Goal: Find contact information: Find contact information

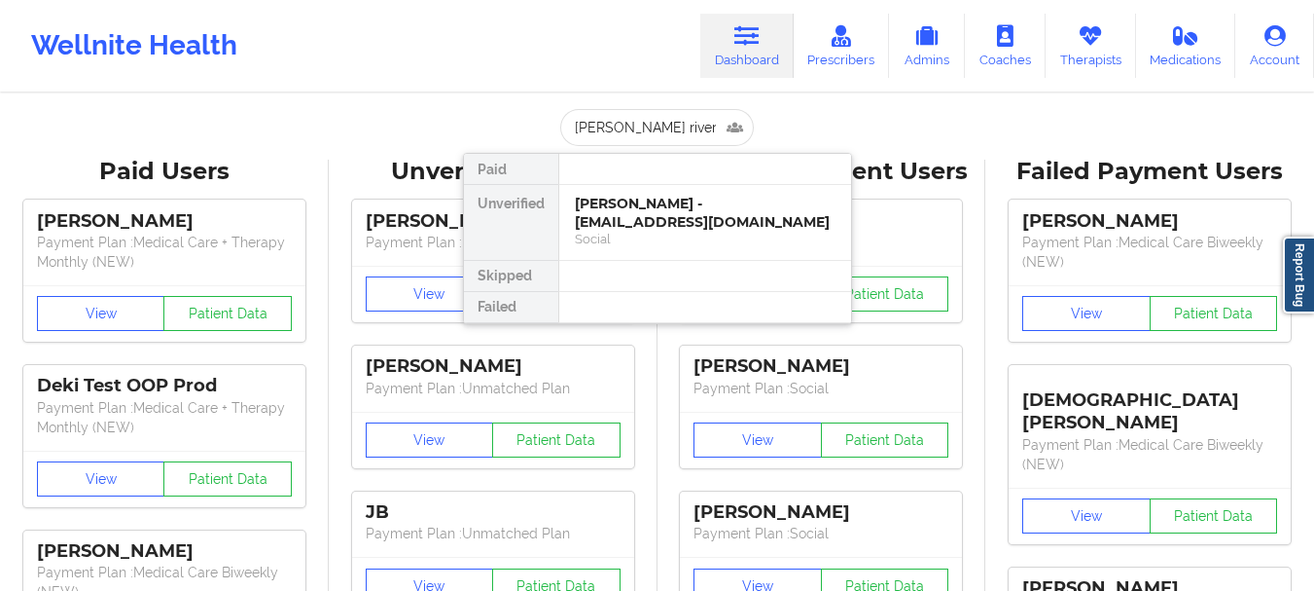
type input "[PERSON_NAME]"
click at [695, 222] on div "[PERSON_NAME] - [EMAIL_ADDRESS][DOMAIN_NAME]" at bounding box center [705, 213] width 261 height 36
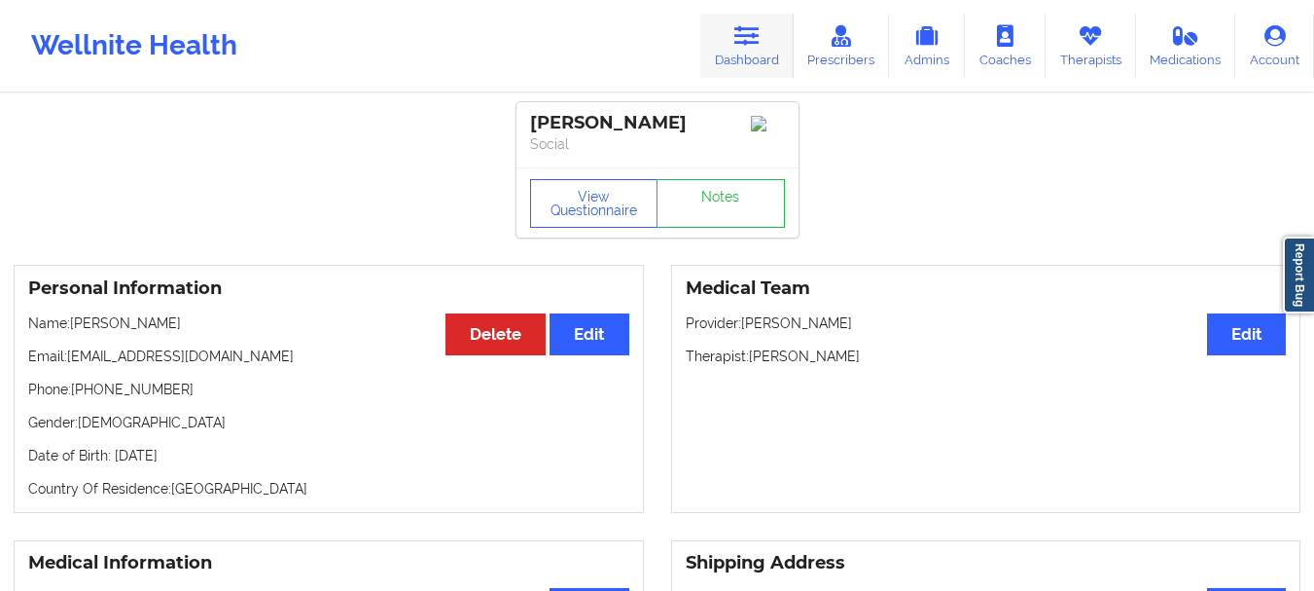
click at [739, 61] on link "Dashboard" at bounding box center [746, 46] width 93 height 64
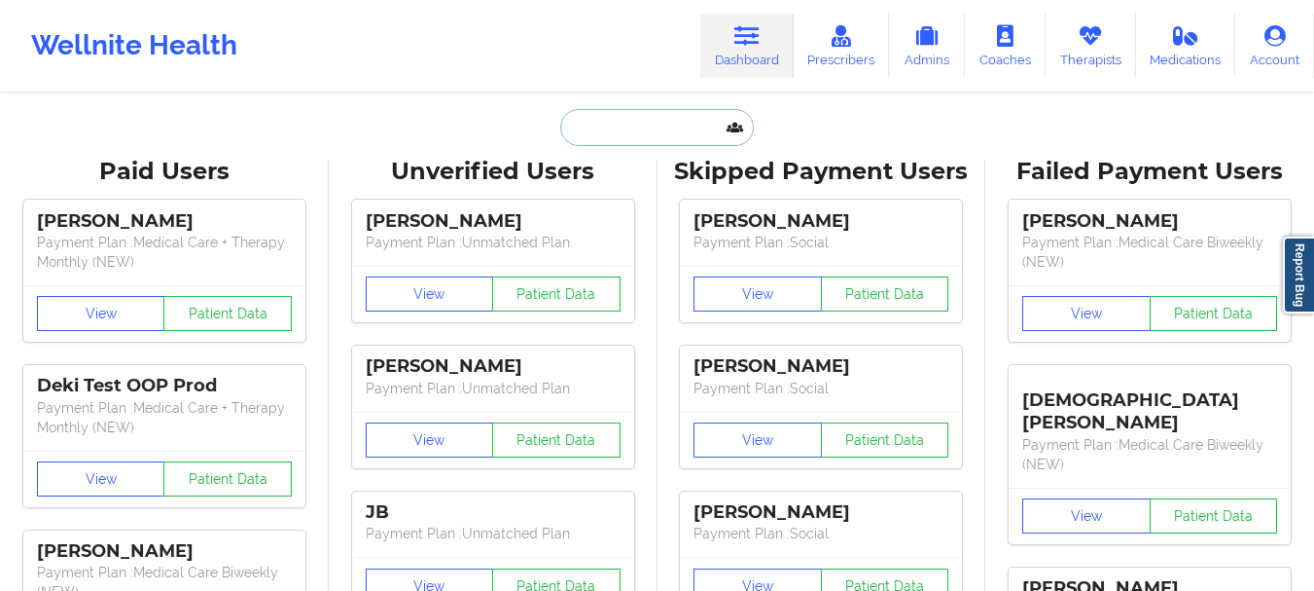
click at [616, 134] on input "text" at bounding box center [656, 127] width 193 height 37
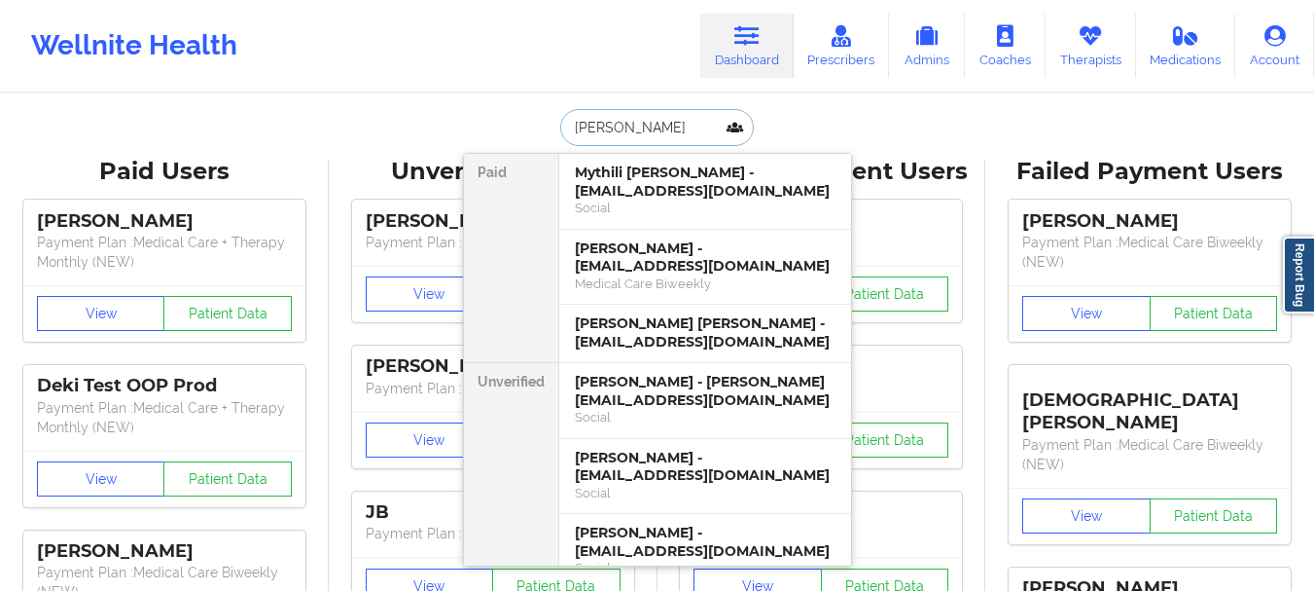
click at [611, 135] on input "[PERSON_NAME]" at bounding box center [656, 127] width 193 height 37
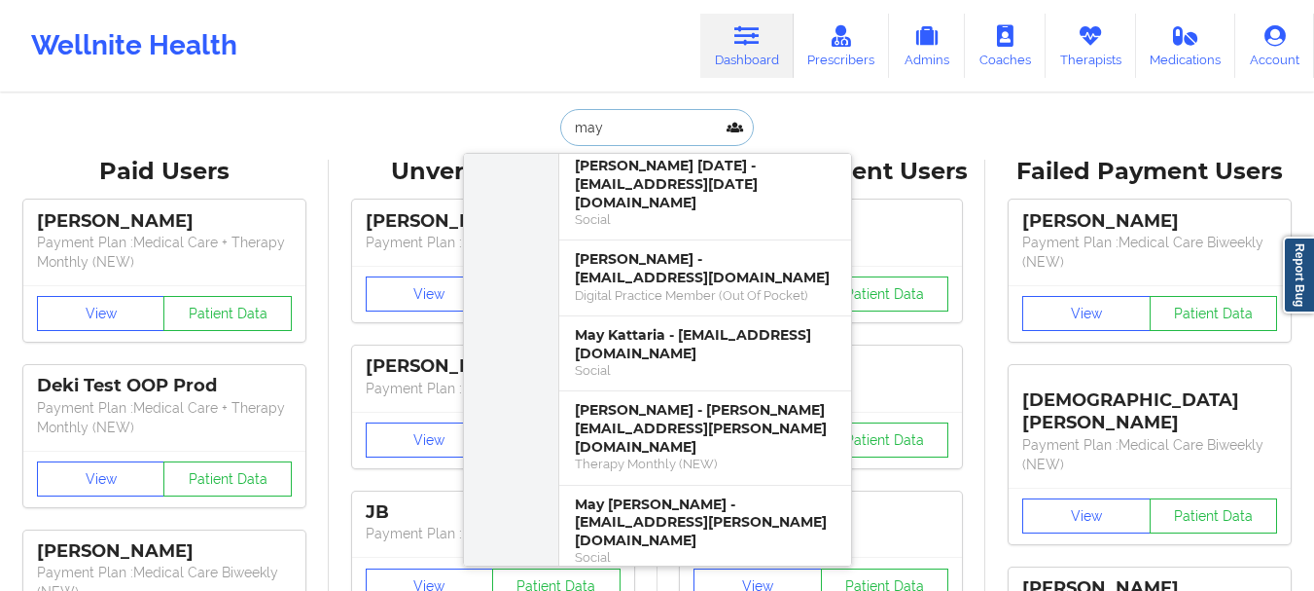
scroll to position [437, 0]
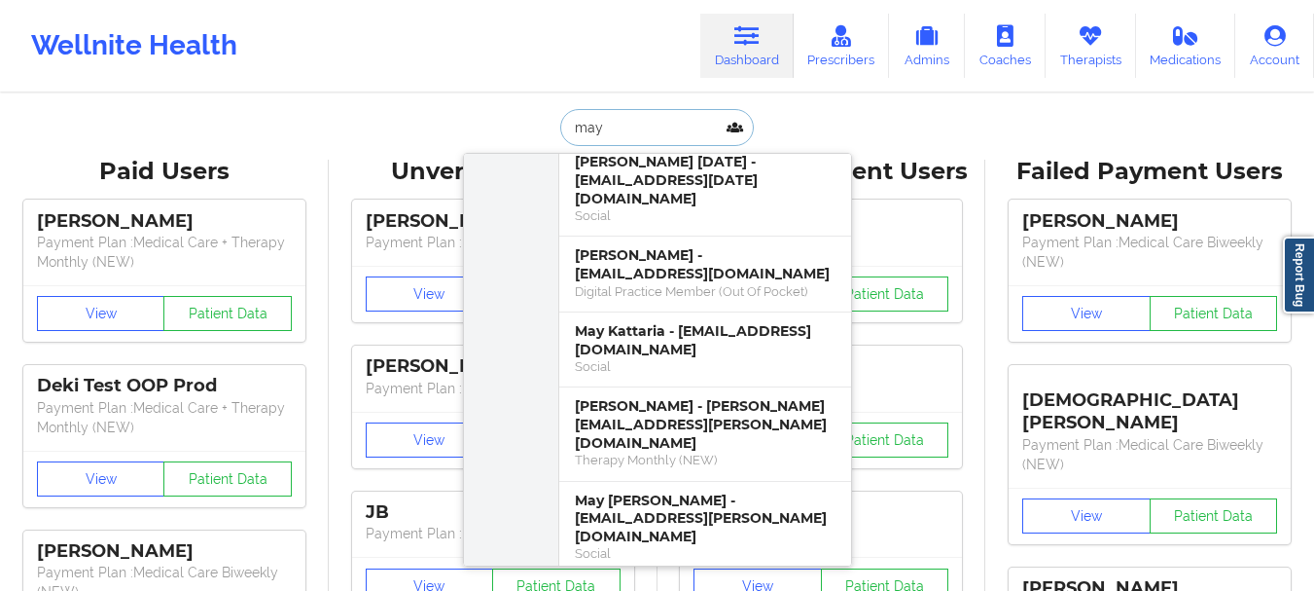
click at [598, 134] on input "may" at bounding box center [656, 127] width 193 height 37
type input "[PERSON_NAME]"
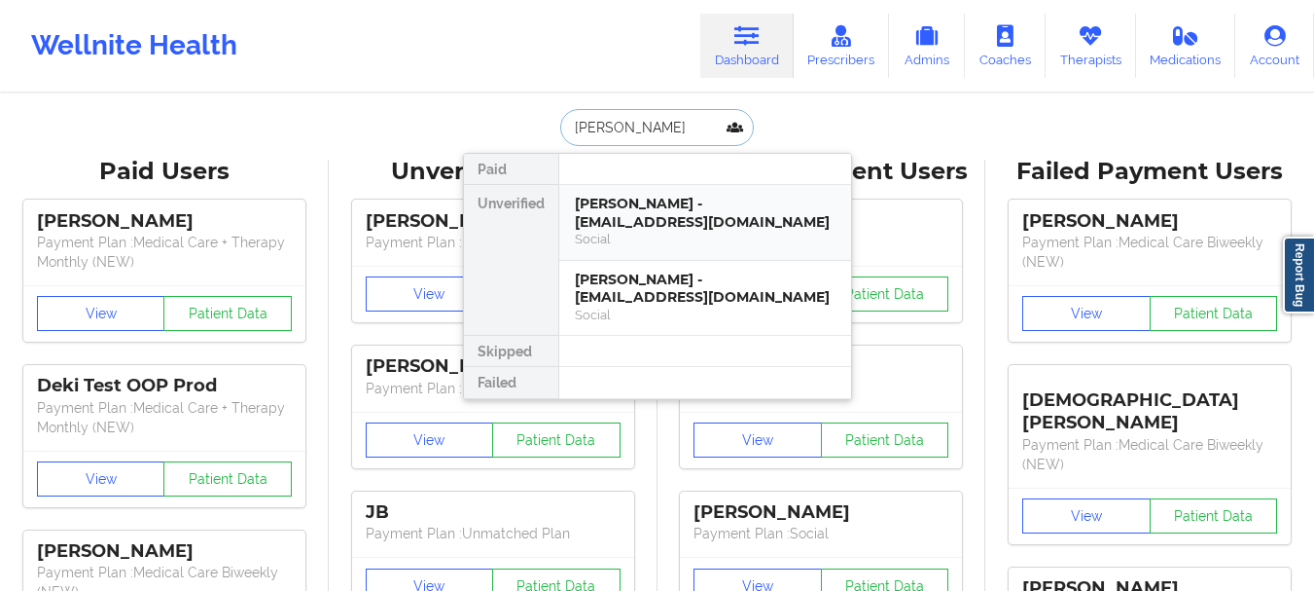
click at [650, 237] on div "Social" at bounding box center [705, 239] width 261 height 17
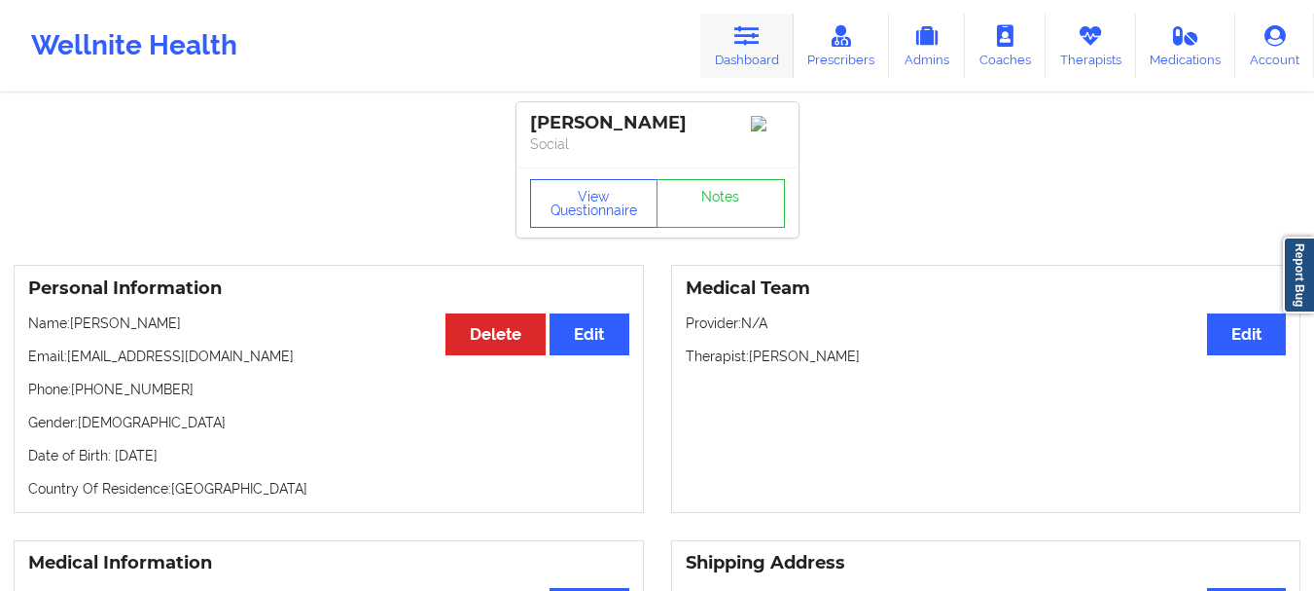
click at [756, 50] on link "Dashboard" at bounding box center [746, 46] width 93 height 64
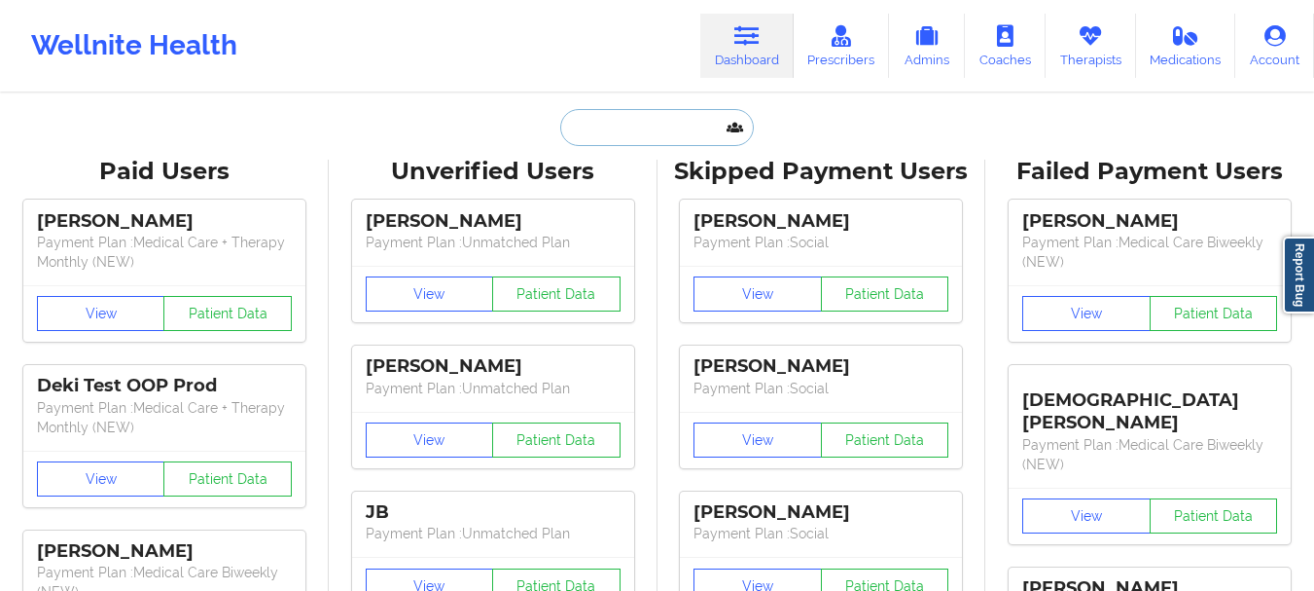
click at [710, 125] on input "text" at bounding box center [656, 127] width 193 height 37
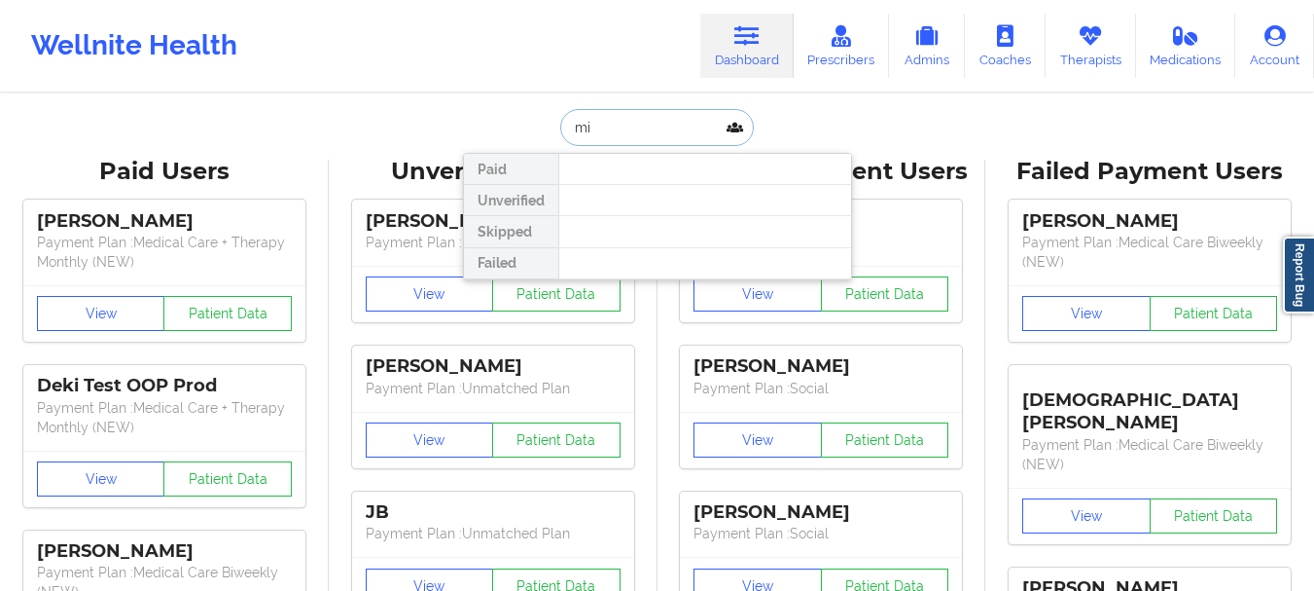
type input "m"
type input "E"
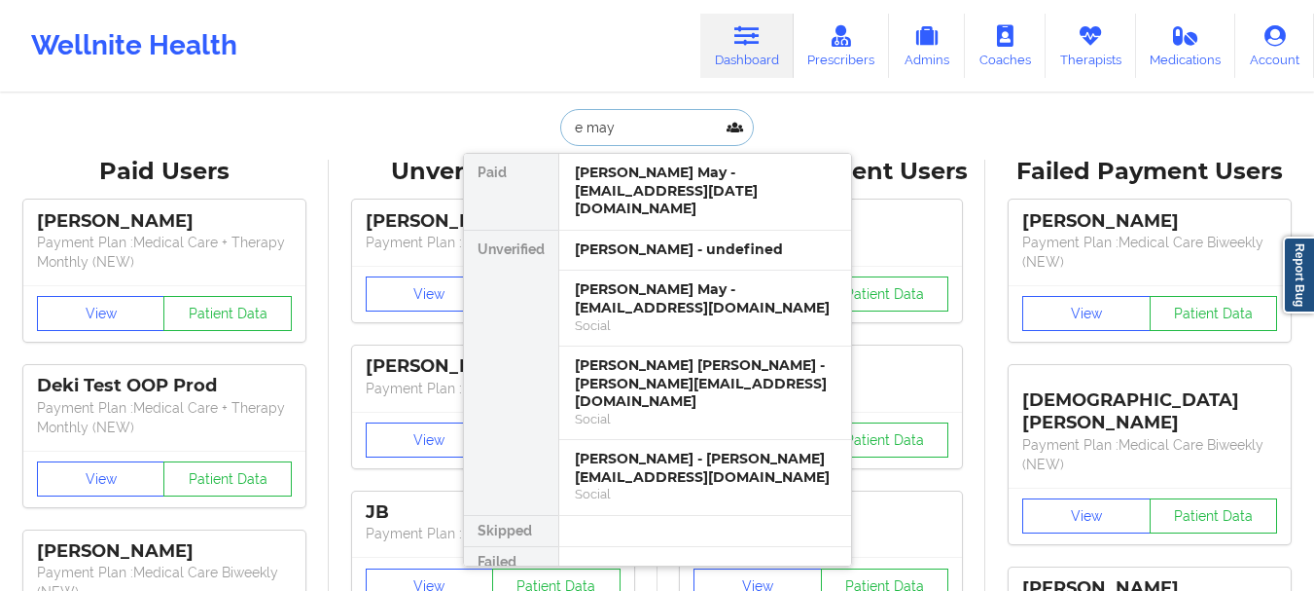
click at [626, 129] on input "e may" at bounding box center [656, 127] width 193 height 37
click at [627, 128] on input "e may" at bounding box center [656, 127] width 193 height 37
click at [627, 127] on input "e may" at bounding box center [656, 127] width 193 height 37
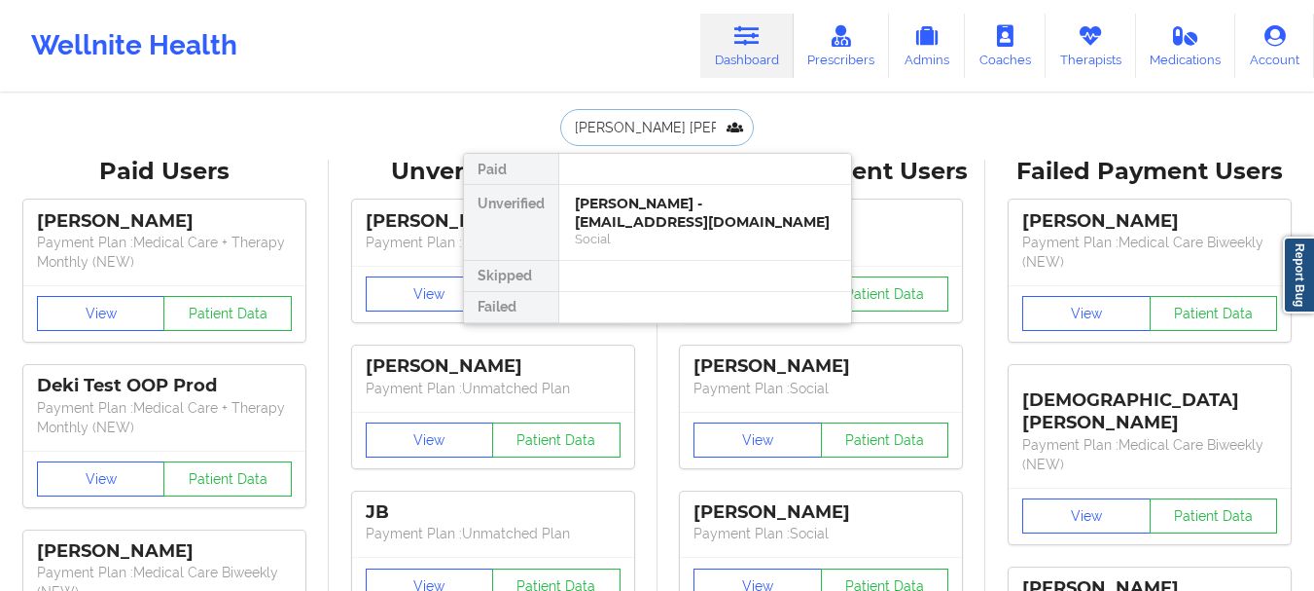
type input "[PERSON_NAME] [PERSON_NAME] a"
click at [721, 224] on div "[PERSON_NAME] - [EMAIL_ADDRESS][DOMAIN_NAME]" at bounding box center [705, 213] width 261 height 36
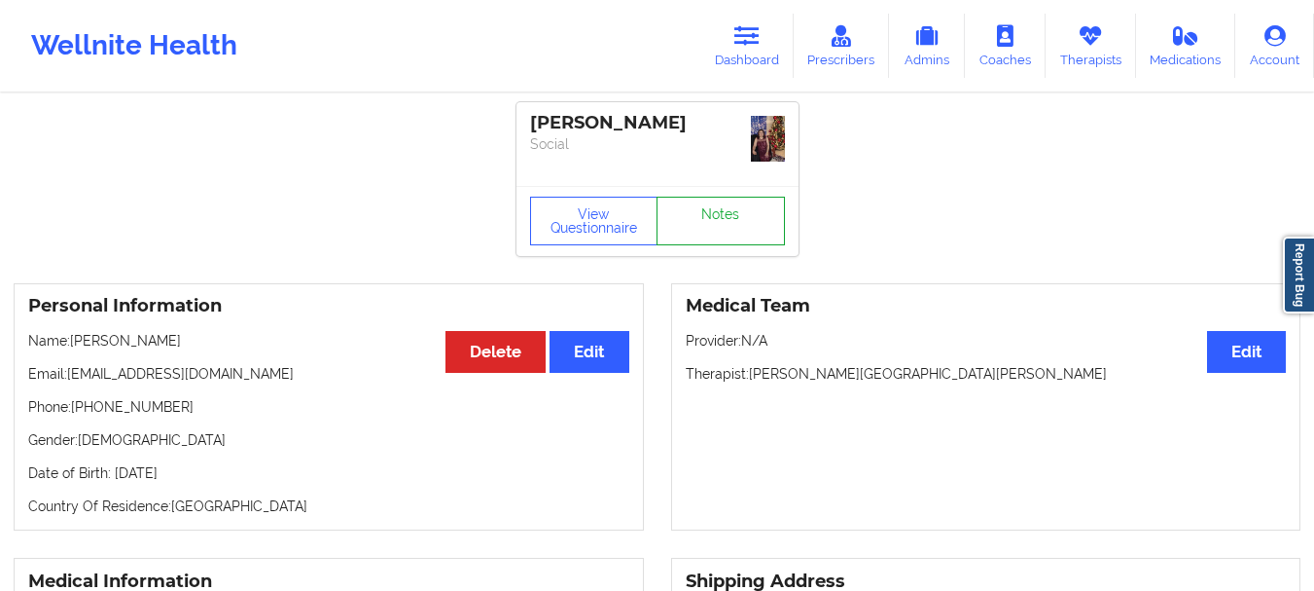
click at [703, 198] on link "Notes" at bounding box center [721, 221] width 128 height 49
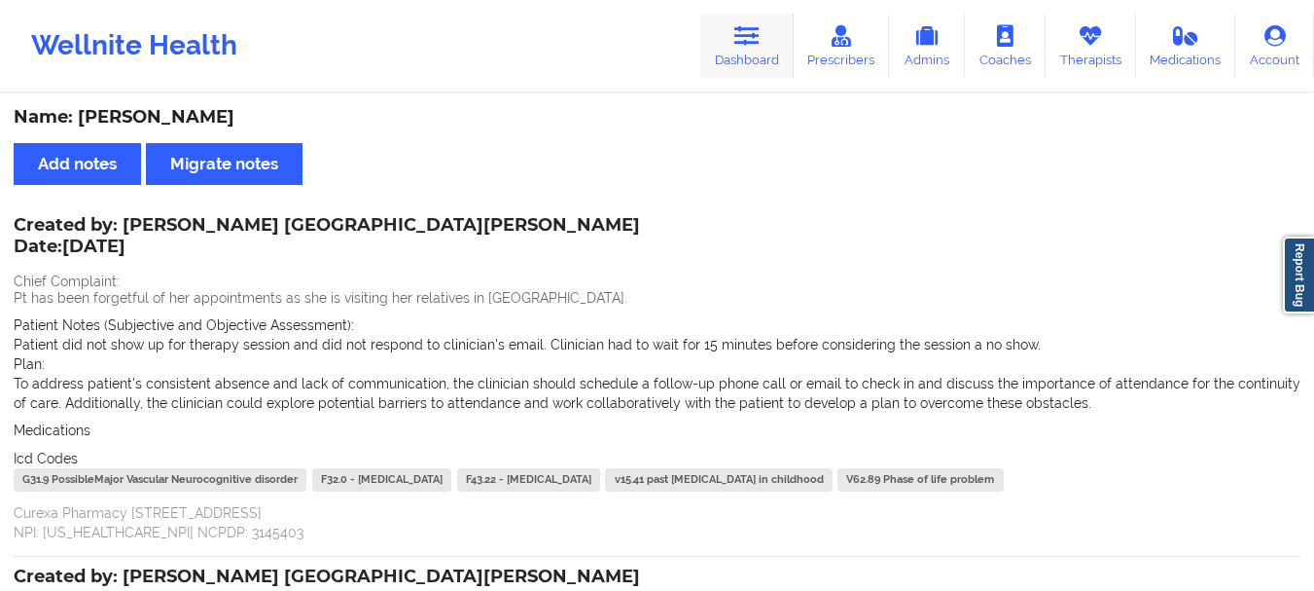
click at [754, 48] on link "Dashboard" at bounding box center [746, 46] width 93 height 64
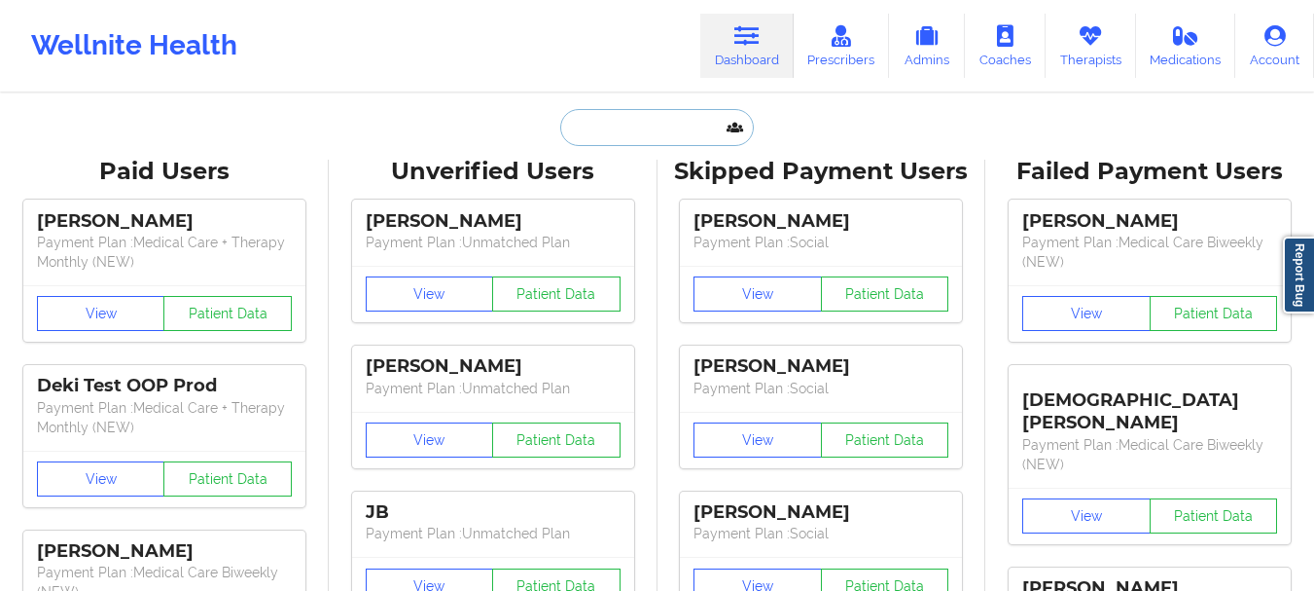
click at [637, 126] on input "text" at bounding box center [656, 127] width 193 height 37
paste input "[EMAIL_ADDRESS][DOMAIN_NAME]"
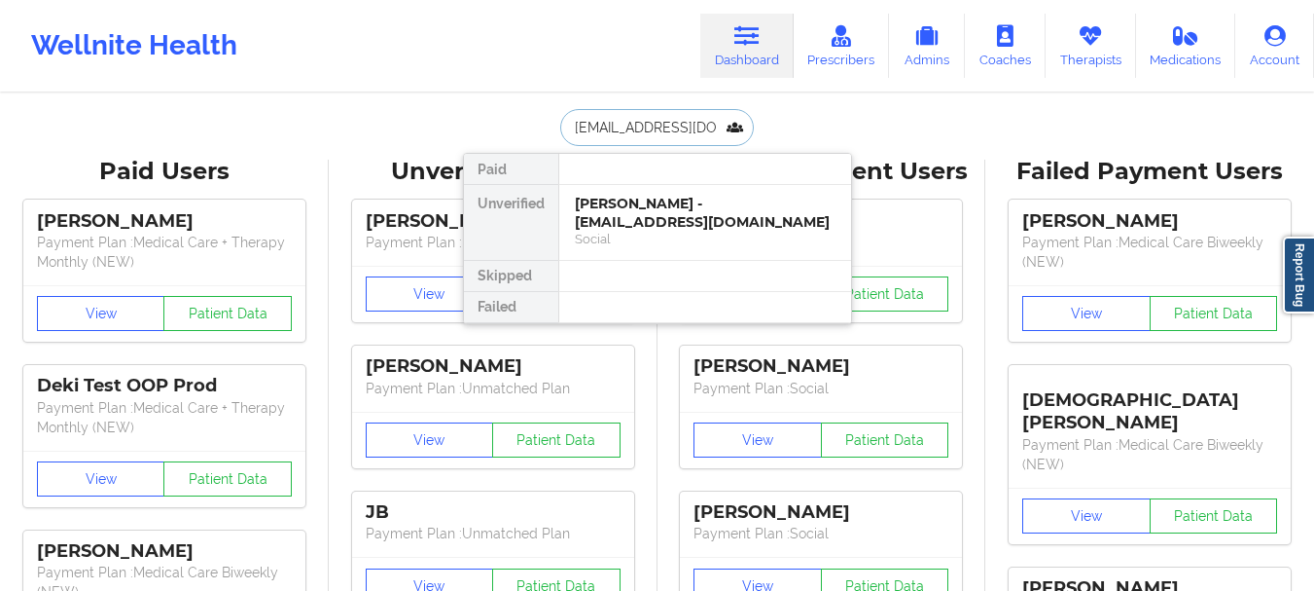
scroll to position [0, 17]
type input "[EMAIL_ADDRESS][DOMAIN_NAME]"
click at [688, 358] on div "[PERSON_NAME] Payment Plan : Social" at bounding box center [821, 377] width 282 height 65
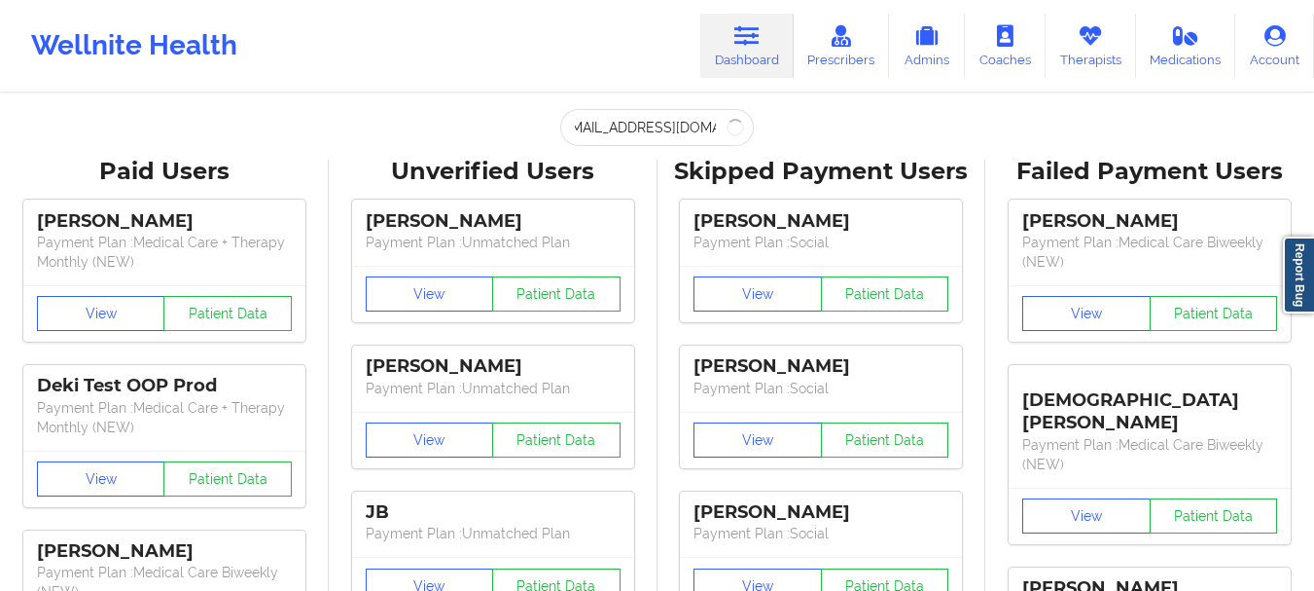
scroll to position [0, 0]
click at [687, 118] on input "[EMAIL_ADDRESS][DOMAIN_NAME]" at bounding box center [656, 127] width 193 height 37
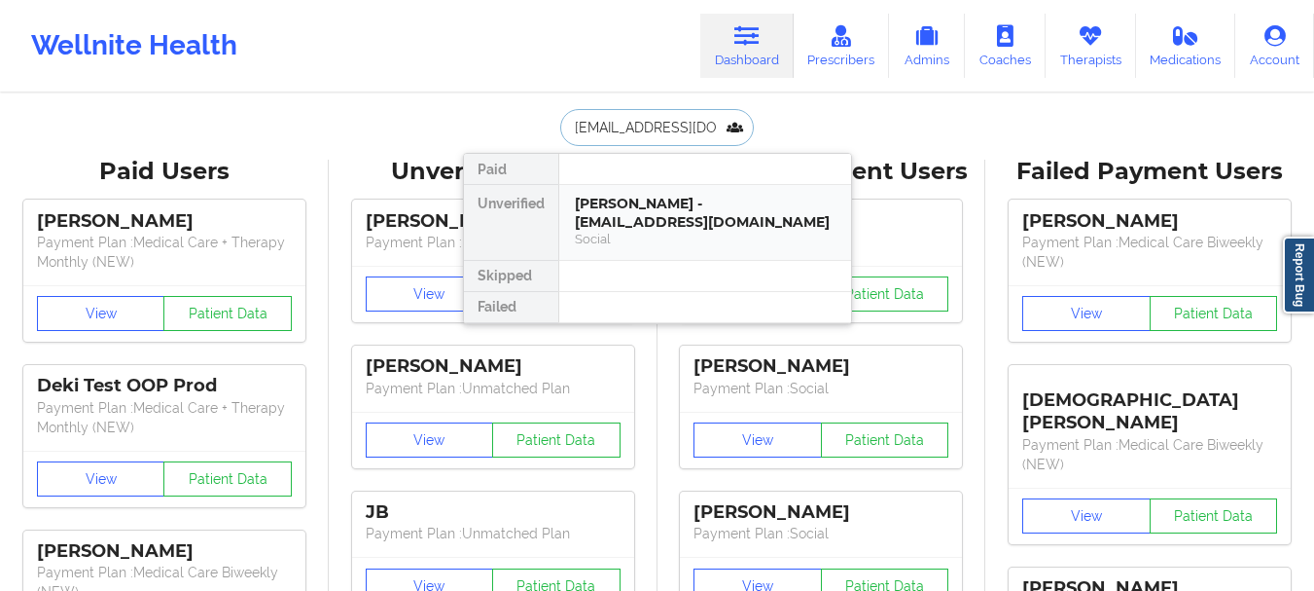
click at [667, 232] on div "Social" at bounding box center [705, 239] width 261 height 17
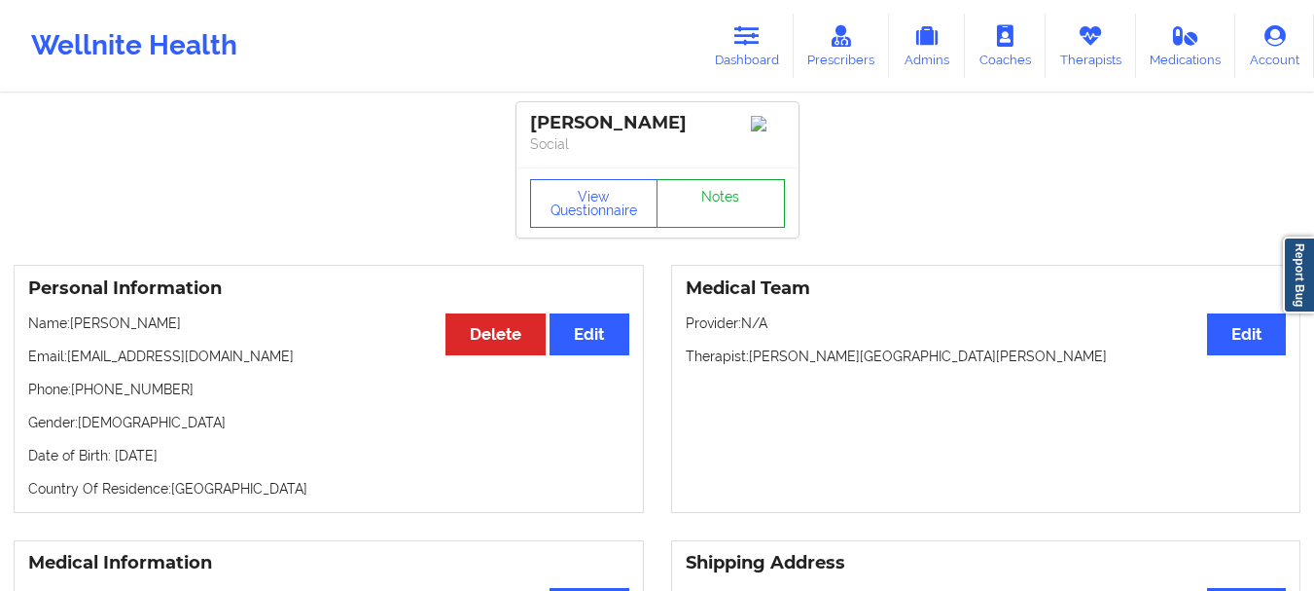
click at [702, 223] on link "Notes" at bounding box center [721, 203] width 128 height 49
drag, startPoint x: 240, startPoint y: 358, endPoint x: 68, endPoint y: 367, distance: 172.4
click at [68, 366] on p "Email: [EMAIL_ADDRESS][DOMAIN_NAME]" at bounding box center [328, 355] width 601 height 19
copy p "[EMAIL_ADDRESS][DOMAIN_NAME]"
click at [748, 48] on link "Dashboard" at bounding box center [746, 46] width 93 height 64
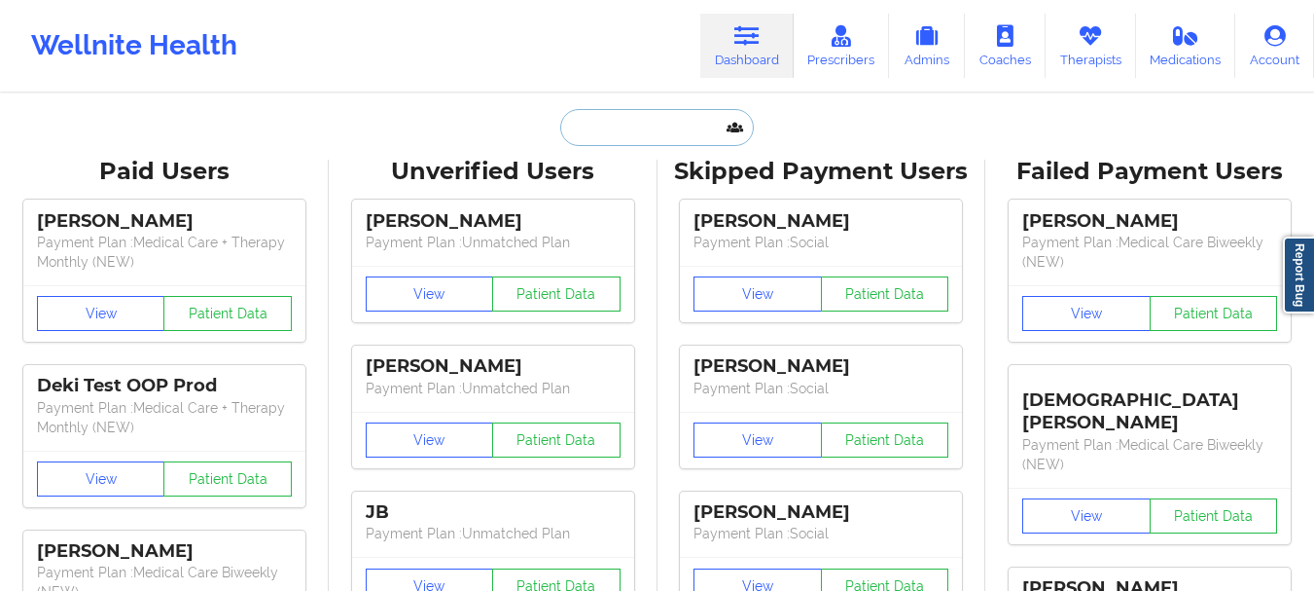
click at [604, 139] on input "text" at bounding box center [656, 127] width 193 height 37
paste input "[PERSON_NAME][EMAIL_ADDRESS][DOMAIN_NAME]"
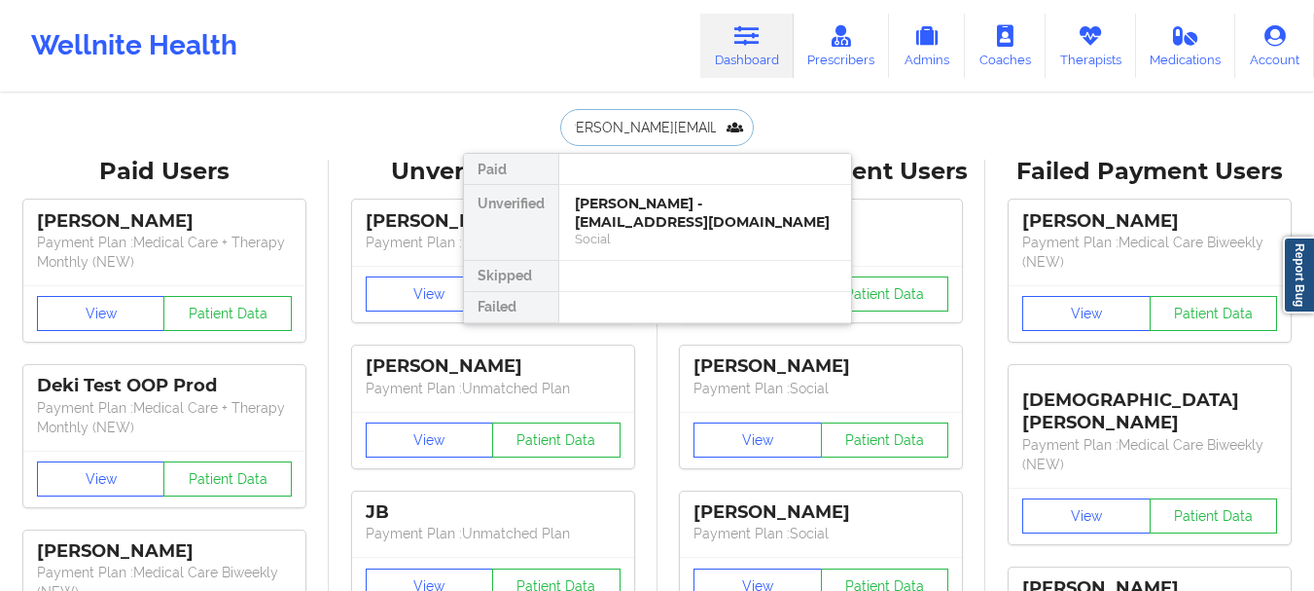
type input "[PERSON_NAME][EMAIL_ADDRESS][DOMAIN_NAME]"
click at [616, 223] on div "[PERSON_NAME] - [PERSON_NAME][EMAIL_ADDRESS][DOMAIN_NAME]" at bounding box center [705, 213] width 261 height 36
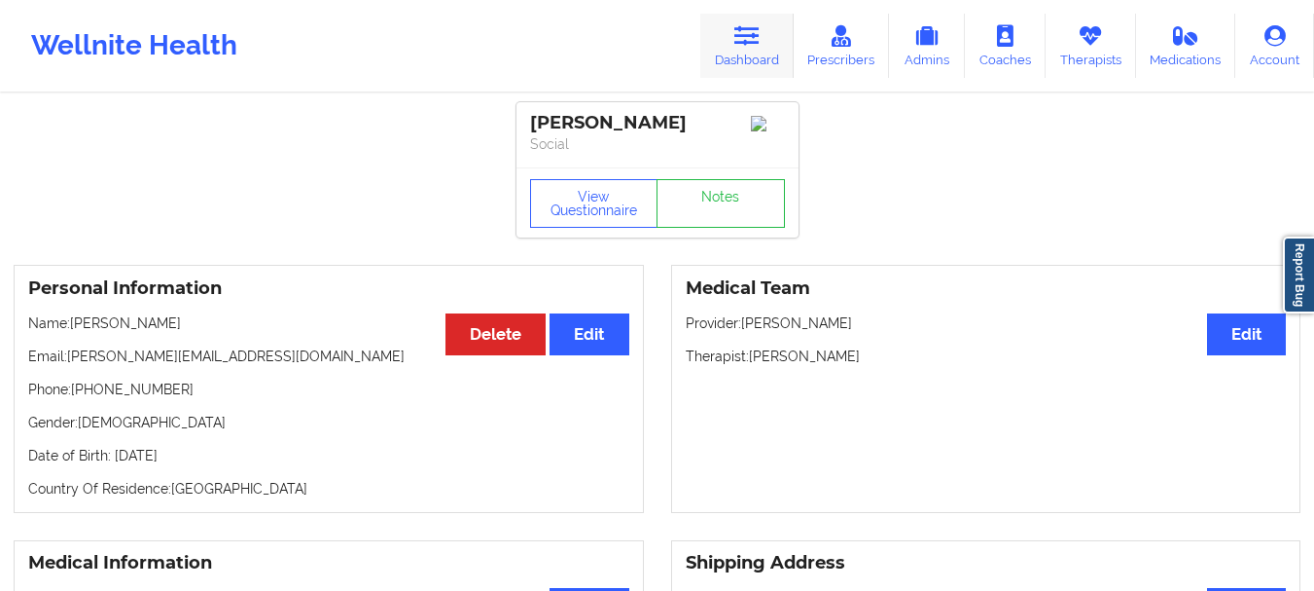
click at [766, 53] on link "Dashboard" at bounding box center [746, 46] width 93 height 64
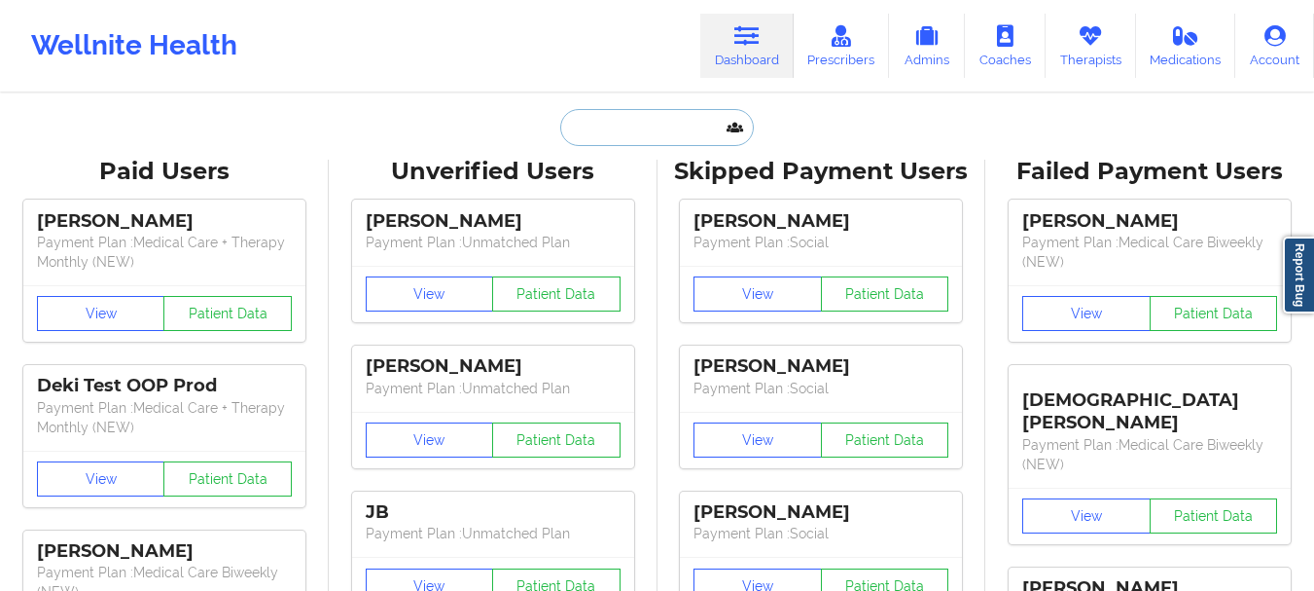
click at [628, 114] on input "text" at bounding box center [656, 127] width 193 height 37
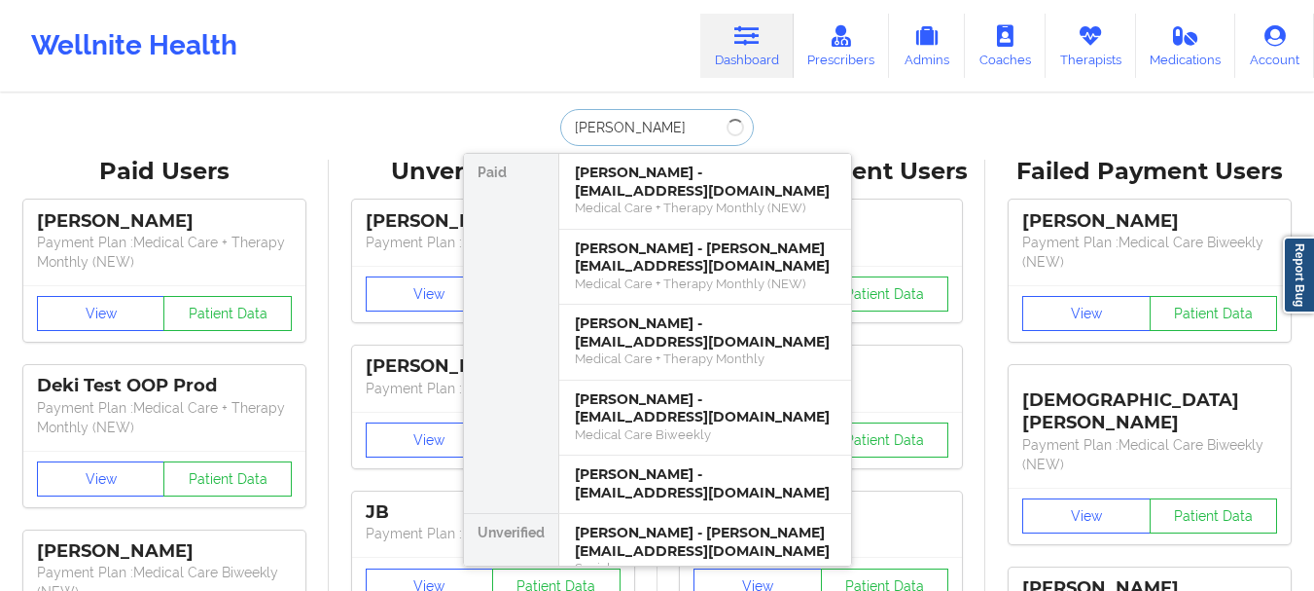
type input "[PERSON_NAME]"
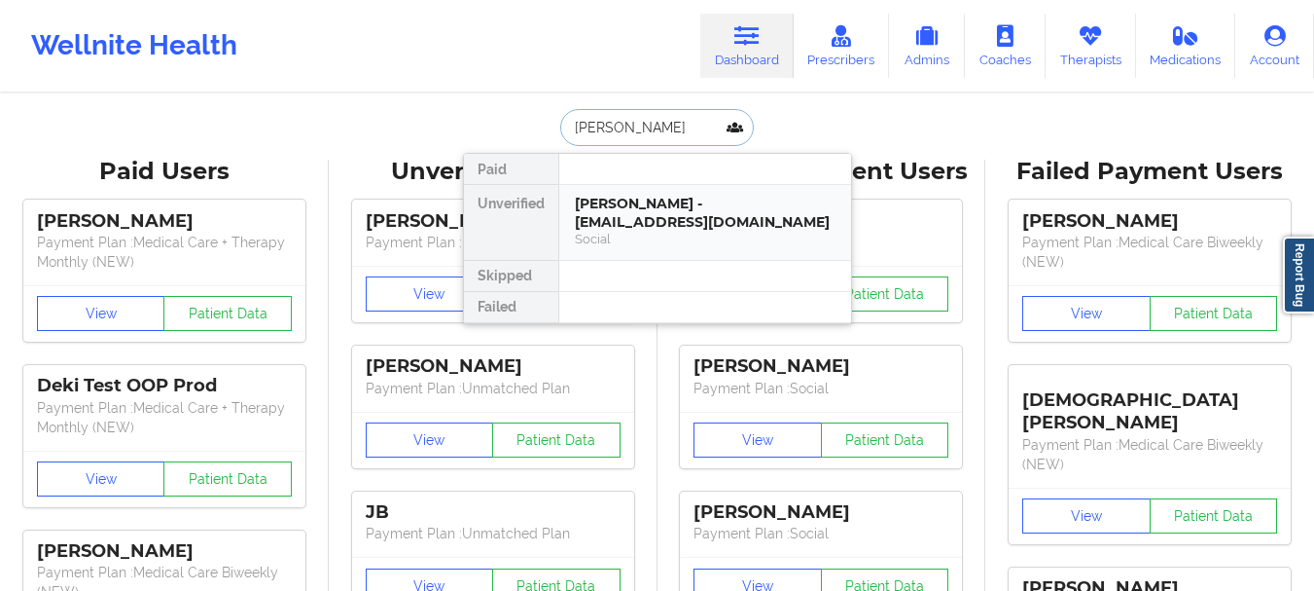
click at [691, 207] on div "[PERSON_NAME] - [EMAIL_ADDRESS][DOMAIN_NAME]" at bounding box center [705, 213] width 261 height 36
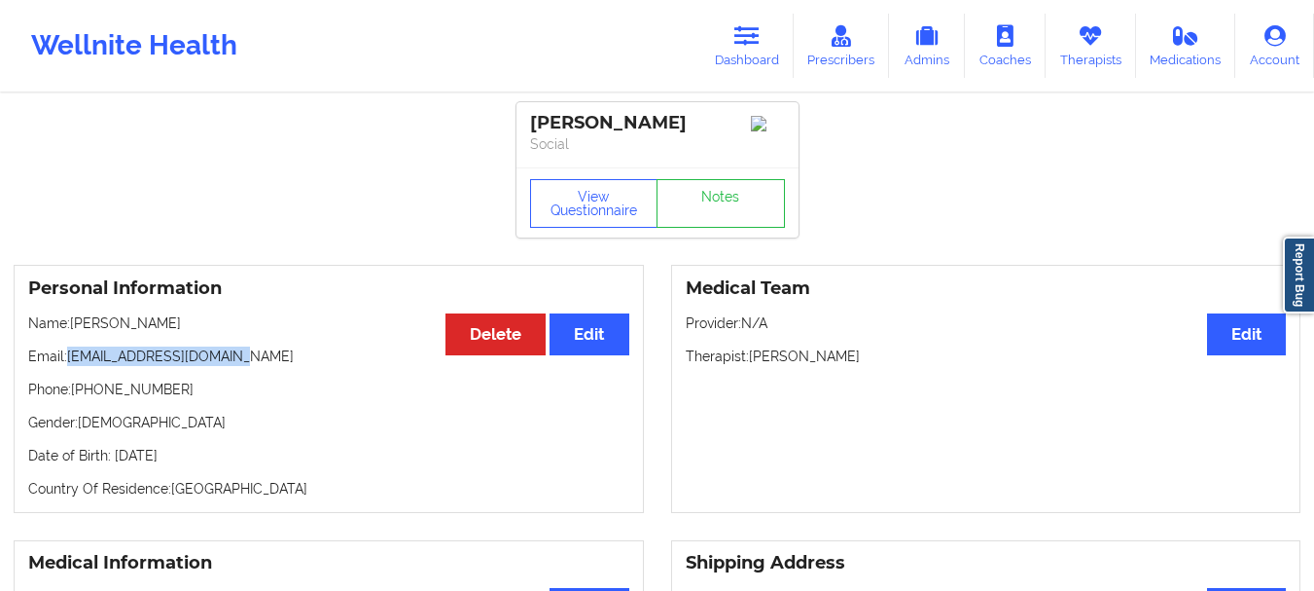
drag, startPoint x: 240, startPoint y: 371, endPoint x: 69, endPoint y: 371, distance: 171.2
click at [69, 366] on p "Email: [EMAIL_ADDRESS][DOMAIN_NAME]" at bounding box center [328, 355] width 601 height 19
copy p "[EMAIL_ADDRESS][DOMAIN_NAME]"
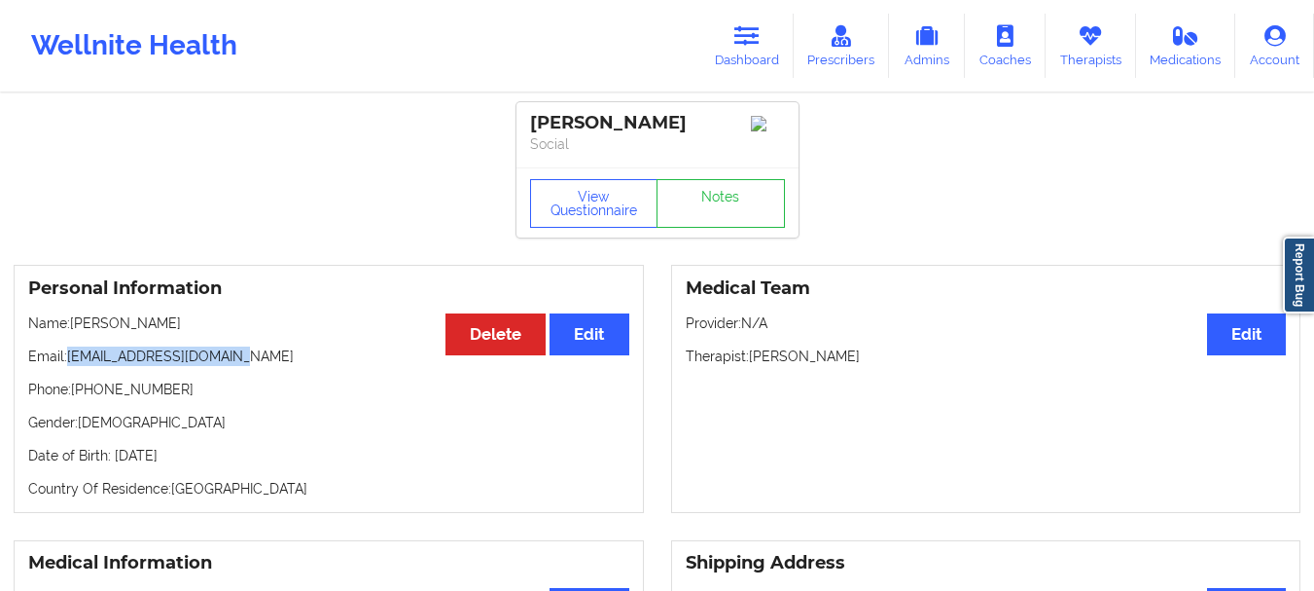
copy p "[EMAIL_ADDRESS][DOMAIN_NAME]"
click at [751, 64] on link "Dashboard" at bounding box center [746, 46] width 93 height 64
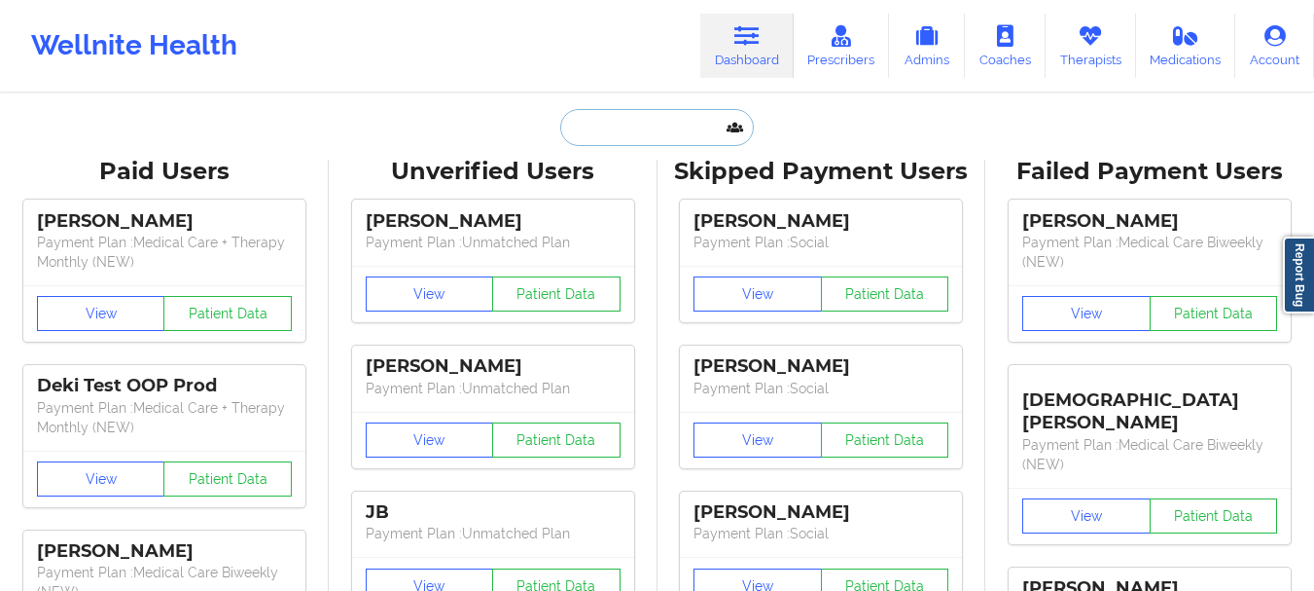
click at [680, 125] on input "text" at bounding box center [656, 127] width 193 height 37
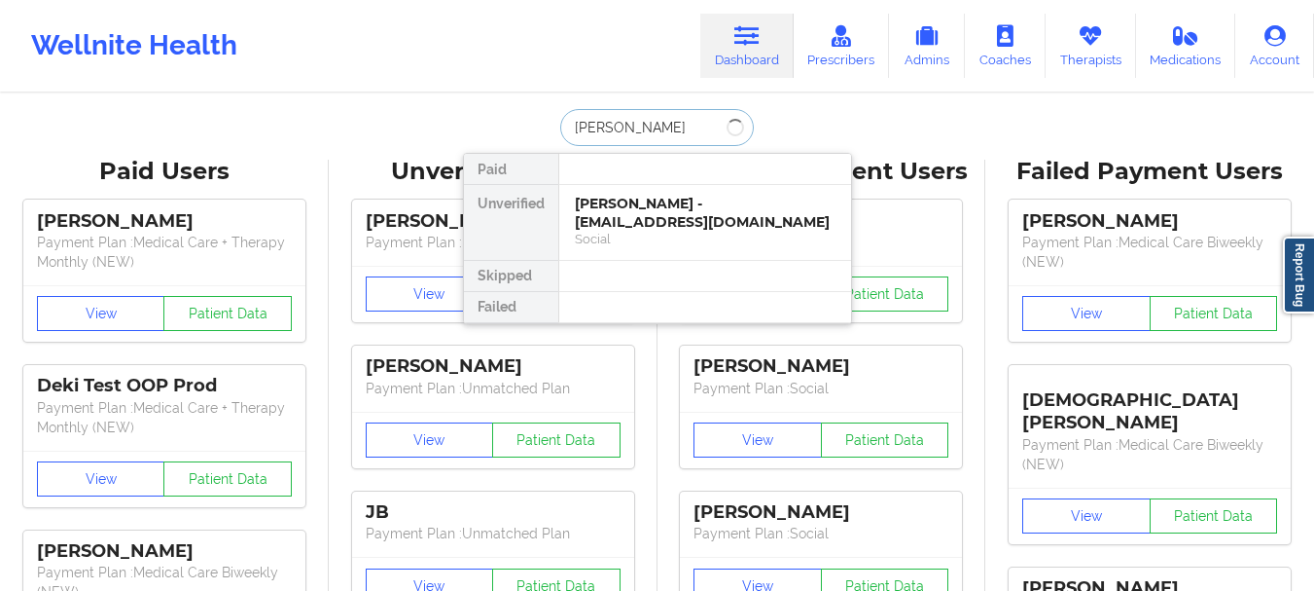
type input "[PERSON_NAME]"
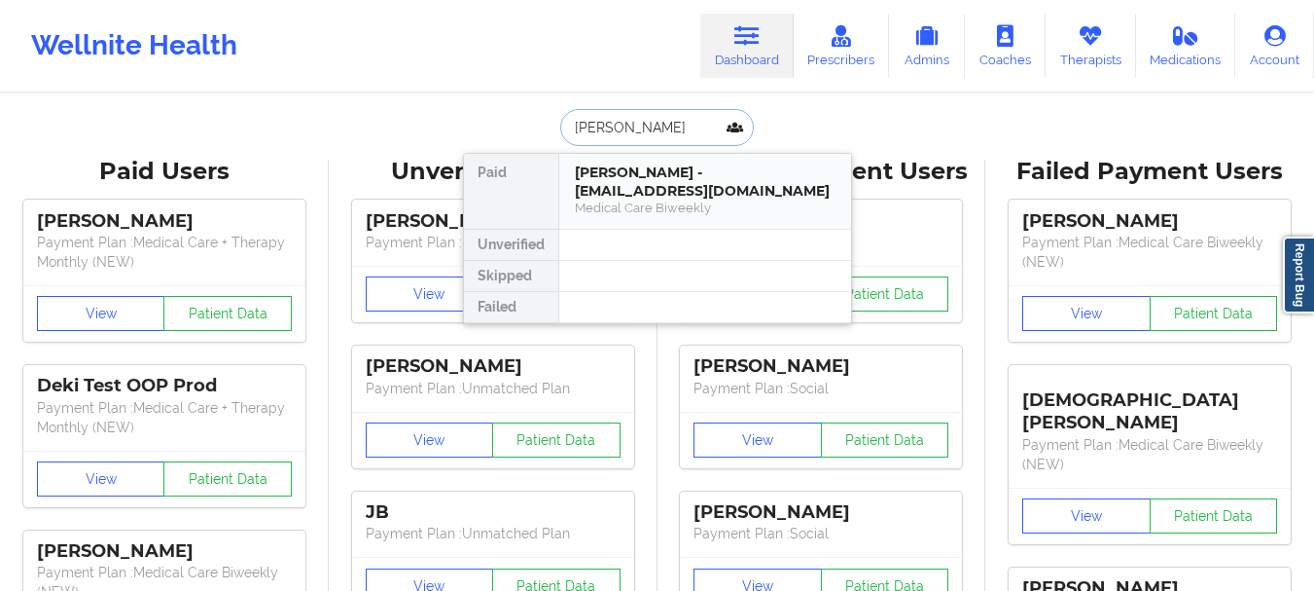
click at [664, 194] on div "[PERSON_NAME] - [EMAIL_ADDRESS][DOMAIN_NAME]" at bounding box center [705, 181] width 261 height 36
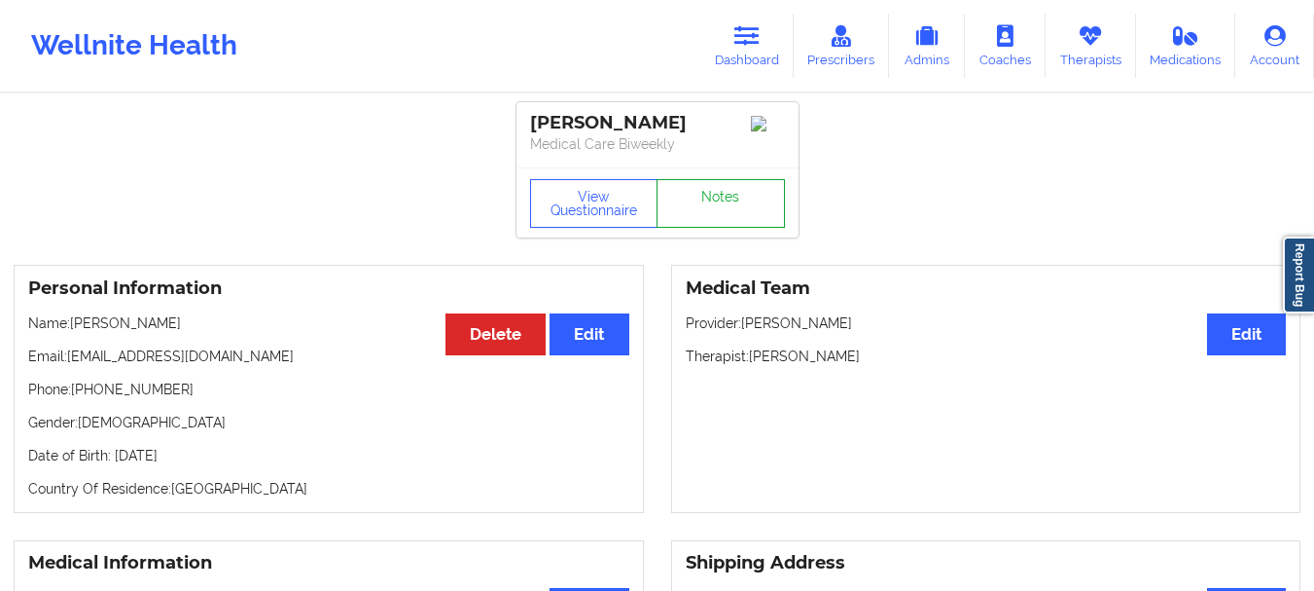
click at [746, 228] on link "Notes" at bounding box center [721, 203] width 128 height 49
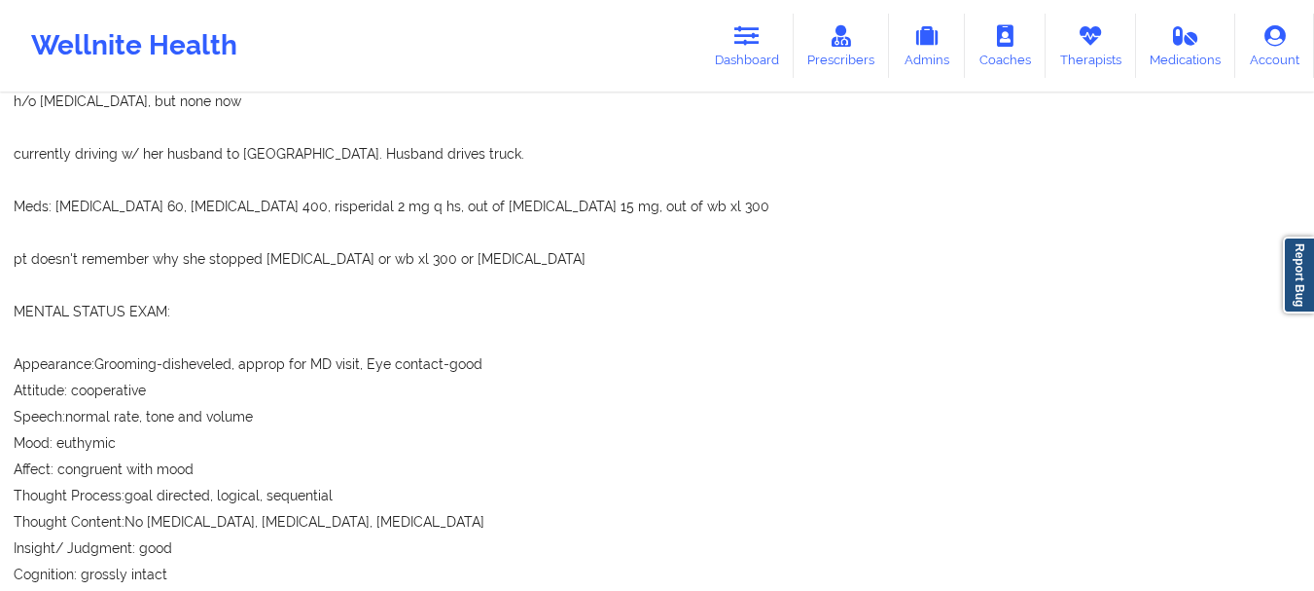
scroll to position [3009, 0]
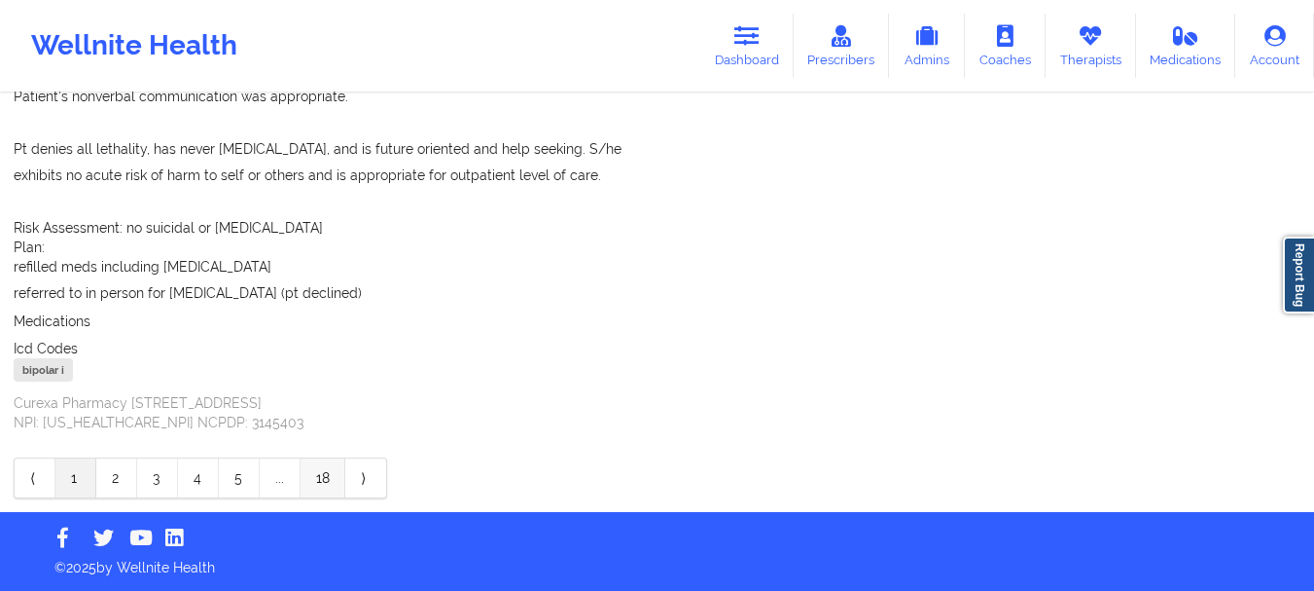
click at [329, 485] on link "18" at bounding box center [323, 477] width 45 height 39
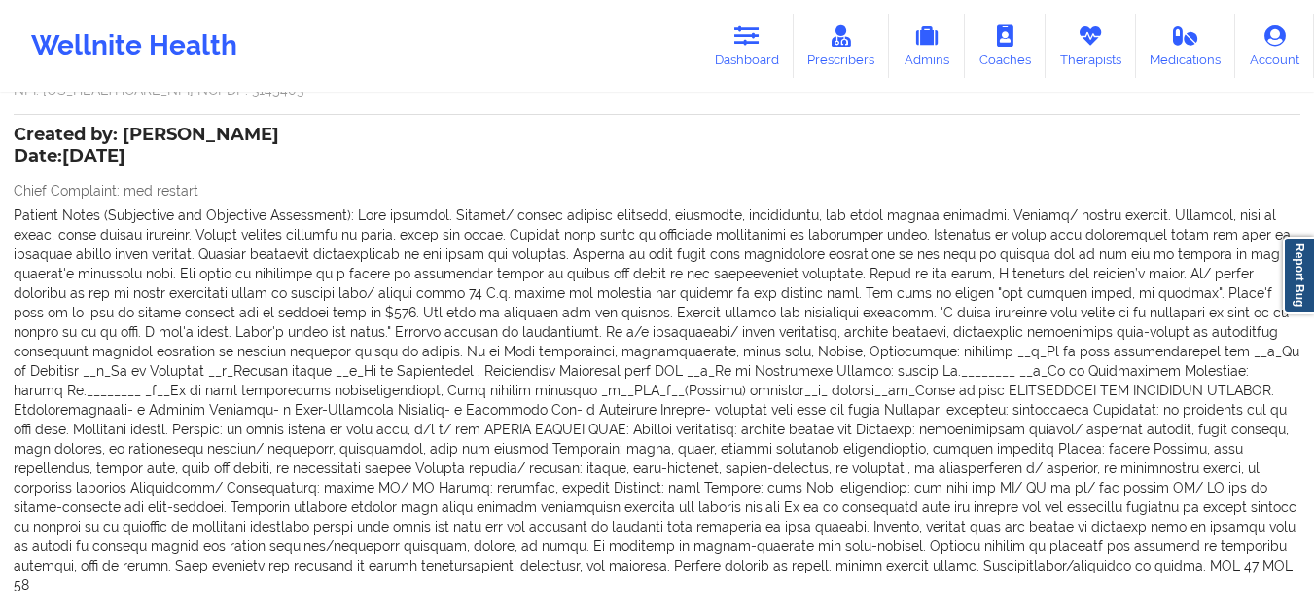
scroll to position [0, 0]
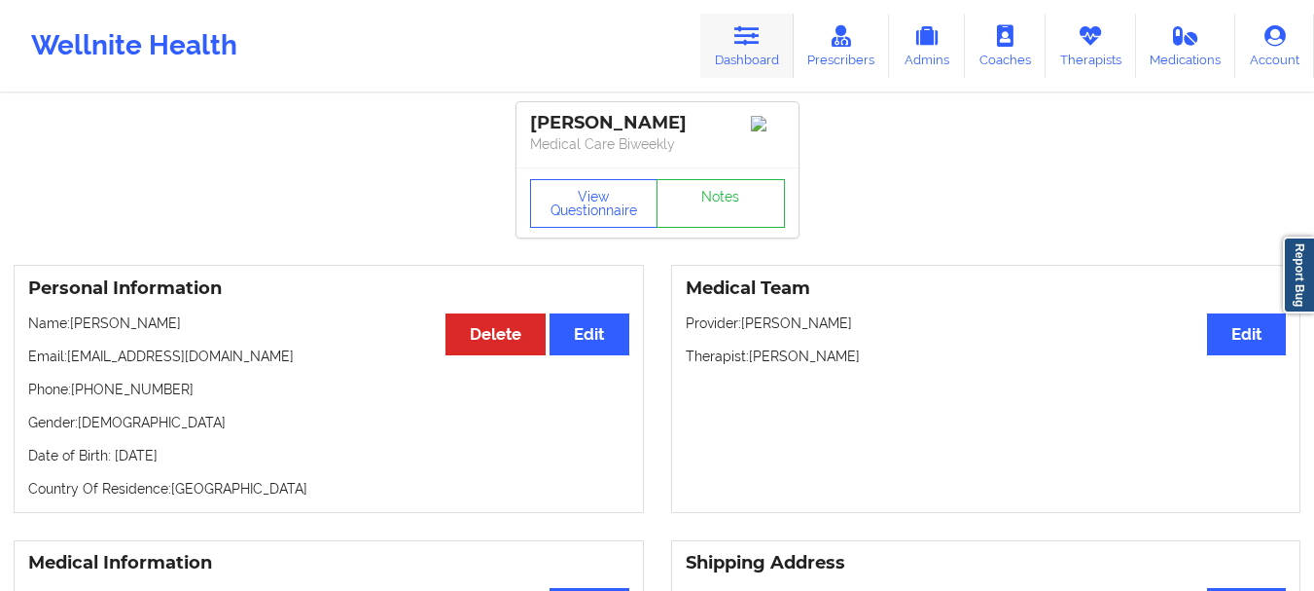
click at [723, 46] on link "Dashboard" at bounding box center [746, 46] width 93 height 64
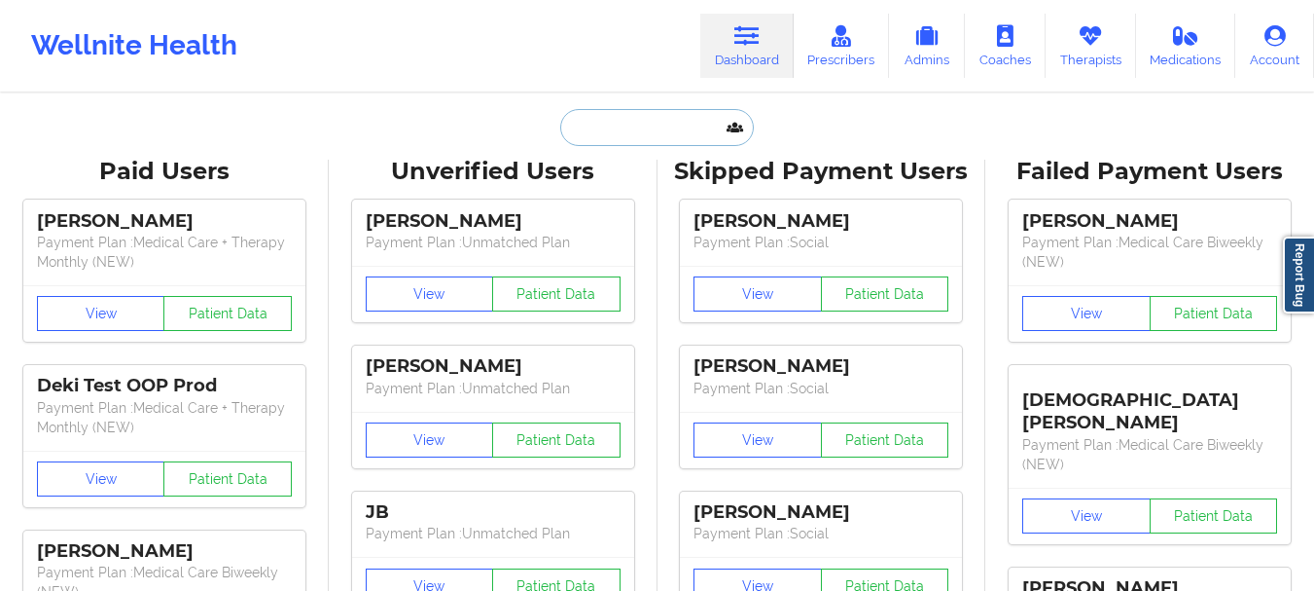
click at [665, 126] on input "text" at bounding box center [656, 127] width 193 height 37
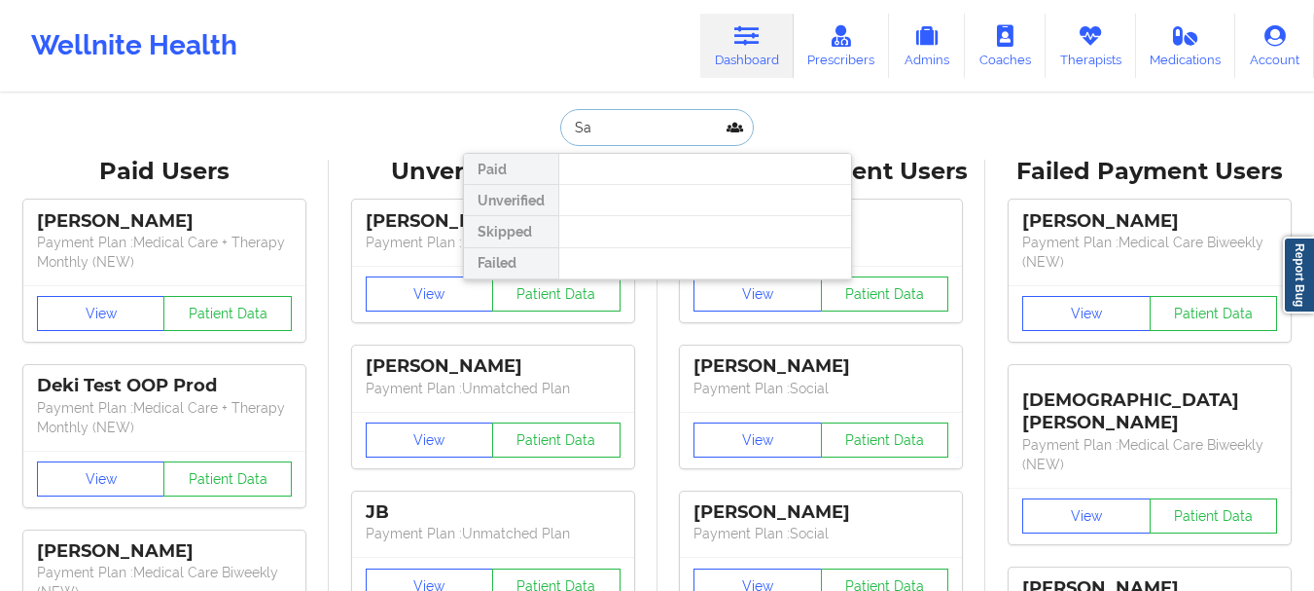
type input "S"
type input "kraft"
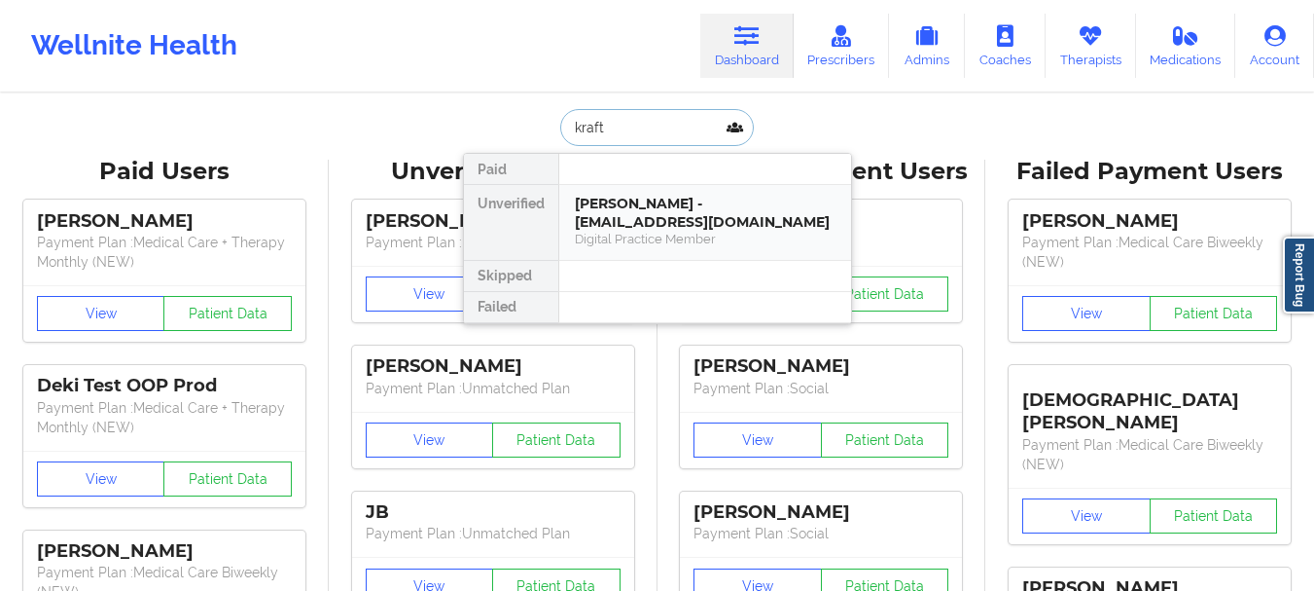
click at [650, 213] on div "[PERSON_NAME] - [EMAIL_ADDRESS][DOMAIN_NAME]" at bounding box center [705, 213] width 261 height 36
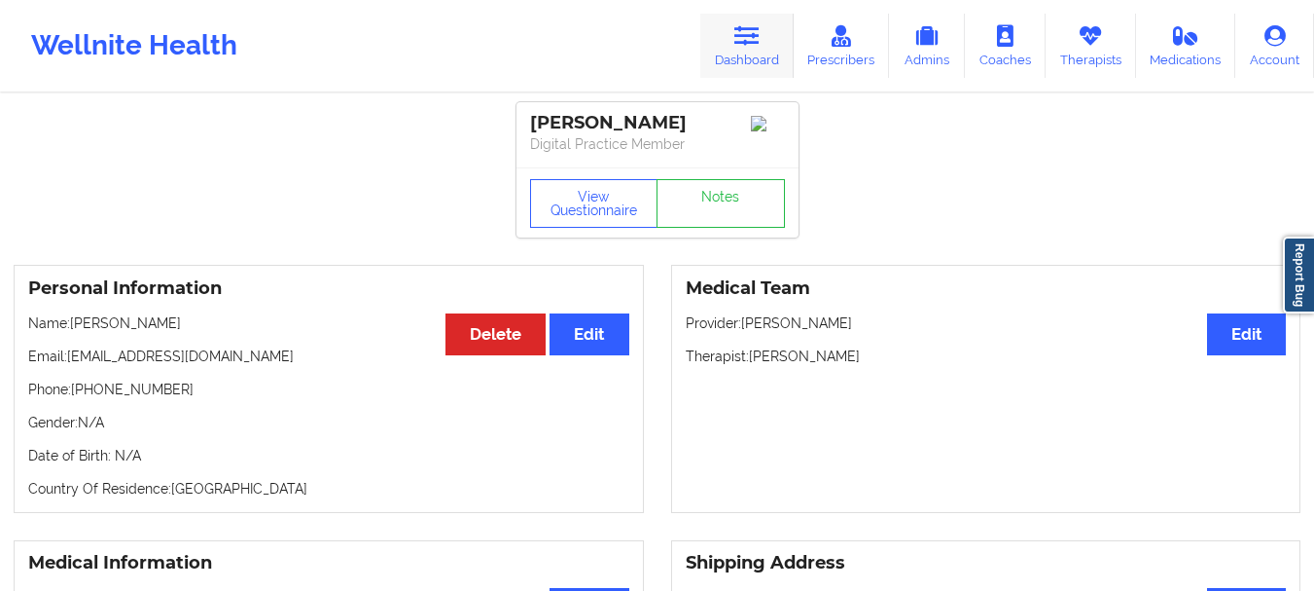
click at [736, 54] on link "Dashboard" at bounding box center [746, 46] width 93 height 64
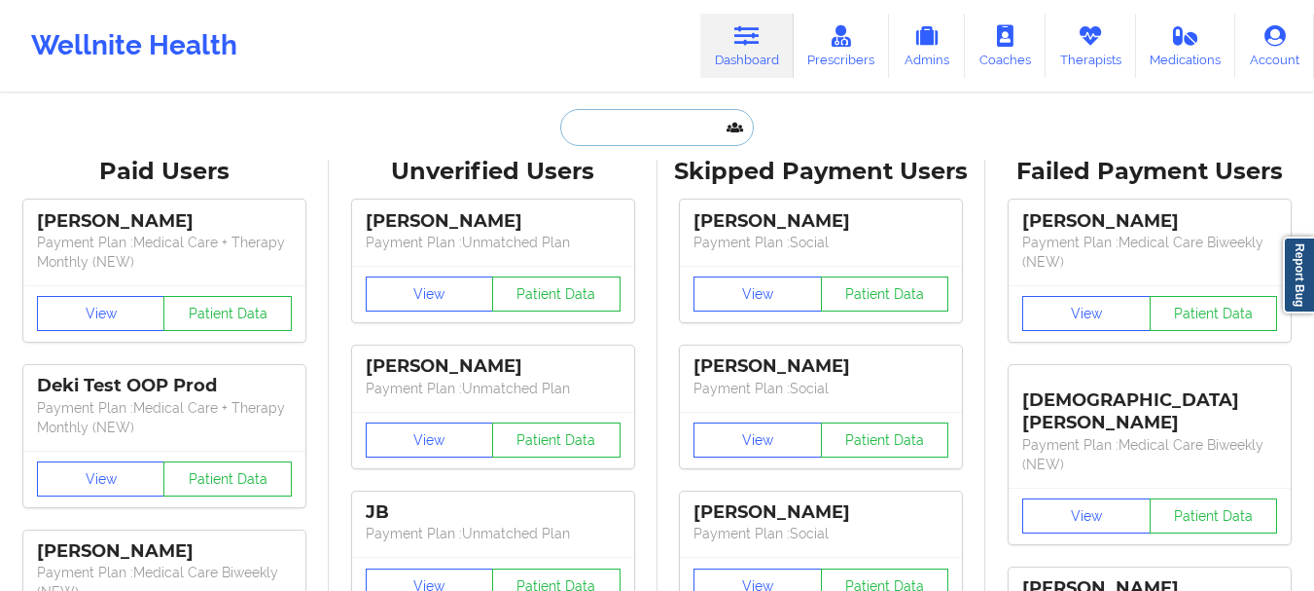
click at [645, 112] on input "text" at bounding box center [656, 127] width 193 height 37
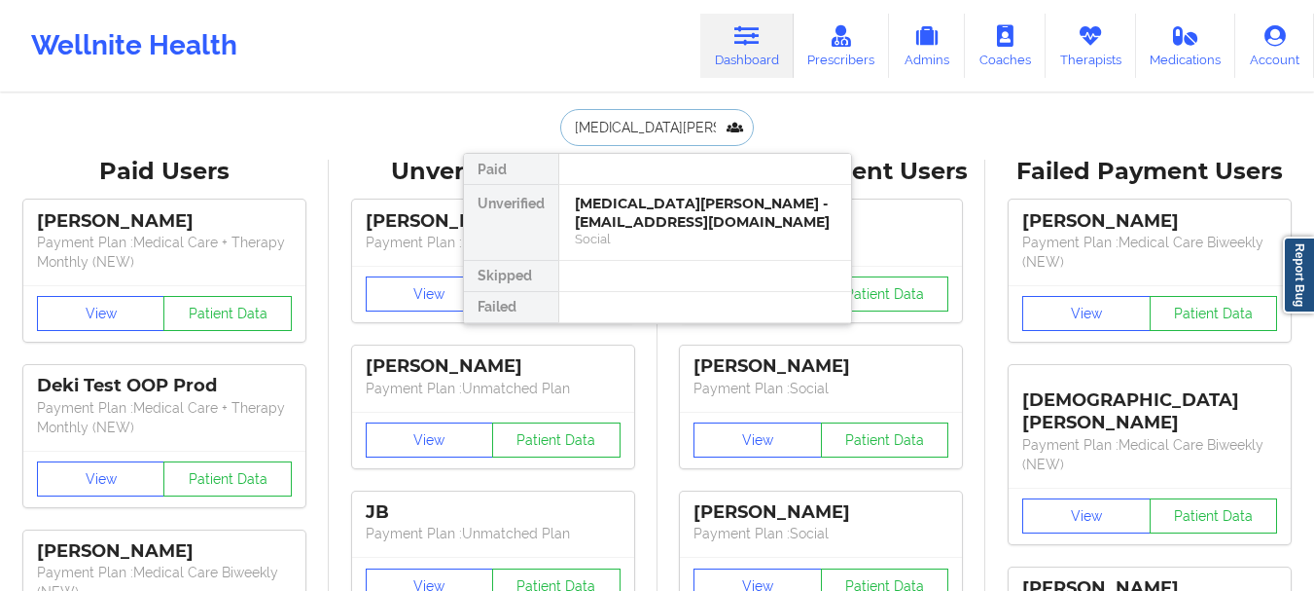
type input "[MEDICAL_DATA][PERSON_NAME]"
click at [657, 204] on div "[MEDICAL_DATA][PERSON_NAME] - [EMAIL_ADDRESS][DOMAIN_NAME]" at bounding box center [705, 213] width 261 height 36
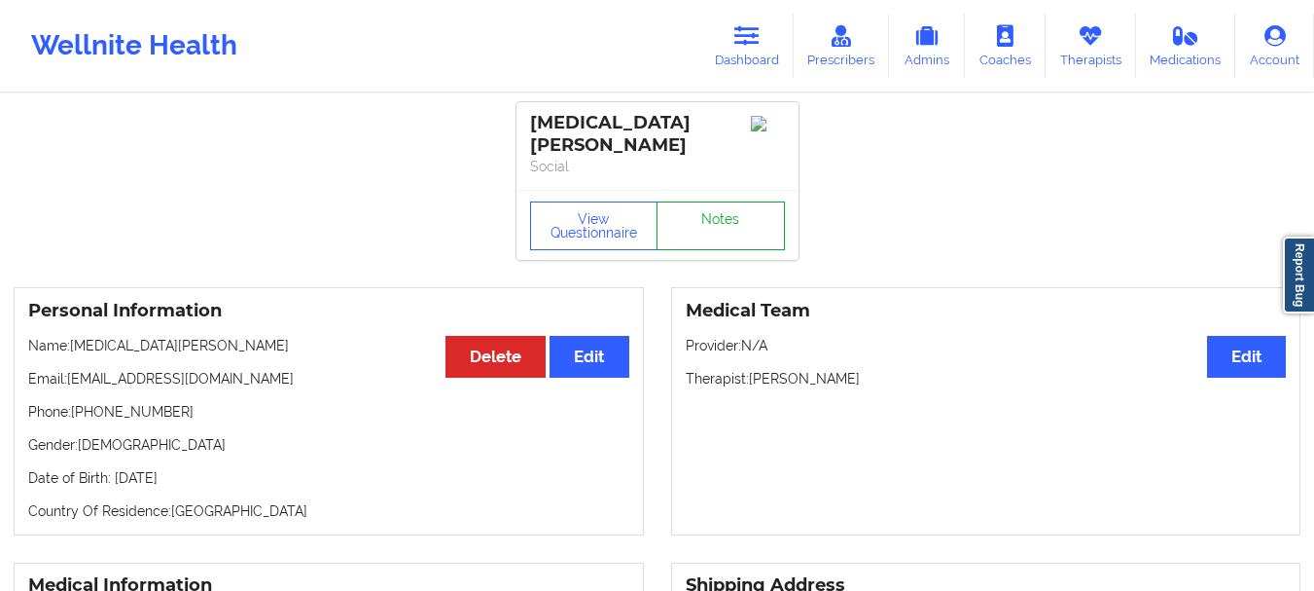
click at [739, 204] on link "Notes" at bounding box center [721, 225] width 128 height 49
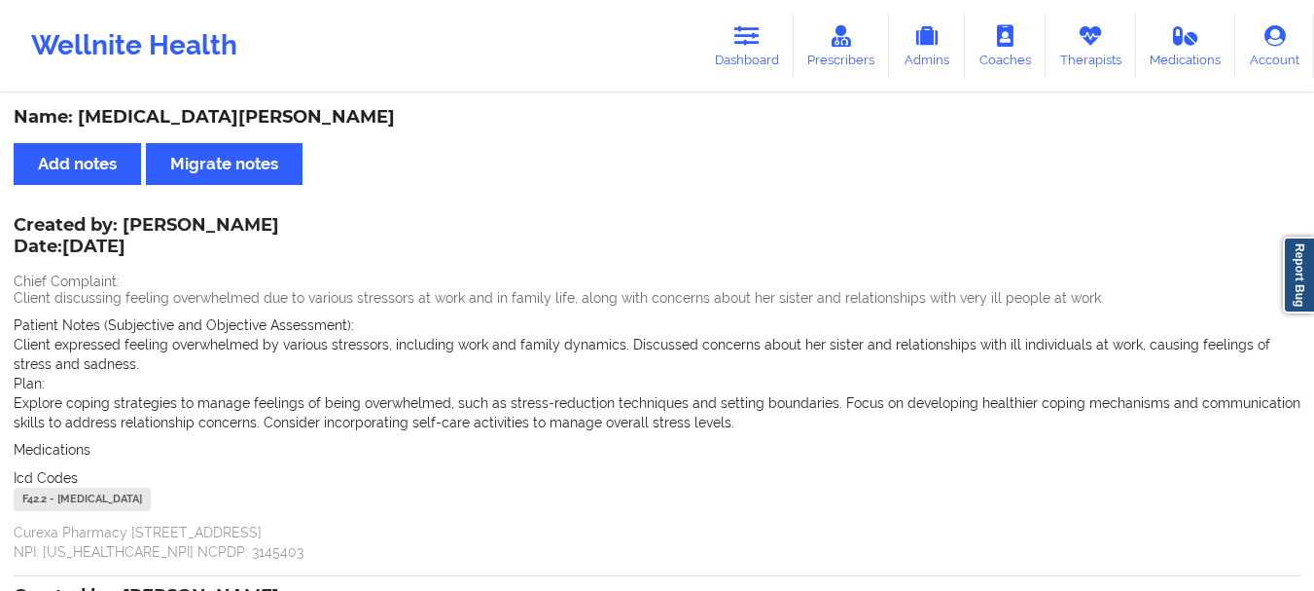
scroll to position [500, 0]
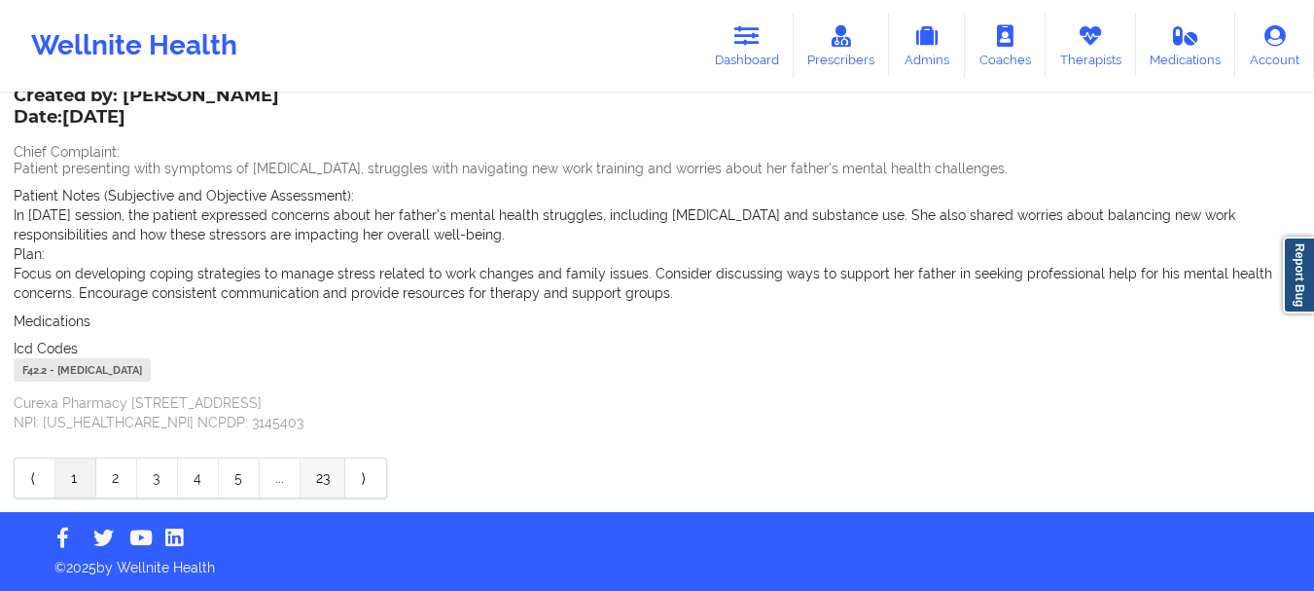
click at [317, 481] on link "23" at bounding box center [323, 477] width 45 height 39
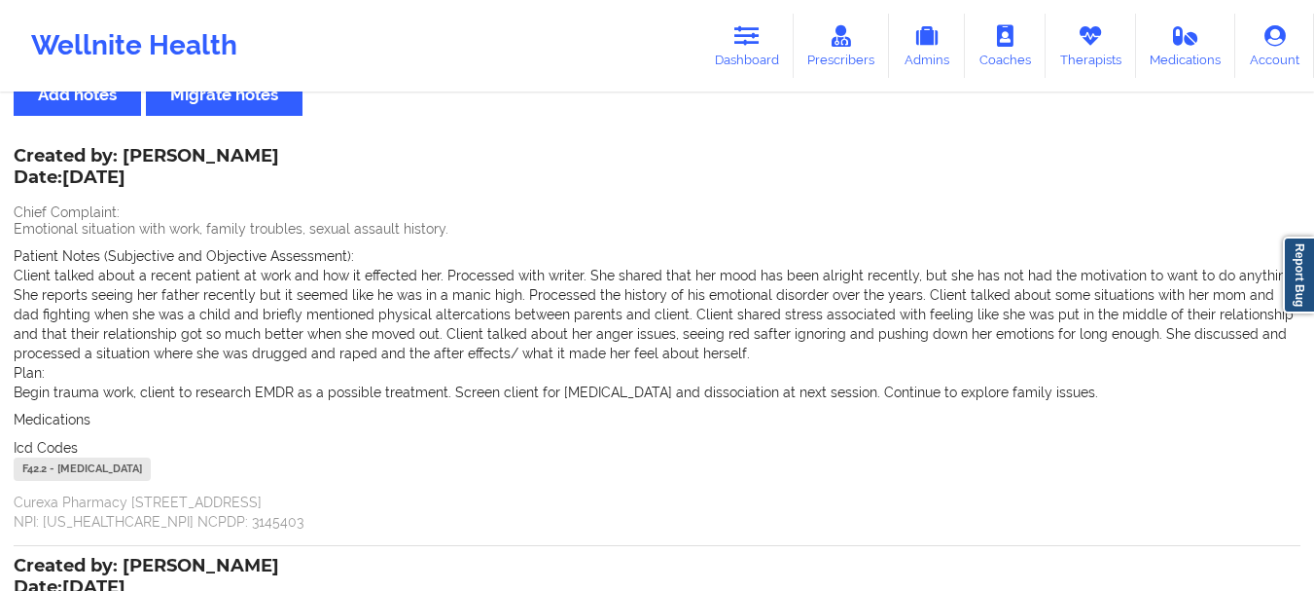
scroll to position [0, 0]
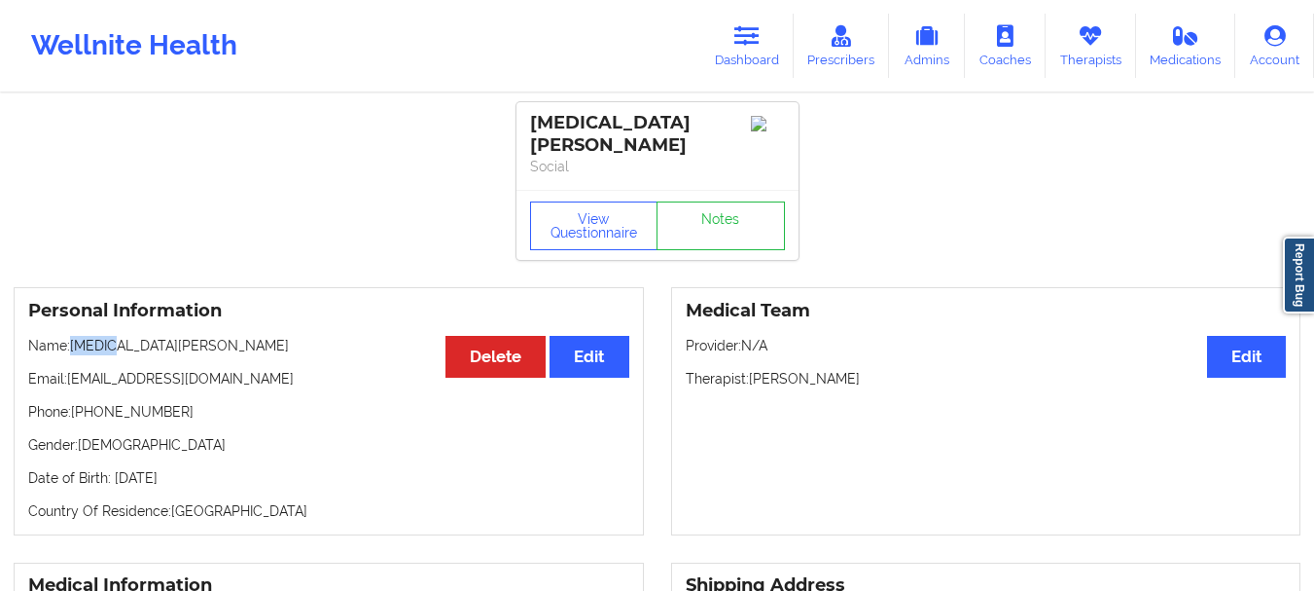
drag, startPoint x: 71, startPoint y: 330, endPoint x: 110, endPoint y: 327, distance: 39.0
click at [110, 336] on p "Name: [MEDICAL_DATA][PERSON_NAME]" at bounding box center [328, 345] width 601 height 19
copy p "[MEDICAL_DATA]"
click at [185, 336] on p "Name: [MEDICAL_DATA][PERSON_NAME]" at bounding box center [328, 345] width 601 height 19
drag, startPoint x: 179, startPoint y: 333, endPoint x: 113, endPoint y: 339, distance: 66.4
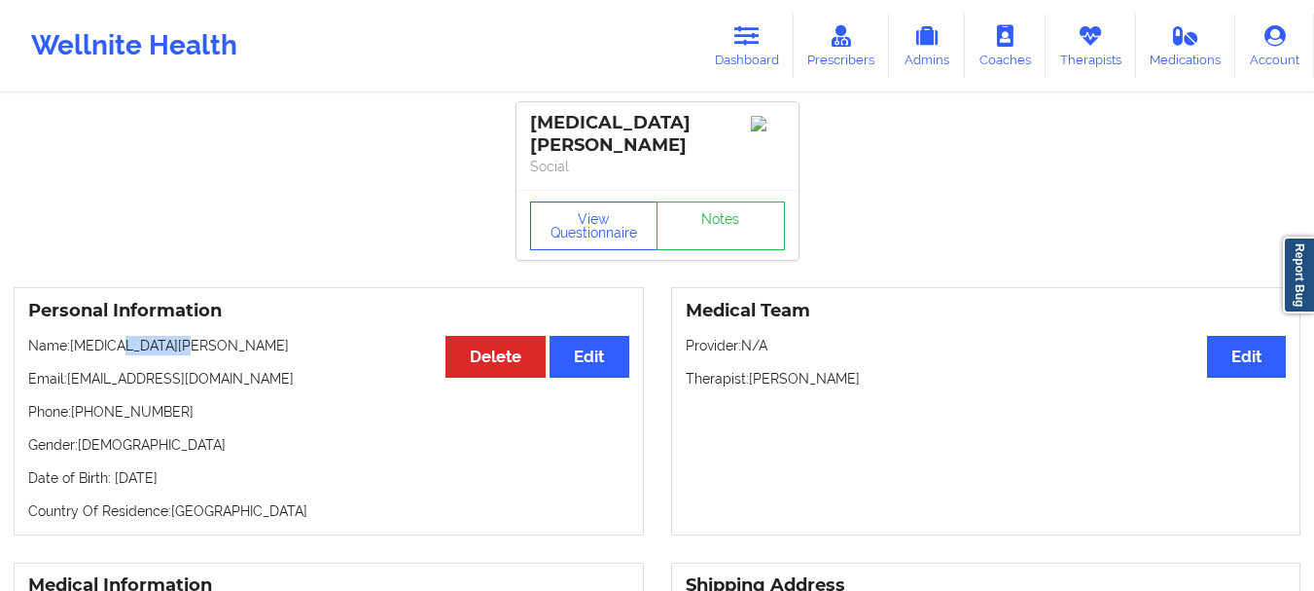
click at [113, 339] on p "Name: [MEDICAL_DATA][PERSON_NAME]" at bounding box center [328, 345] width 601 height 19
copy p "[PERSON_NAME]"
click at [704, 219] on link "Notes" at bounding box center [721, 225] width 128 height 49
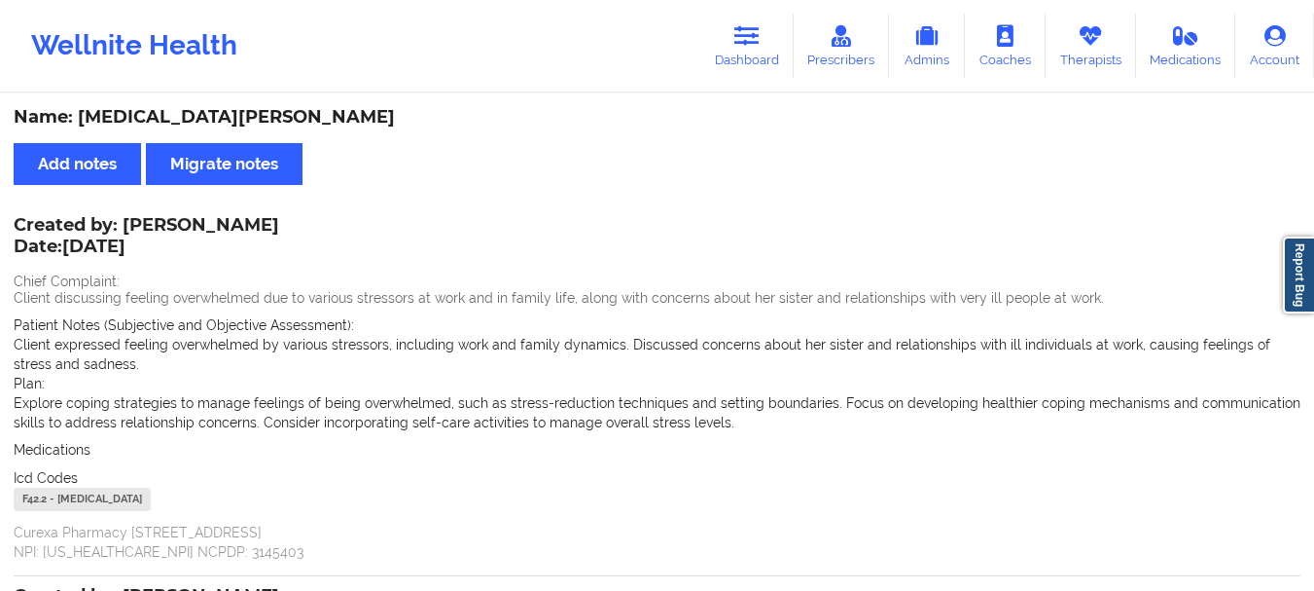
scroll to position [500, 0]
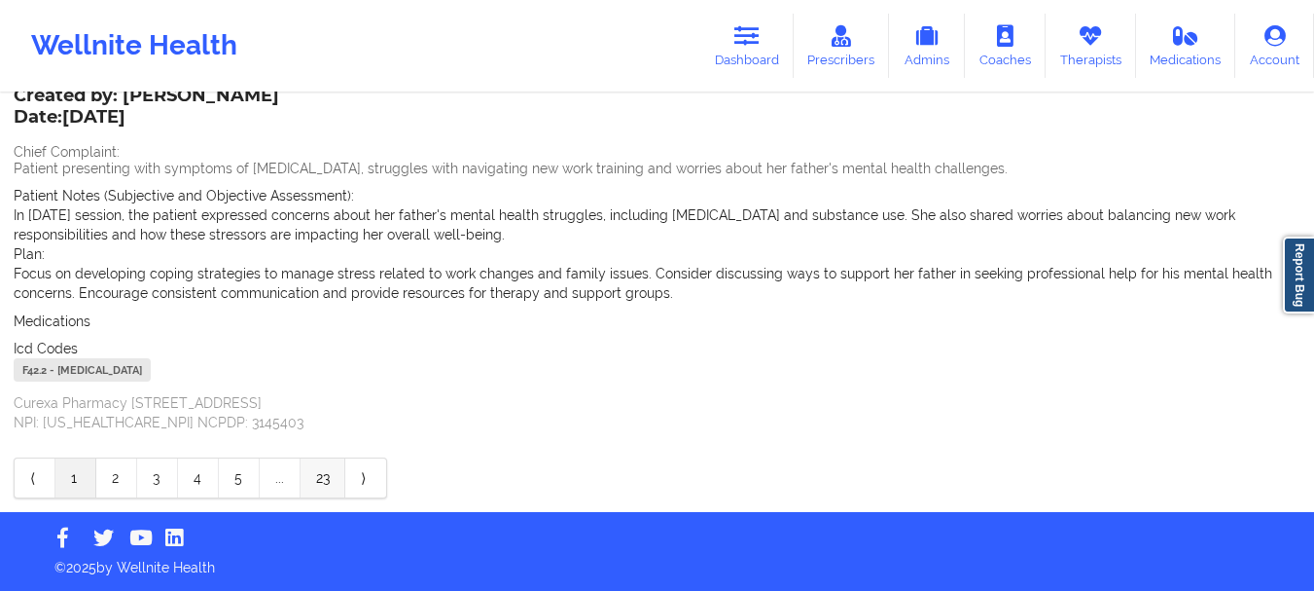
click at [321, 476] on link "23" at bounding box center [323, 477] width 45 height 39
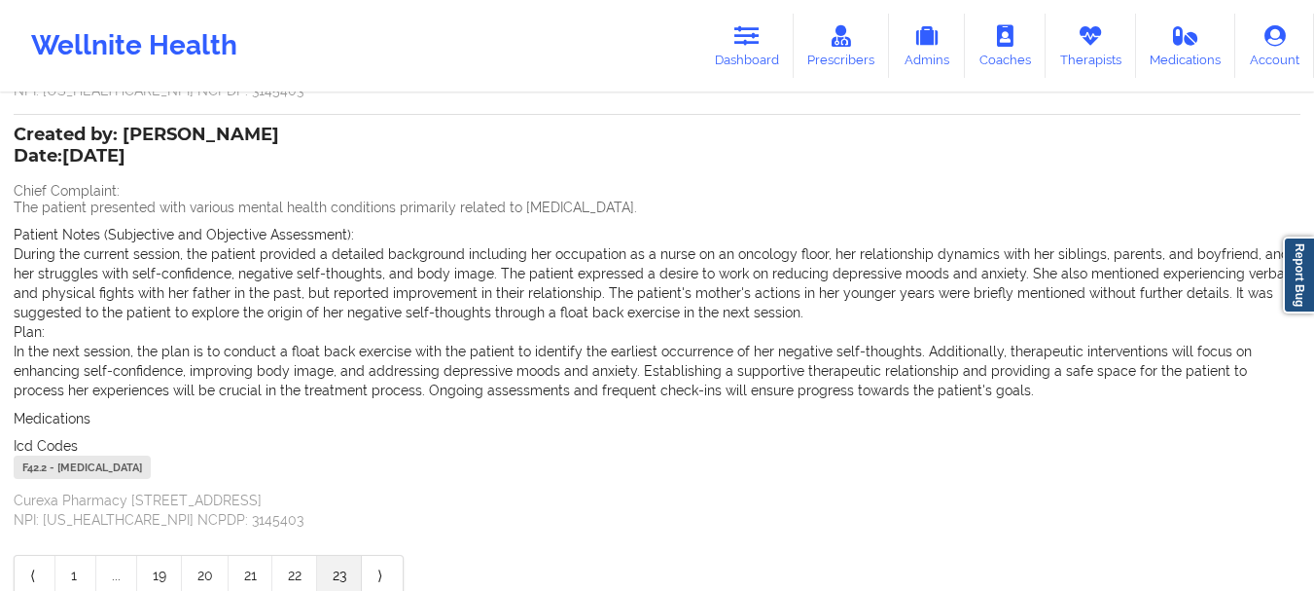
scroll to position [539, 0]
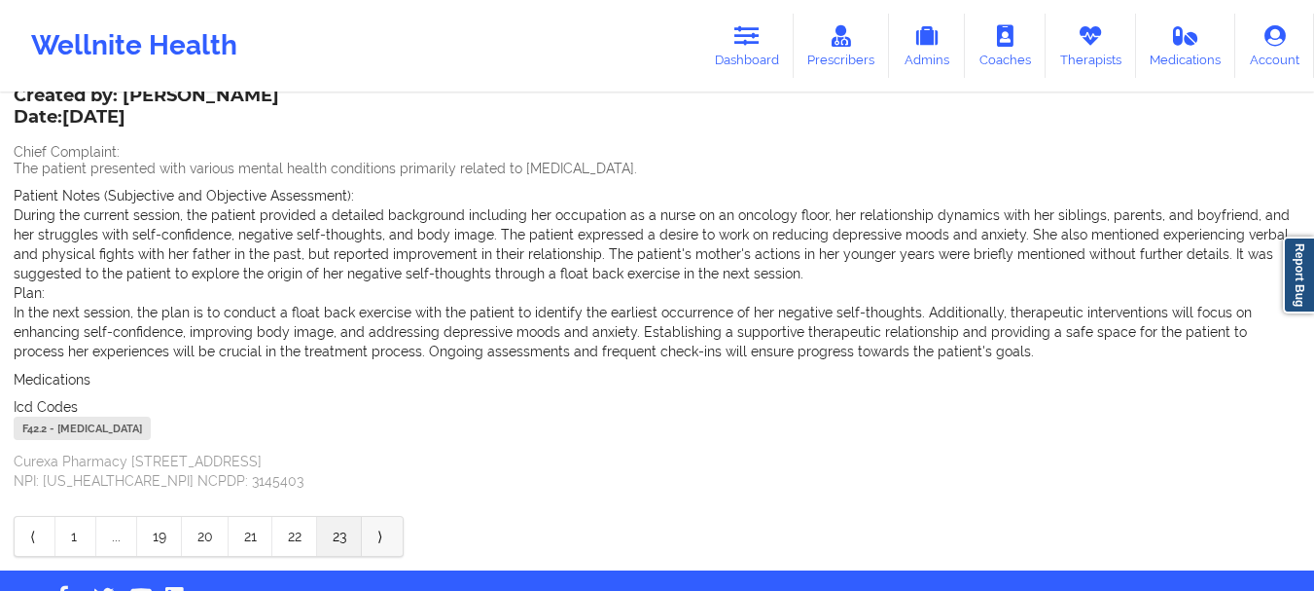
click at [377, 543] on link "⟩" at bounding box center [382, 536] width 41 height 39
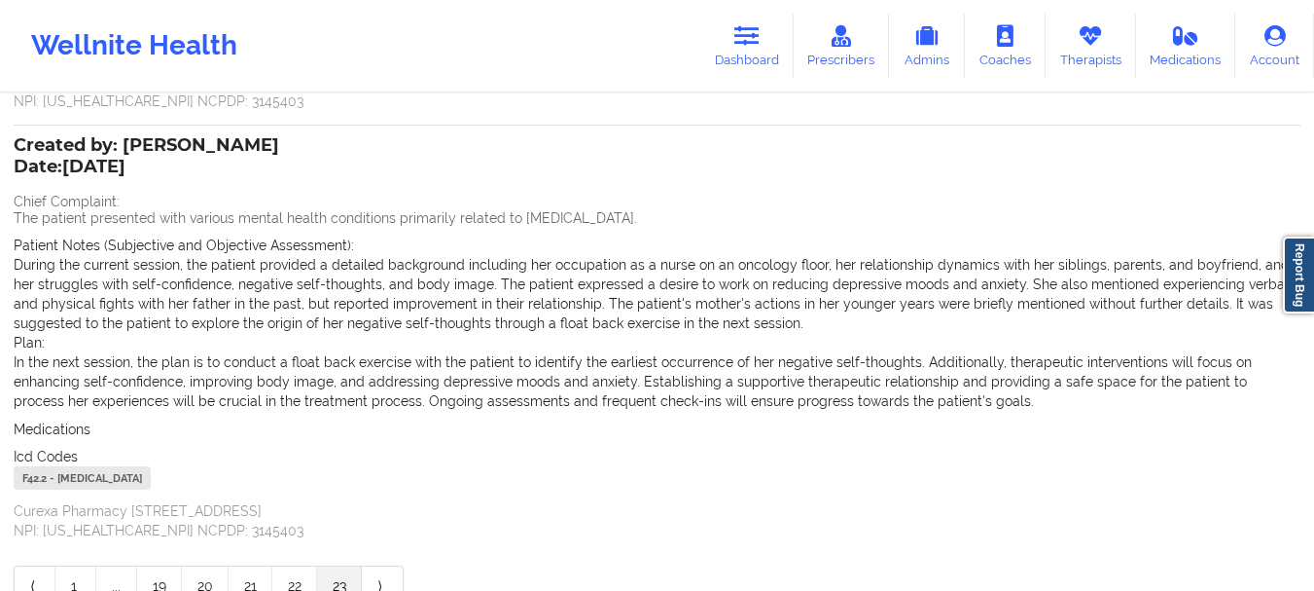
scroll to position [479, 0]
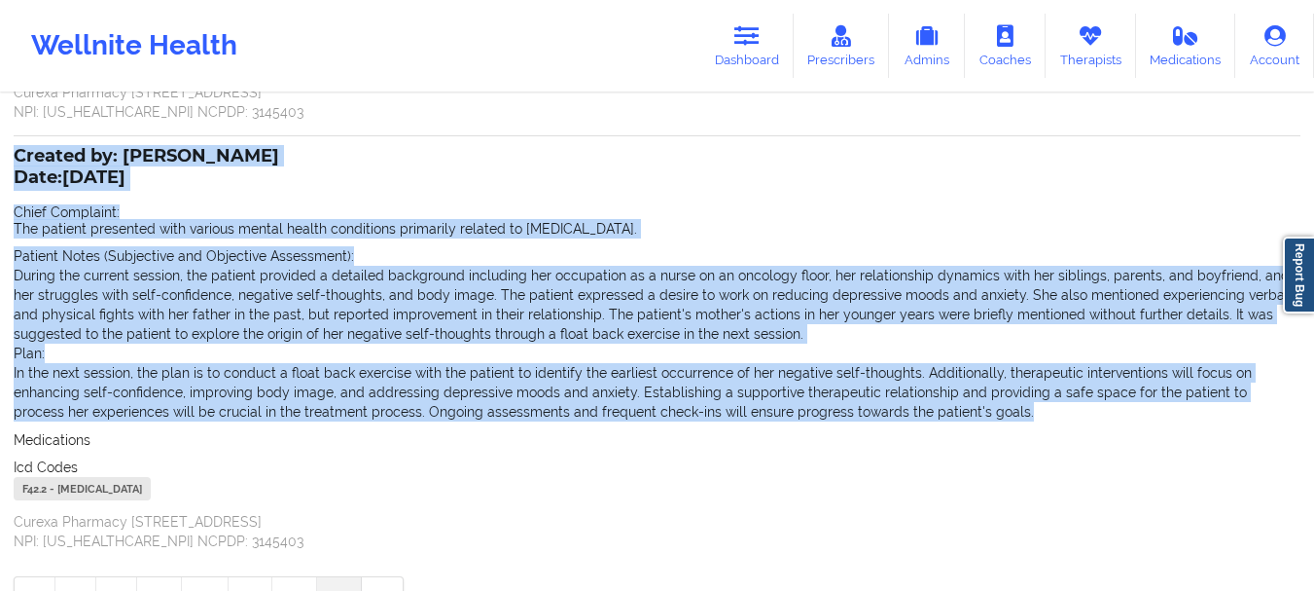
drag, startPoint x: 14, startPoint y: 152, endPoint x: 945, endPoint y: 409, distance: 965.8
click at [945, 409] on div "Created by: [PERSON_NAME] Date: [DATE] Chief Complaint: The patient presented w…" at bounding box center [657, 350] width 1287 height 401
copy div "Created by: [PERSON_NAME] Date: [DATE] Chief Complaint: The patient presented w…"
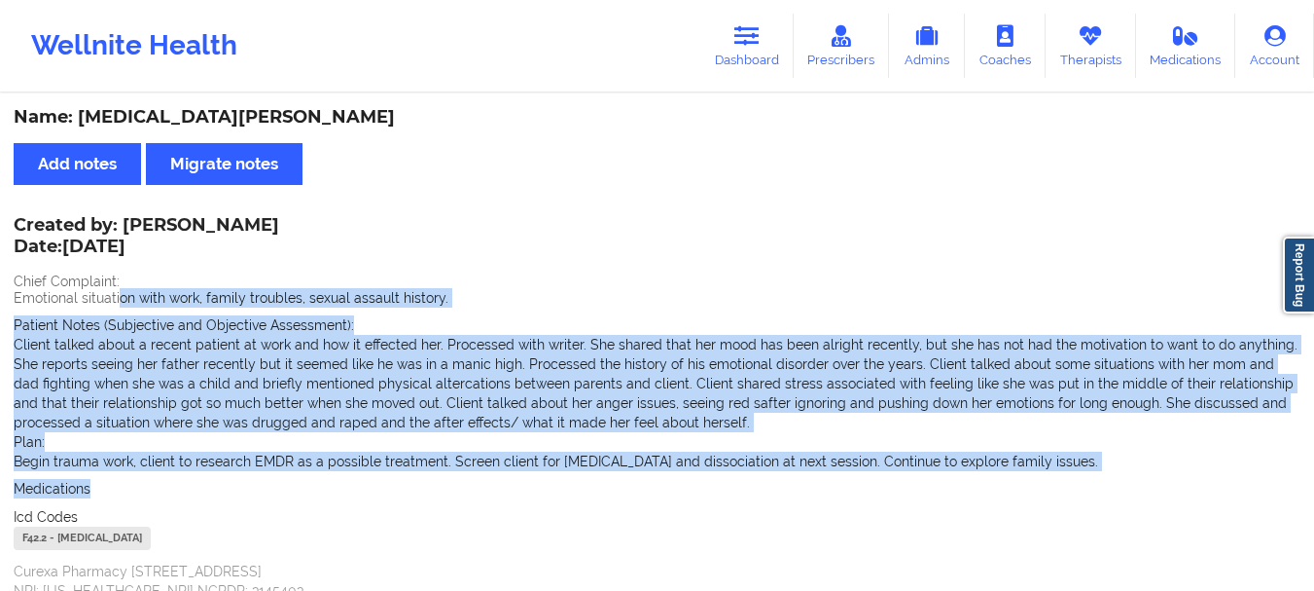
drag, startPoint x: 1016, startPoint y: 474, endPoint x: 125, endPoint y: 288, distance: 910.3
click at [125, 288] on div "Created by: [PERSON_NAME] Date: [DATE] Chief Complaint: Emotional situation wit…" at bounding box center [657, 409] width 1287 height 381
click at [492, 488] on div "Medications" at bounding box center [657, 488] width 1287 height 19
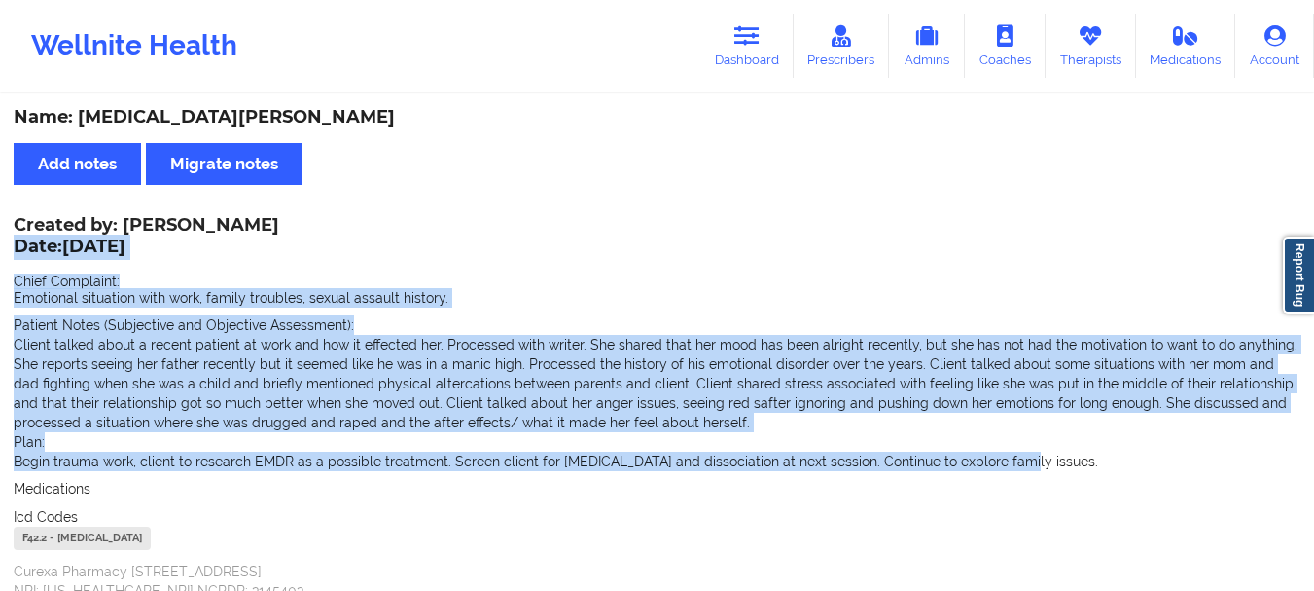
drag, startPoint x: 1014, startPoint y: 461, endPoint x: 17, endPoint y: 248, distance: 1019.7
click at [17, 248] on div "Created by: [PERSON_NAME] Date: [DATE] Chief Complaint: Emotional situation wit…" at bounding box center [657, 409] width 1287 height 381
copy div "Date: [DATE] Chief Complaint: Emotional situation with work, family troubles, s…"
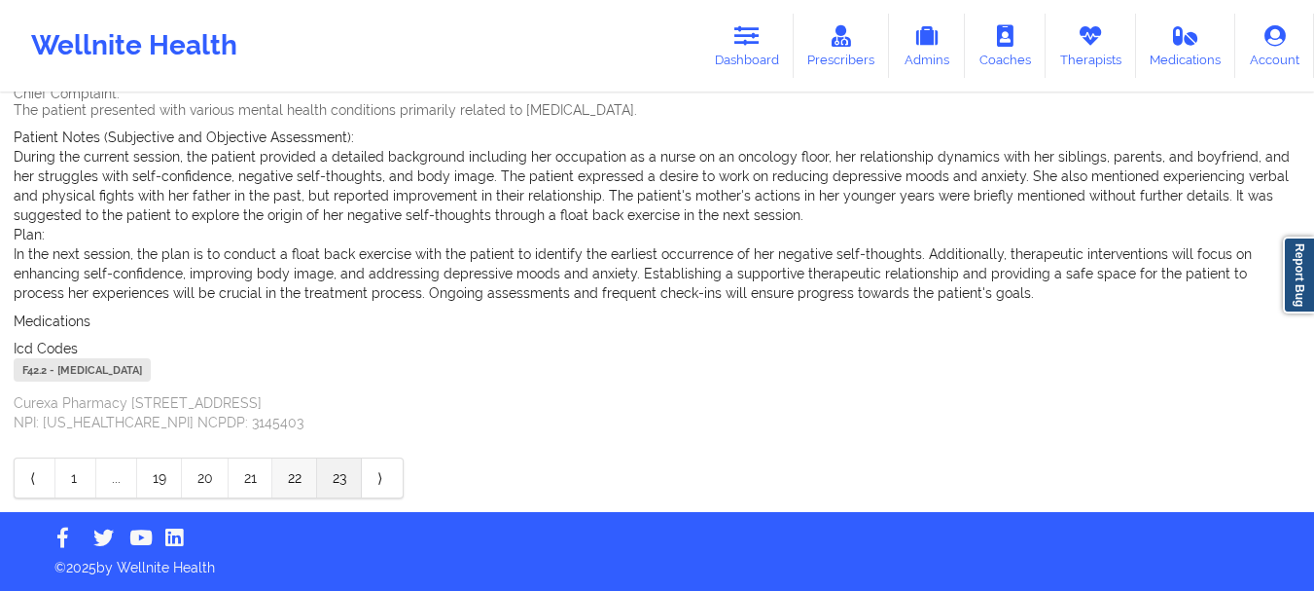
click at [294, 483] on link "22" at bounding box center [294, 477] width 45 height 39
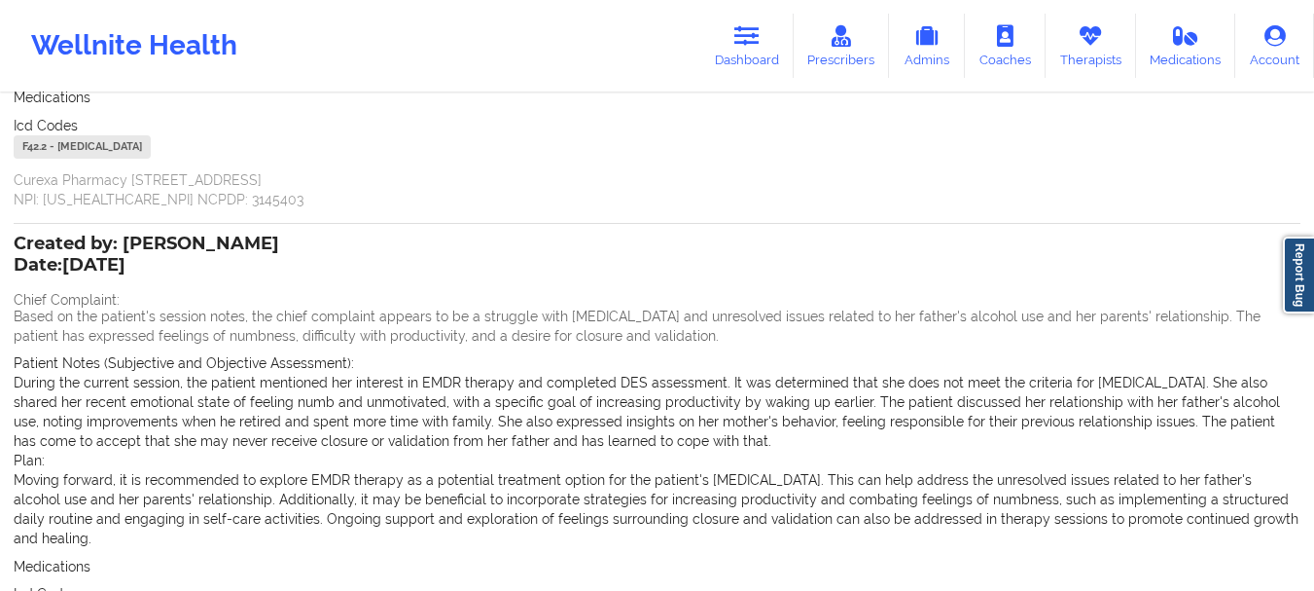
scroll to position [428, 0]
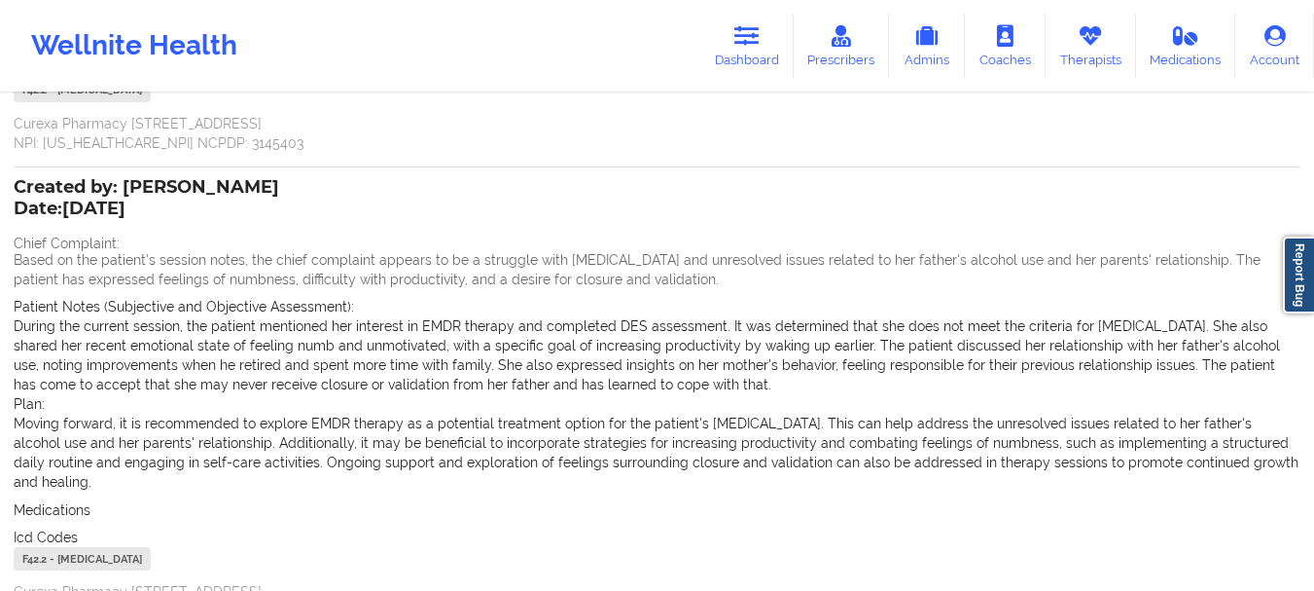
drag, startPoint x: 1276, startPoint y: 466, endPoint x: 16, endPoint y: 204, distance: 1287.7
click at [16, 204] on div "Created by: [PERSON_NAME] Date: [DATE] Chief Complaint: Based on the patient's …" at bounding box center [657, 401] width 1287 height 440
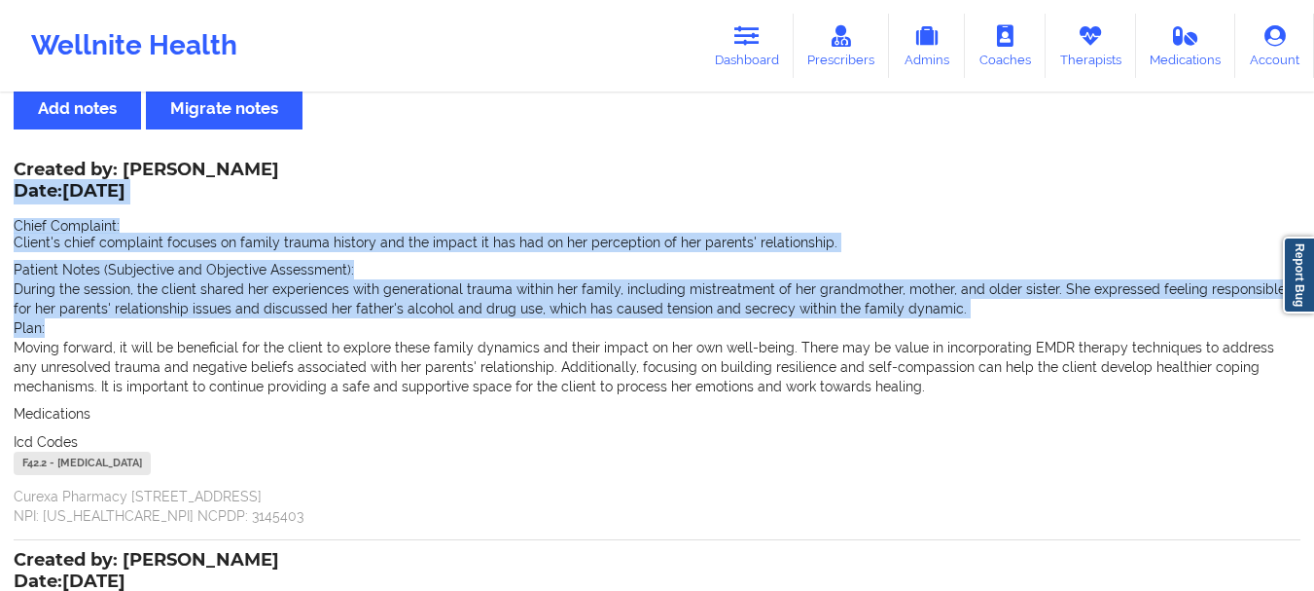
scroll to position [57, 0]
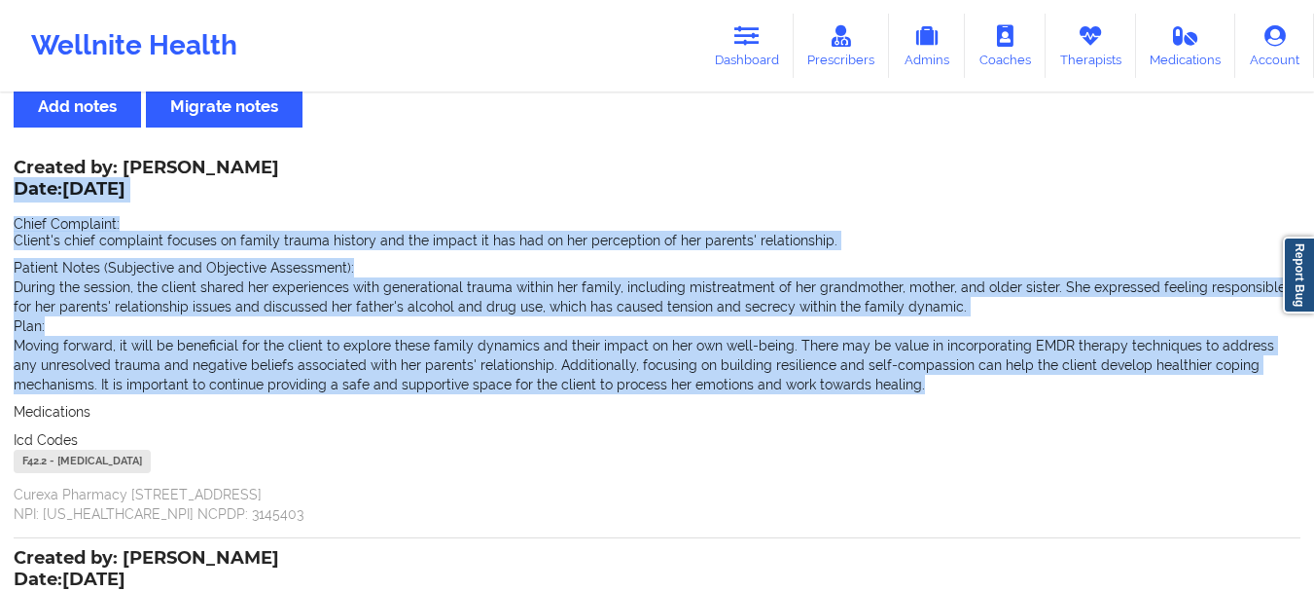
drag, startPoint x: 829, startPoint y: 386, endPoint x: 14, endPoint y: 184, distance: 840.0
click at [14, 184] on div "Created by: [PERSON_NAME] Date: [DATE] Chief Complaint: Client's chief complain…" at bounding box center [657, 343] width 1287 height 362
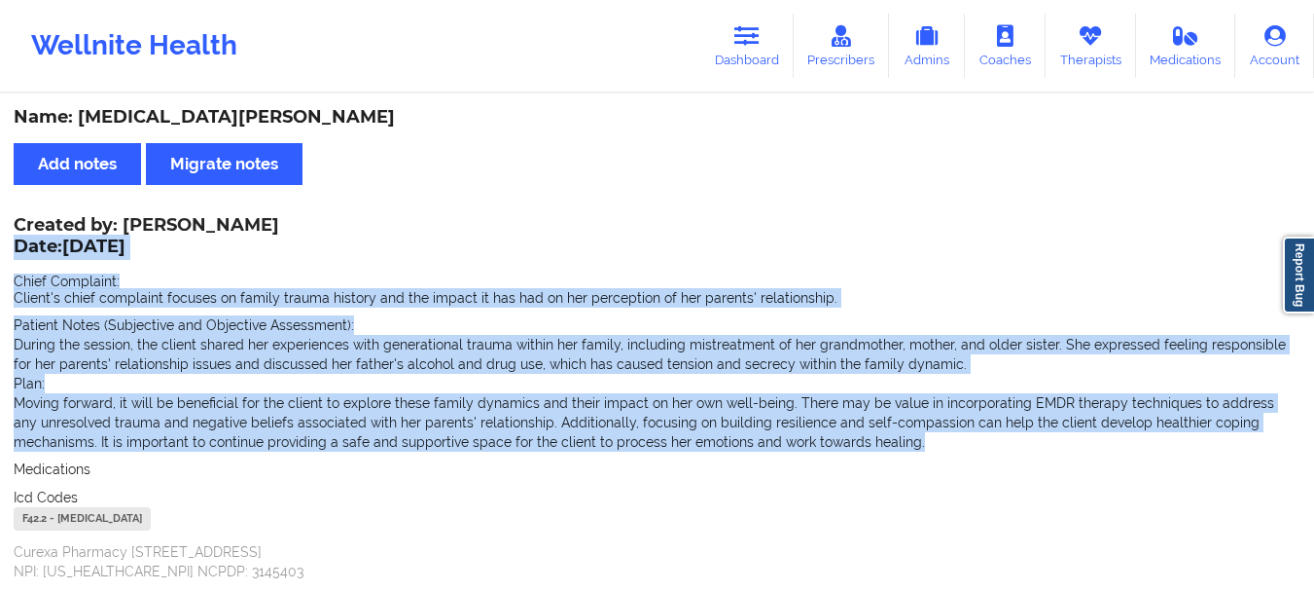
scroll to position [597, 0]
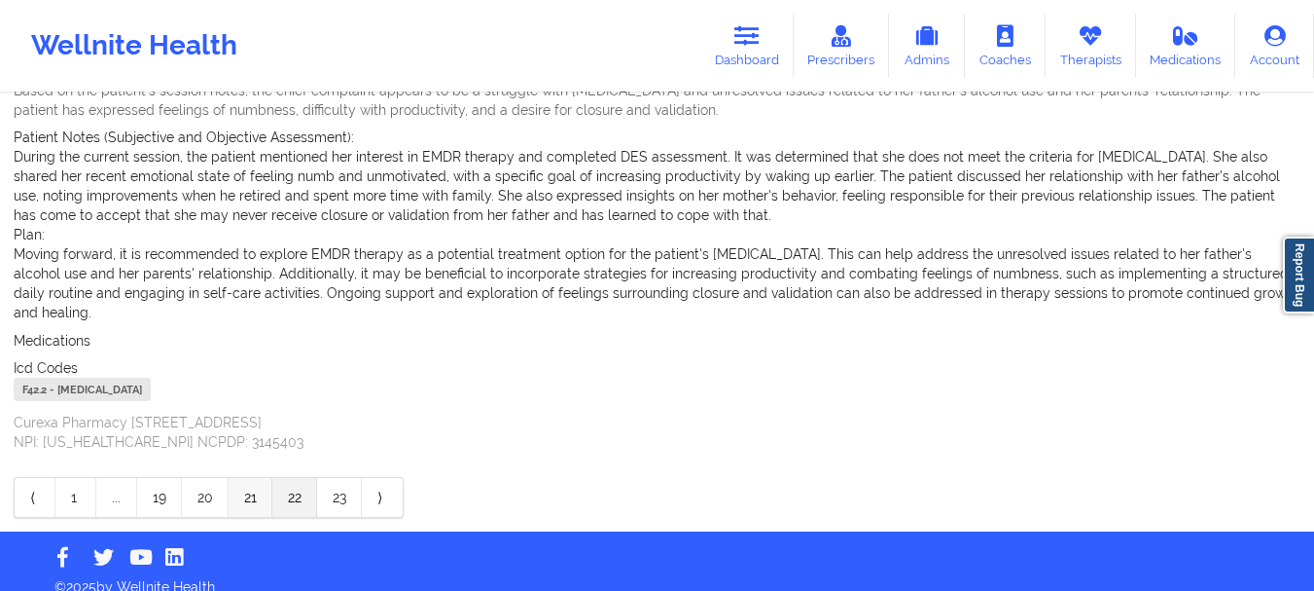
click at [248, 478] on link "21" at bounding box center [251, 497] width 44 height 39
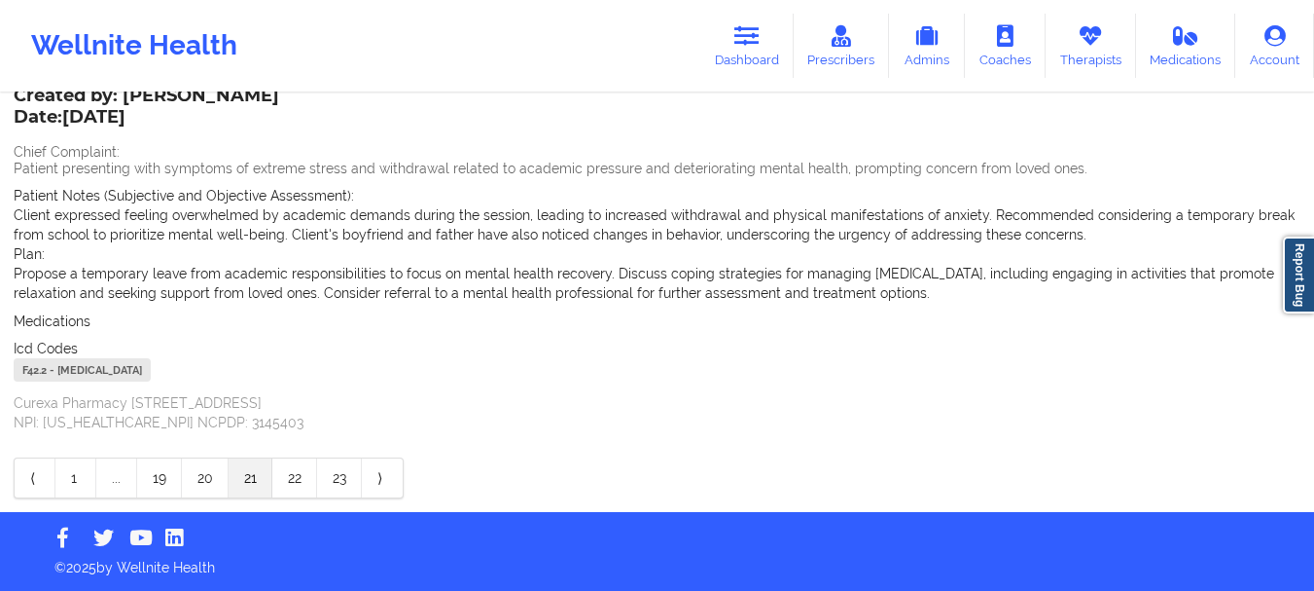
scroll to position [558, 0]
drag, startPoint x: 916, startPoint y: 289, endPoint x: 15, endPoint y: 123, distance: 917.1
click at [15, 123] on div "Created by: [PERSON_NAME] Date: [DATE] Chief Complaint: Patient presenting with…" at bounding box center [657, 261] width 1287 height 342
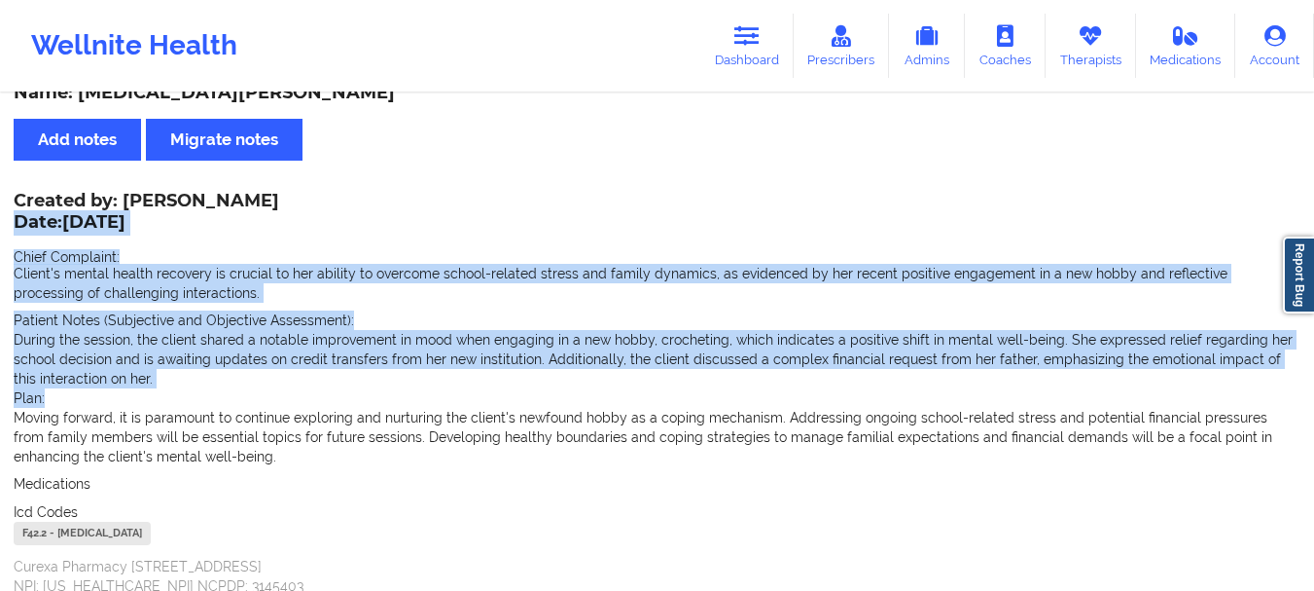
scroll to position [26, 0]
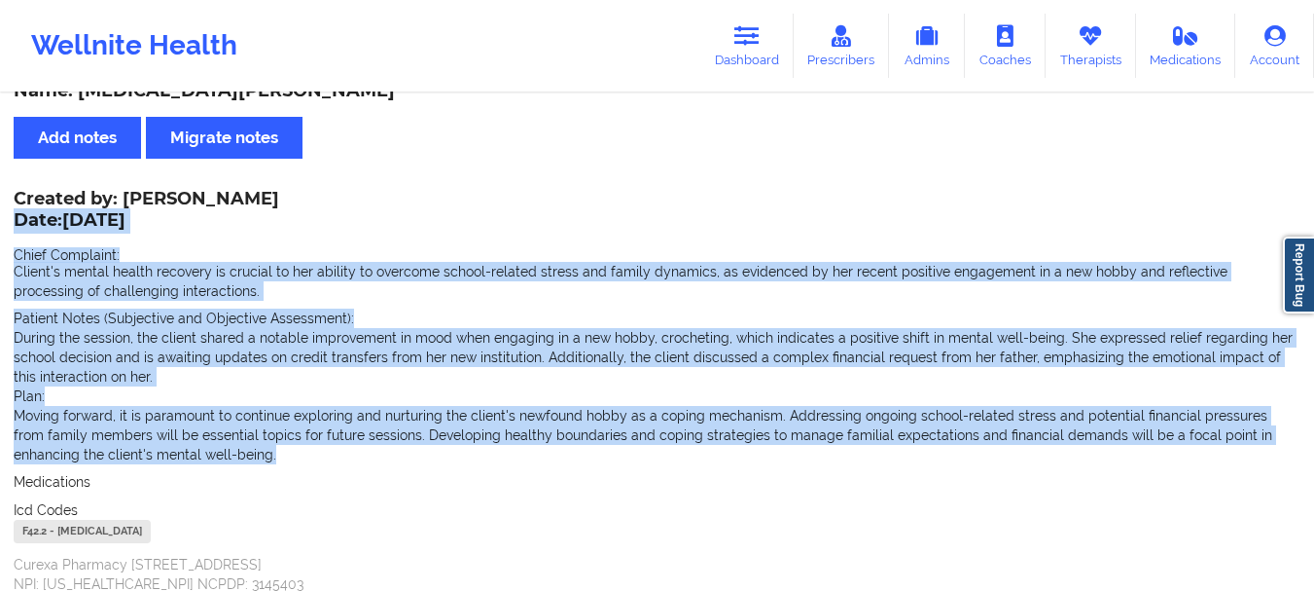
drag, startPoint x: 206, startPoint y: 453, endPoint x: 15, endPoint y: 226, distance: 297.6
click at [15, 226] on div "Created by: [PERSON_NAME] Date: [DATE] Chief Complaint: Client's mental health …" at bounding box center [657, 393] width 1287 height 401
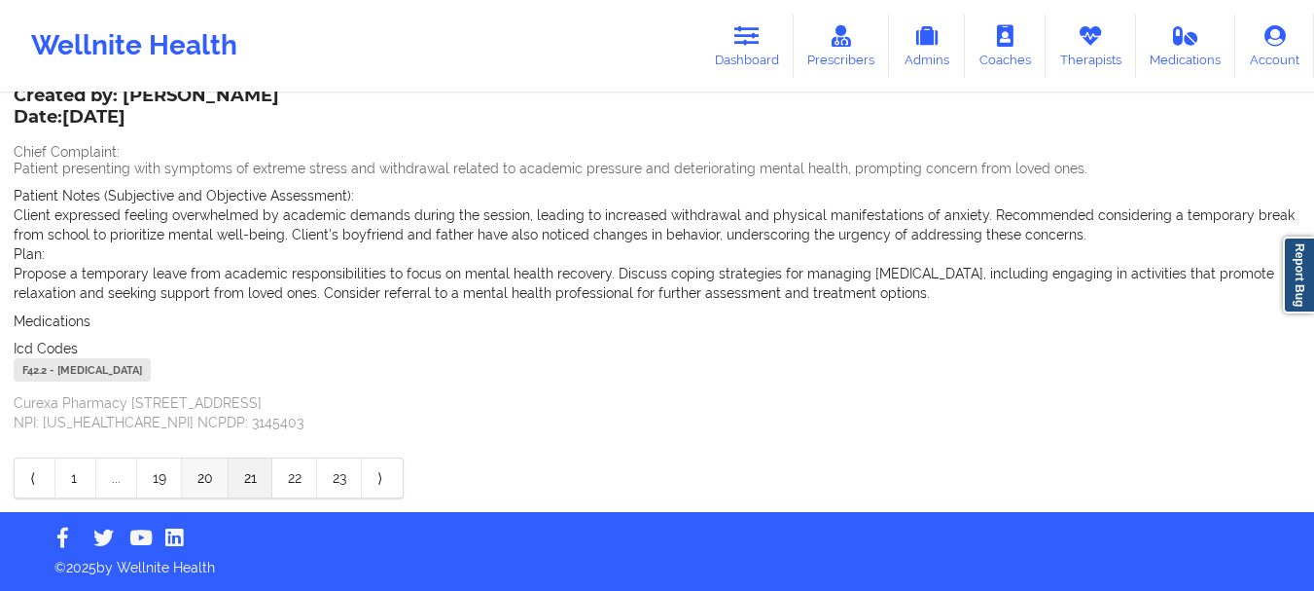
click at [199, 484] on link "20" at bounding box center [205, 477] width 47 height 39
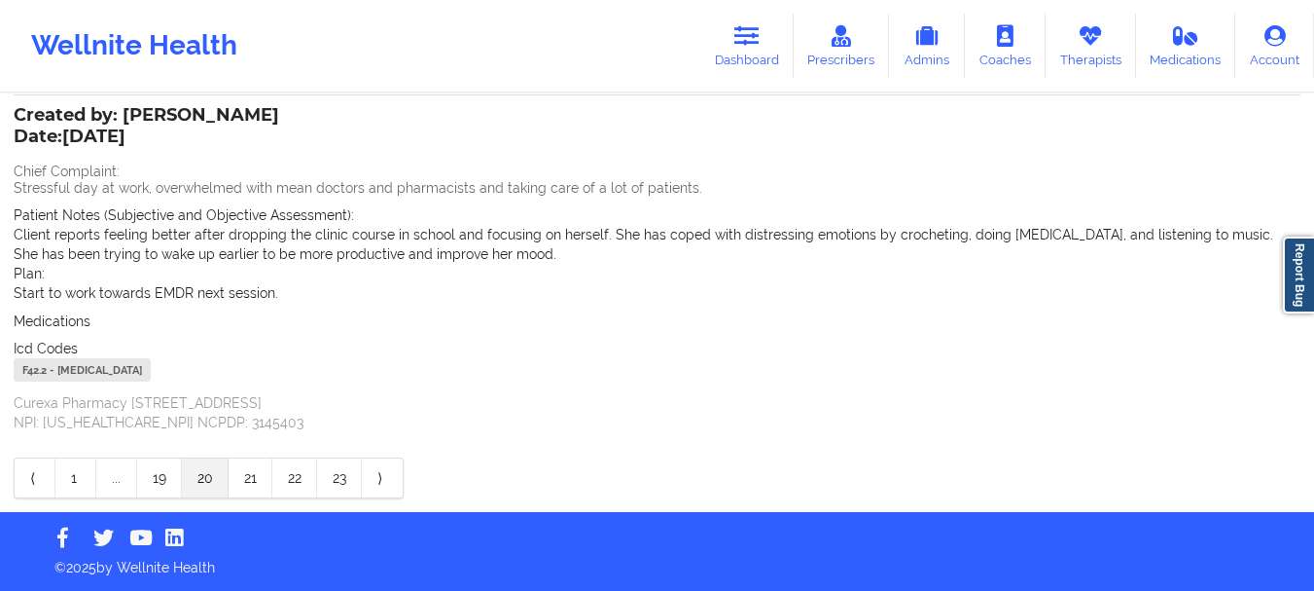
scroll to position [461, 0]
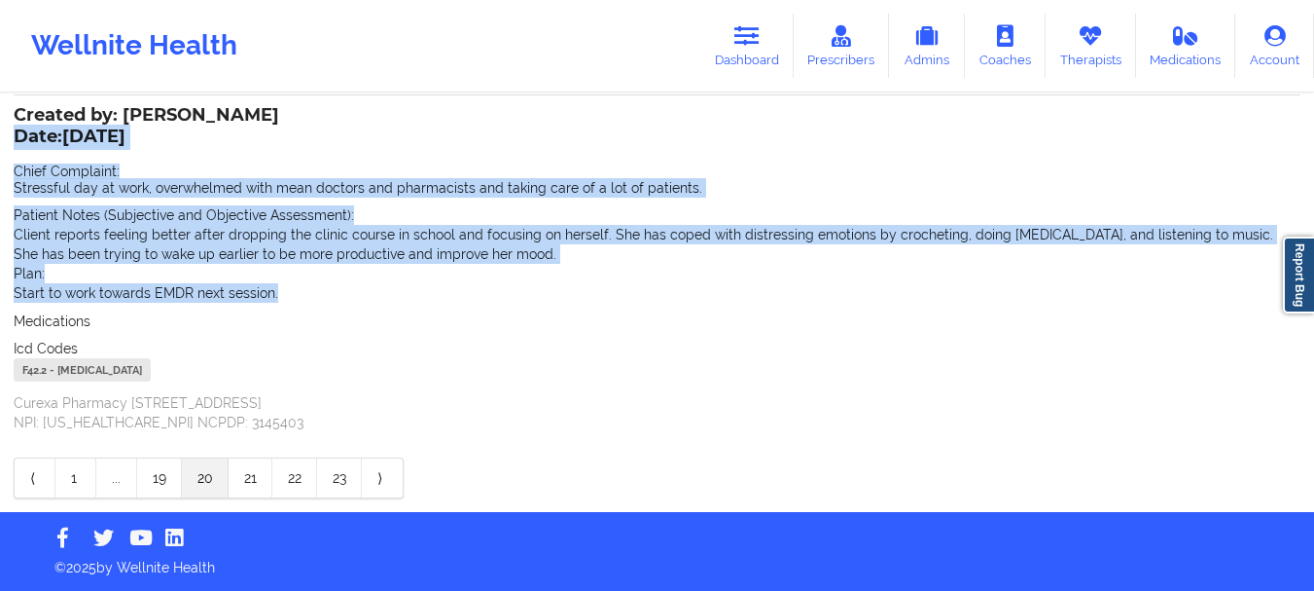
drag, startPoint x: 277, startPoint y: 289, endPoint x: 16, endPoint y: 129, distance: 306.5
click at [16, 129] on div "Created by: [PERSON_NAME] Date: [DATE] Chief Complaint: Stressful day at work, …" at bounding box center [657, 270] width 1287 height 323
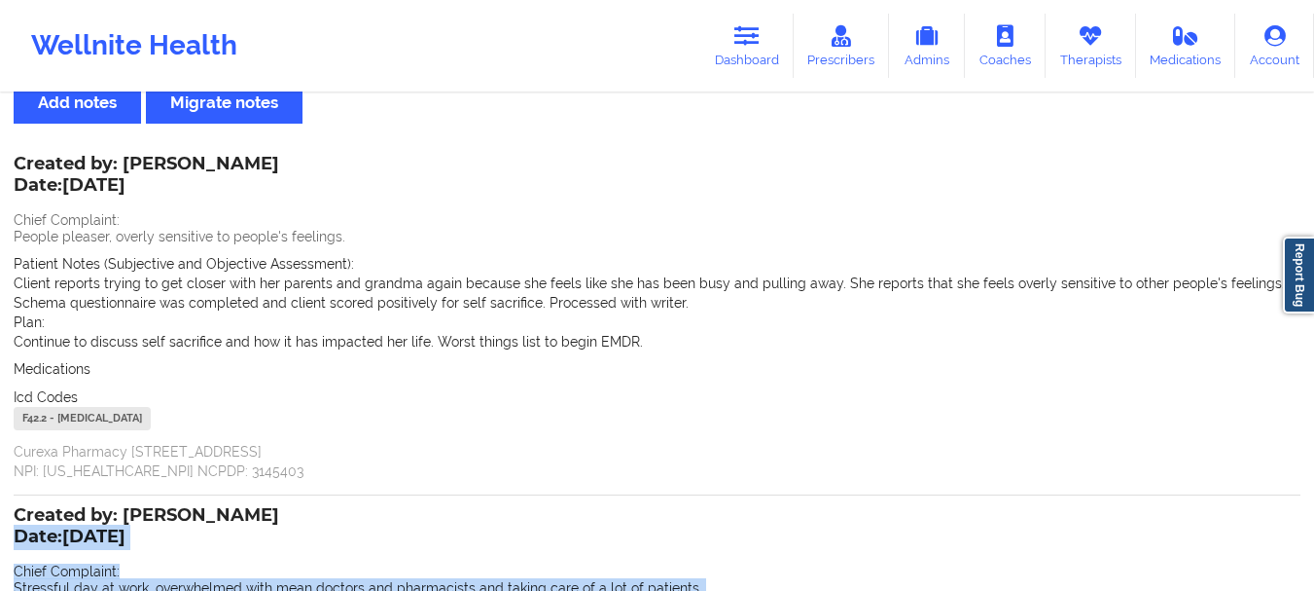
scroll to position [48, 0]
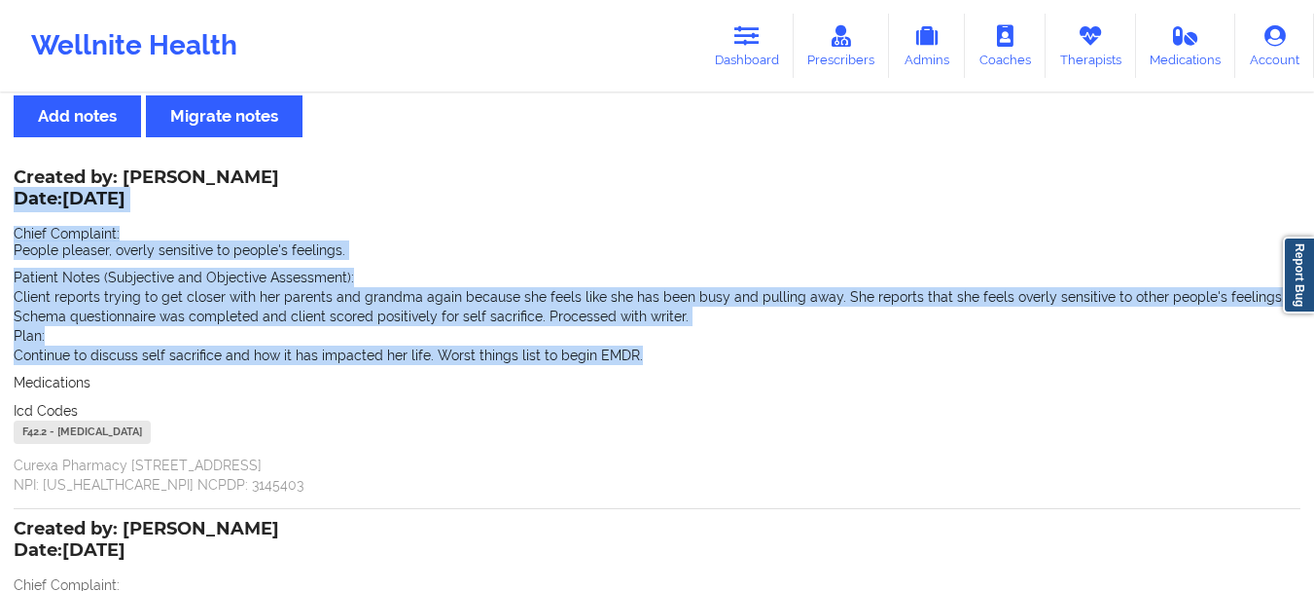
drag, startPoint x: 632, startPoint y: 353, endPoint x: 15, endPoint y: 202, distance: 635.9
click at [15, 202] on div "Created by: [PERSON_NAME] Date: [DATE] Chief Complaint: People pleaser, overly …" at bounding box center [657, 332] width 1287 height 323
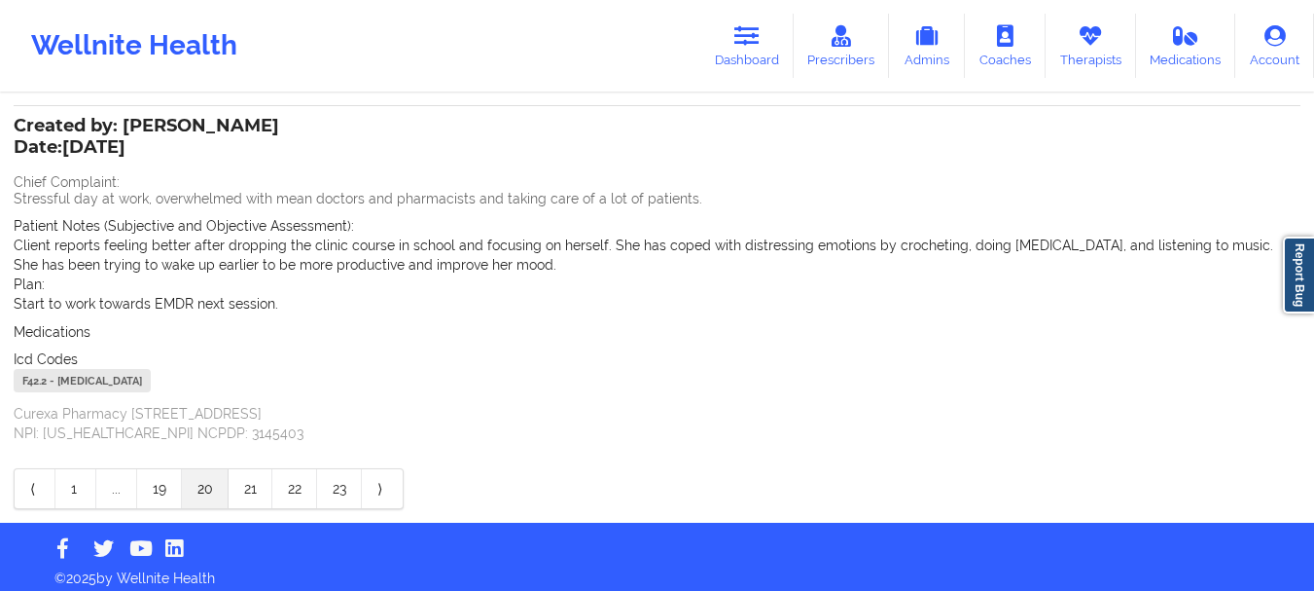
scroll to position [461, 0]
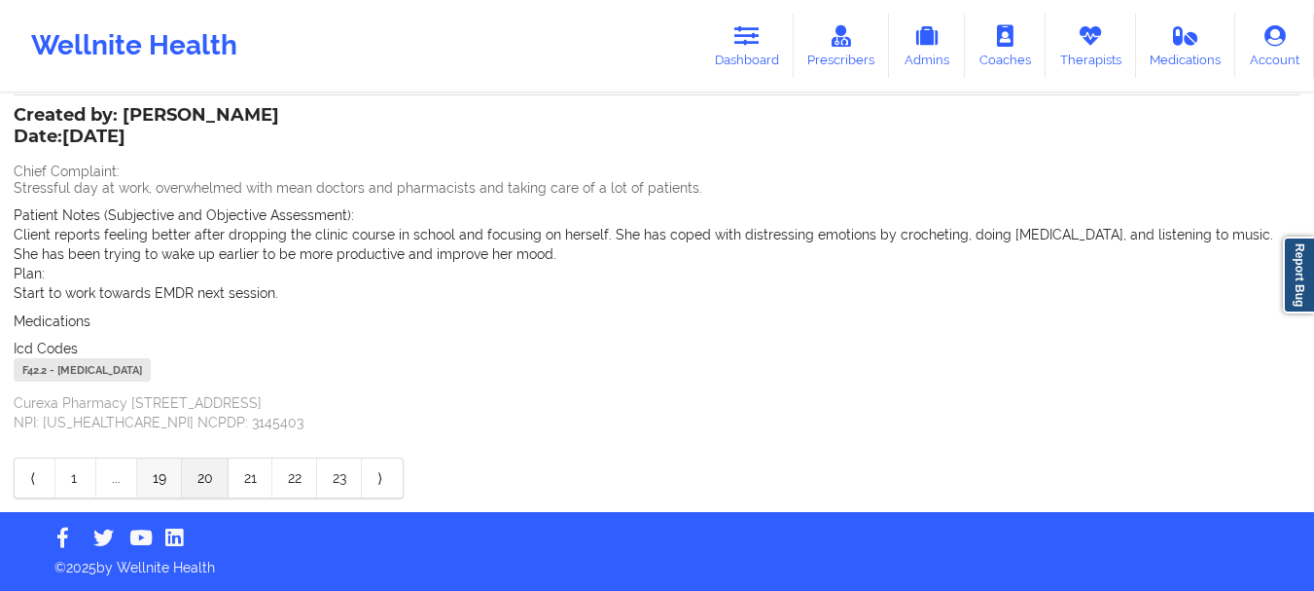
click at [165, 479] on link "19" at bounding box center [159, 477] width 45 height 39
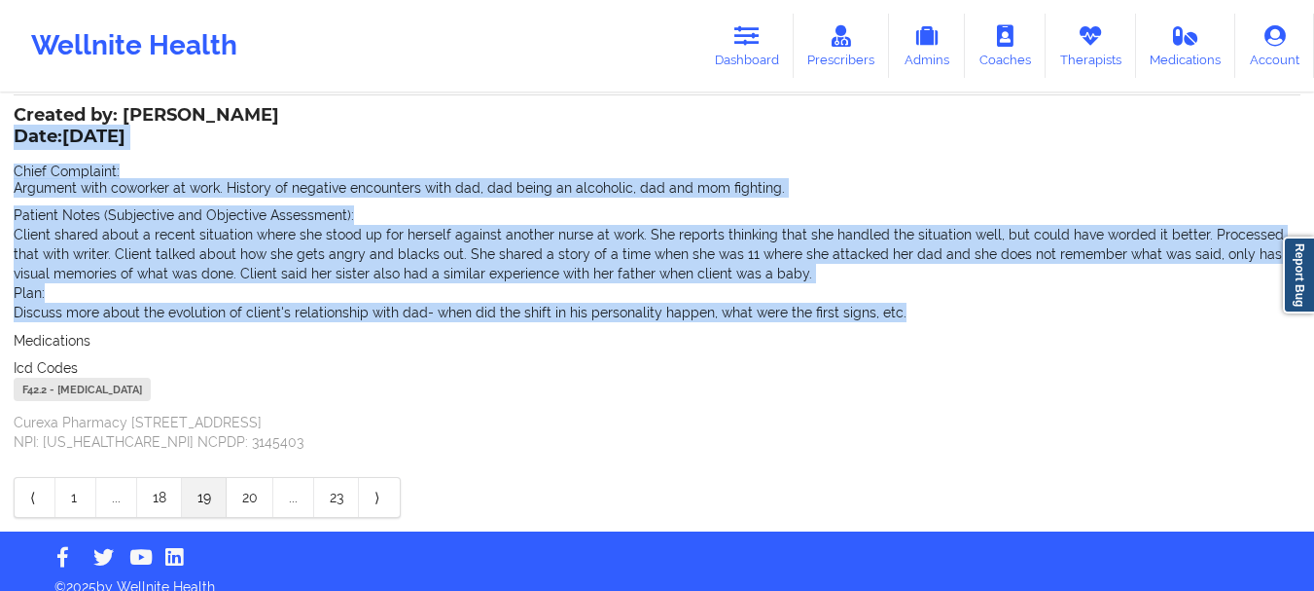
drag, startPoint x: 895, startPoint y: 306, endPoint x: 18, endPoint y: 133, distance: 893.5
click at [18, 133] on div "Created by: [PERSON_NAME] Date: [DATE] Chief Complaint: Argument with coworker …" at bounding box center [657, 280] width 1287 height 342
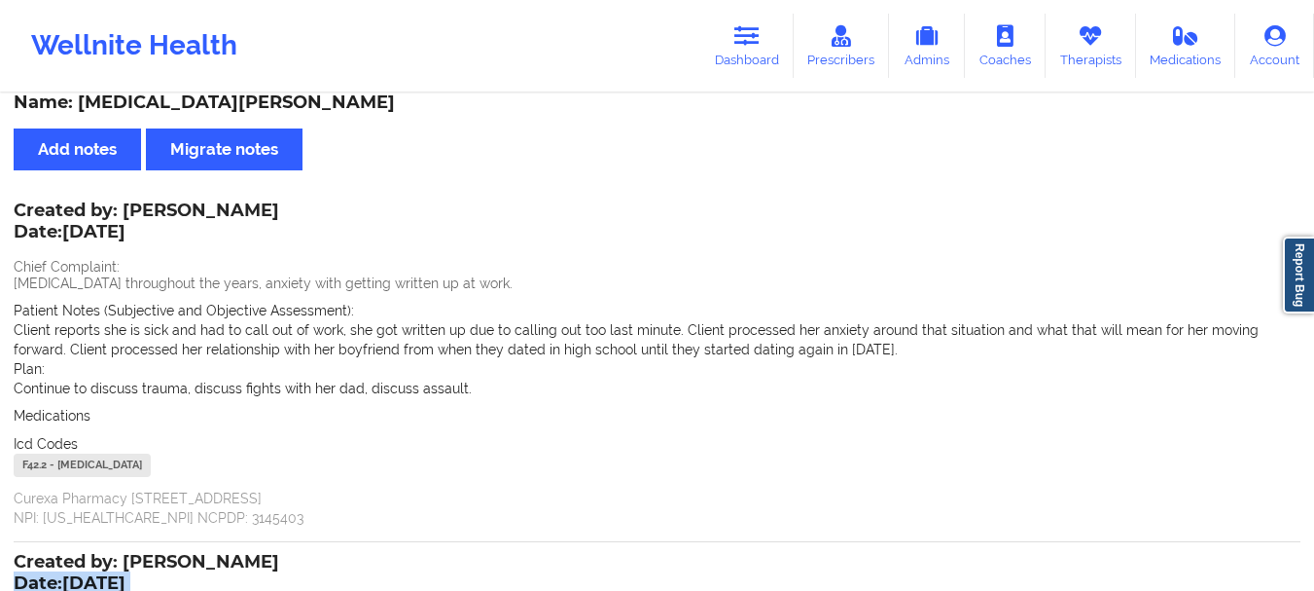
scroll to position [0, 0]
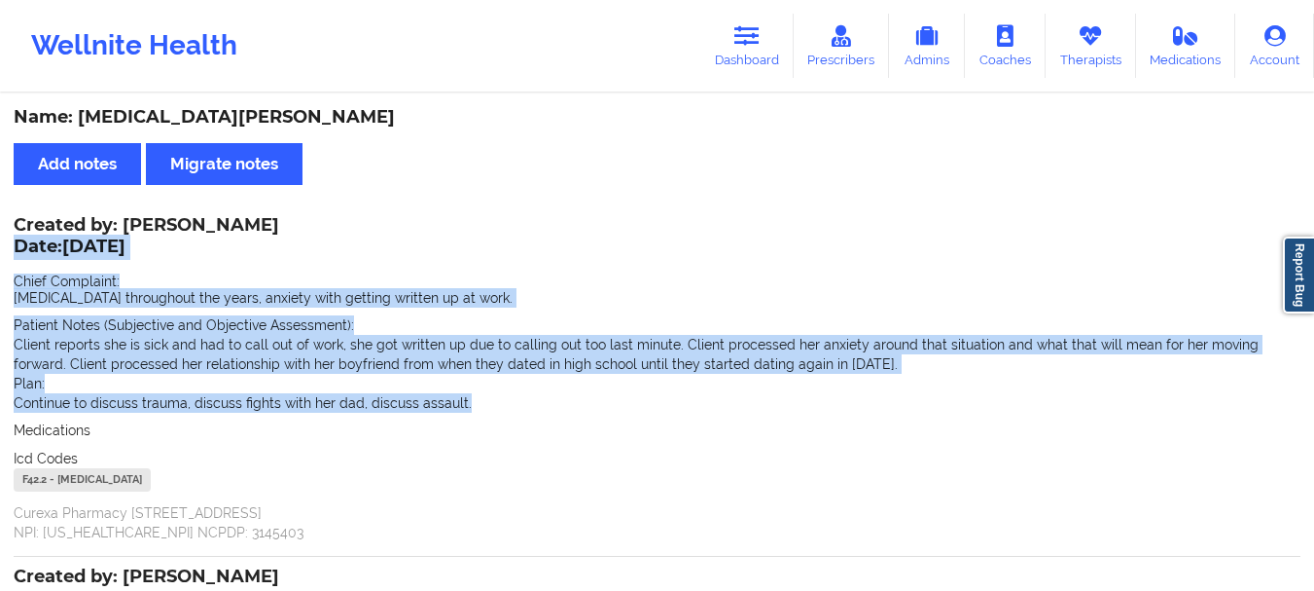
drag, startPoint x: 466, startPoint y: 405, endPoint x: 17, endPoint y: 243, distance: 477.6
click at [17, 243] on div "Created by: [PERSON_NAME] Date: [DATE] Chief Complaint: [MEDICAL_DATA] througho…" at bounding box center [657, 380] width 1287 height 323
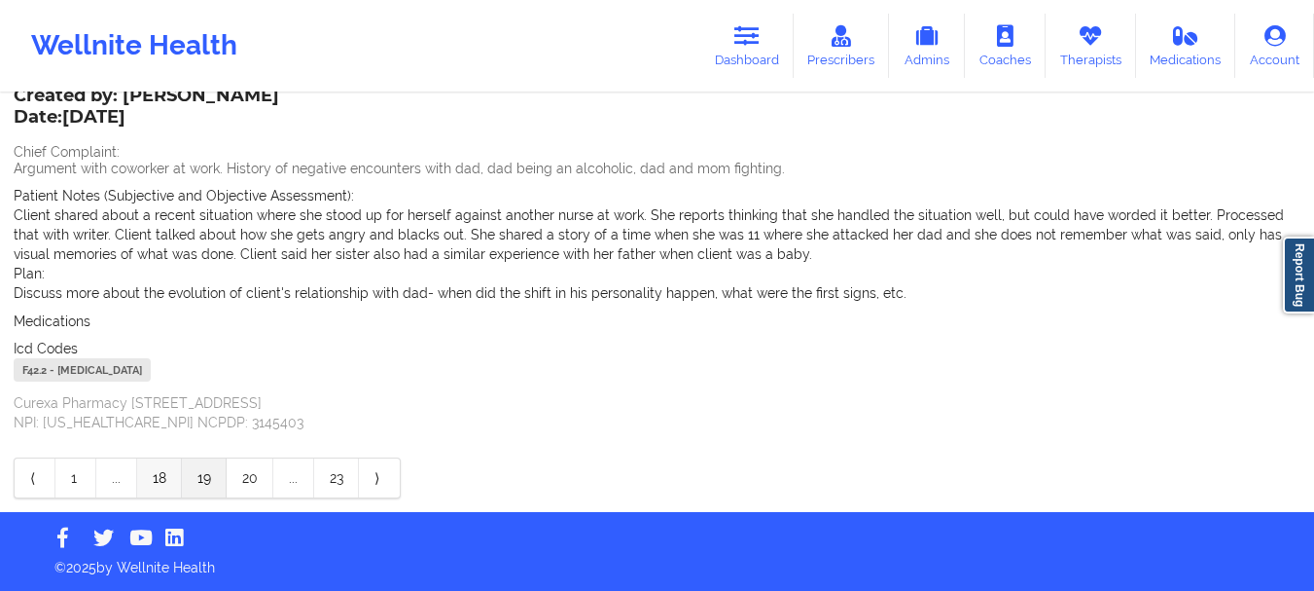
click at [169, 479] on link "18" at bounding box center [159, 477] width 45 height 39
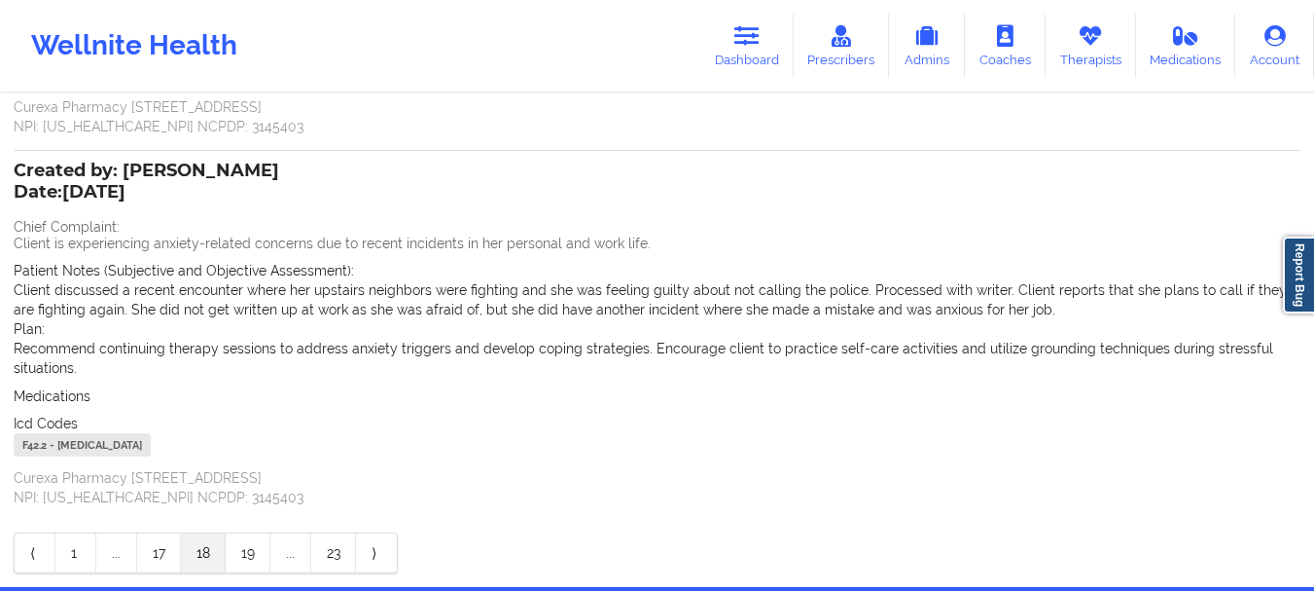
scroll to position [402, 0]
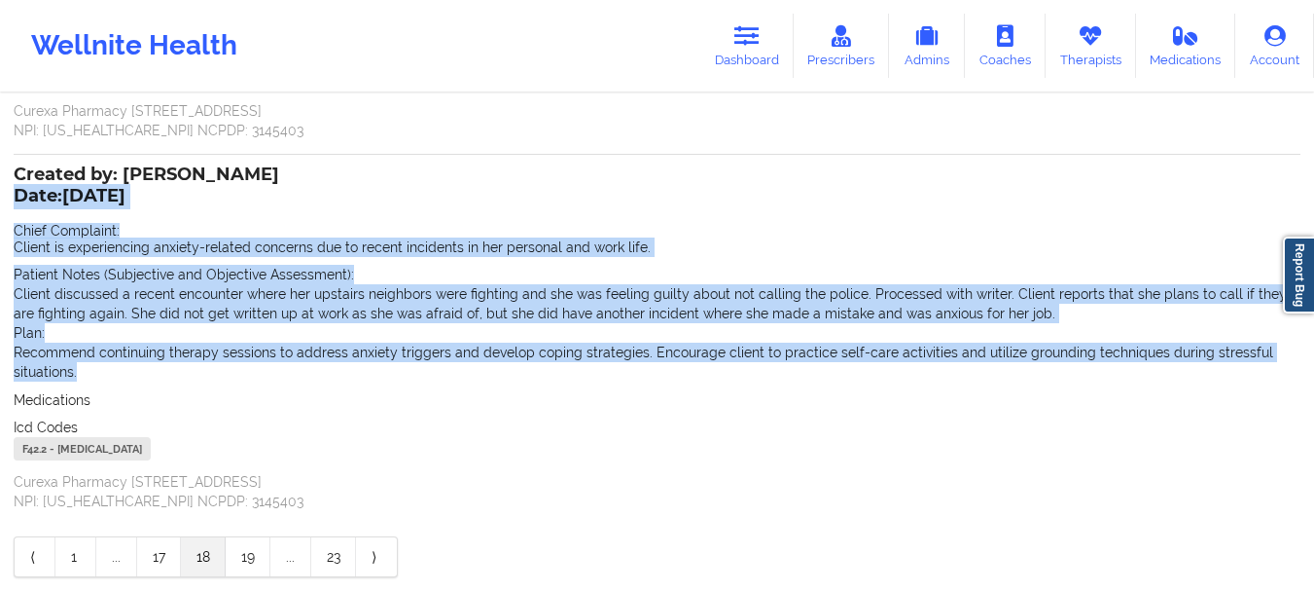
drag, startPoint x: 80, startPoint y: 376, endPoint x: 16, endPoint y: 196, distance: 191.1
click at [16, 196] on div "Created by: [PERSON_NAME] Date: [DATE] Chief Complaint: Client is experiencing …" at bounding box center [657, 339] width 1287 height 342
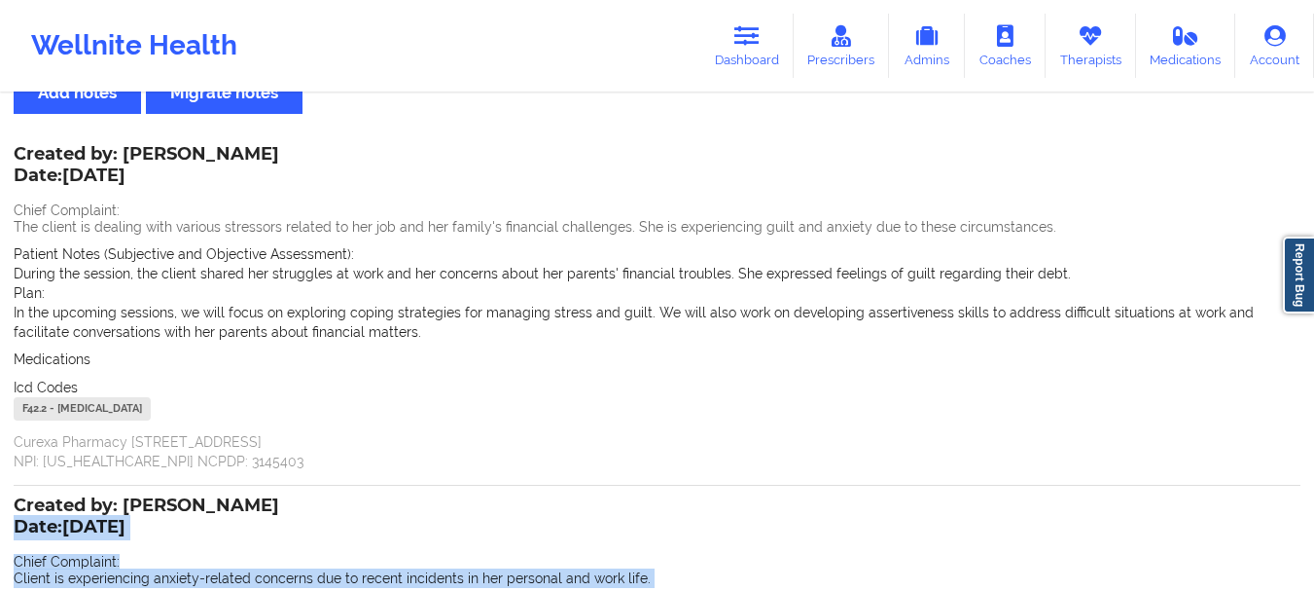
scroll to position [69, 0]
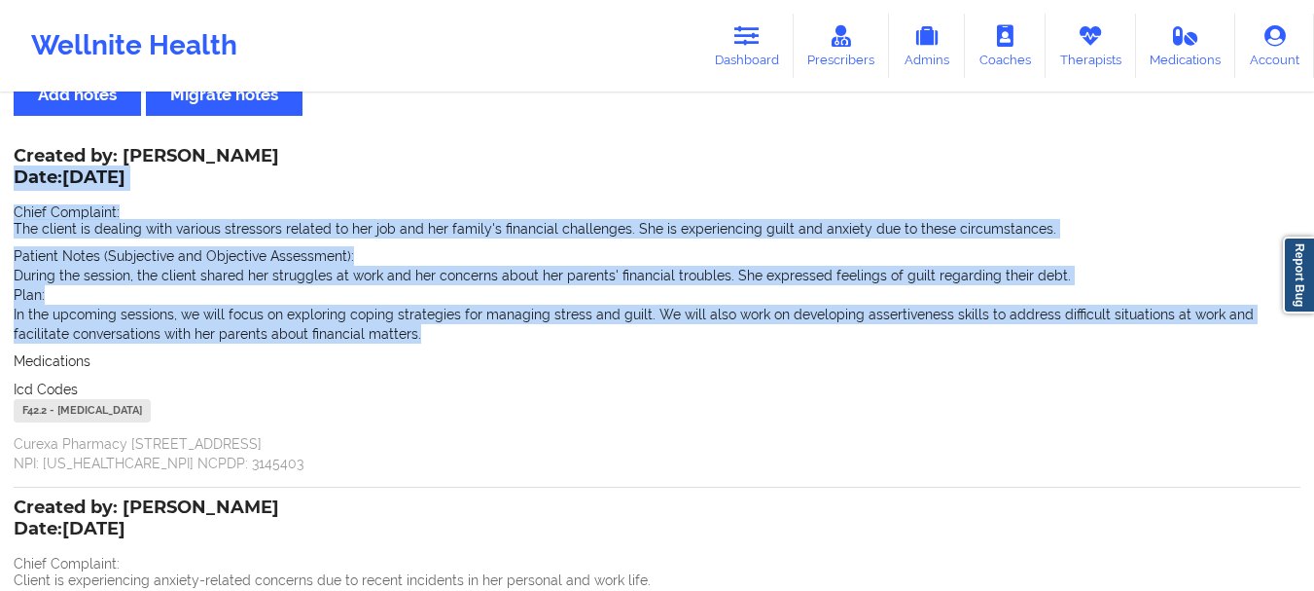
drag, startPoint x: 364, startPoint y: 335, endPoint x: 14, endPoint y: 176, distance: 384.5
click at [14, 176] on div "Created by: [PERSON_NAME] Date: [DATE] Chief Complaint: The client is dealing w…" at bounding box center [657, 311] width 1287 height 323
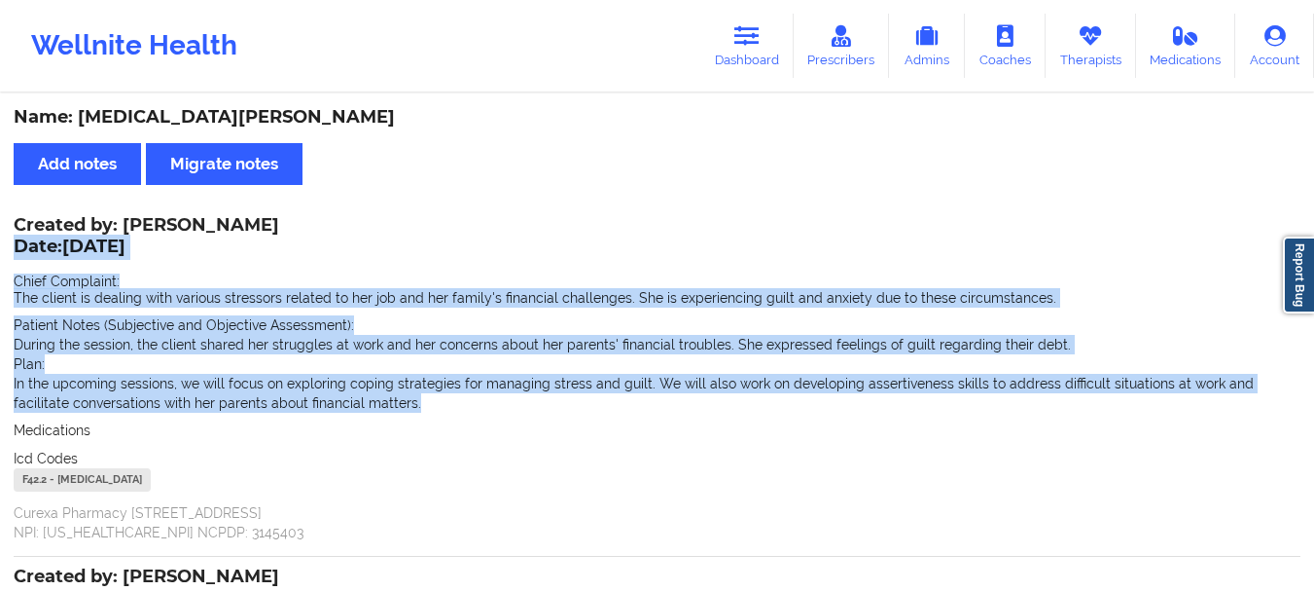
scroll to position [481, 0]
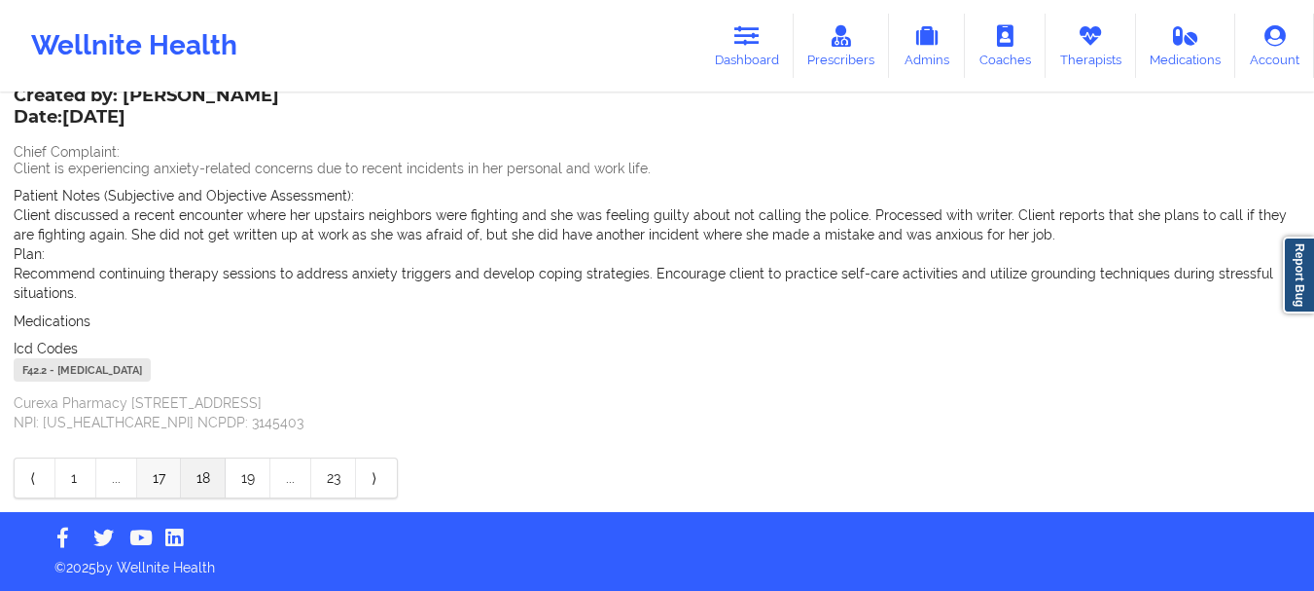
click at [147, 486] on link "17" at bounding box center [159, 477] width 44 height 39
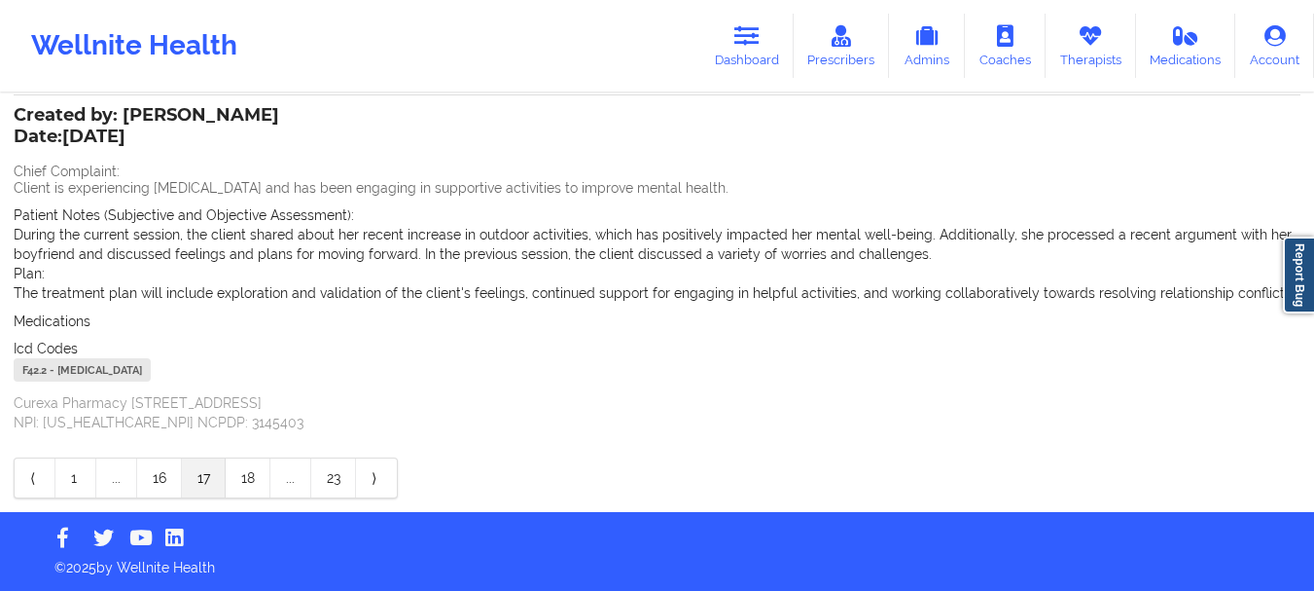
scroll to position [461, 0]
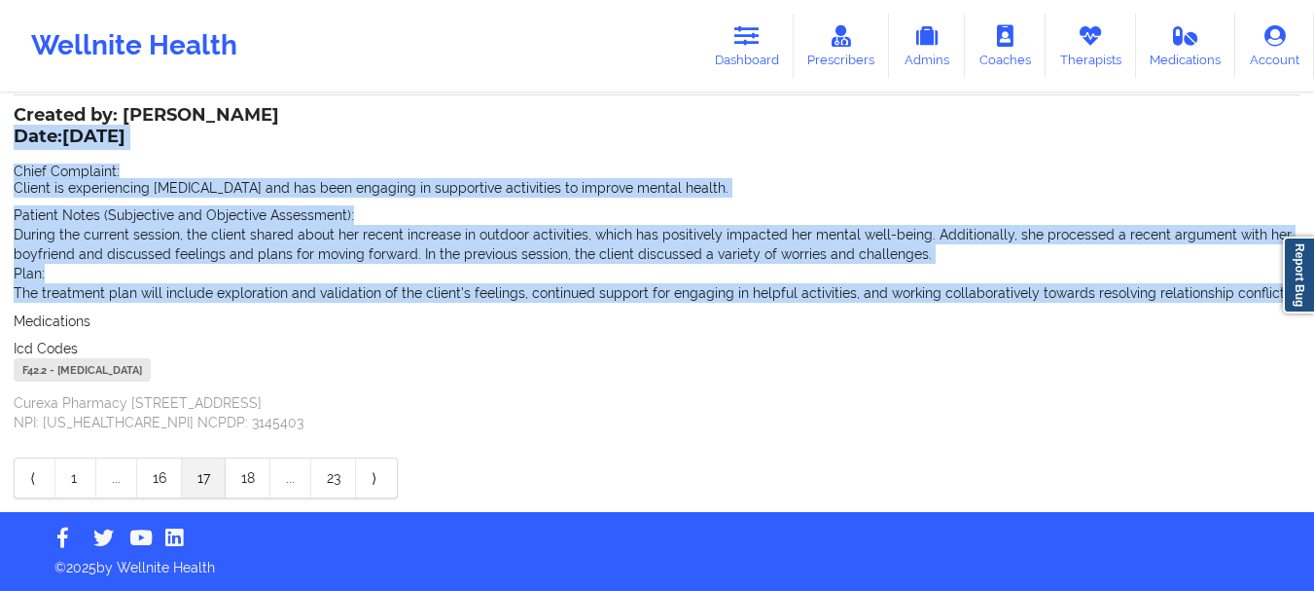
drag, startPoint x: 1269, startPoint y: 299, endPoint x: 16, endPoint y: 138, distance: 1263.3
click at [16, 138] on div "Created by: [PERSON_NAME] Date: [DATE] Chief Complaint: Client is experiencing …" at bounding box center [657, 270] width 1287 height 323
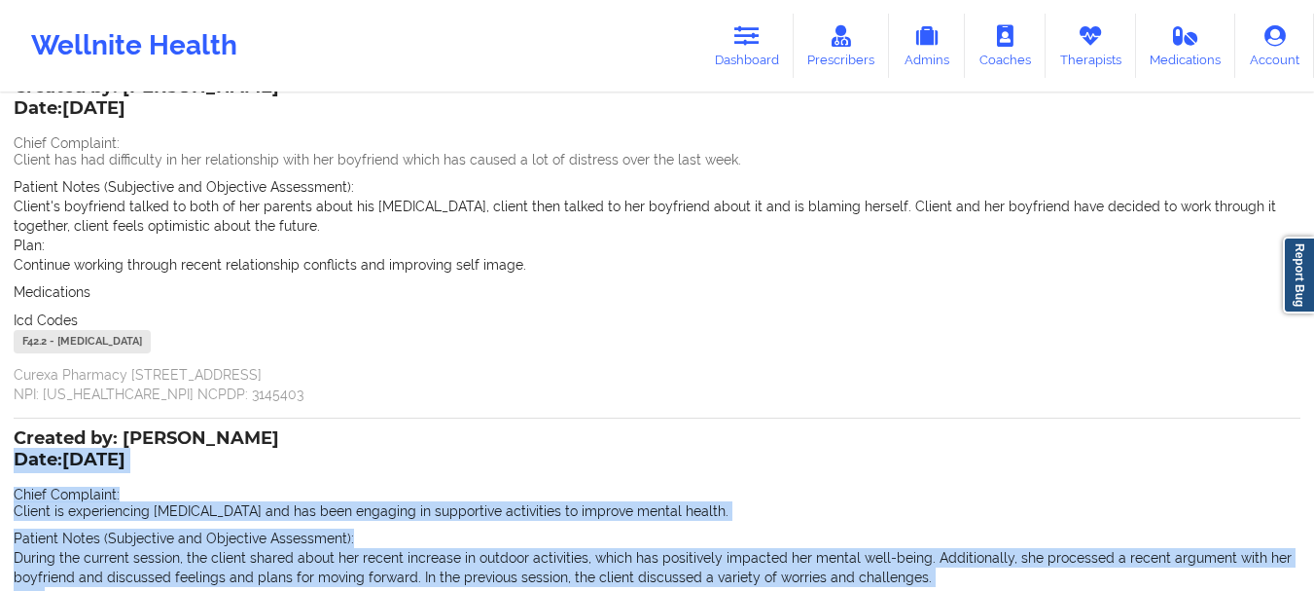
scroll to position [101, 0]
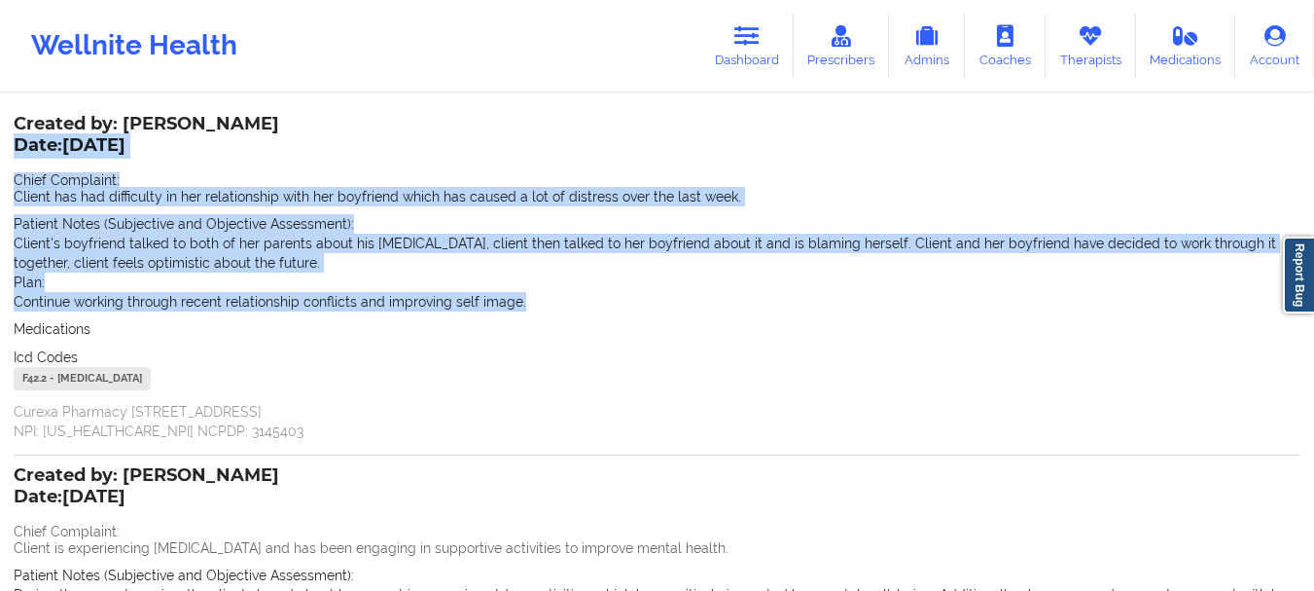
drag, startPoint x: 519, startPoint y: 300, endPoint x: 16, endPoint y: 139, distance: 528.0
click at [16, 139] on div "Created by: [PERSON_NAME] Date: [DATE] Chief Complaint: Client has had difficul…" at bounding box center [657, 279] width 1287 height 323
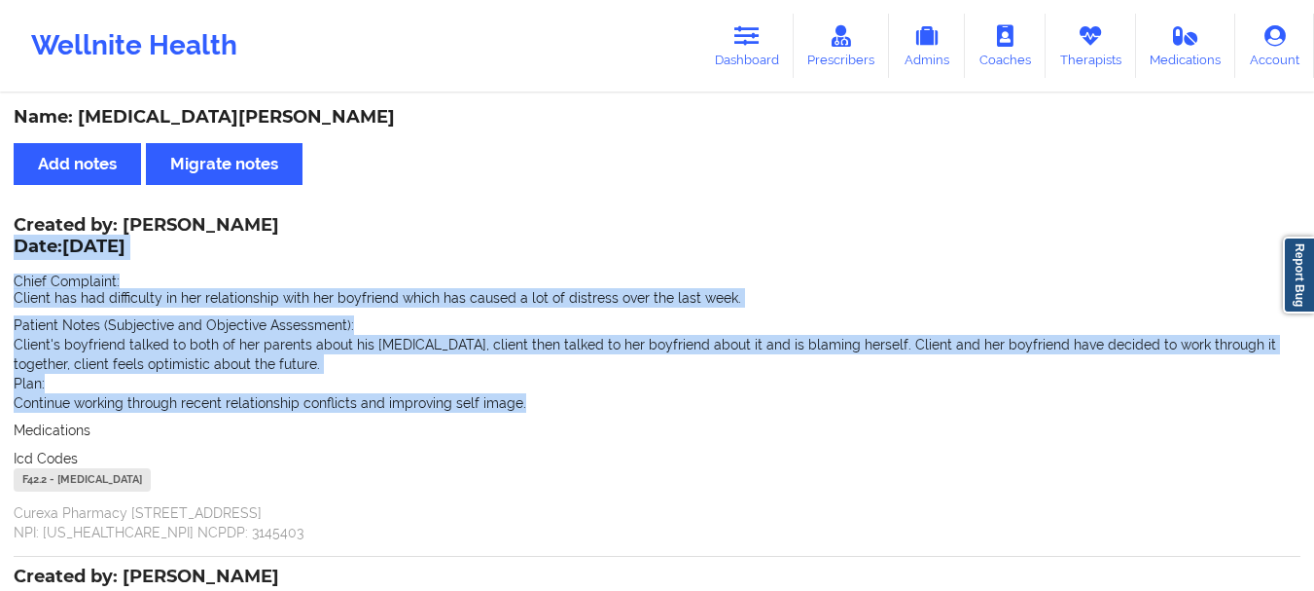
scroll to position [461, 0]
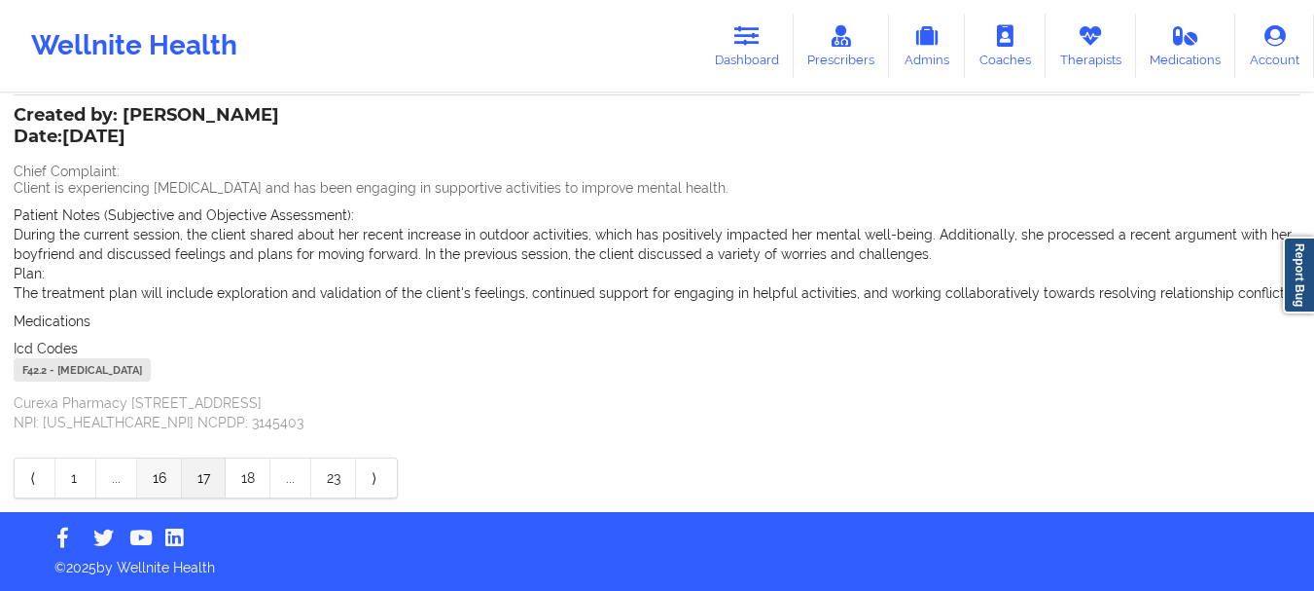
click at [162, 479] on link "16" at bounding box center [159, 477] width 45 height 39
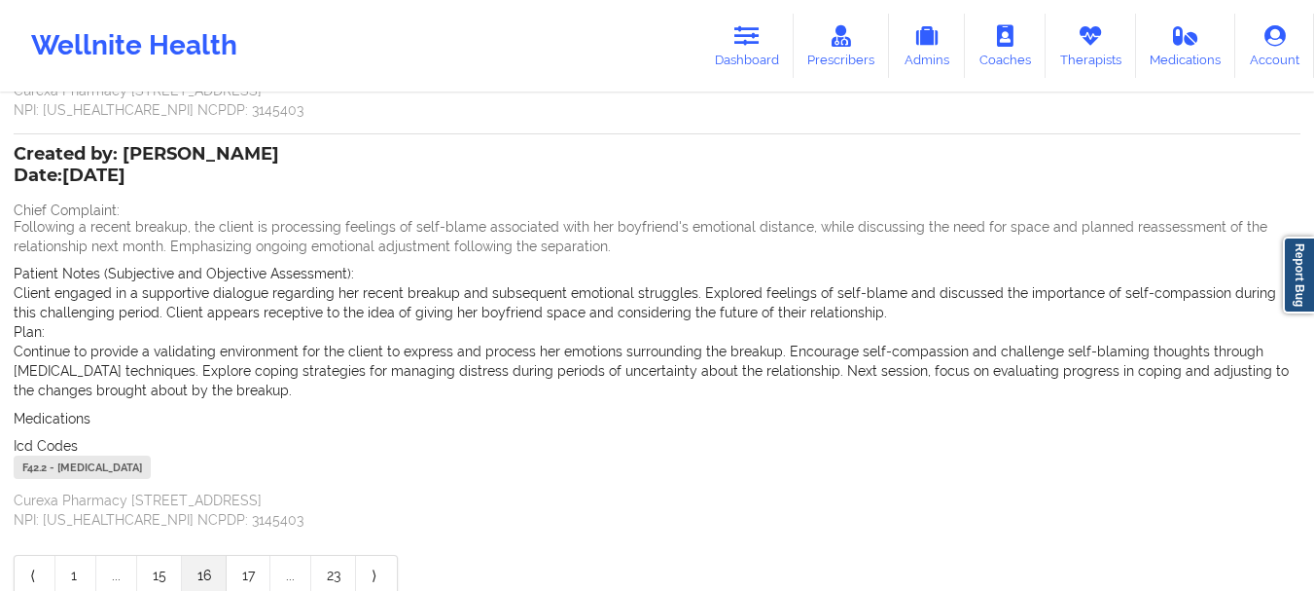
scroll to position [500, 0]
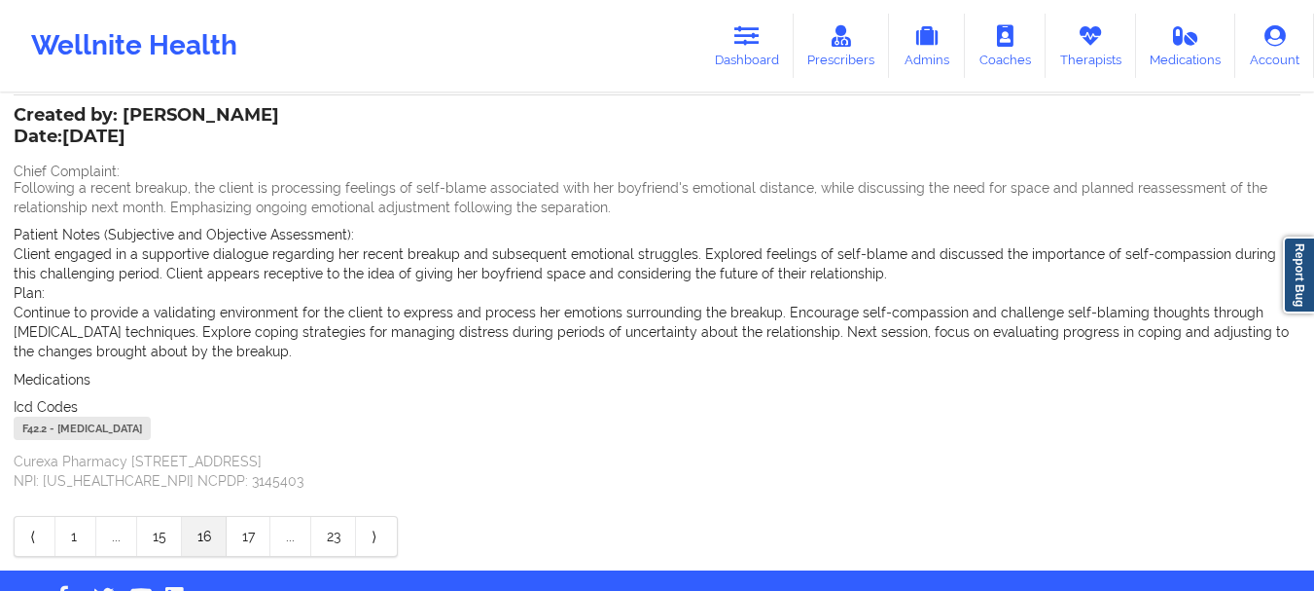
drag, startPoint x: 288, startPoint y: 359, endPoint x: 15, endPoint y: 135, distance: 353.3
click at [15, 135] on div "Created by: [PERSON_NAME] Date: [DATE] Chief Complaint: Following a recent brea…" at bounding box center [657, 299] width 1287 height 381
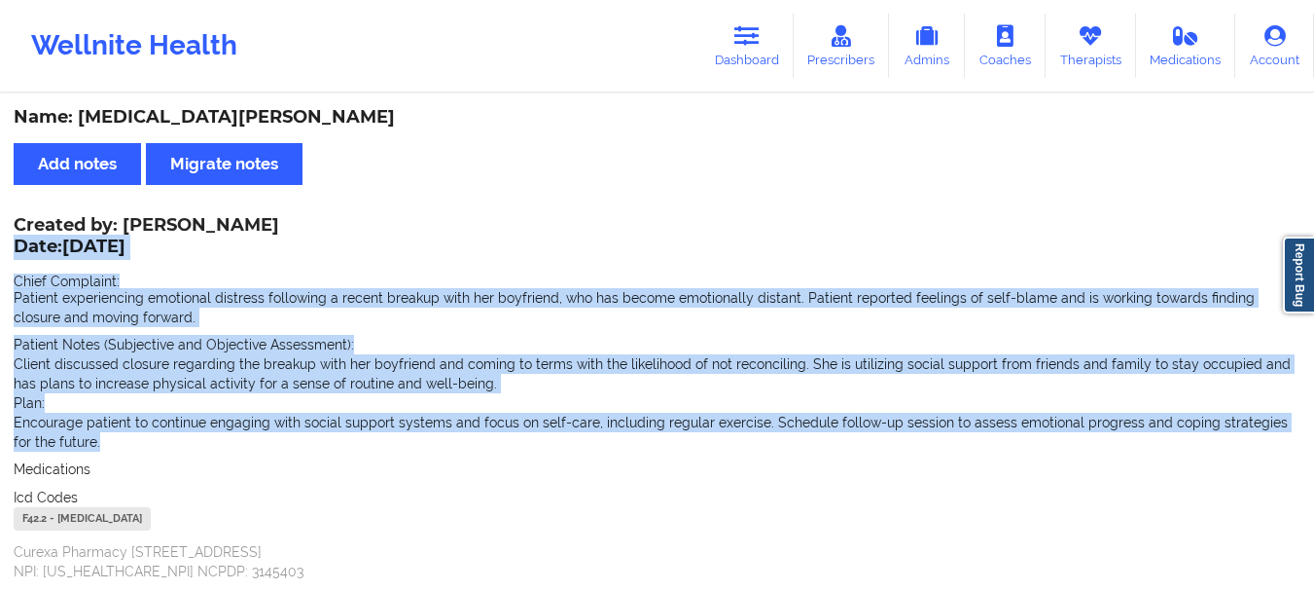
drag, startPoint x: 86, startPoint y: 451, endPoint x: 14, endPoint y: 248, distance: 215.7
click at [14, 248] on div "Created by: [PERSON_NAME] Date: [DATE] Chief Complaint: Patient experiencing em…" at bounding box center [657, 400] width 1287 height 362
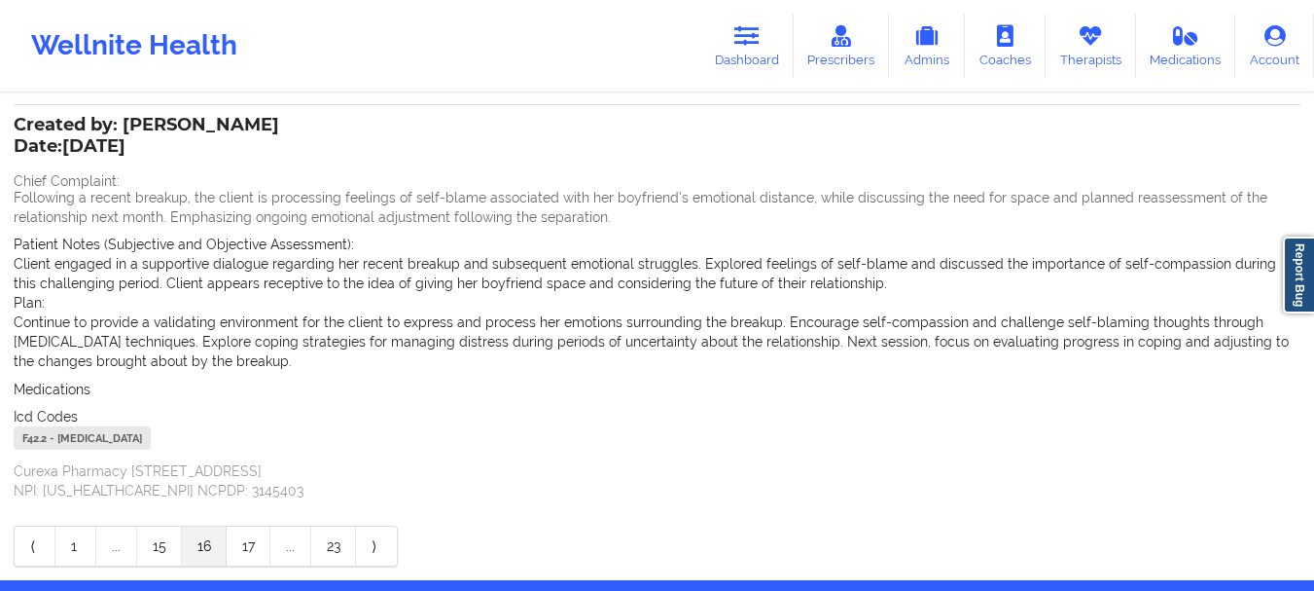
scroll to position [558, 0]
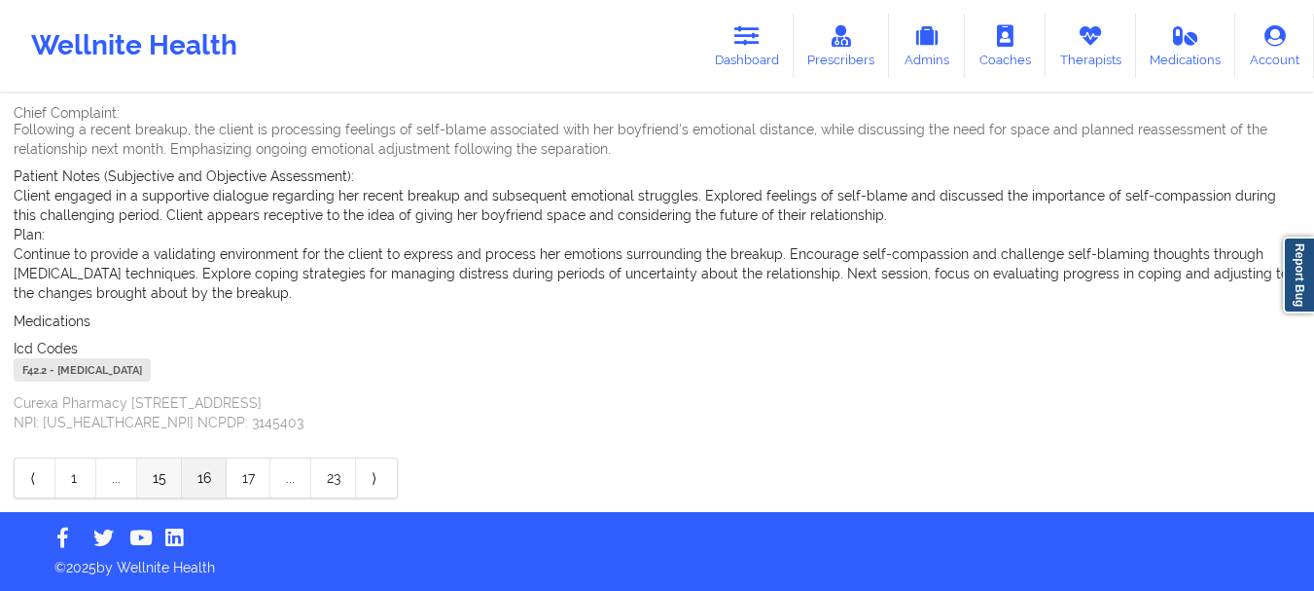
click at [171, 476] on link "15" at bounding box center [159, 477] width 45 height 39
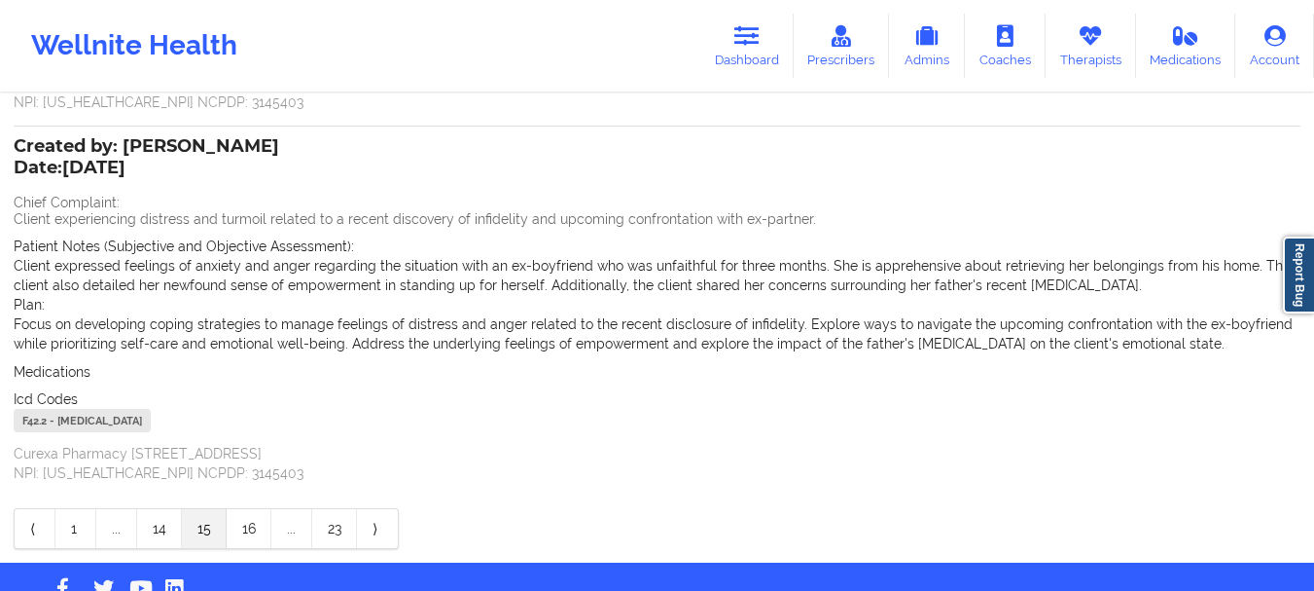
scroll to position [422, 0]
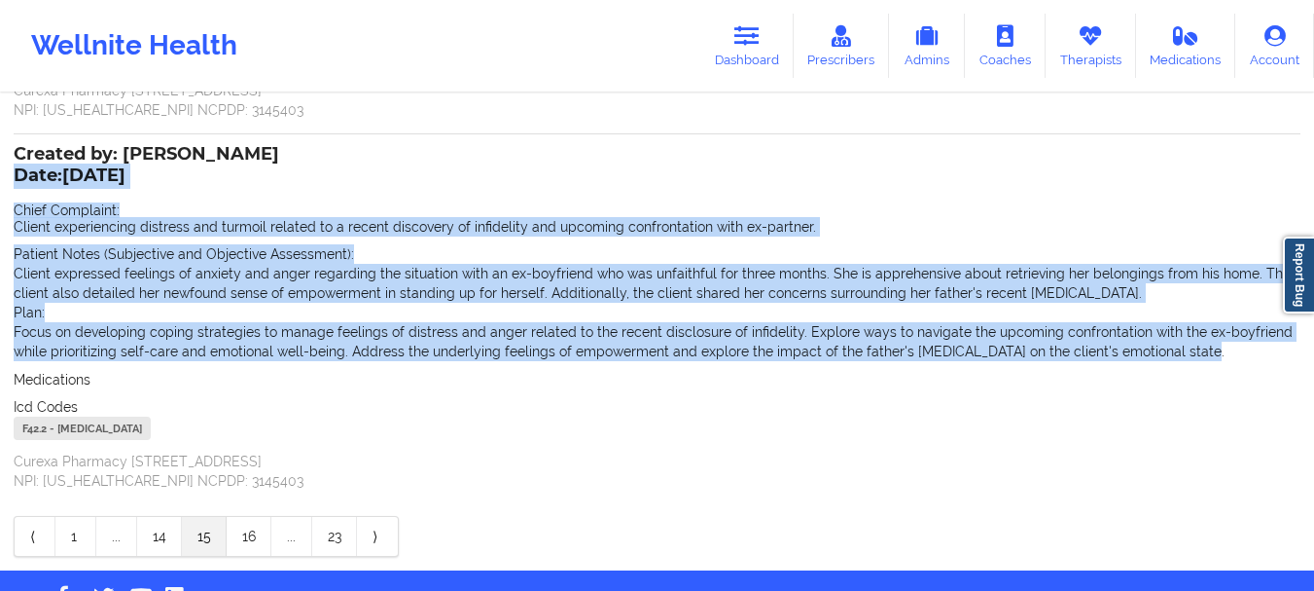
drag, startPoint x: 1192, startPoint y: 358, endPoint x: 17, endPoint y: 177, distance: 1189.1
click at [17, 177] on div "Created by: [PERSON_NAME] Date: [DATE] Chief Complaint: Client experiencing dis…" at bounding box center [657, 319] width 1287 height 342
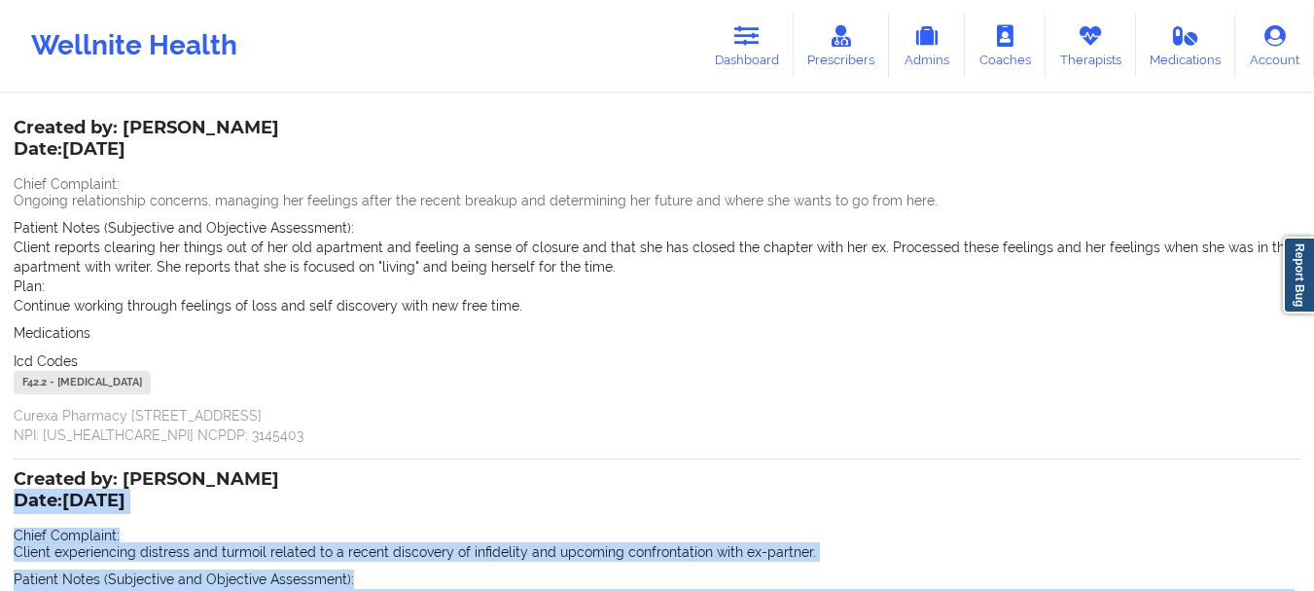
scroll to position [60, 0]
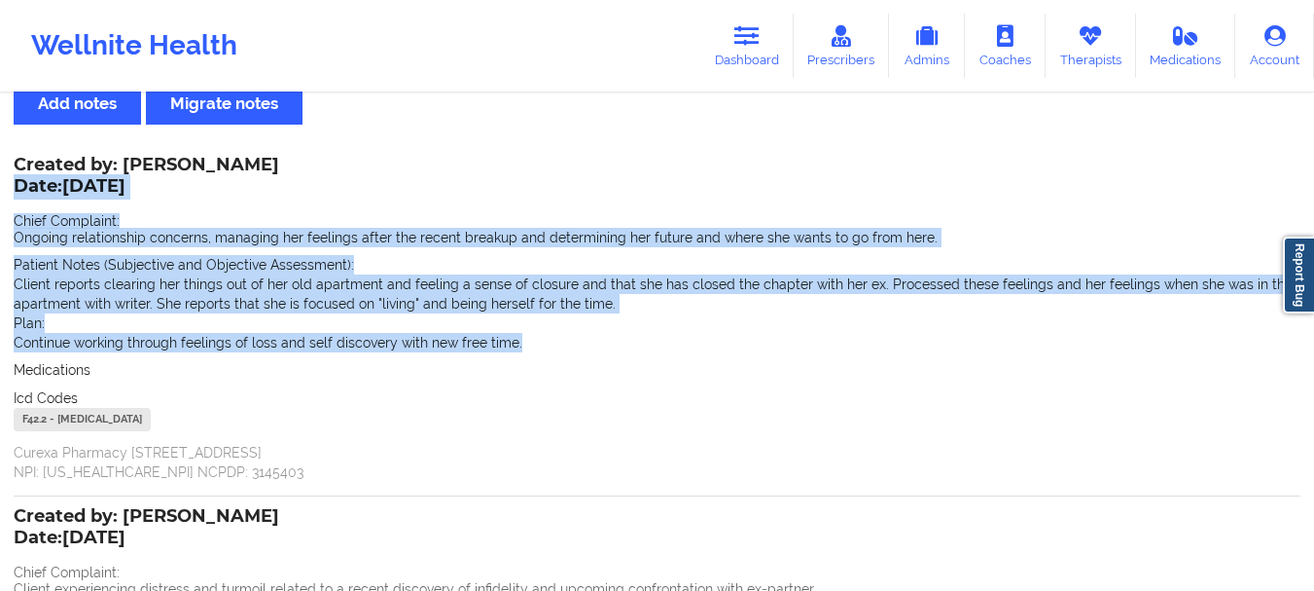
drag, startPoint x: 524, startPoint y: 345, endPoint x: 15, endPoint y: 185, distance: 534.5
click at [15, 185] on div "Created by: [PERSON_NAME] Date: [DATE] Chief Complaint: Ongoing relationship co…" at bounding box center [657, 320] width 1287 height 323
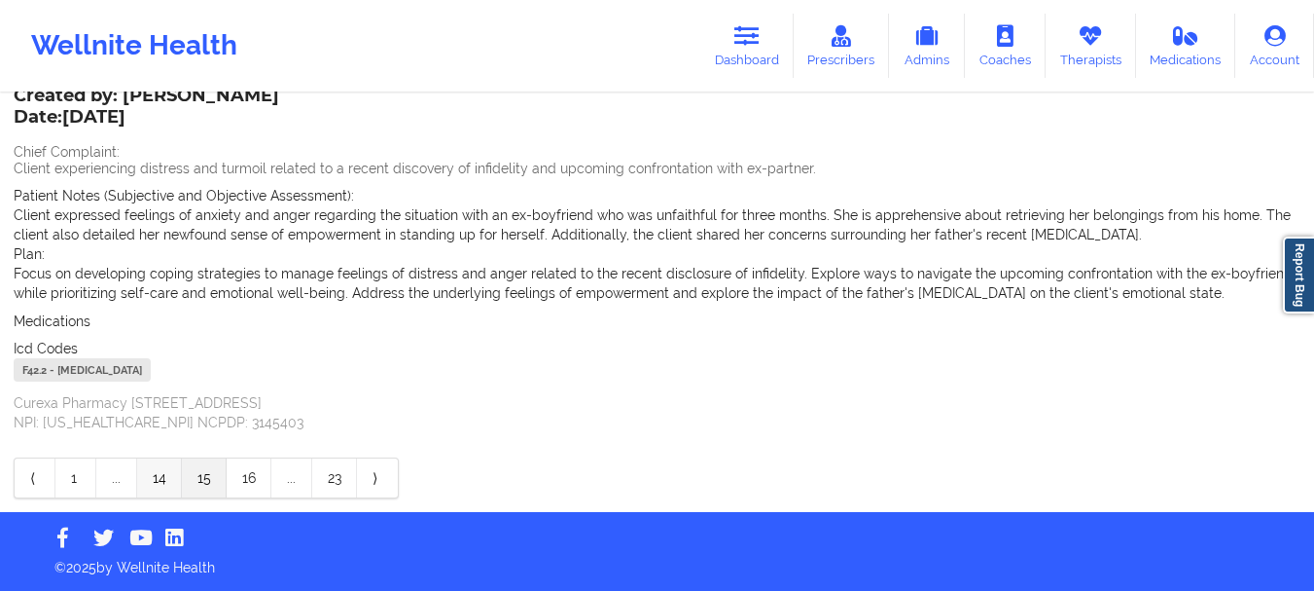
click at [158, 477] on link "14" at bounding box center [159, 477] width 45 height 39
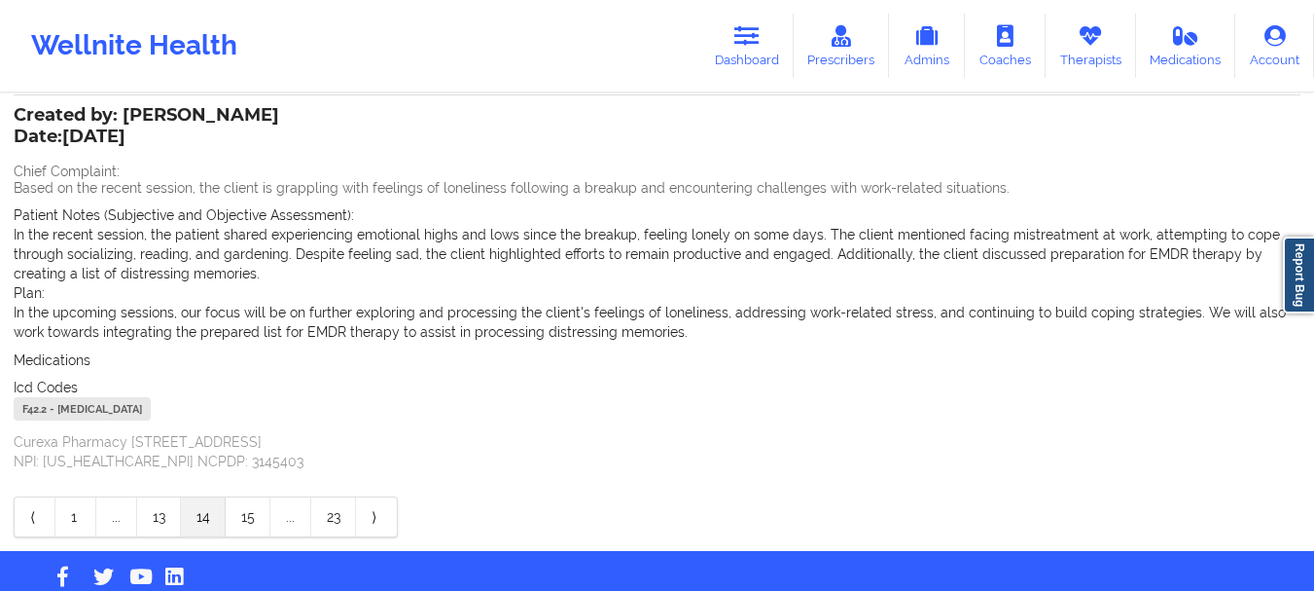
scroll to position [500, 0]
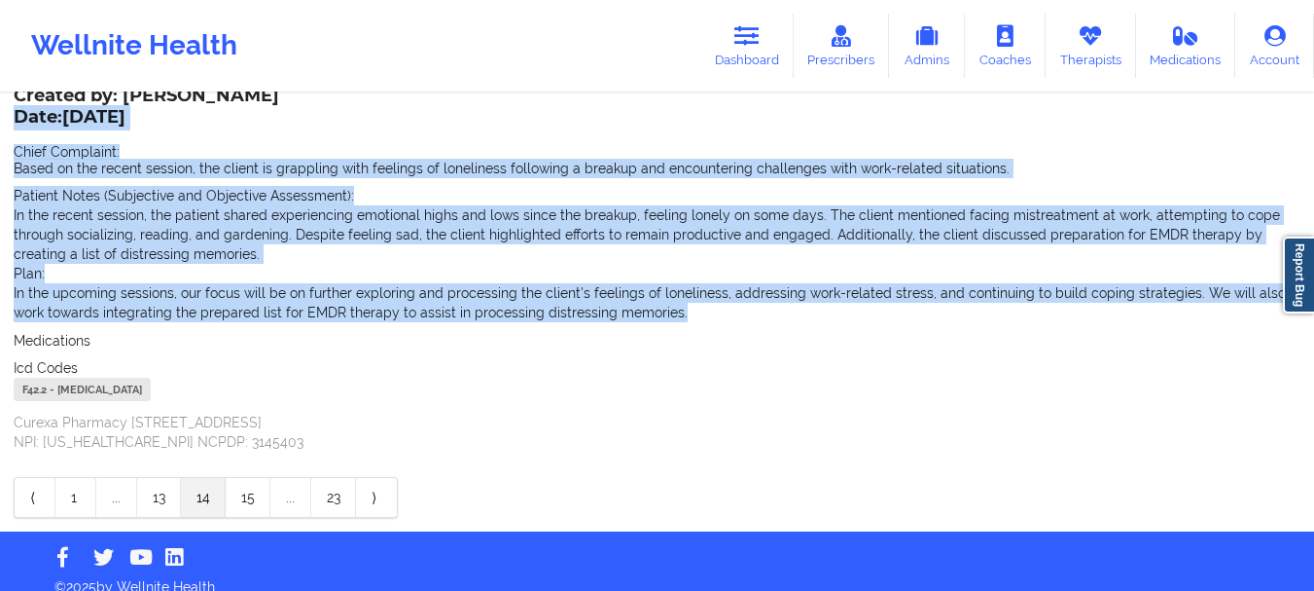
drag, startPoint x: 649, startPoint y: 318, endPoint x: 17, endPoint y: 116, distance: 664.0
click at [17, 116] on div "Created by: [PERSON_NAME] Date: [DATE] Chief Complaint: Based on the recent ses…" at bounding box center [657, 271] width 1287 height 362
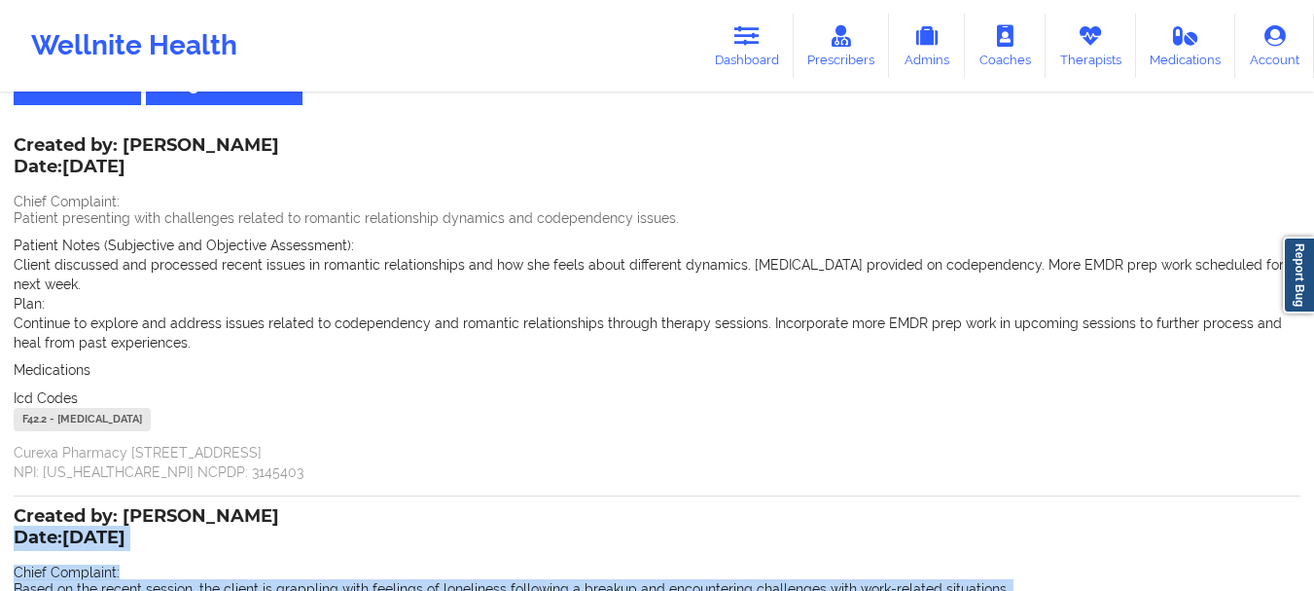
scroll to position [37, 0]
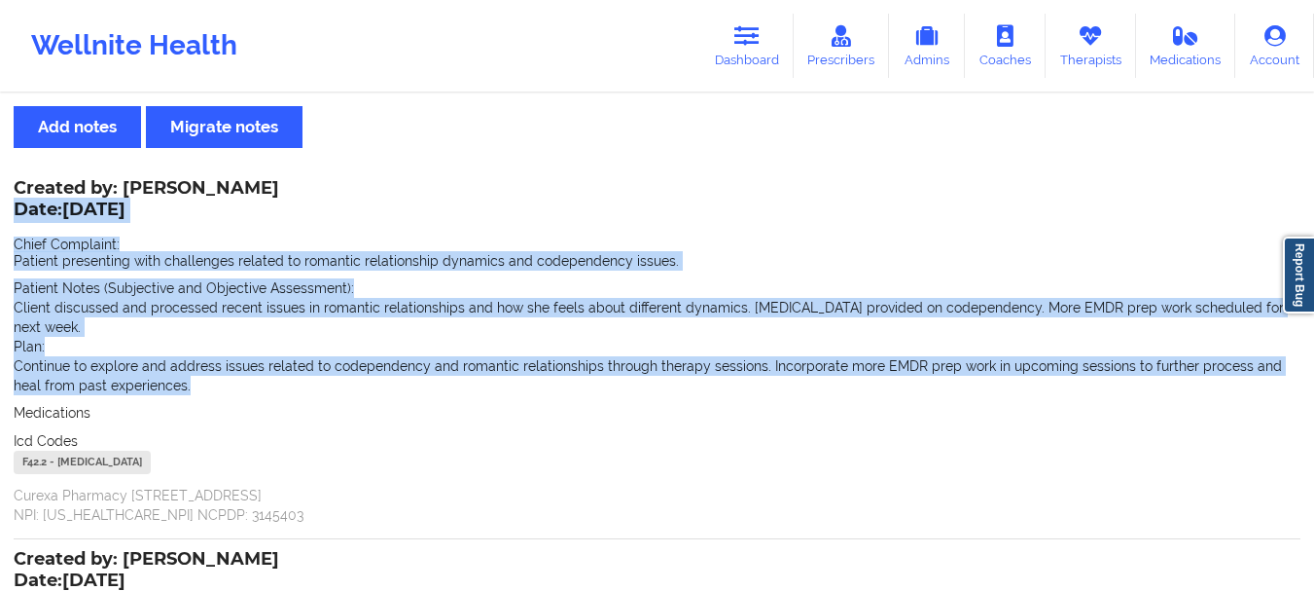
drag, startPoint x: 172, startPoint y: 384, endPoint x: 19, endPoint y: 206, distance: 234.6
click at [19, 206] on div "Created by: [PERSON_NAME] Date: [DATE] Chief Complaint: Patient presenting with…" at bounding box center [657, 353] width 1287 height 342
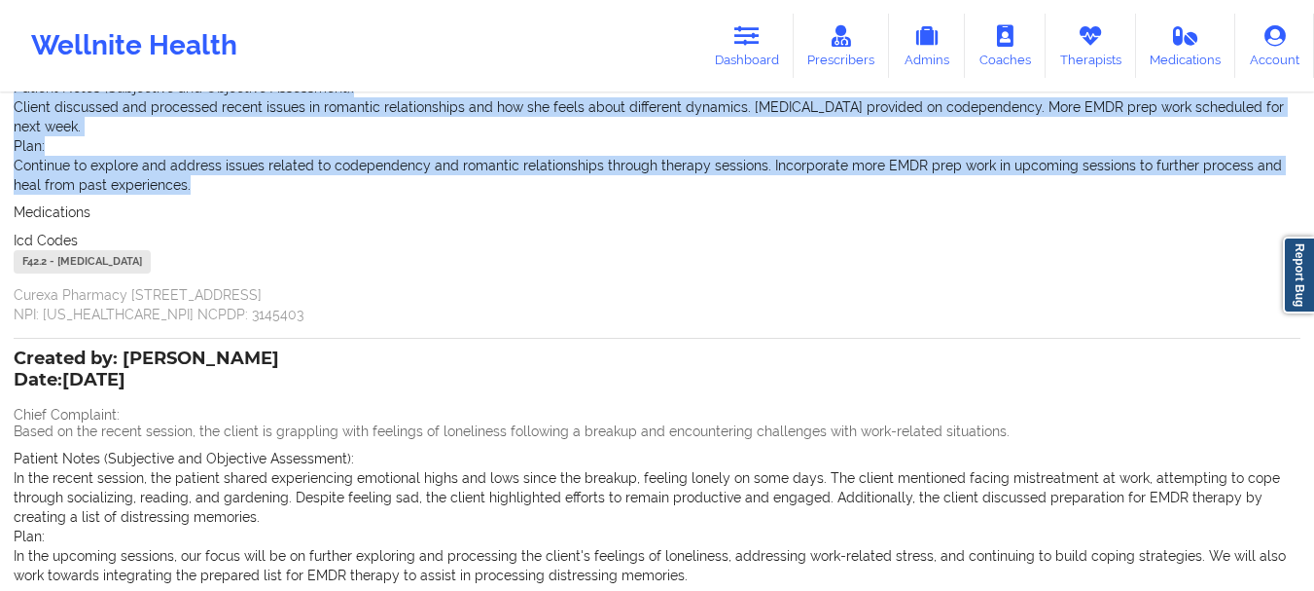
scroll to position [520, 0]
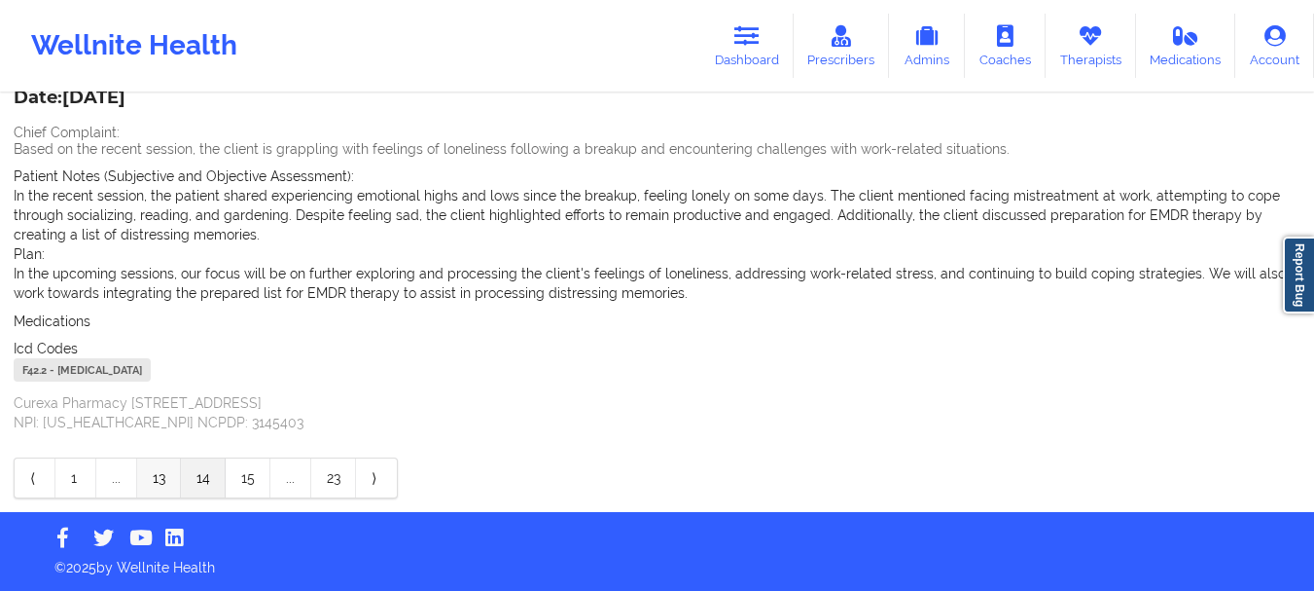
click at [151, 473] on link "13" at bounding box center [159, 477] width 44 height 39
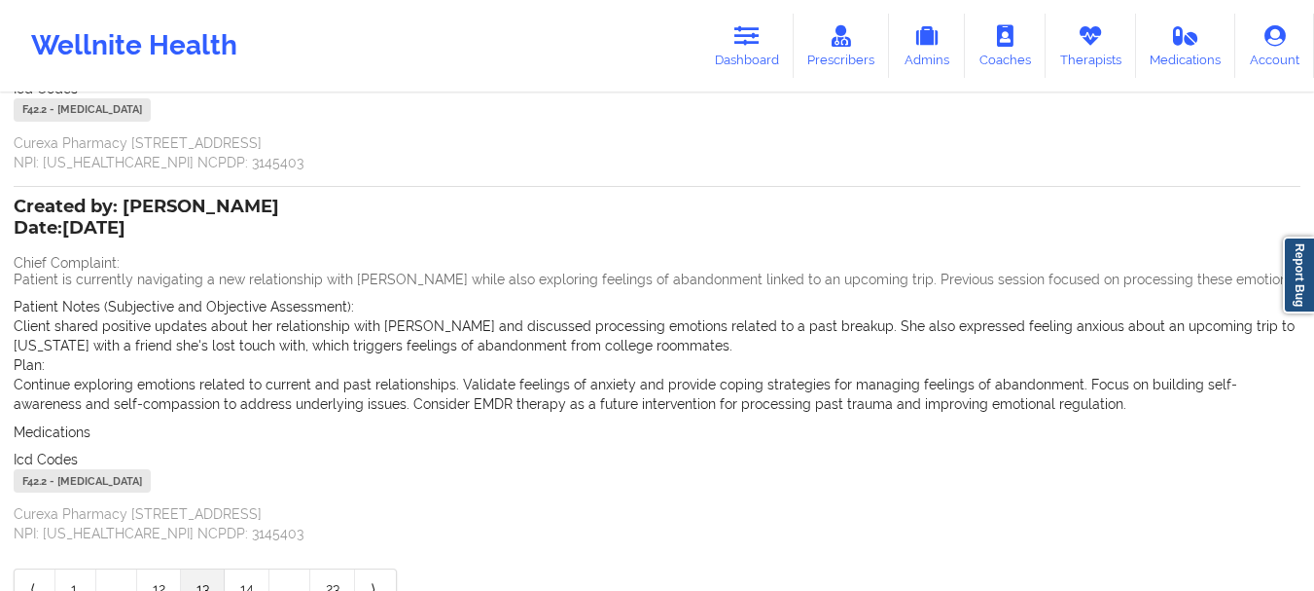
scroll to position [424, 0]
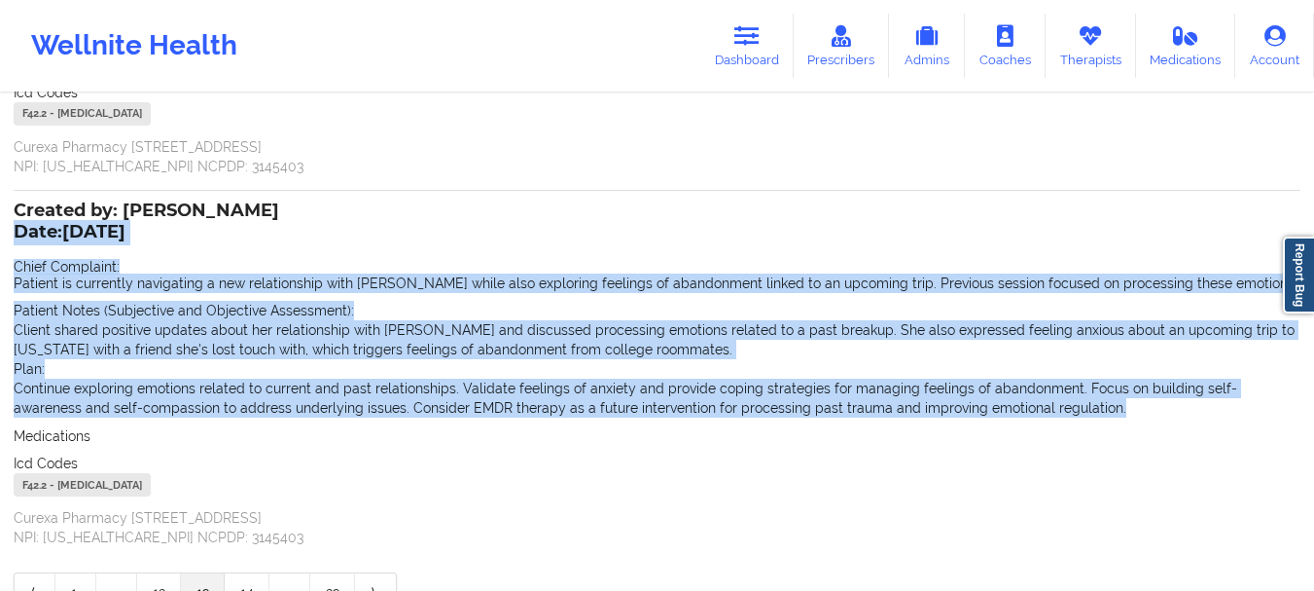
drag, startPoint x: 1039, startPoint y: 391, endPoint x: 14, endPoint y: 216, distance: 1040.3
click at [14, 216] on div "Created by: [PERSON_NAME] Date: [DATE] Chief Complaint: Patient is currently na…" at bounding box center [657, 375] width 1287 height 342
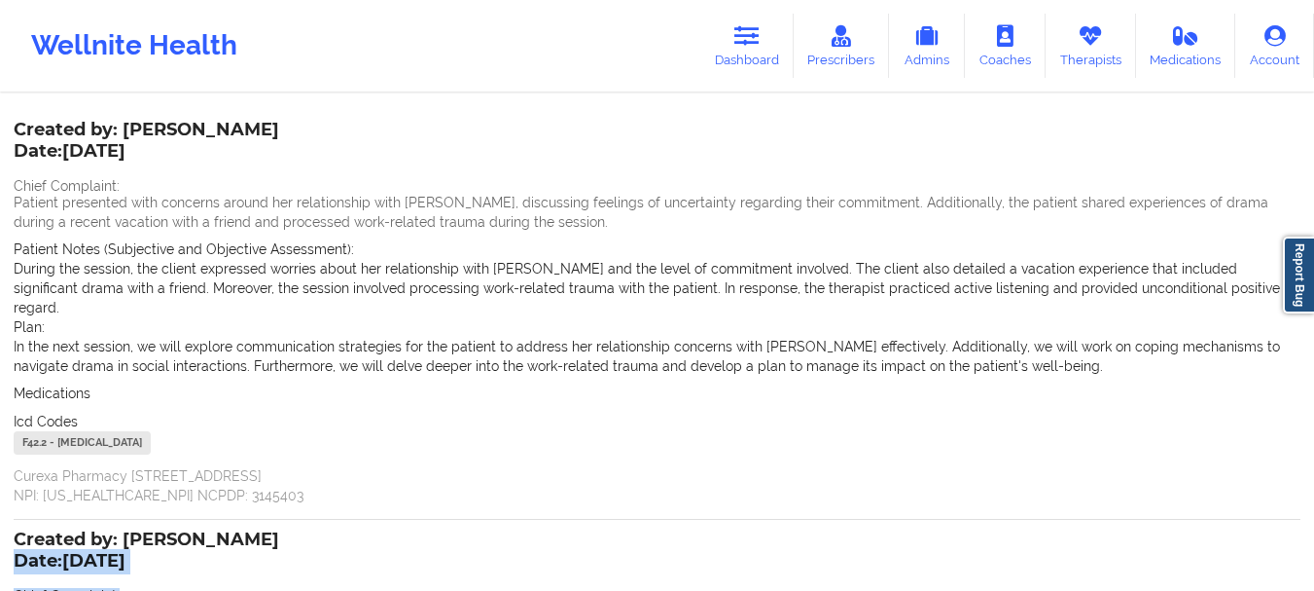
scroll to position [88, 0]
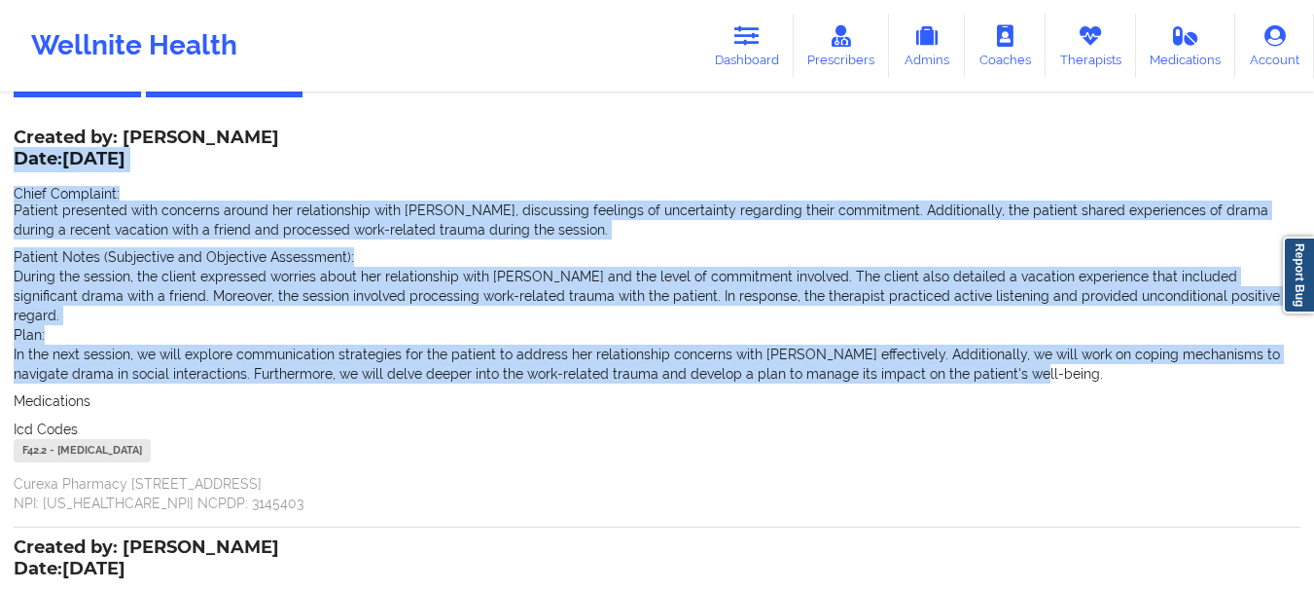
drag, startPoint x: 971, startPoint y: 356, endPoint x: 18, endPoint y: 158, distance: 972.9
click at [18, 158] on div "Created by: [PERSON_NAME] Date: [DATE] Chief Complaint: Patient presented with …" at bounding box center [657, 321] width 1287 height 381
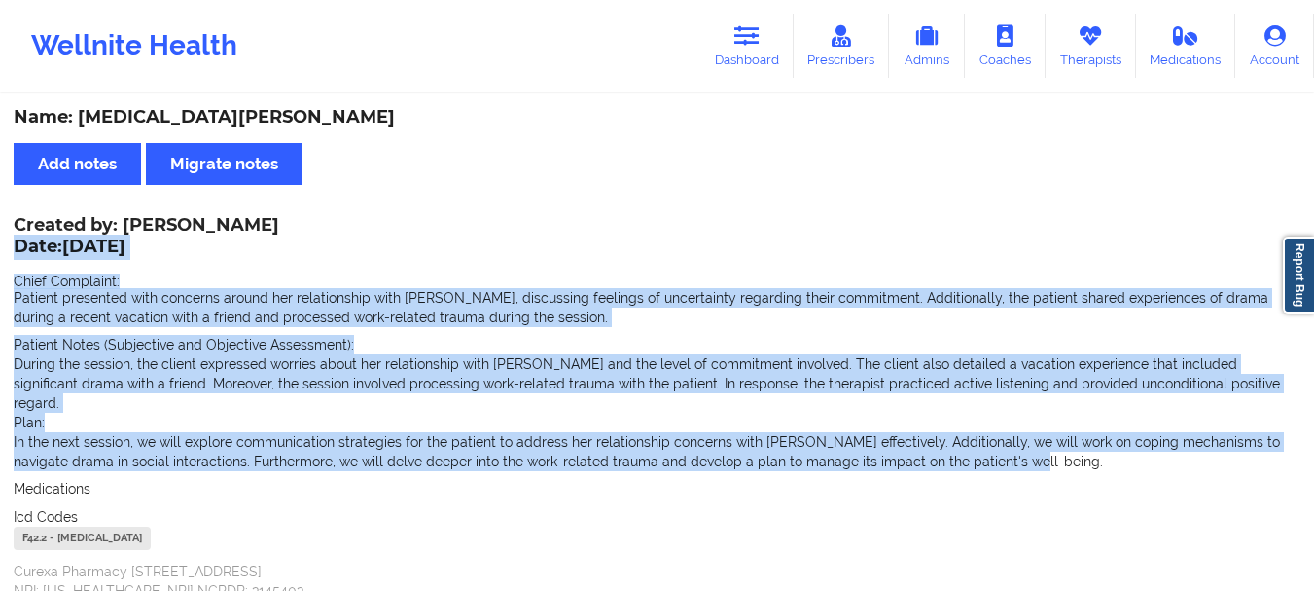
scroll to position [520, 0]
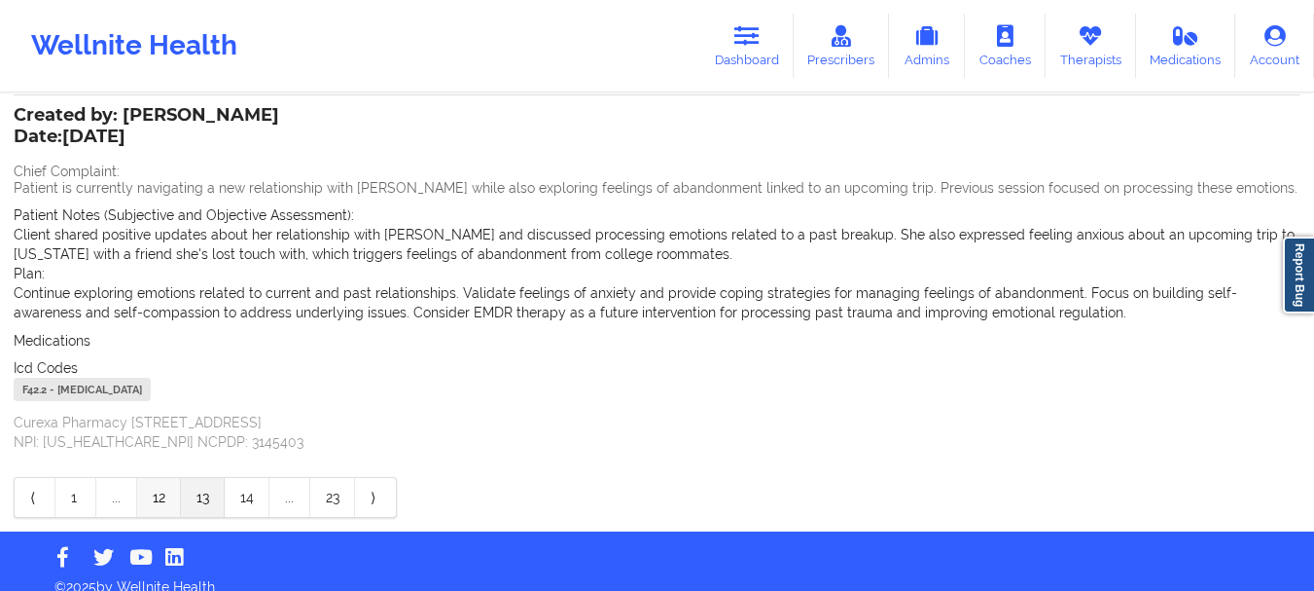
click at [172, 482] on link "12" at bounding box center [159, 497] width 44 height 39
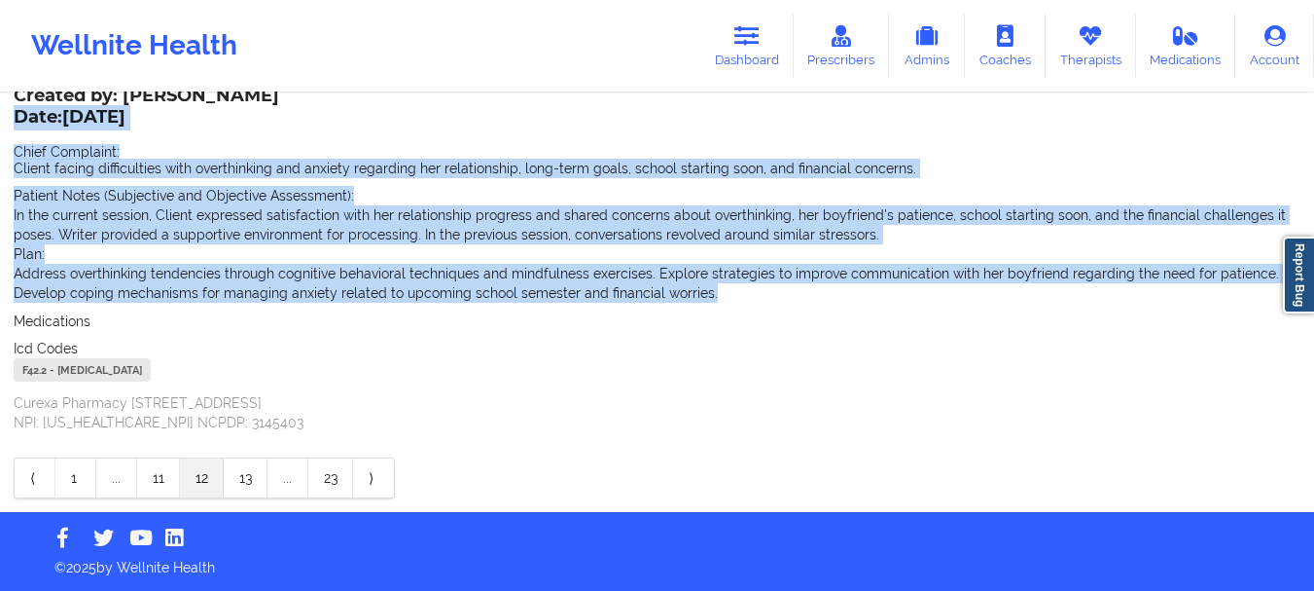
drag, startPoint x: 711, startPoint y: 299, endPoint x: 16, endPoint y: 114, distance: 719.8
click at [16, 114] on div "Created by: [PERSON_NAME] Date: [DATE] Chief Complaint: Client facing difficult…" at bounding box center [657, 261] width 1287 height 342
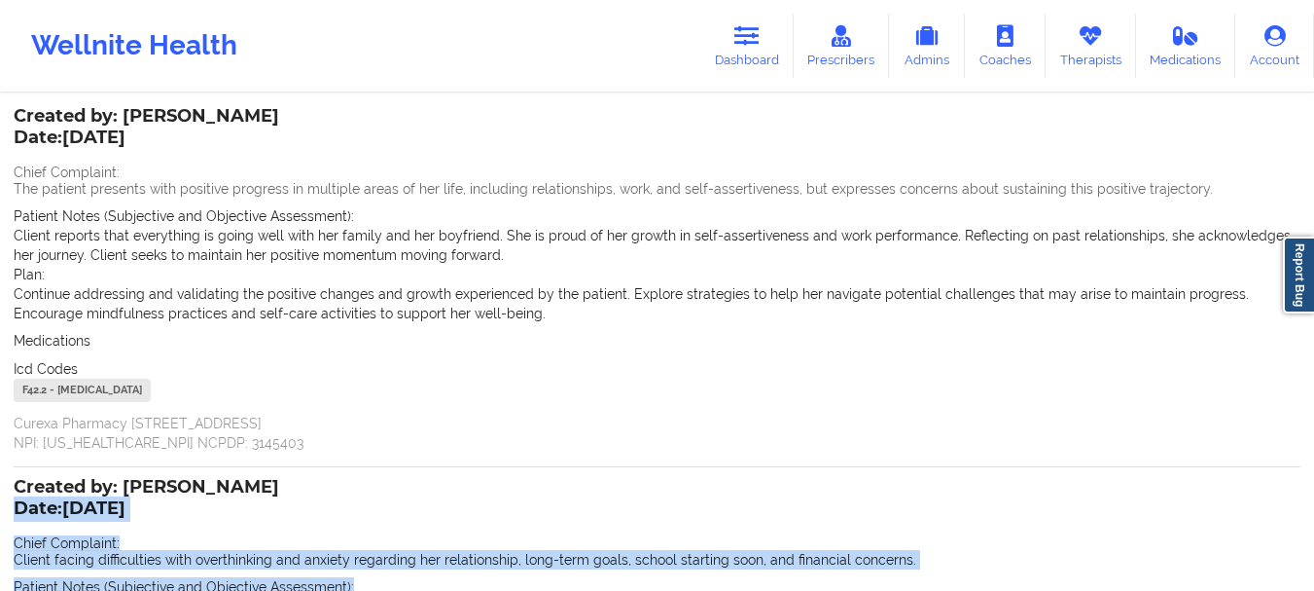
scroll to position [90, 0]
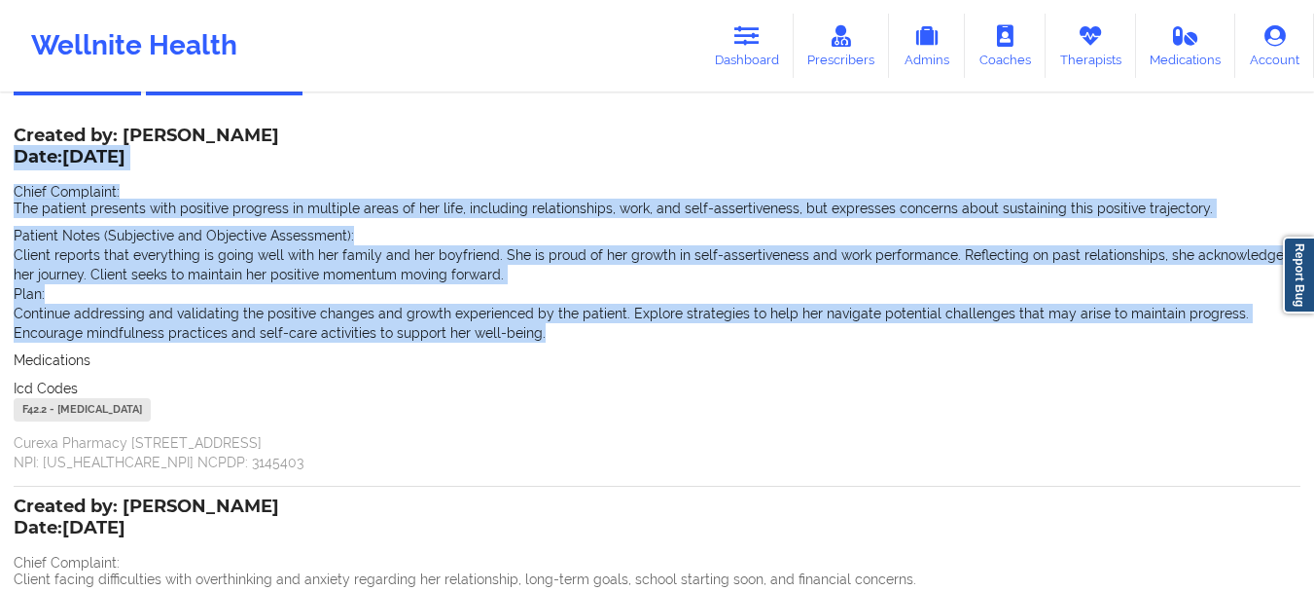
drag, startPoint x: 470, startPoint y: 333, endPoint x: 16, endPoint y: 161, distance: 485.9
click at [16, 161] on div "Created by: [PERSON_NAME] Date: [DATE] Chief Complaint: The patient presents wi…" at bounding box center [657, 300] width 1287 height 342
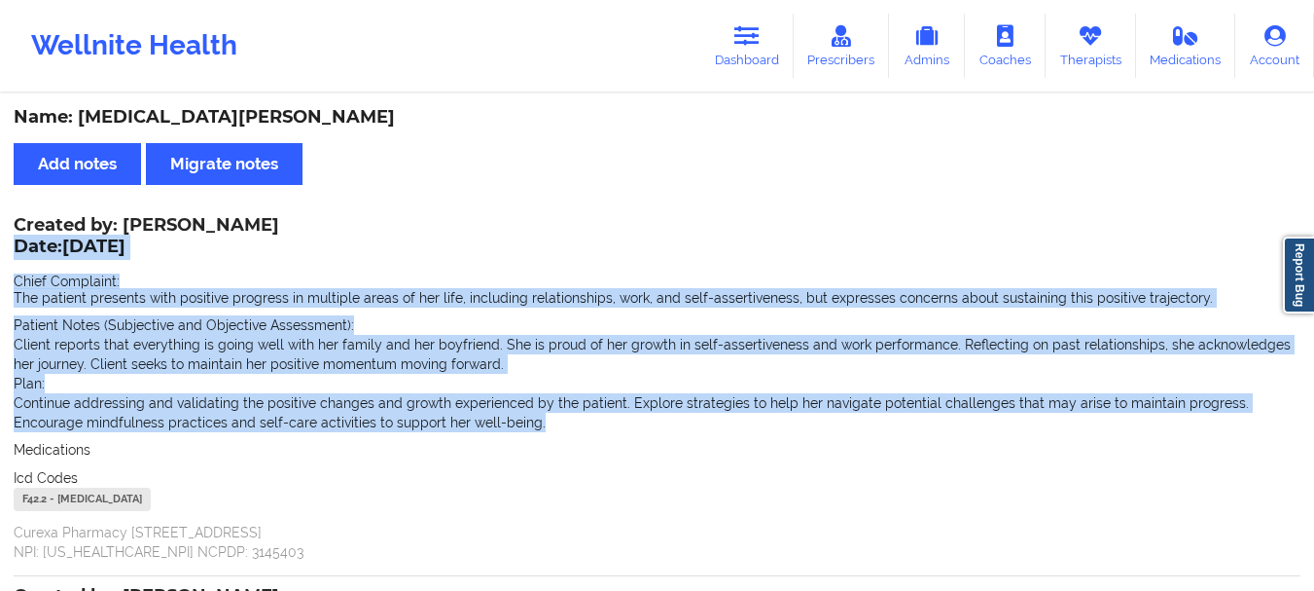
scroll to position [500, 0]
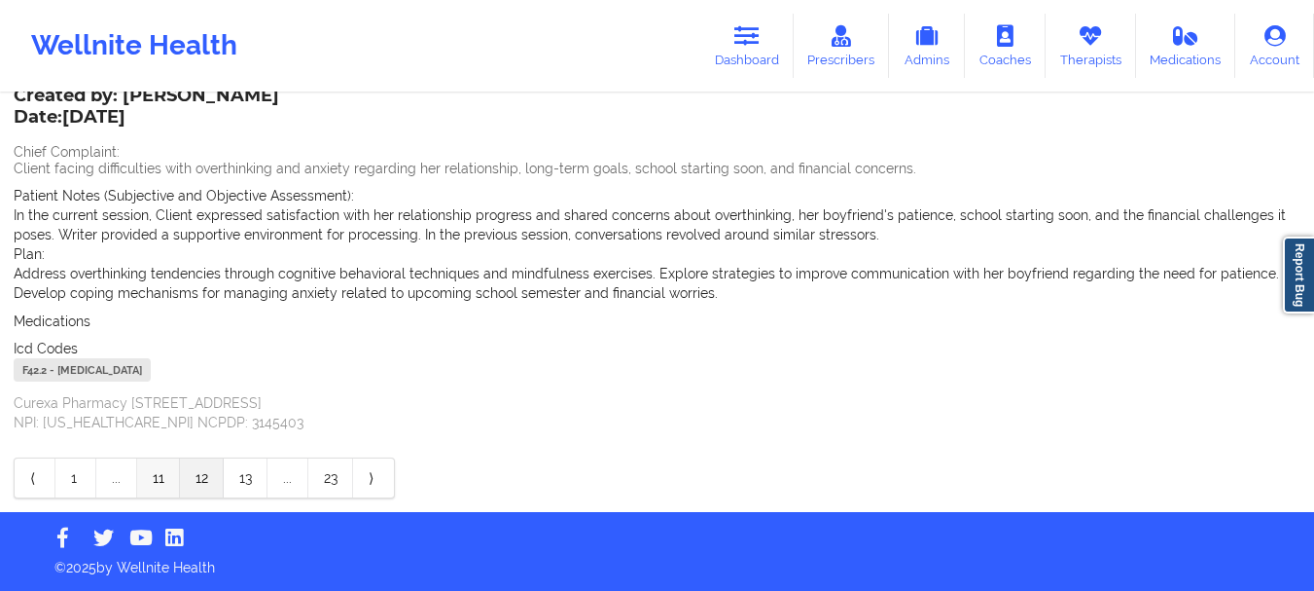
click at [143, 483] on link "11" at bounding box center [158, 477] width 43 height 39
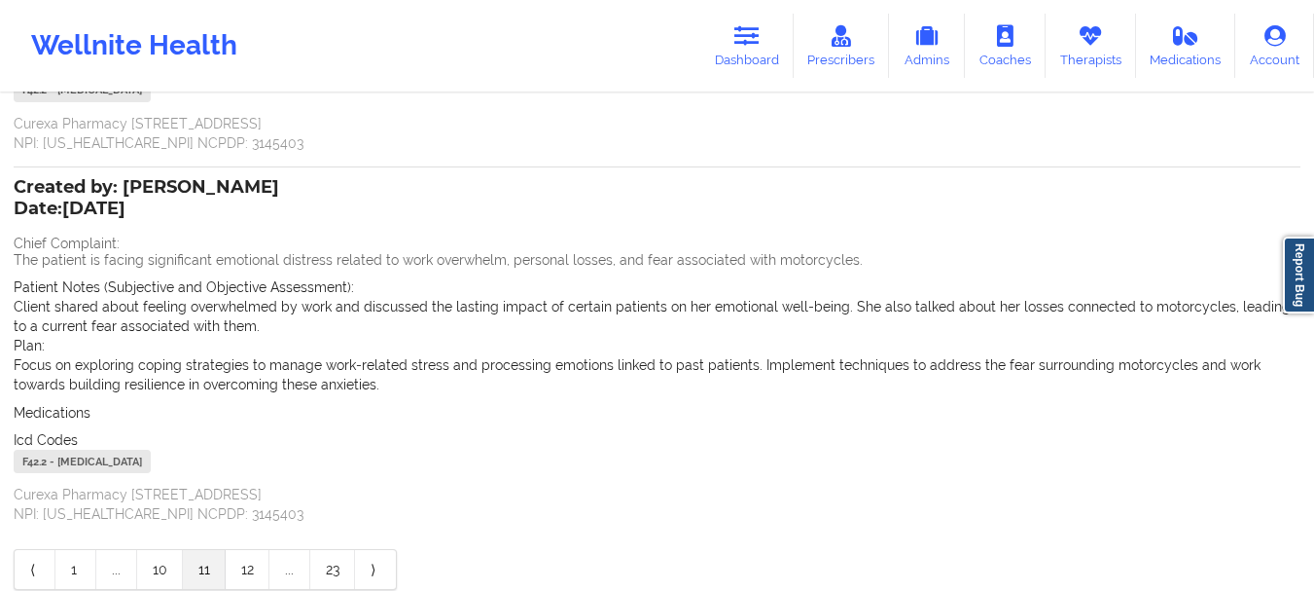
scroll to position [407, 0]
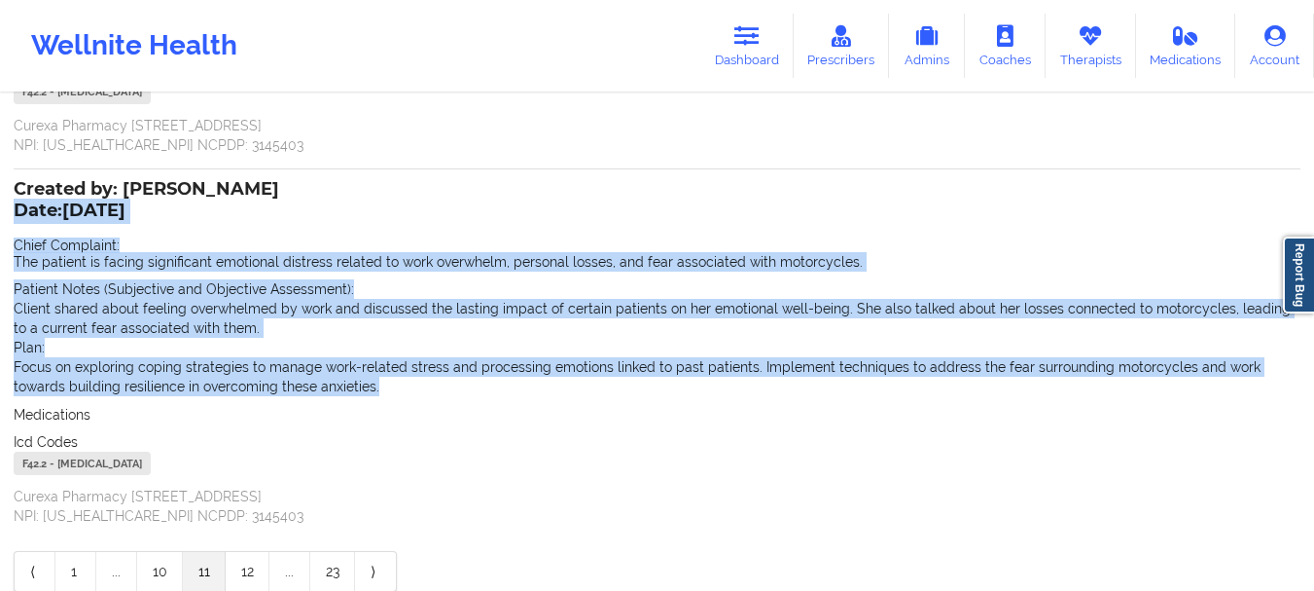
drag, startPoint x: 327, startPoint y: 386, endPoint x: 18, endPoint y: 211, distance: 354.7
click at [18, 211] on div "Created by: [PERSON_NAME] Date: [DATE] Chief Complaint: The patient is facing s…" at bounding box center [657, 354] width 1287 height 342
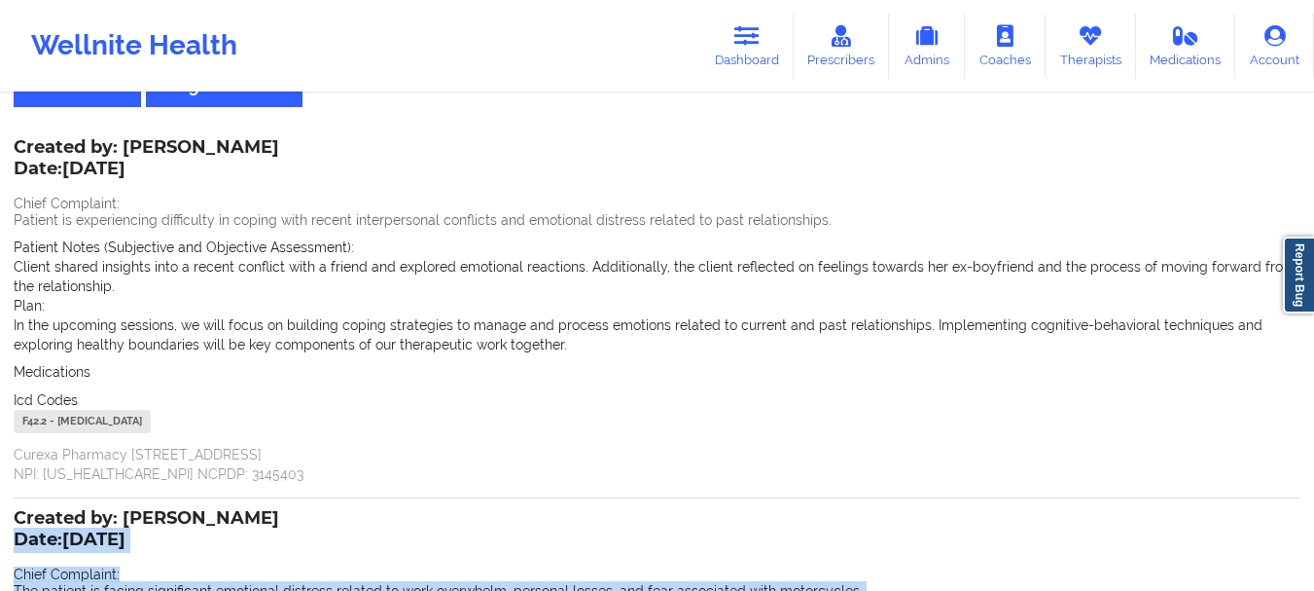
scroll to position [63, 0]
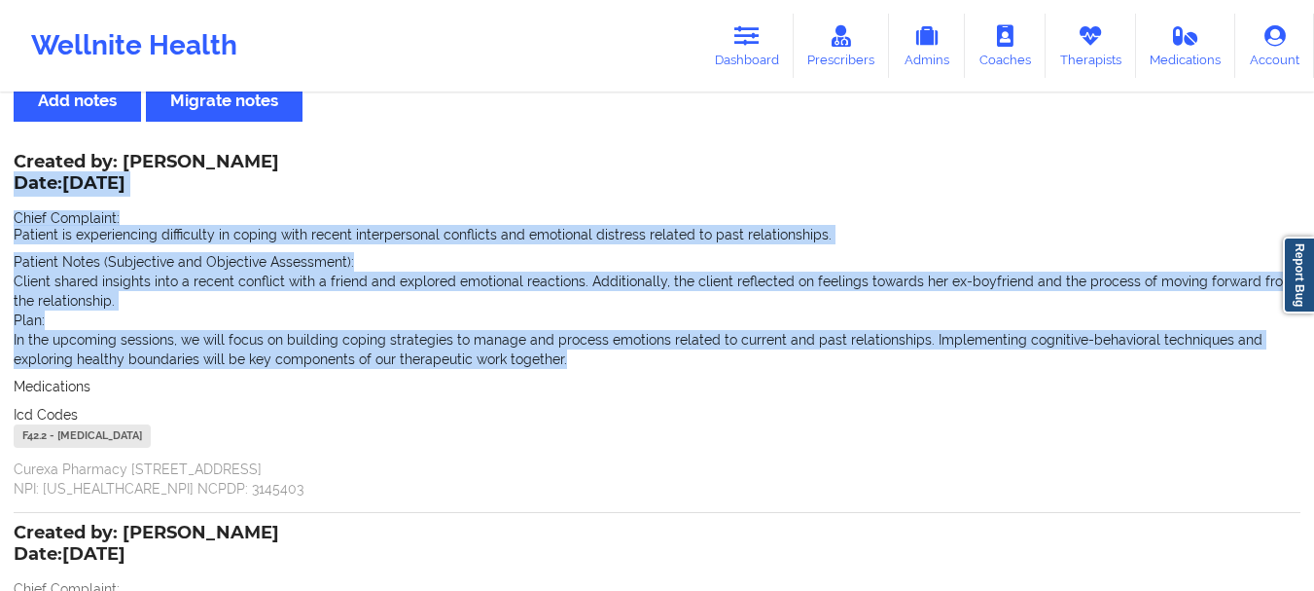
drag, startPoint x: 572, startPoint y: 366, endPoint x: 14, endPoint y: 191, distance: 585.3
click at [14, 191] on div "Created by: [PERSON_NAME] Date: [DATE] Chief Complaint: Patient is experiencing…" at bounding box center [657, 327] width 1287 height 342
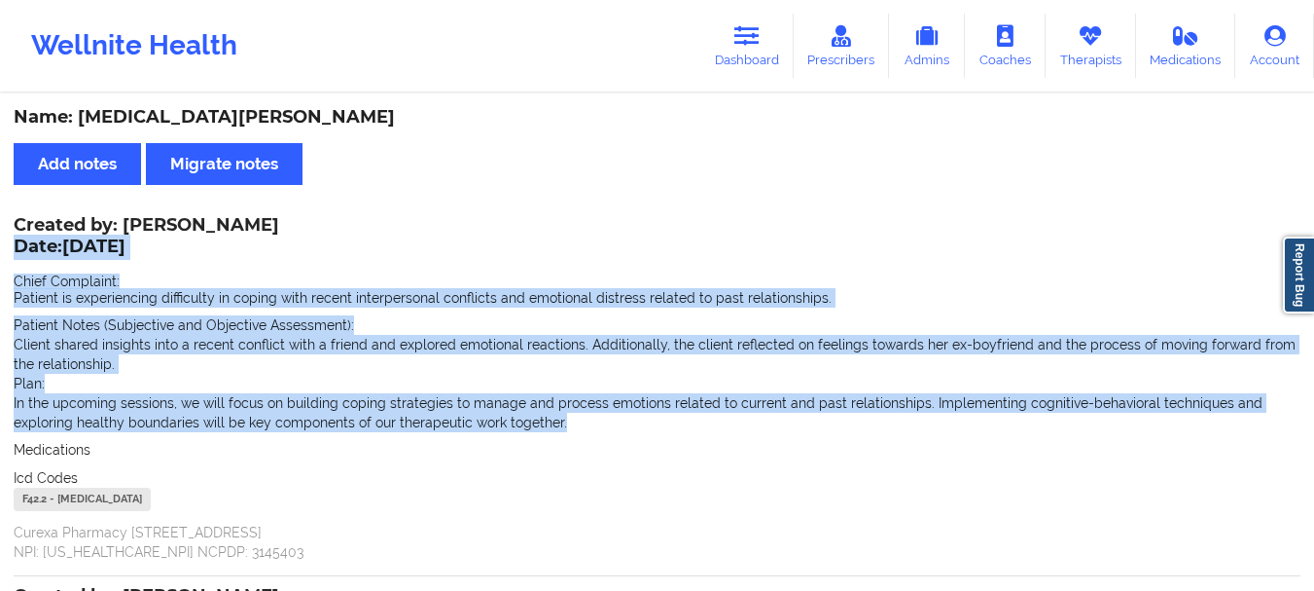
scroll to position [500, 0]
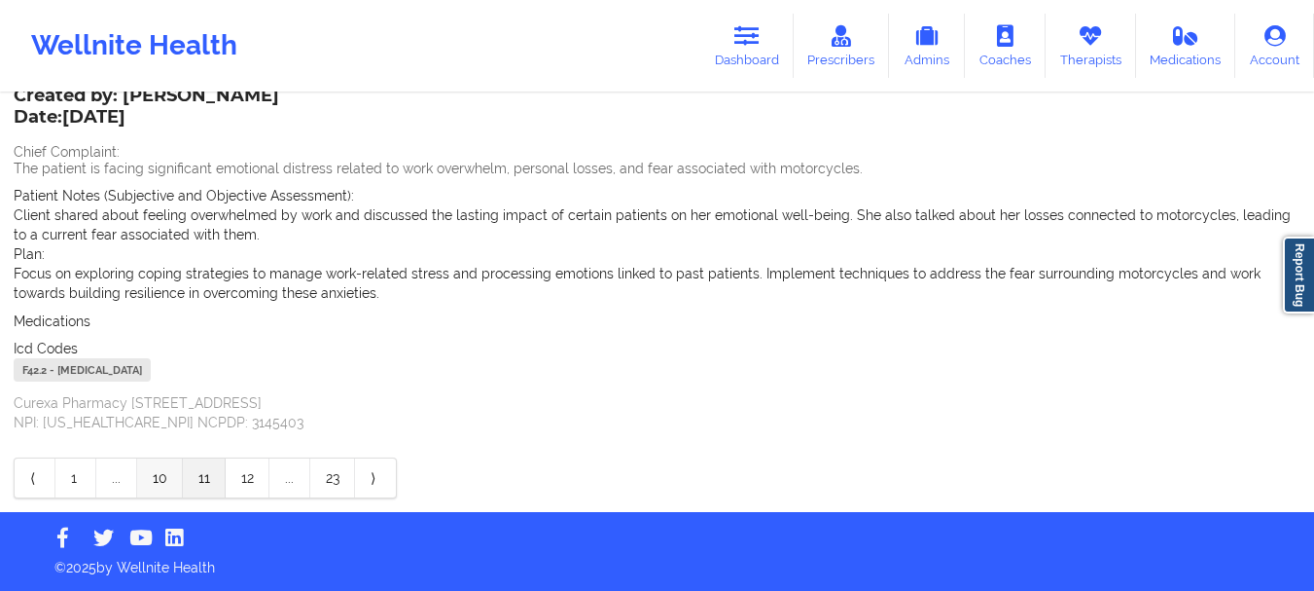
click at [174, 479] on link "10" at bounding box center [160, 477] width 46 height 39
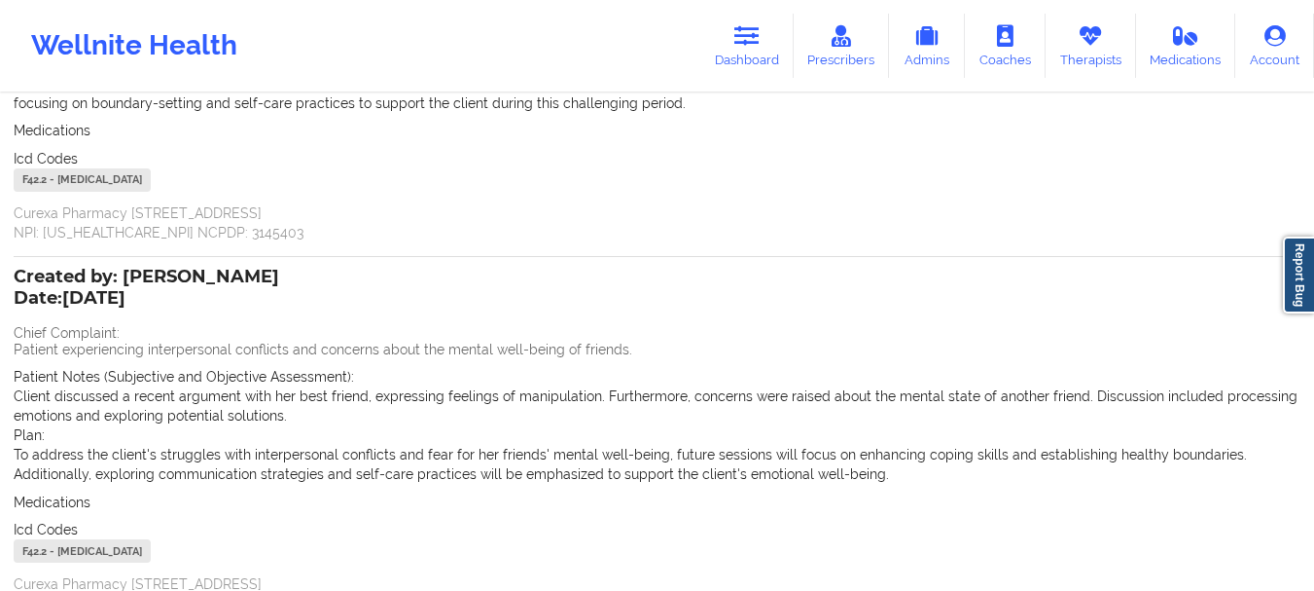
scroll to position [341, 0]
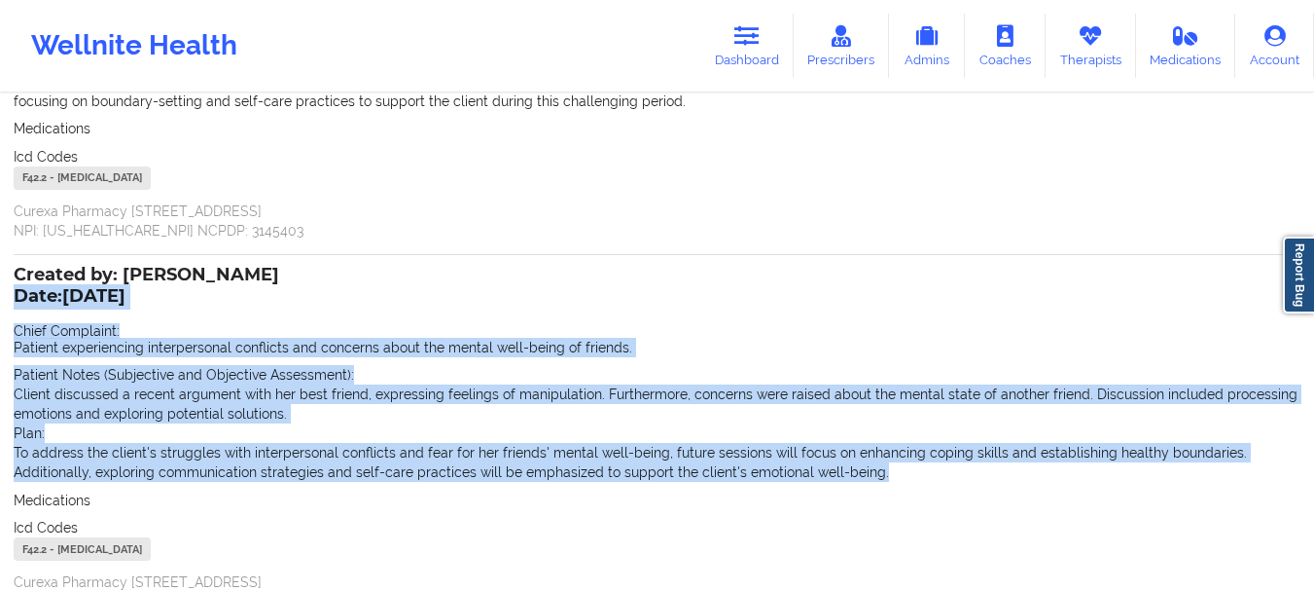
drag, startPoint x: 798, startPoint y: 473, endPoint x: 17, endPoint y: 287, distance: 803.0
click at [17, 287] on div "Created by: [PERSON_NAME] Date: [DATE] Chief Complaint: Patient experiencing in…" at bounding box center [657, 440] width 1287 height 342
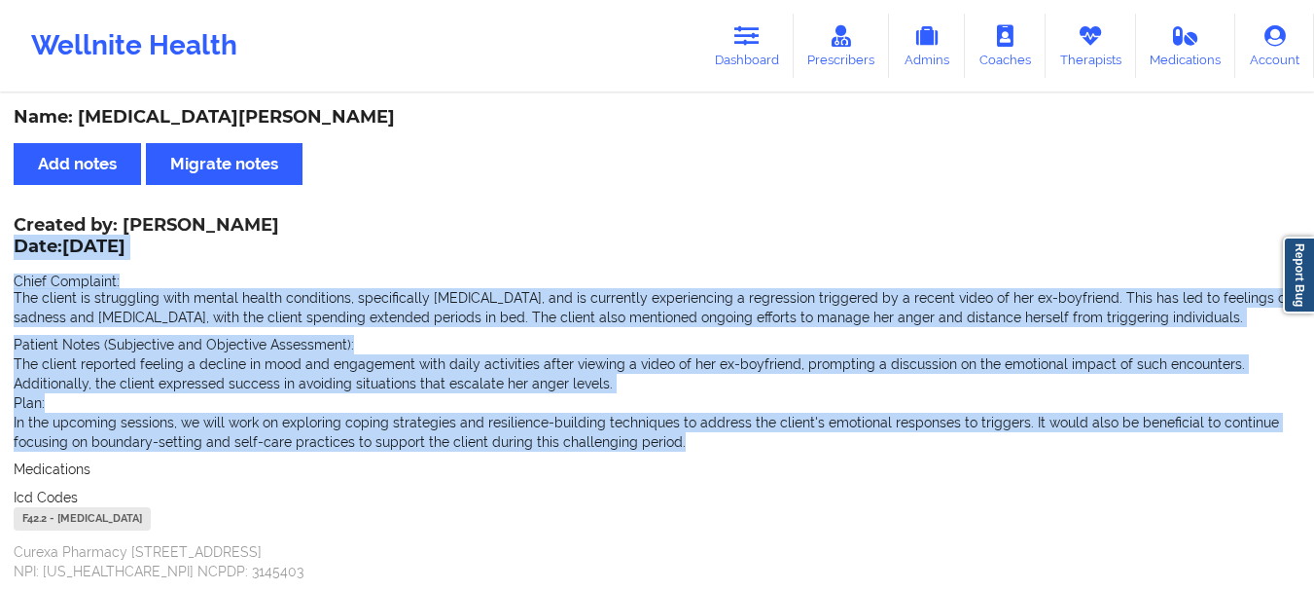
drag, startPoint x: 684, startPoint y: 437, endPoint x: 16, endPoint y: 239, distance: 696.9
click at [16, 239] on div "Created by: [PERSON_NAME] Date: [DATE] Chief Complaint: The client is strugglin…" at bounding box center [657, 400] width 1287 height 362
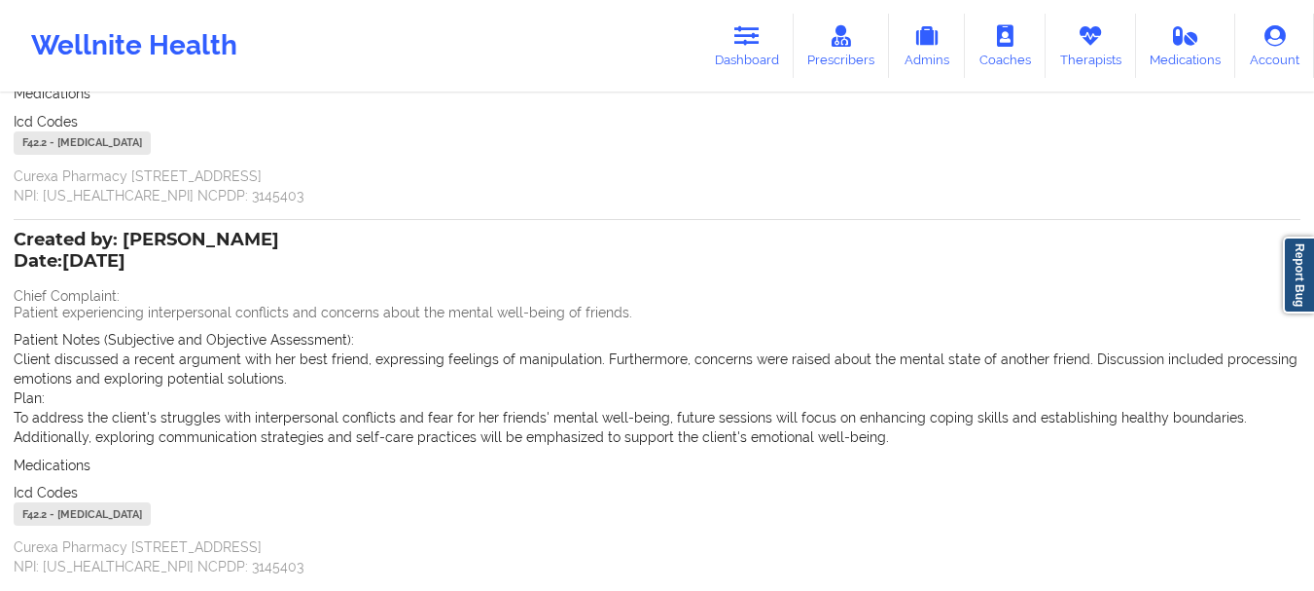
scroll to position [520, 0]
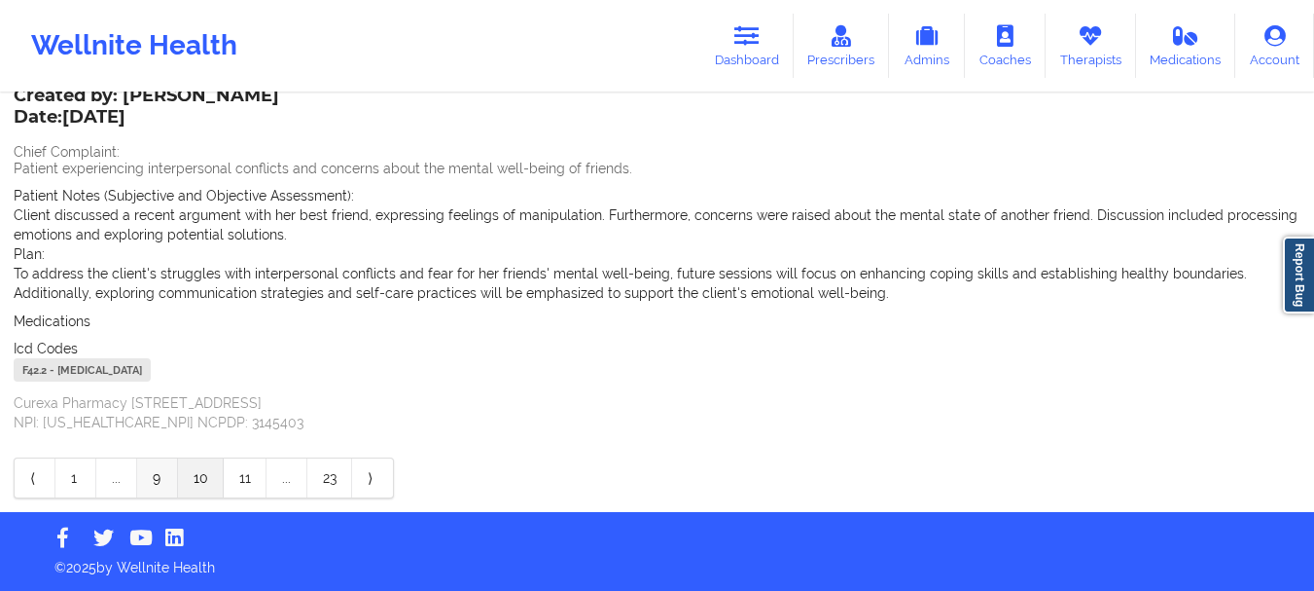
click at [157, 465] on link "9" at bounding box center [157, 477] width 41 height 39
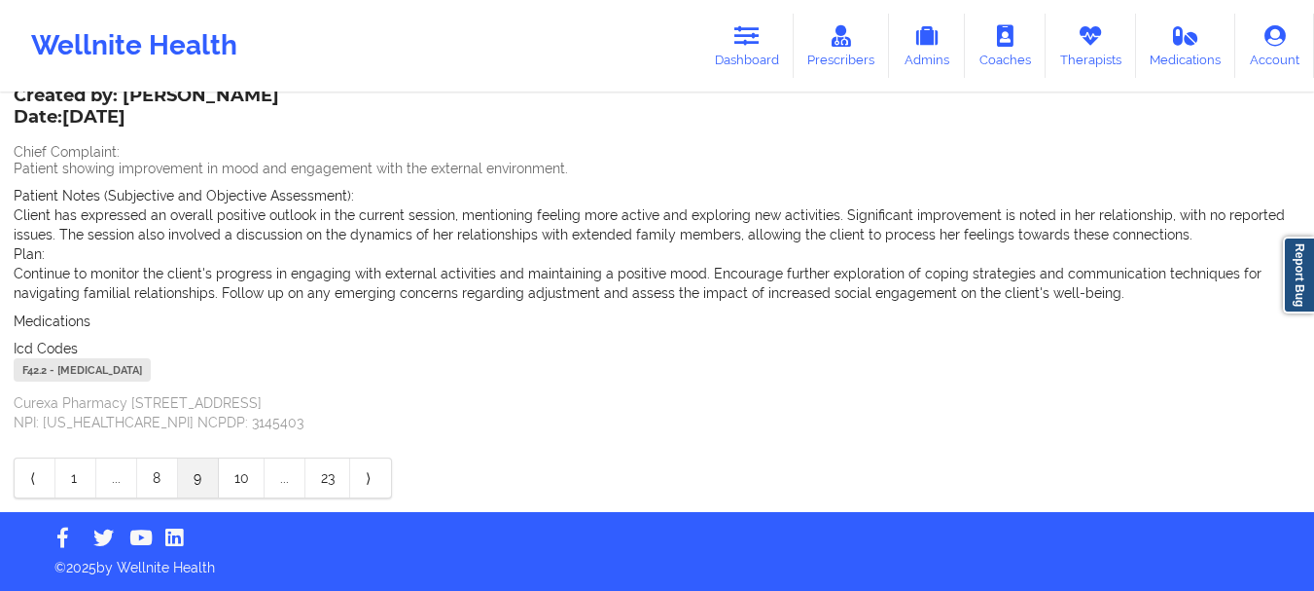
scroll to position [500, 0]
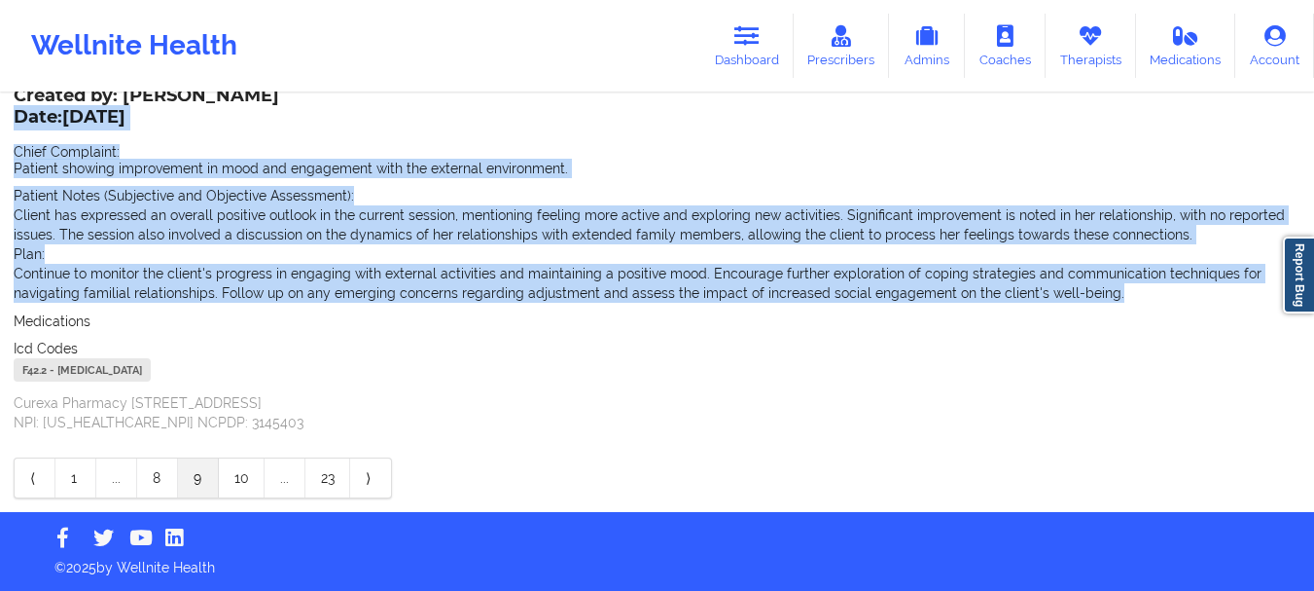
drag, startPoint x: 1108, startPoint y: 299, endPoint x: 20, endPoint y: 110, distance: 1103.9
click at [20, 110] on div "Created by: [PERSON_NAME] Date: [DATE] Chief Complaint: Patient showing improve…" at bounding box center [657, 261] width 1287 height 342
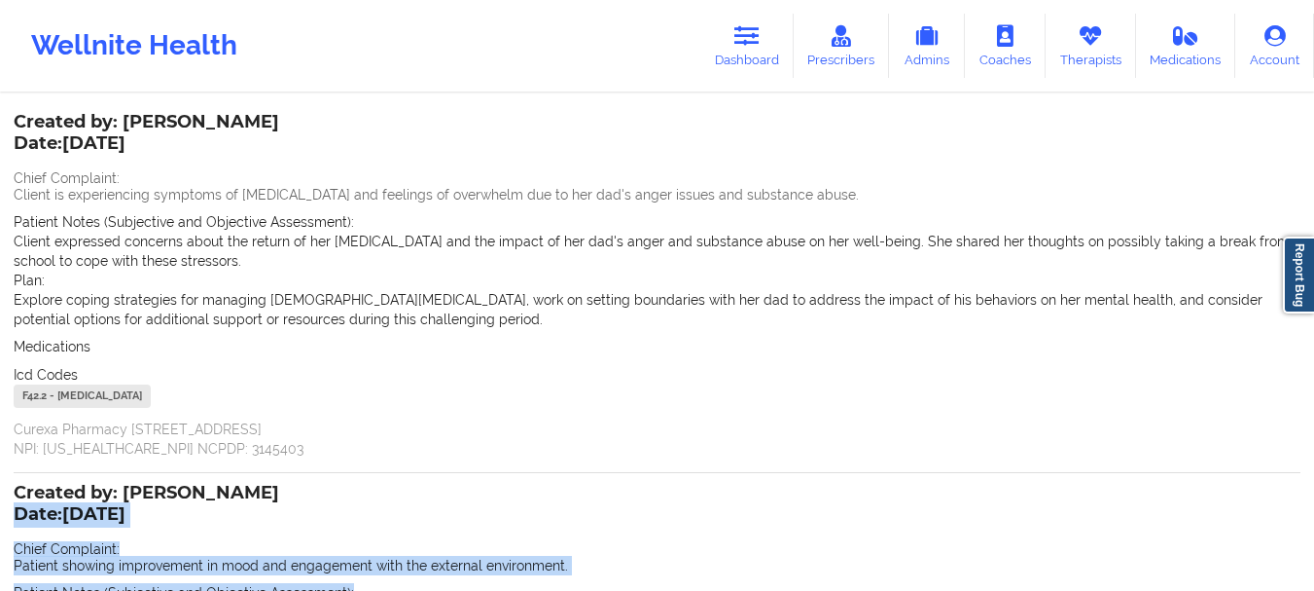
scroll to position [78, 0]
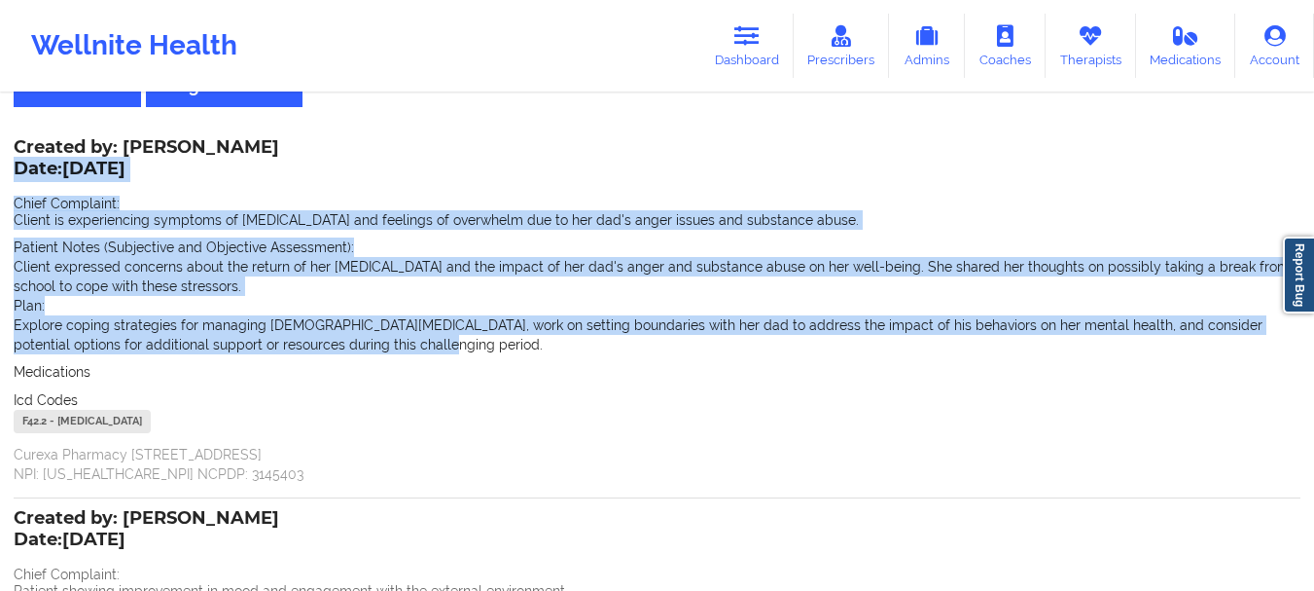
drag, startPoint x: 413, startPoint y: 347, endPoint x: 18, endPoint y: 168, distance: 432.8
click at [18, 168] on div "Created by: [PERSON_NAME] Date: [DATE] Chief Complaint: Client is experiencing …" at bounding box center [657, 312] width 1287 height 342
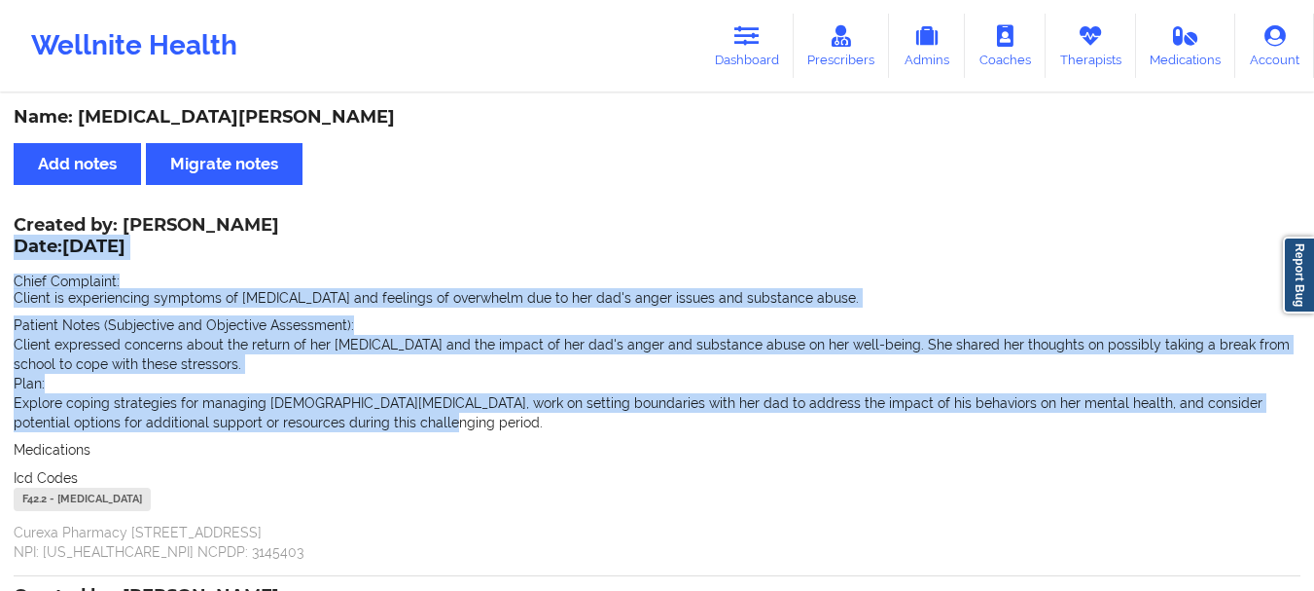
scroll to position [500, 0]
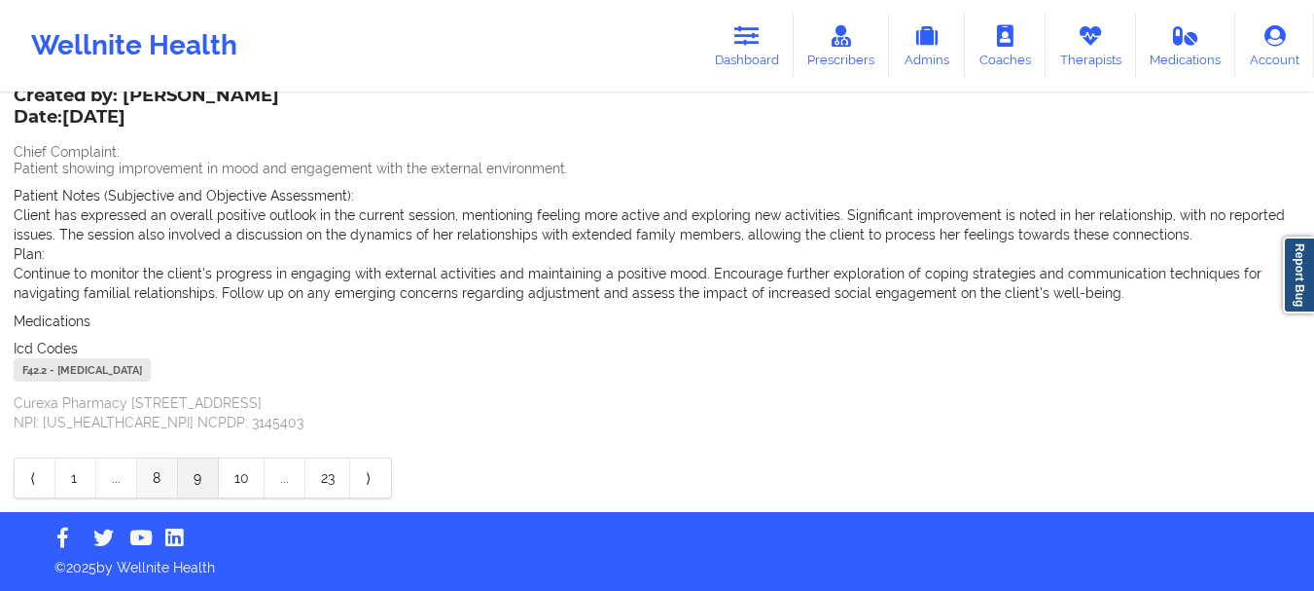
click at [157, 468] on link "8" at bounding box center [157, 477] width 41 height 39
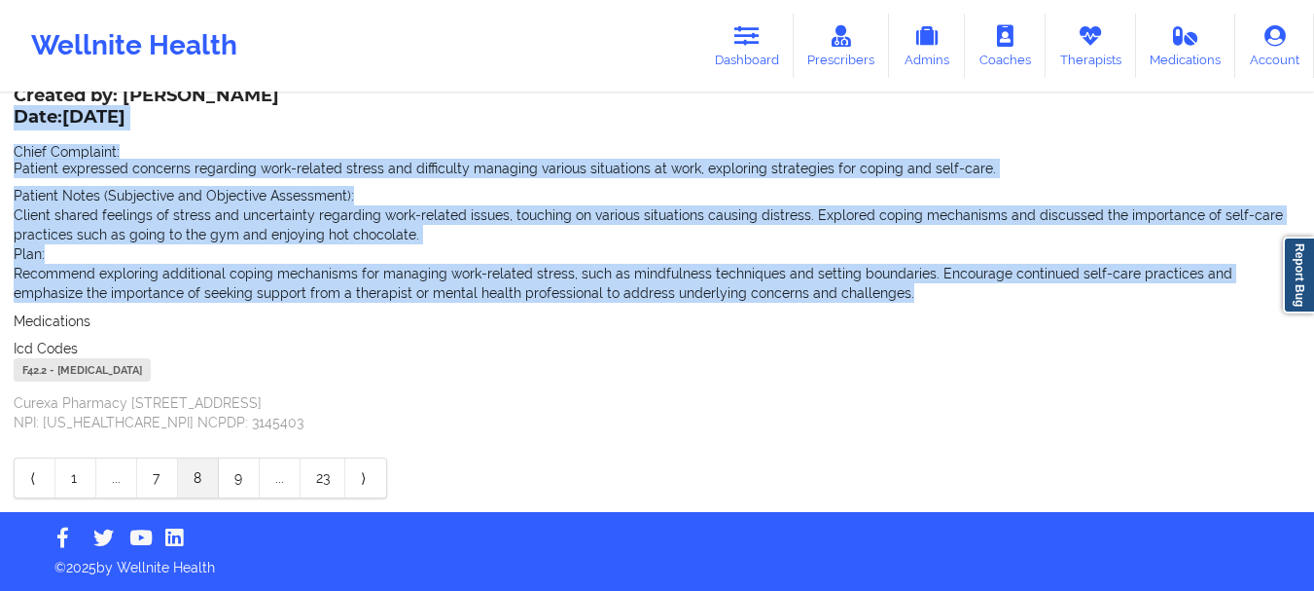
drag, startPoint x: 825, startPoint y: 293, endPoint x: 19, endPoint y: 114, distance: 825.2
click at [19, 114] on div "Created by: [PERSON_NAME] Date: [DATE] Chief Complaint: Patient expressed conce…" at bounding box center [657, 261] width 1287 height 342
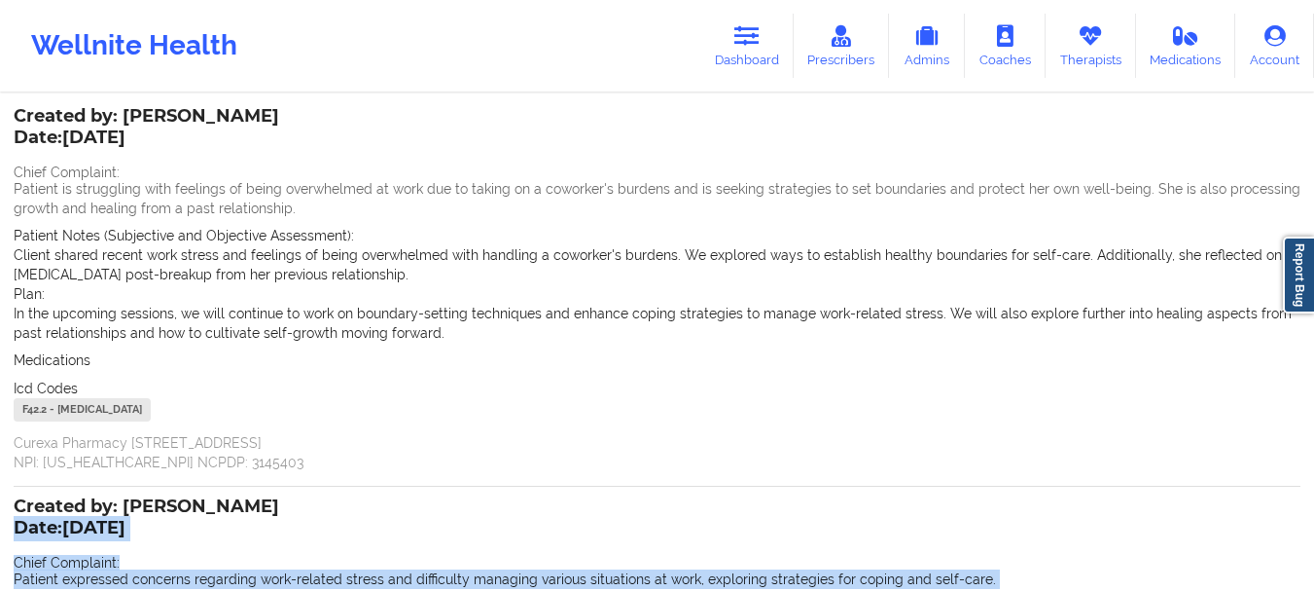
scroll to position [107, 0]
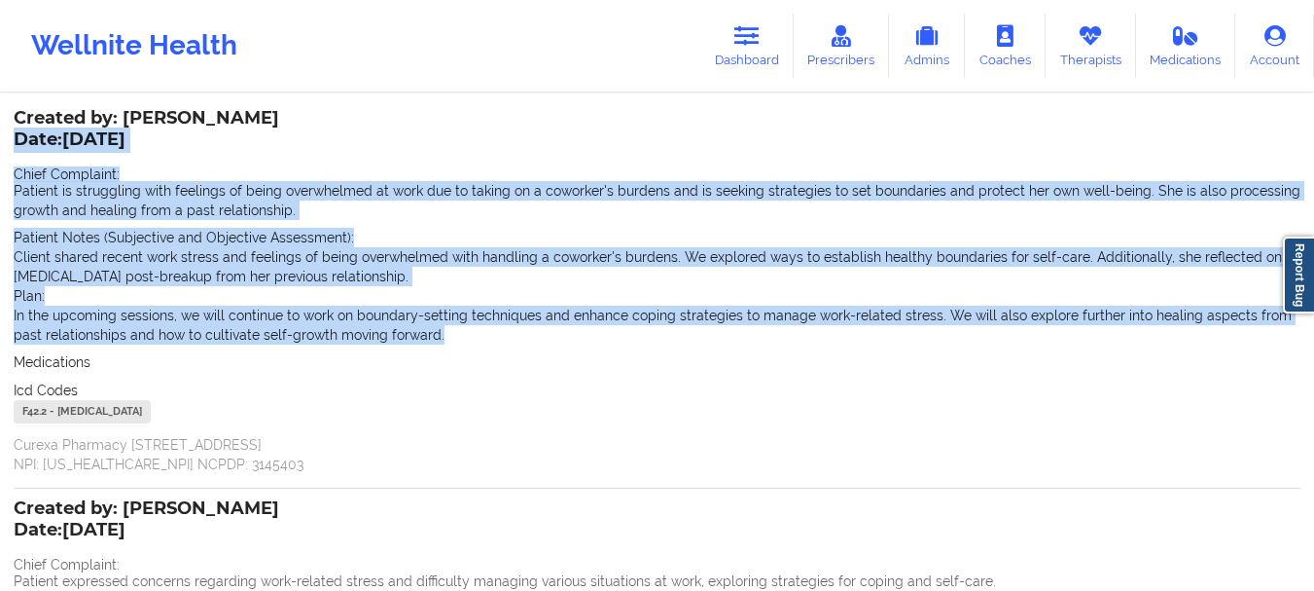
drag, startPoint x: 419, startPoint y: 337, endPoint x: 14, endPoint y: 134, distance: 453.4
click at [14, 134] on div "Created by: [PERSON_NAME] Date: [DATE] Chief Complaint: Patient is struggling w…" at bounding box center [657, 293] width 1287 height 362
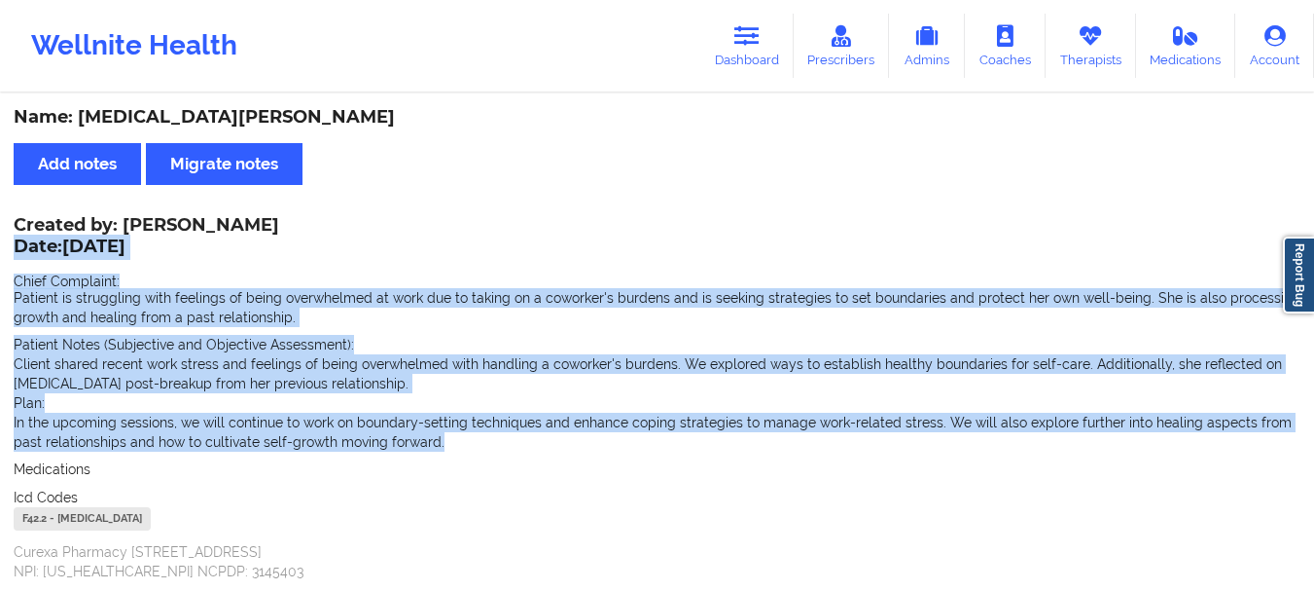
scroll to position [520, 0]
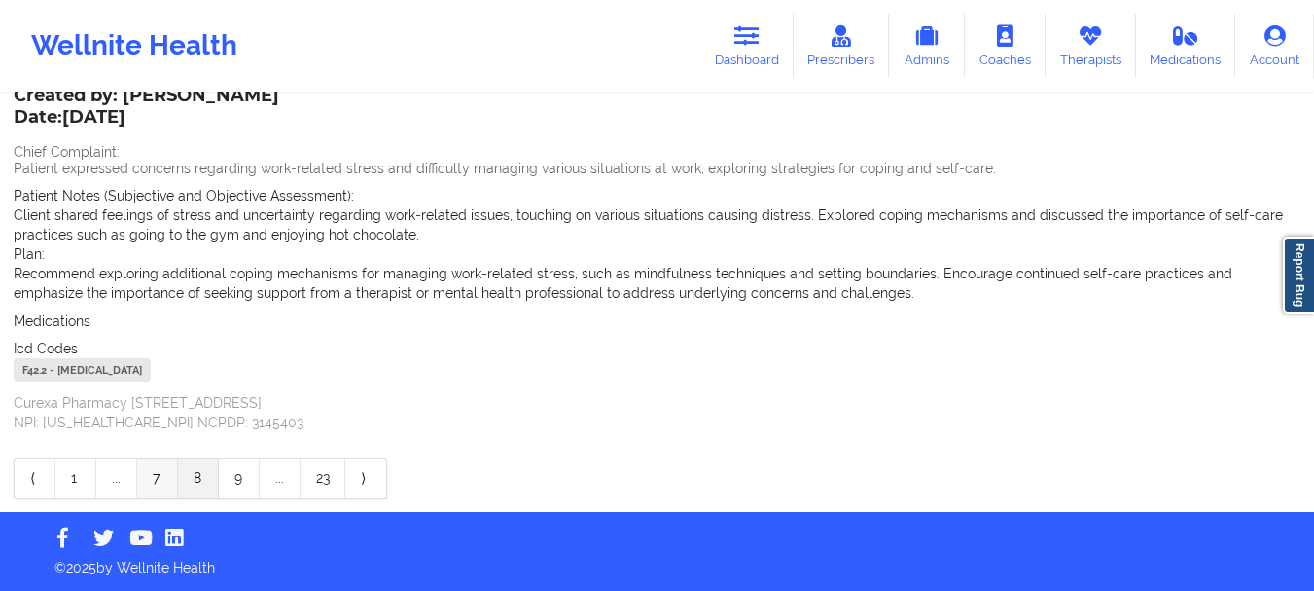
click at [176, 475] on link "7" at bounding box center [157, 477] width 41 height 39
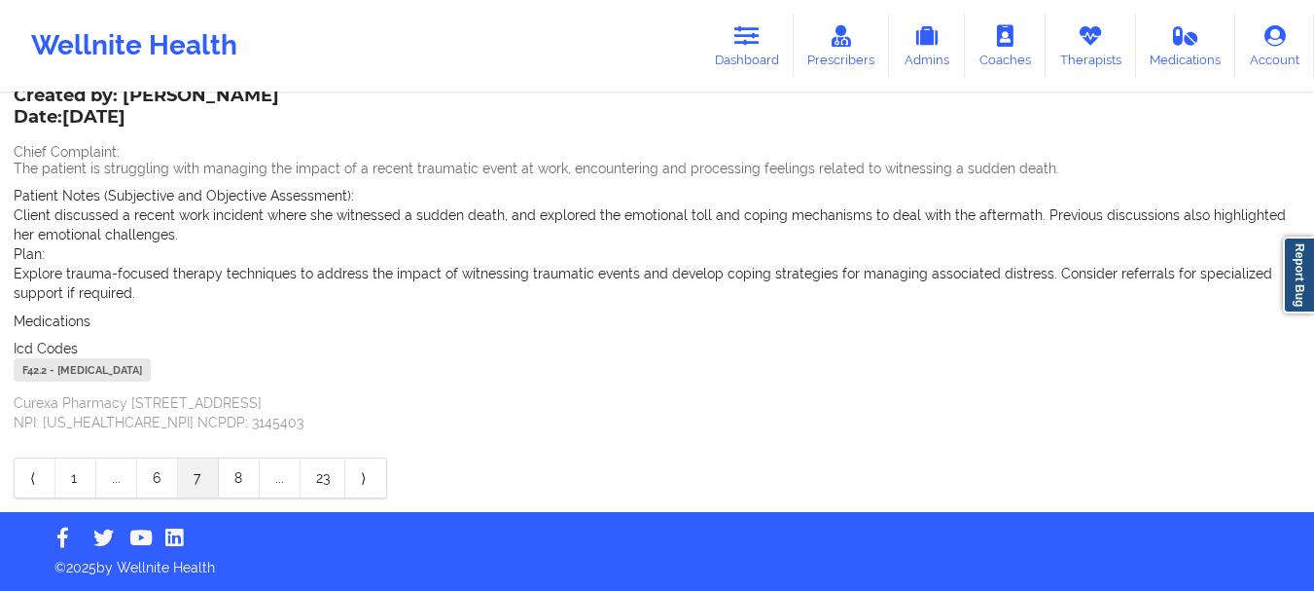
scroll to position [500, 0]
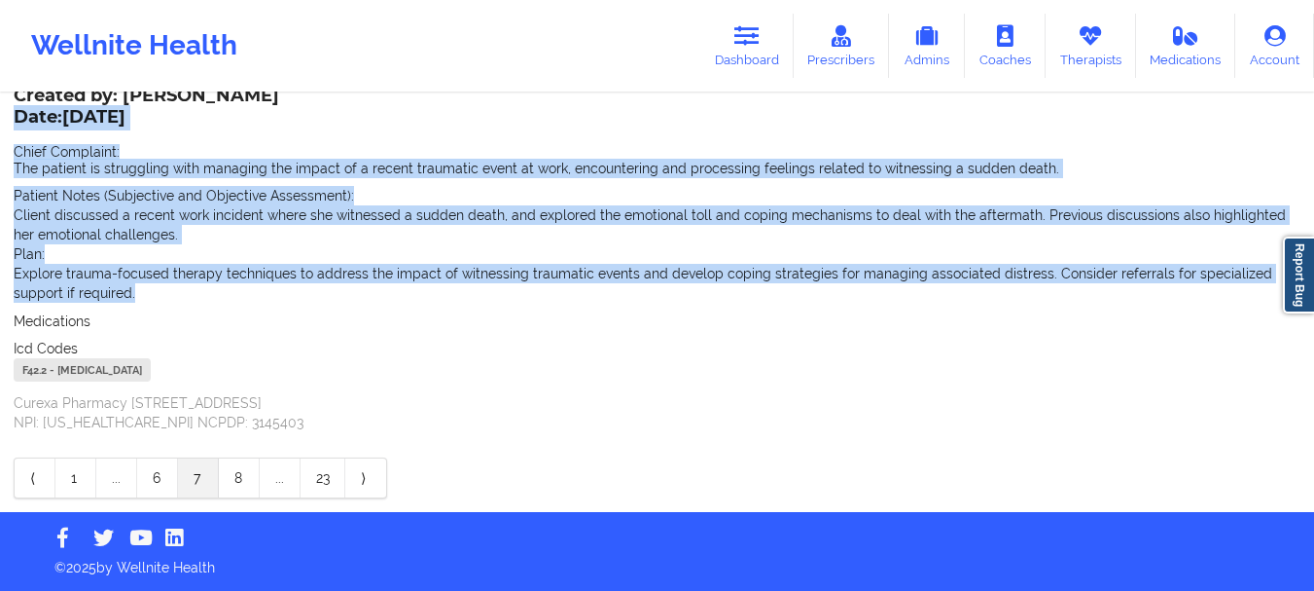
drag, startPoint x: 95, startPoint y: 294, endPoint x: 15, endPoint y: 118, distance: 193.7
click at [15, 118] on div "Created by: [PERSON_NAME] Date: [DATE] Chief Complaint: The patient is struggli…" at bounding box center [657, 261] width 1287 height 342
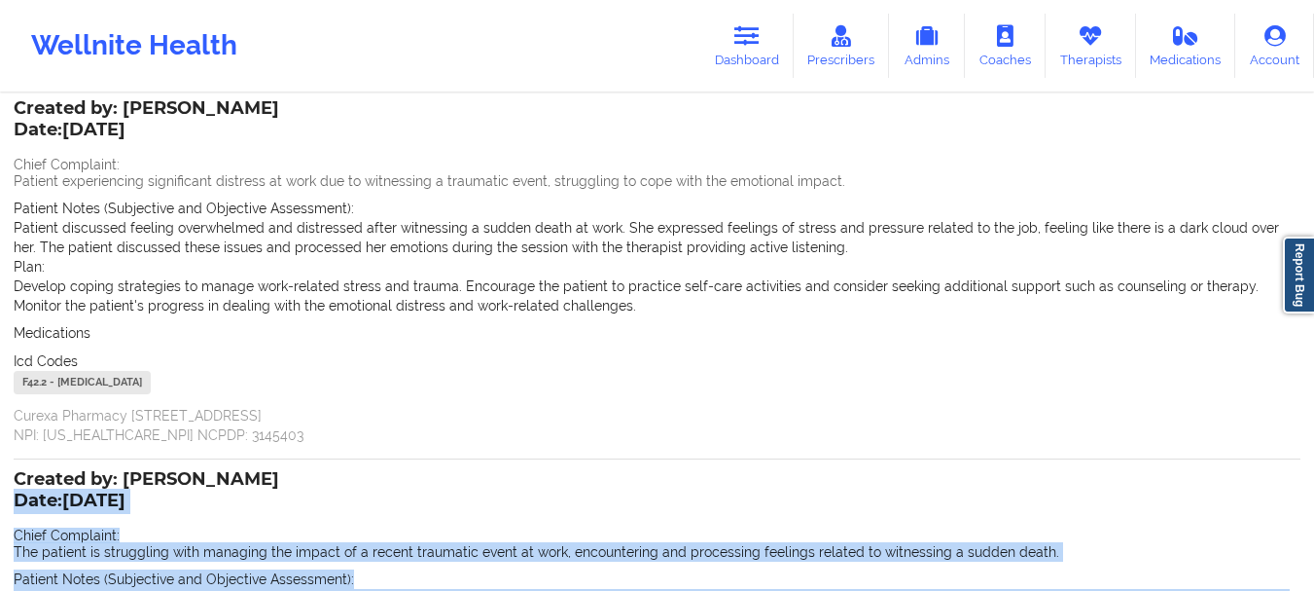
scroll to position [82, 0]
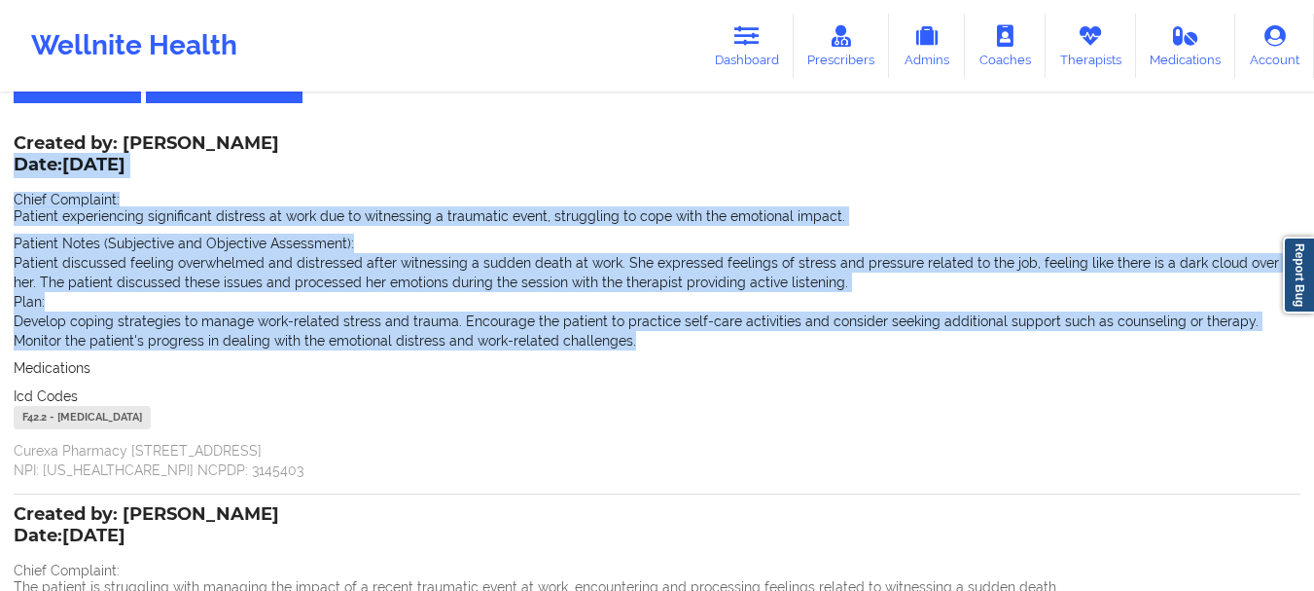
drag, startPoint x: 599, startPoint y: 340, endPoint x: 19, endPoint y: 166, distance: 605.2
click at [19, 166] on div "Created by: [PERSON_NAME] Date: [DATE] Chief Complaint: Patient experiencing si…" at bounding box center [657, 308] width 1287 height 342
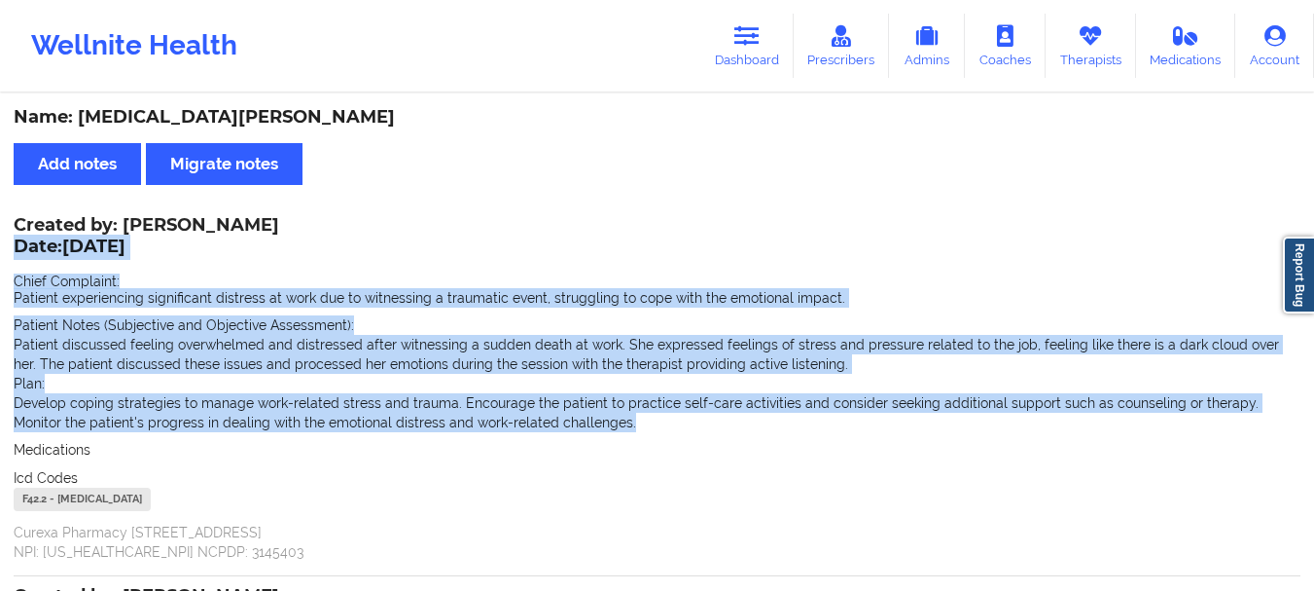
scroll to position [500, 0]
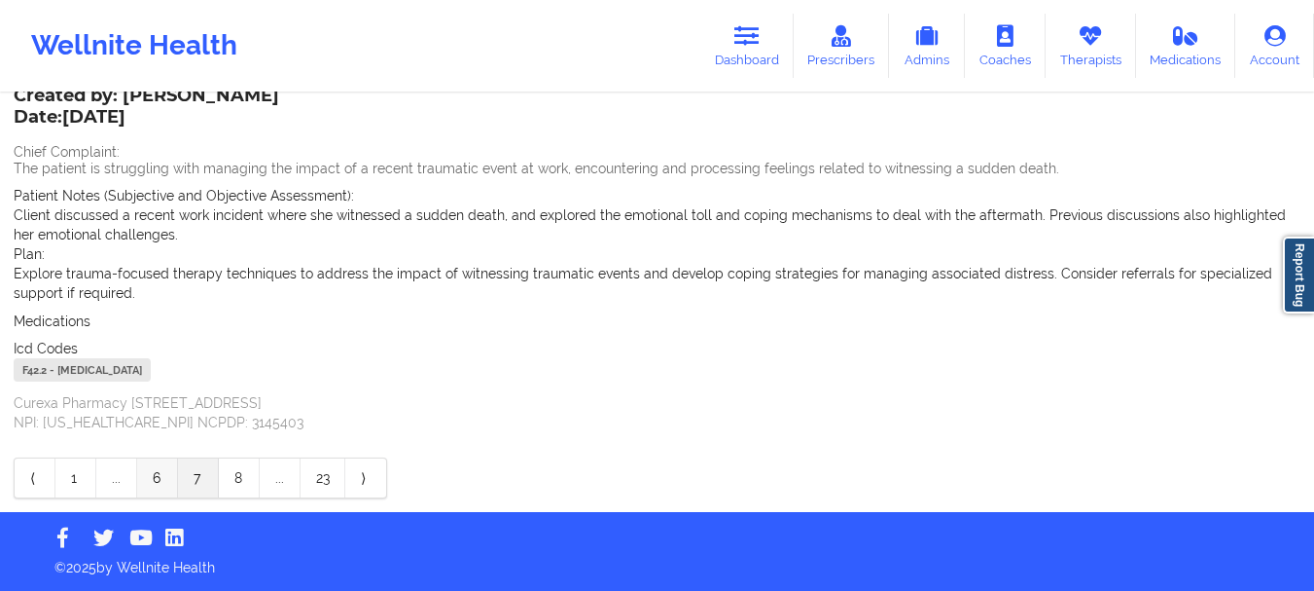
click at [150, 478] on link "6" at bounding box center [157, 477] width 41 height 39
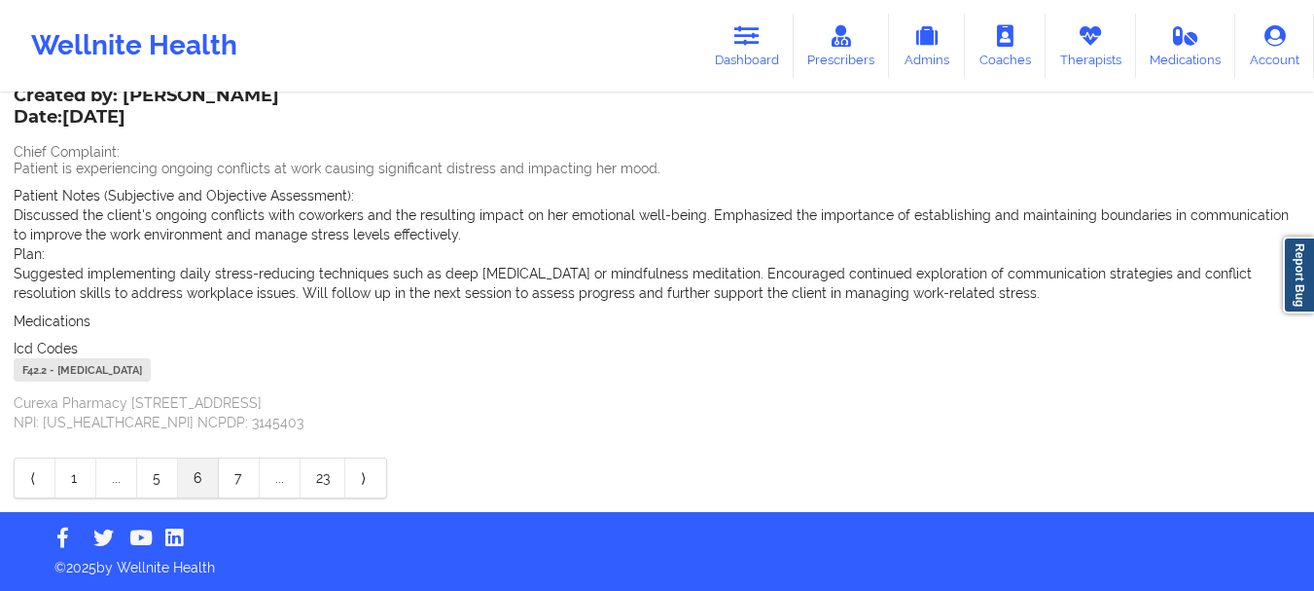
scroll to position [343, 0]
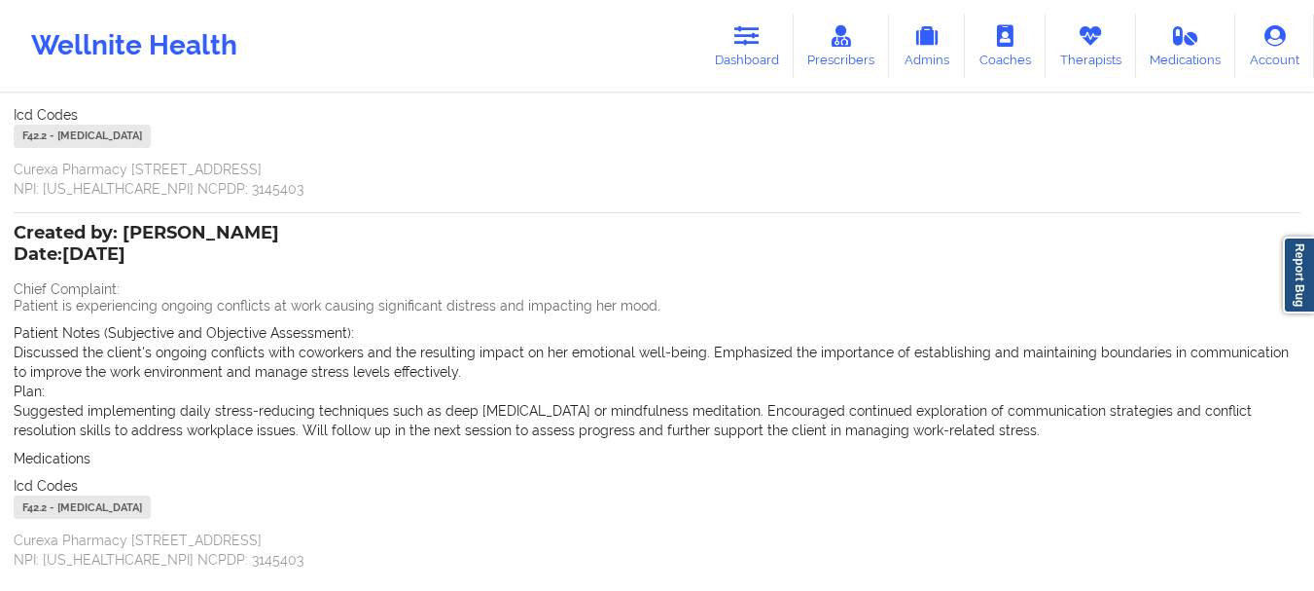
drag, startPoint x: 1027, startPoint y: 437, endPoint x: 18, endPoint y: 253, distance: 1025.5
click at [18, 253] on div "Created by: [PERSON_NAME] Date: [DATE] Chief Complaint: Patient is experiencing…" at bounding box center [657, 398] width 1287 height 342
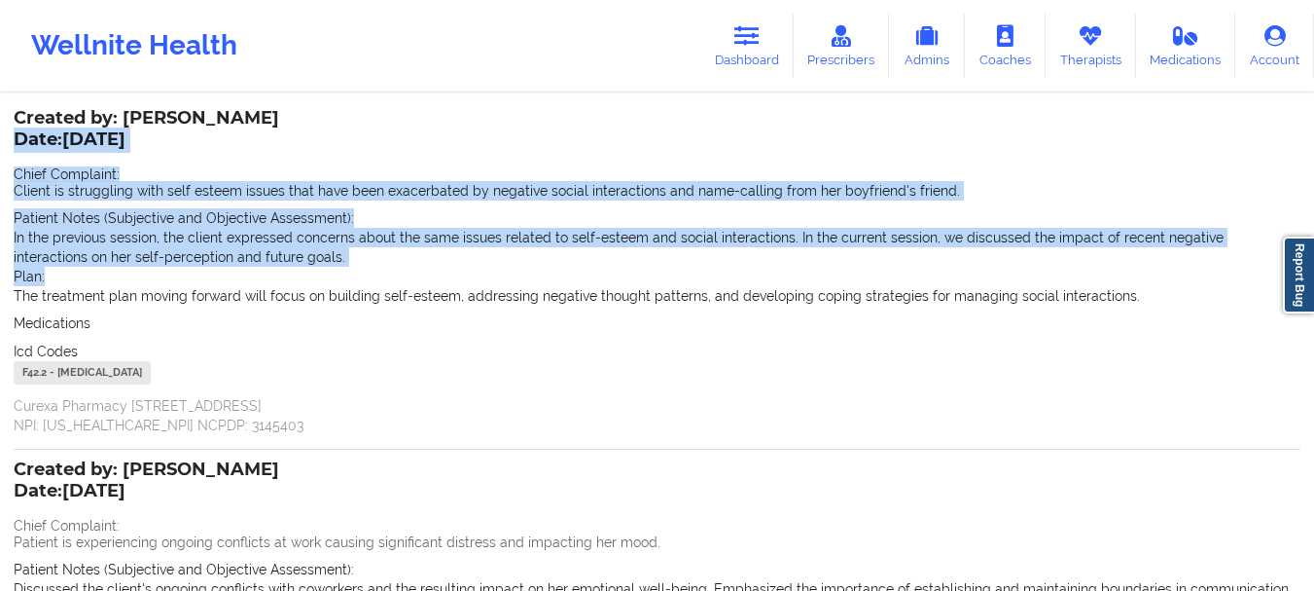
scroll to position [32, 0]
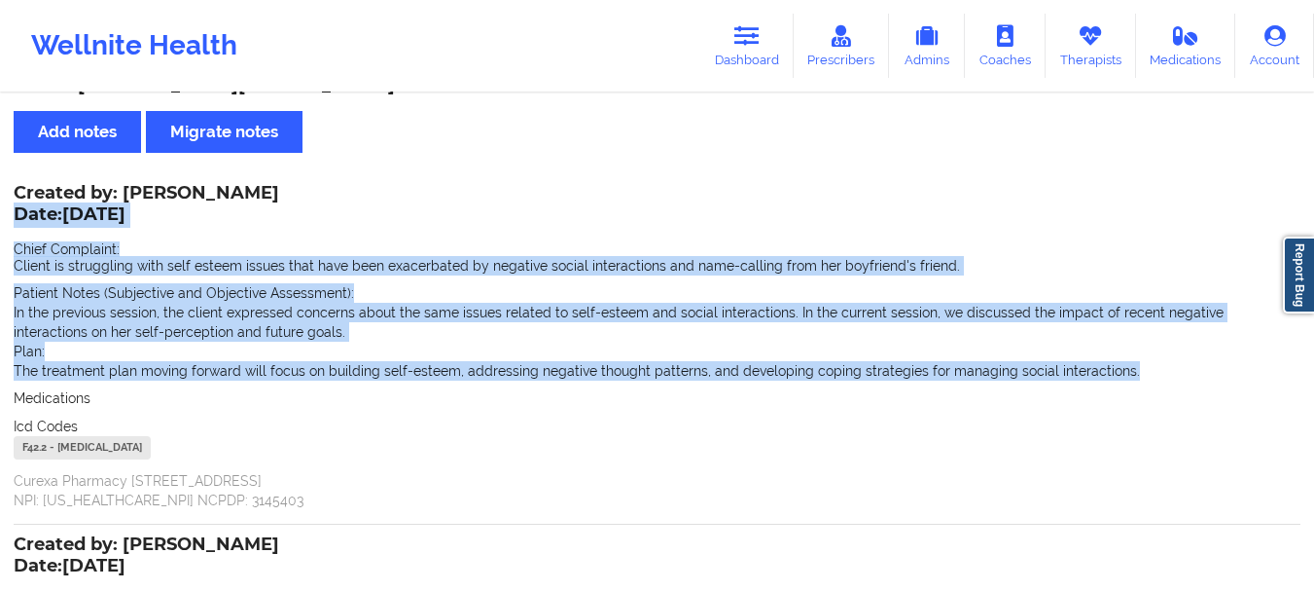
drag, startPoint x: 1127, startPoint y: 369, endPoint x: 14, endPoint y: 210, distance: 1124.2
click at [14, 210] on div "Created by: [PERSON_NAME] Date: [DATE] Chief Complaint: Client is struggling wi…" at bounding box center [657, 348] width 1287 height 323
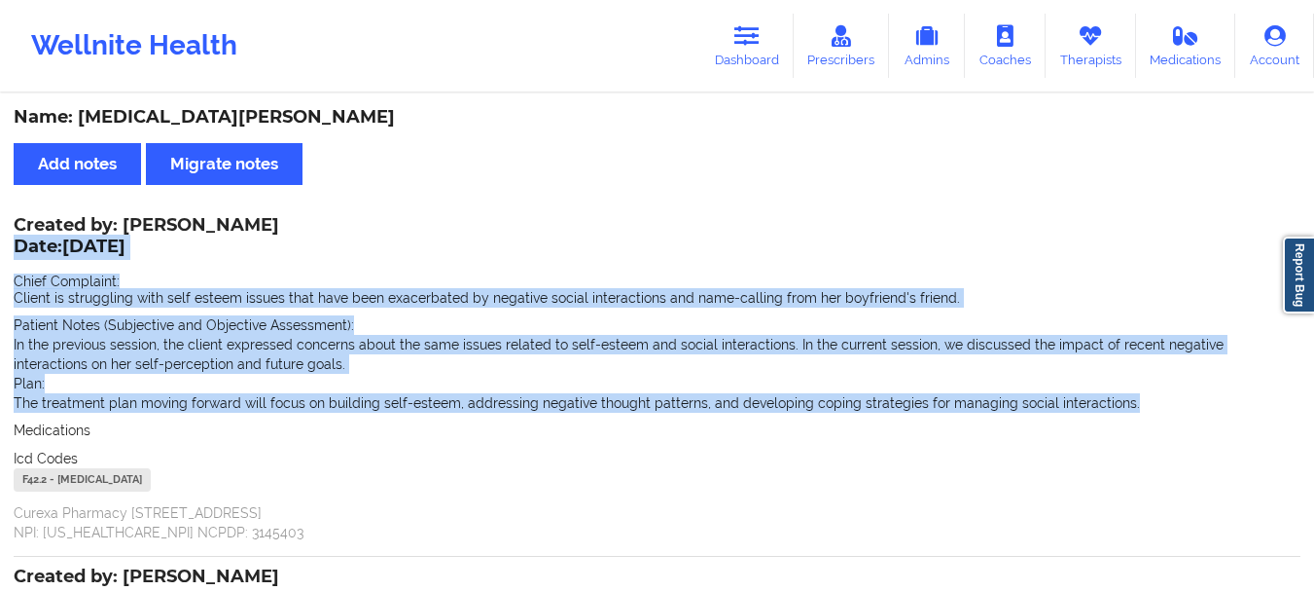
scroll to position [481, 0]
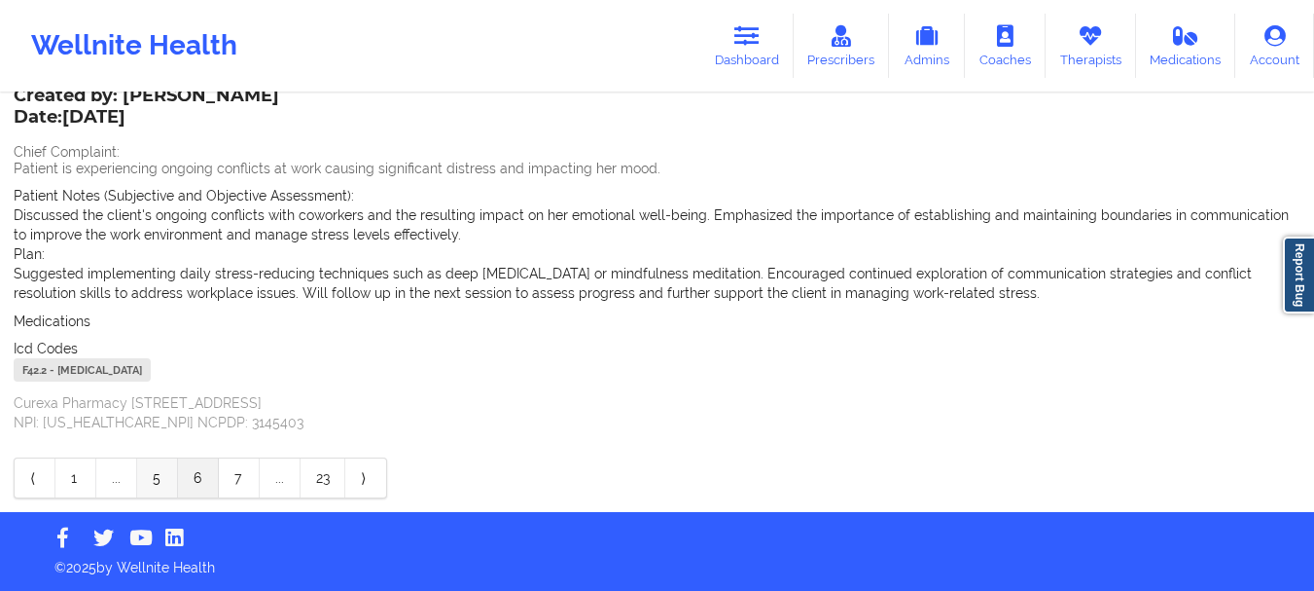
click at [159, 486] on link "5" at bounding box center [157, 477] width 41 height 39
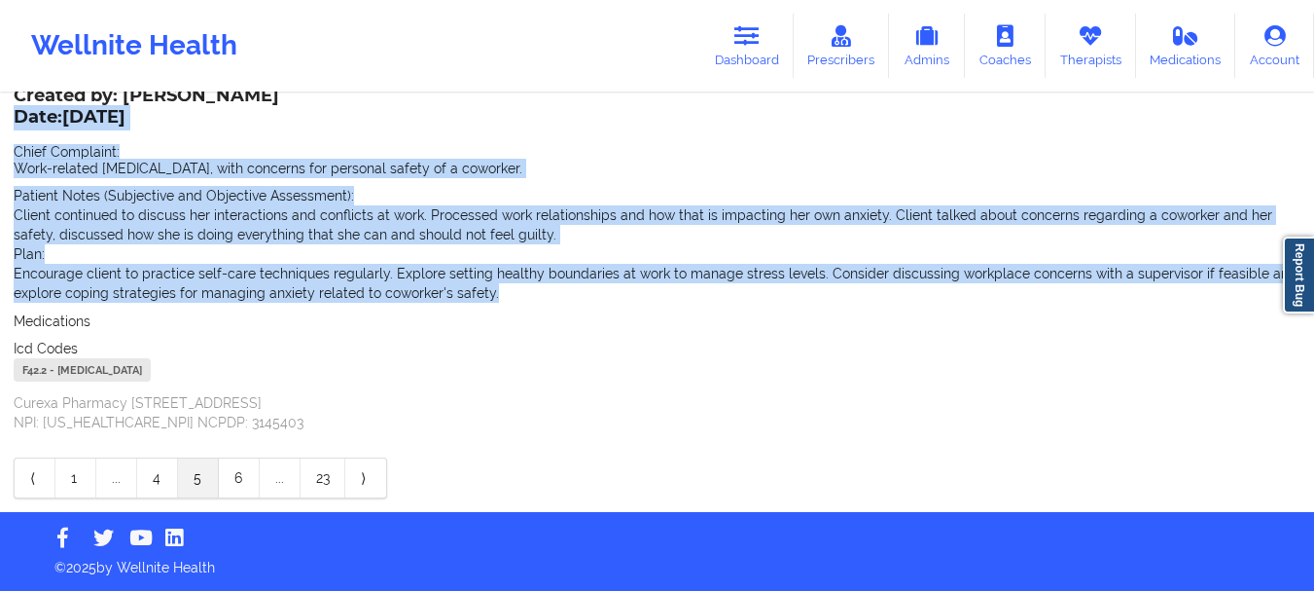
drag, startPoint x: 509, startPoint y: 295, endPoint x: 15, endPoint y: 119, distance: 524.7
click at [15, 119] on div "Created by: [PERSON_NAME] Date: [DATE] Chief Complaint: Work-related [MEDICAL_D…" at bounding box center [657, 261] width 1287 height 342
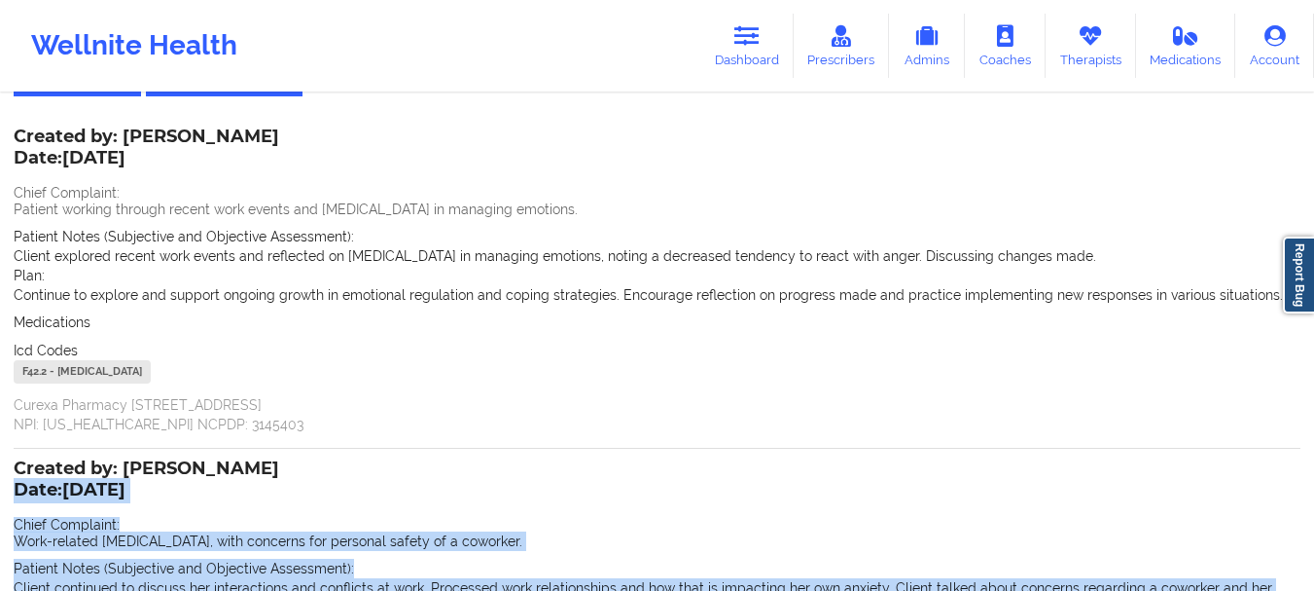
scroll to position [54, 0]
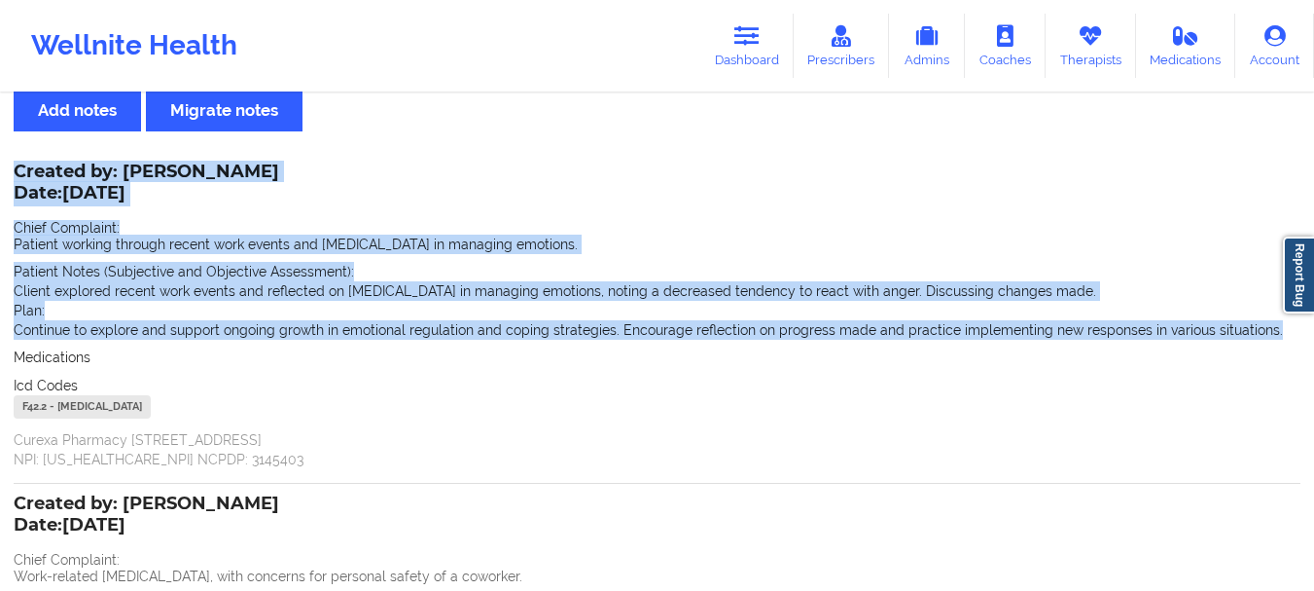
drag, startPoint x: 1266, startPoint y: 331, endPoint x: 12, endPoint y: 188, distance: 1262.2
click at [12, 188] on div "Name: [MEDICAL_DATA][PERSON_NAME] Add notes Migrate notes Created by: [PERSON_N…" at bounding box center [657, 481] width 1314 height 878
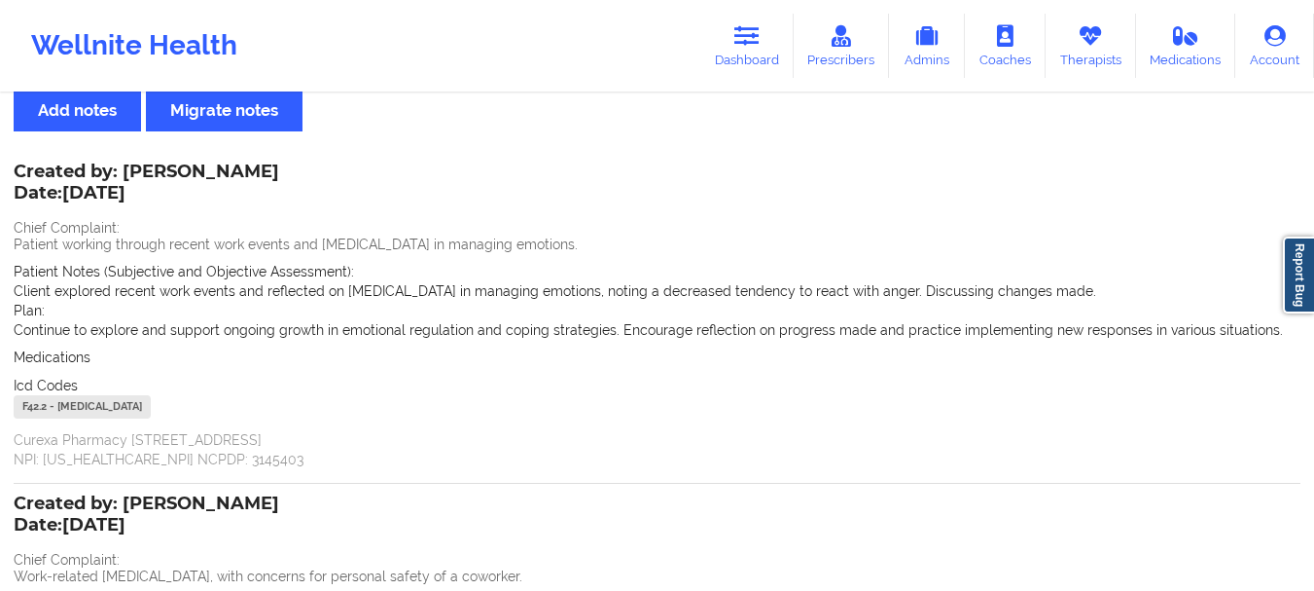
click at [12, 188] on div "Name: [MEDICAL_DATA][PERSON_NAME] Add notes Migrate notes Created by: [PERSON_N…" at bounding box center [657, 481] width 1314 height 878
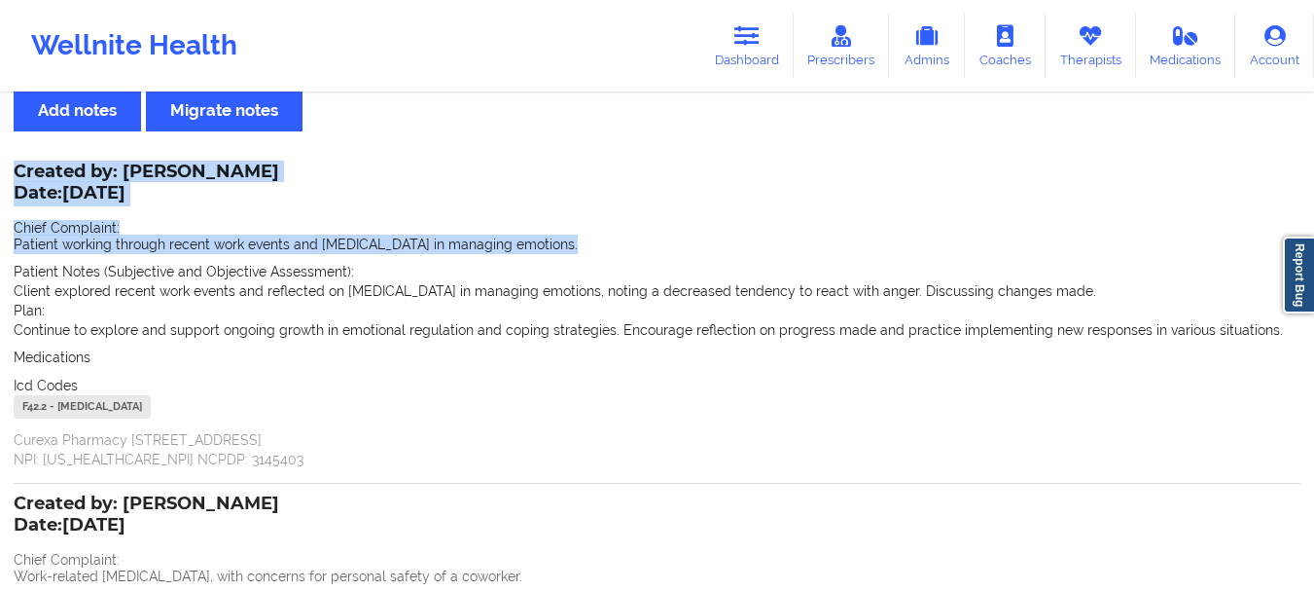
drag, startPoint x: 12, startPoint y: 188, endPoint x: 689, endPoint y: 240, distance: 679.2
click at [689, 240] on div "Name: [MEDICAL_DATA][PERSON_NAME] Add notes Migrate notes Created by: [PERSON_N…" at bounding box center [657, 481] width 1314 height 878
click at [689, 240] on p "Patient working through recent work events and [MEDICAL_DATA] in managing emoti…" at bounding box center [657, 243] width 1287 height 19
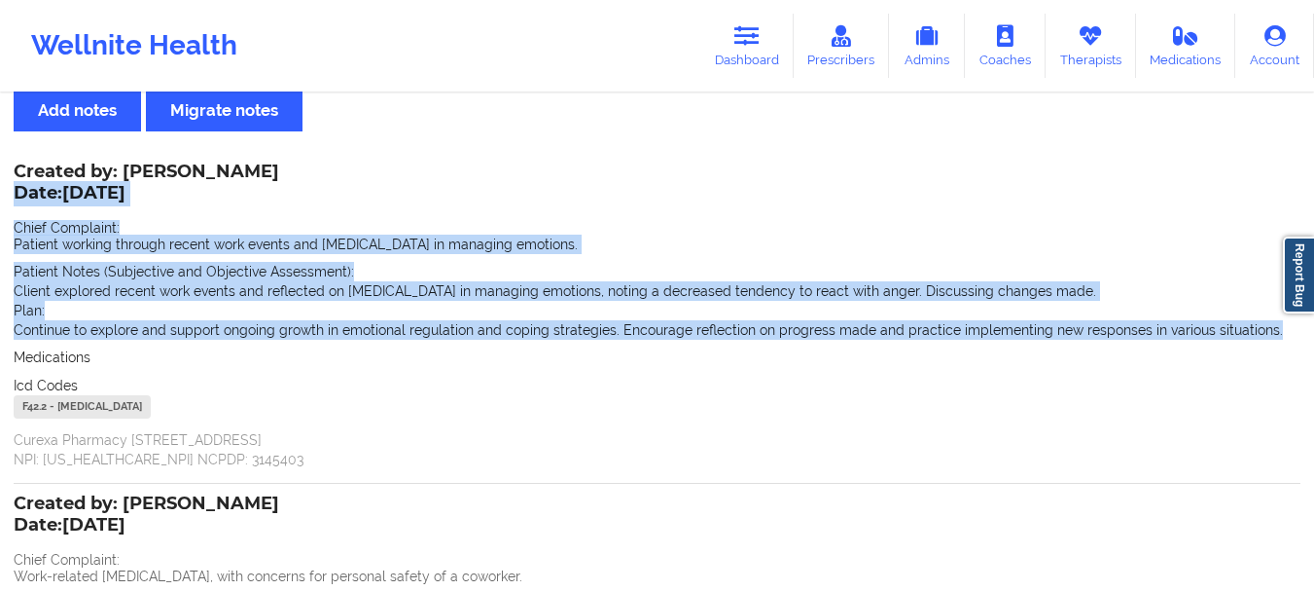
drag, startPoint x: 1271, startPoint y: 325, endPoint x: 18, endPoint y: 192, distance: 1260.2
click at [18, 192] on div "Created by: [PERSON_NAME] Date: [DATE] Chief Complaint: Patient working through…" at bounding box center [657, 317] width 1287 height 304
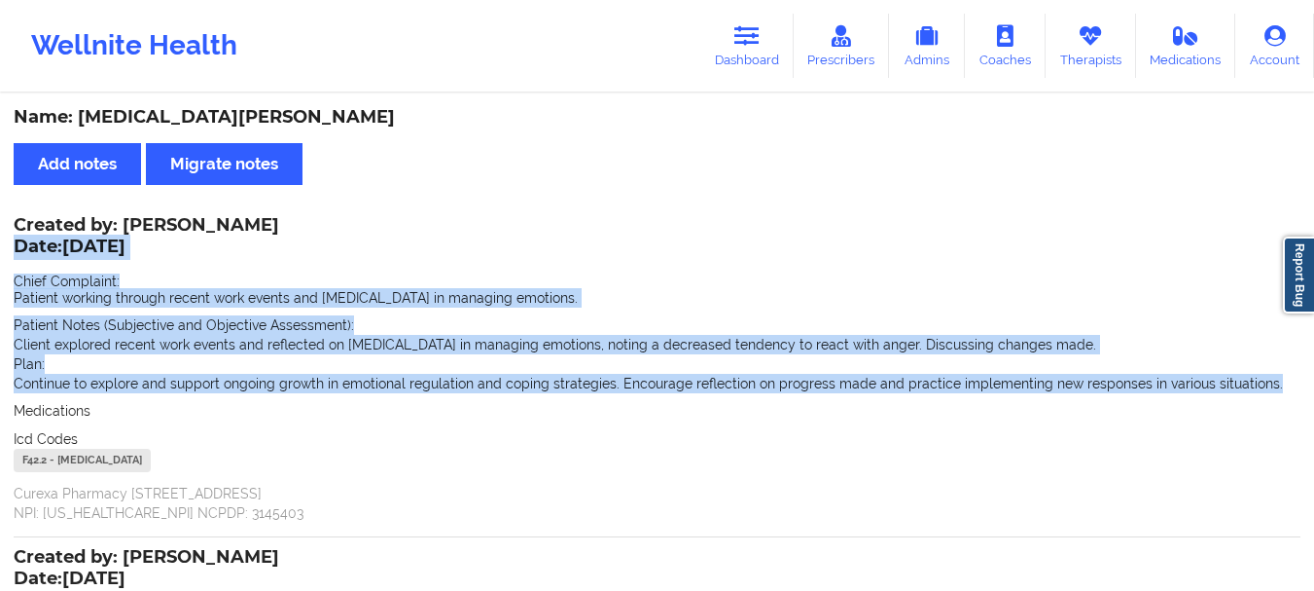
scroll to position [461, 0]
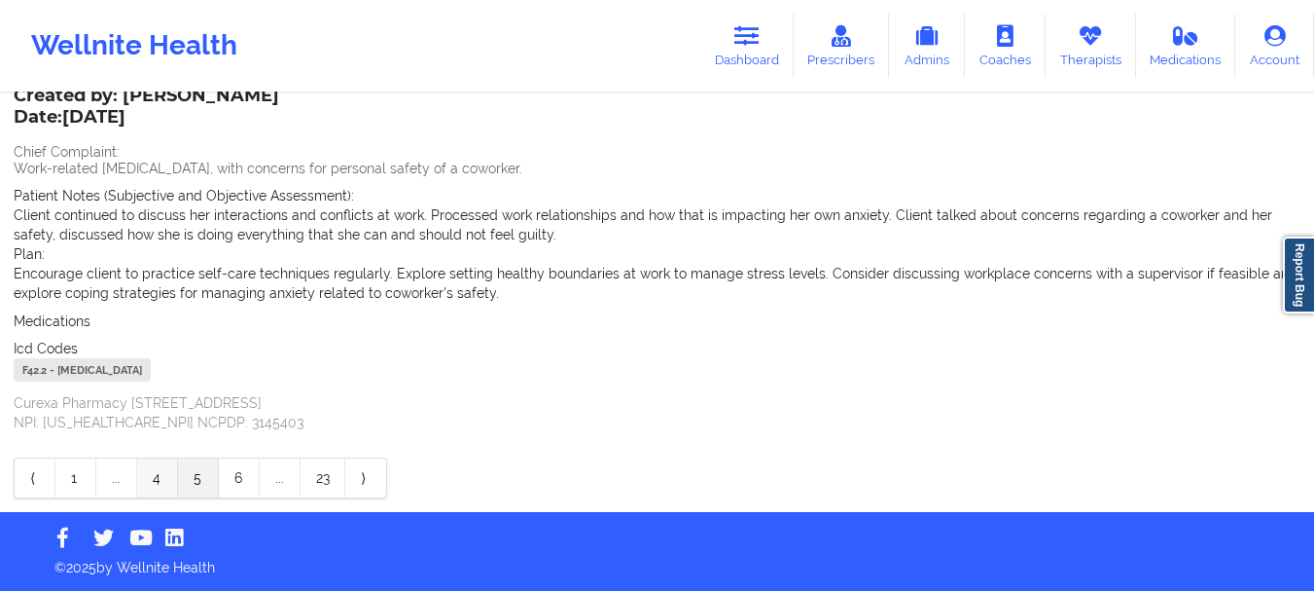
click at [168, 478] on link "4" at bounding box center [157, 477] width 41 height 39
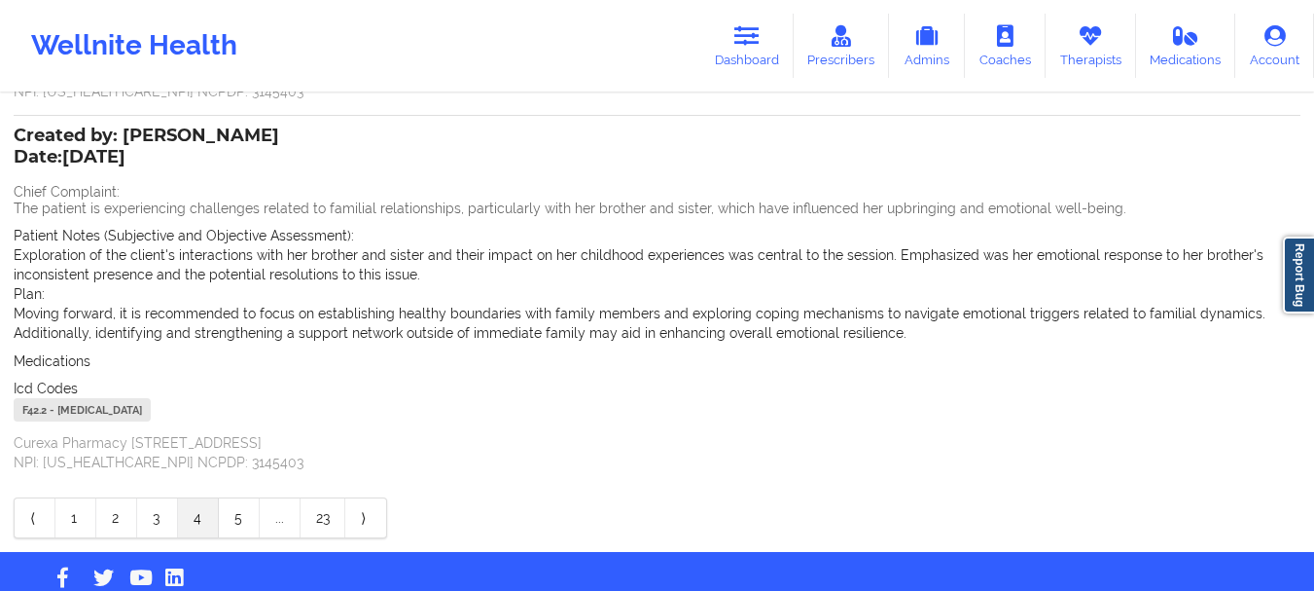
scroll to position [510, 0]
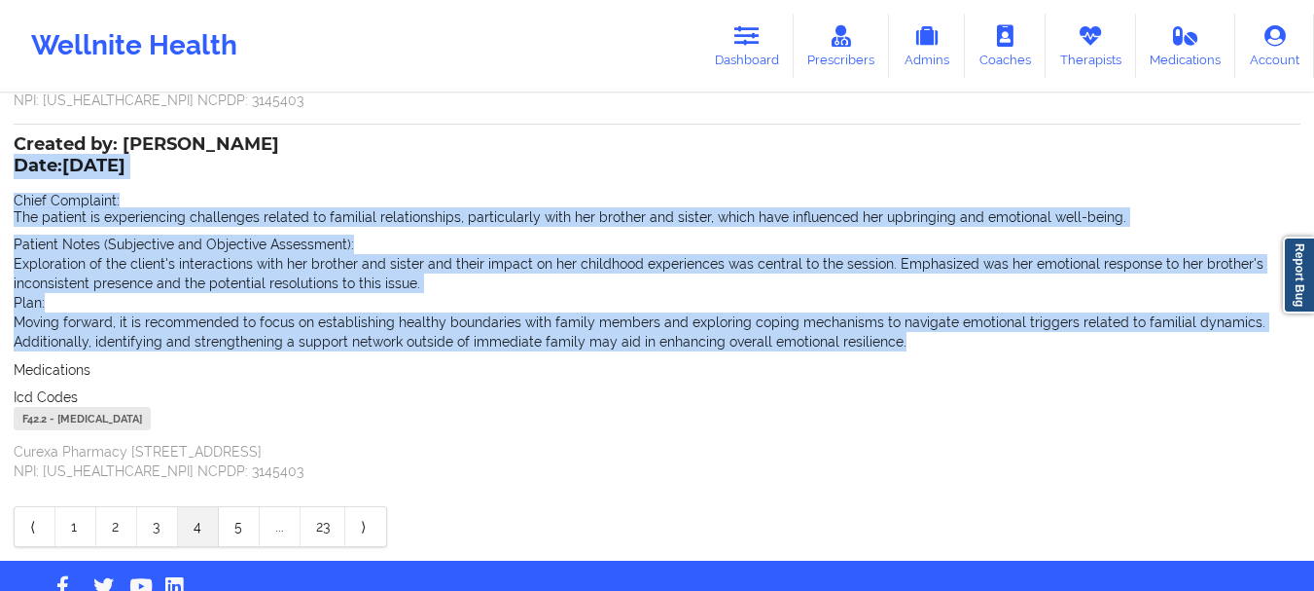
drag, startPoint x: 905, startPoint y: 342, endPoint x: 19, endPoint y: 167, distance: 902.5
click at [19, 167] on div "Created by: [PERSON_NAME] Date: [DATE] Chief Complaint: The patient is experien…" at bounding box center [657, 309] width 1287 height 342
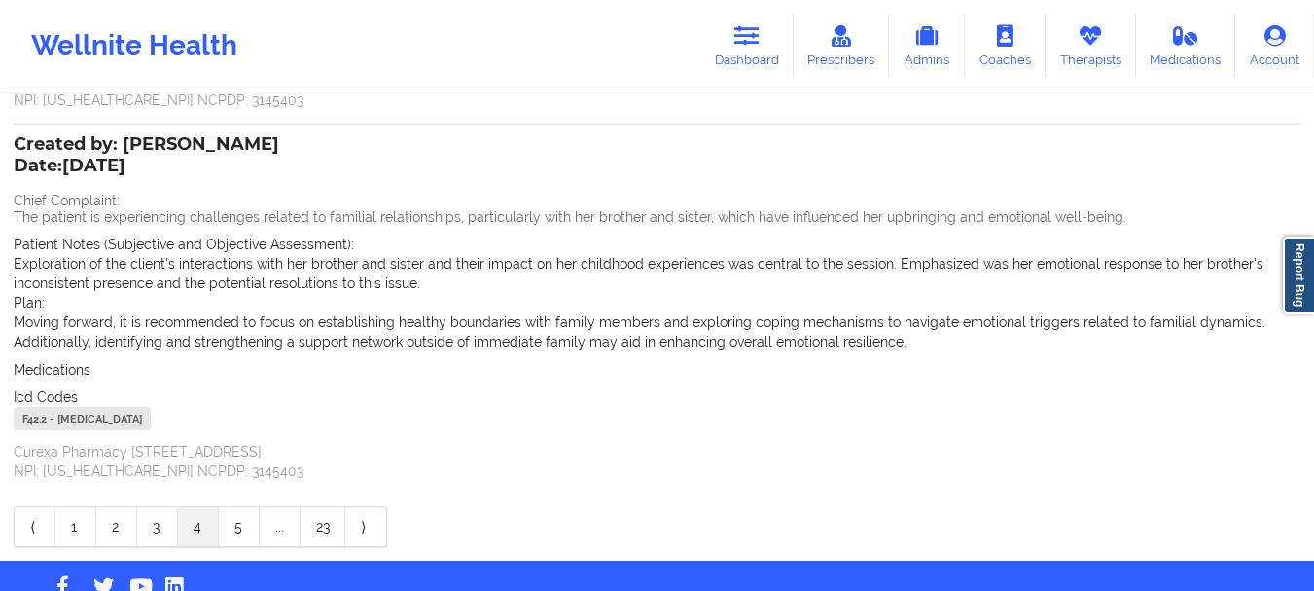
click at [756, 420] on div "F42.2 - [MEDICAL_DATA]" at bounding box center [657, 421] width 1287 height 28
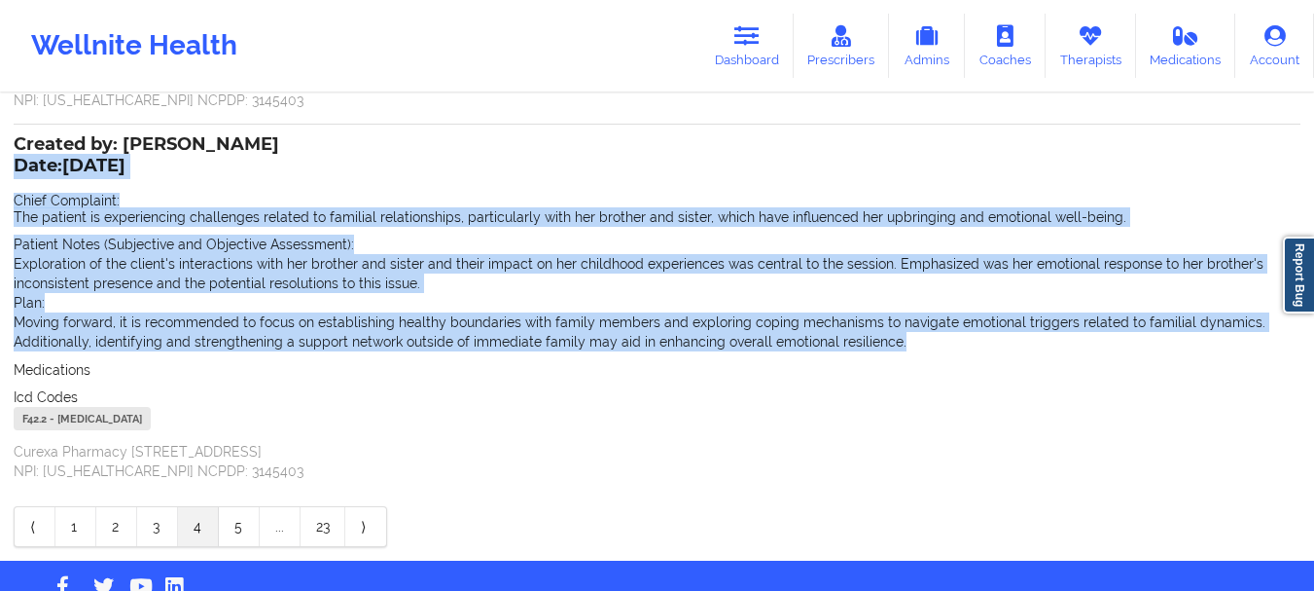
drag, startPoint x: 901, startPoint y: 345, endPoint x: 20, endPoint y: 163, distance: 899.1
click at [20, 163] on div "Created by: [PERSON_NAME] Date: [DATE] Chief Complaint: The patient is experien…" at bounding box center [657, 309] width 1287 height 342
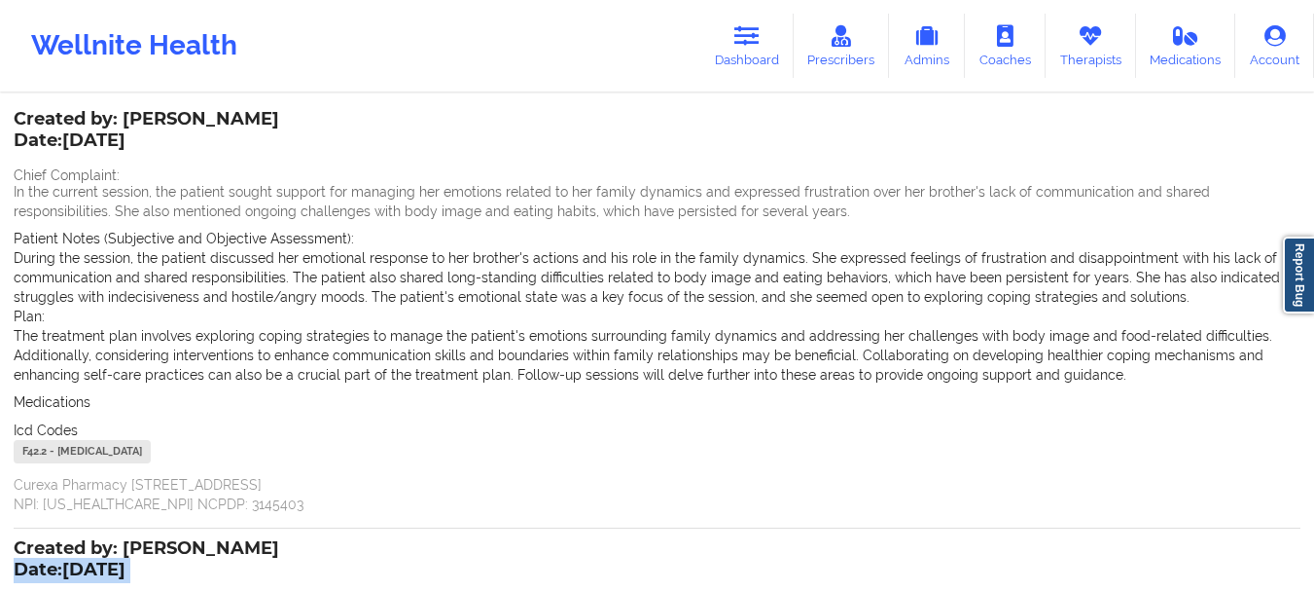
scroll to position [92, 0]
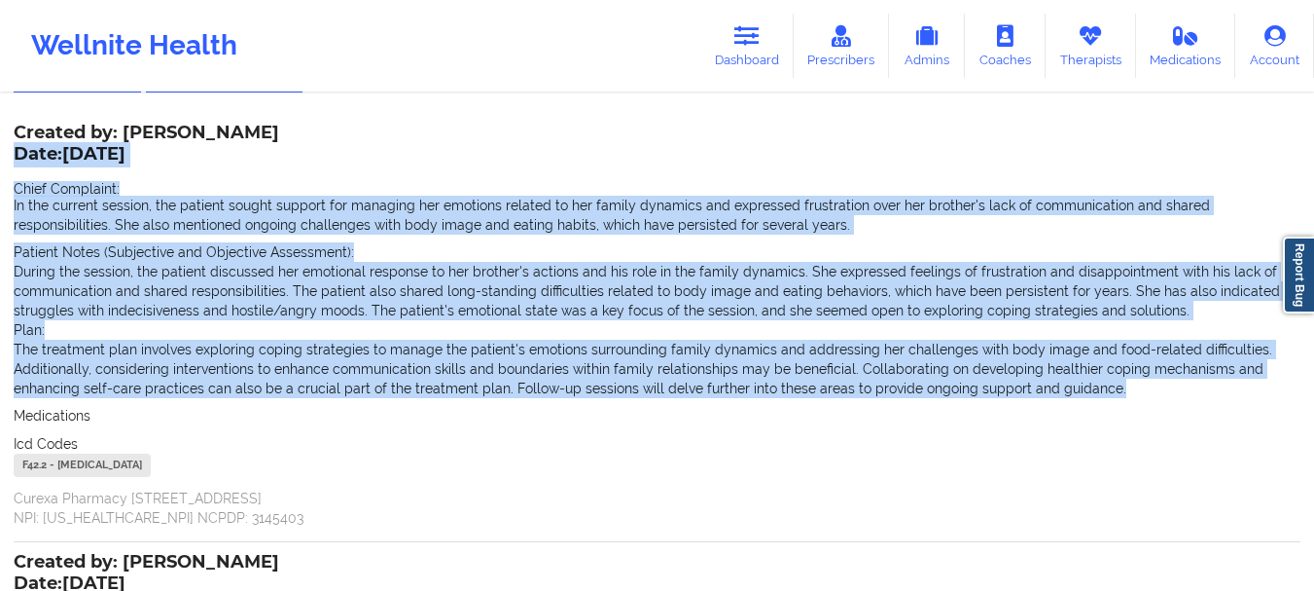
drag, startPoint x: 1101, startPoint y: 386, endPoint x: 17, endPoint y: 157, distance: 1108.8
click at [17, 157] on div "Created by: [PERSON_NAME] Date: [DATE] Chief Complaint: In the current session,…" at bounding box center [657, 326] width 1287 height 401
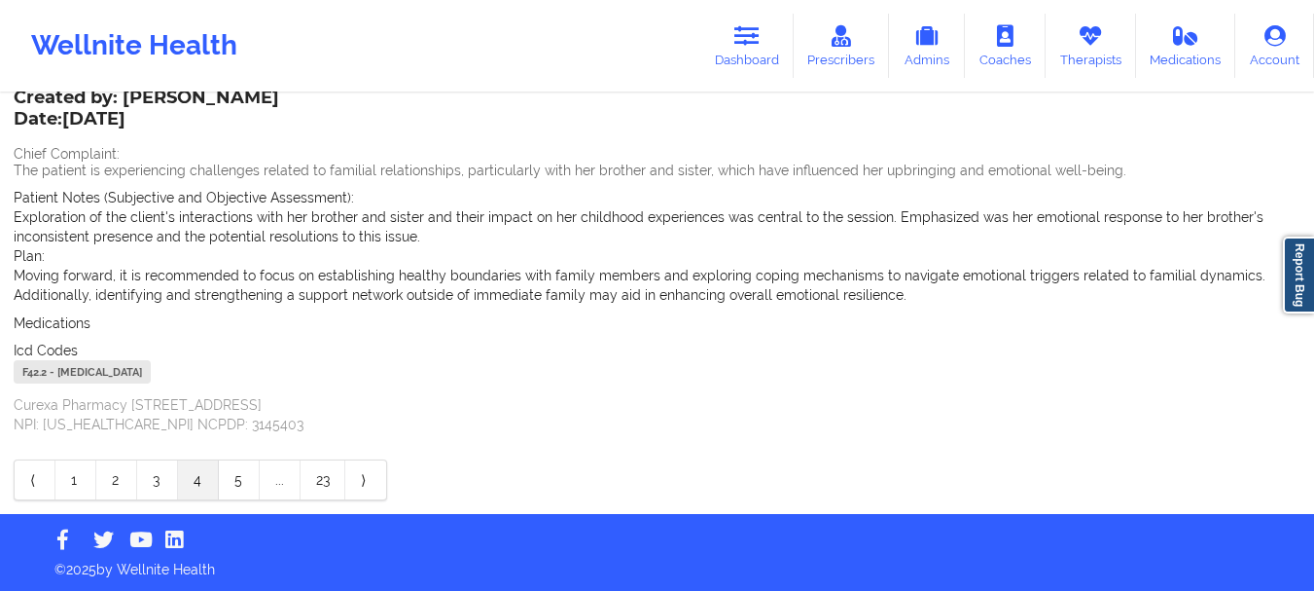
scroll to position [558, 0]
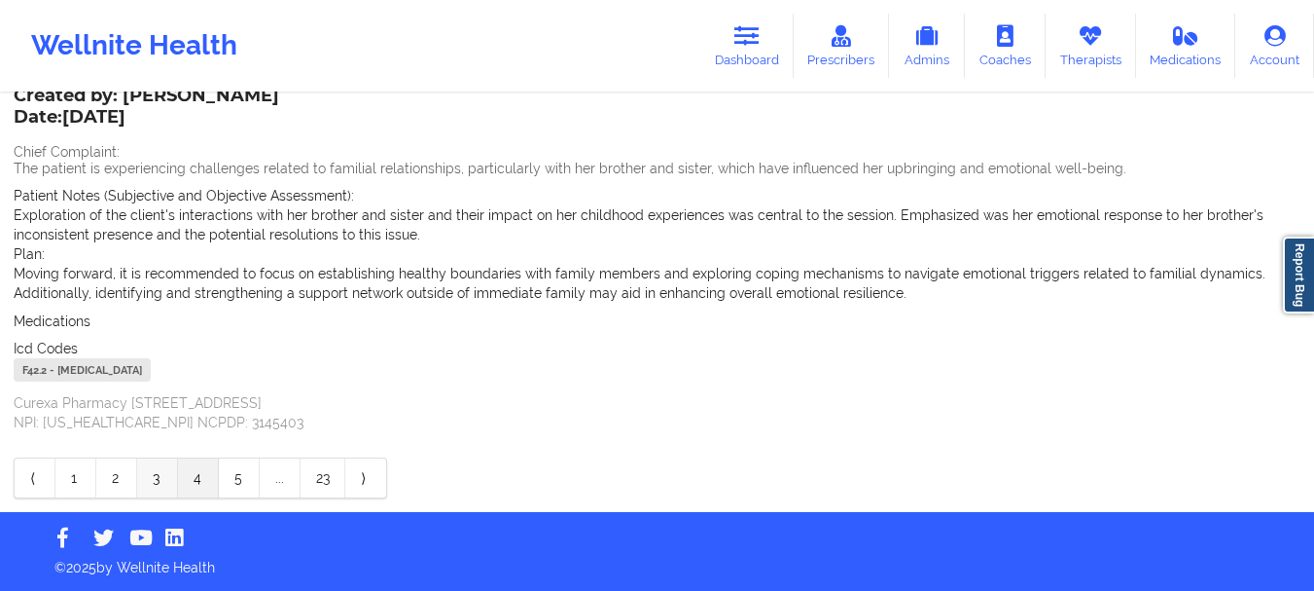
click at [162, 472] on link "3" at bounding box center [157, 477] width 41 height 39
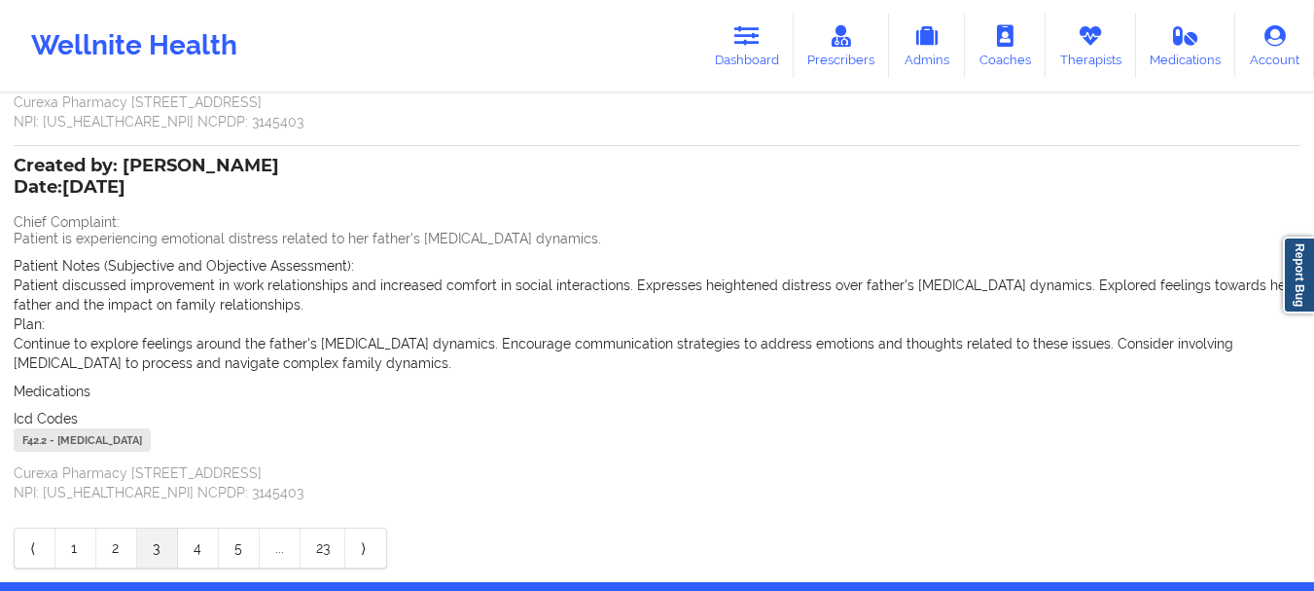
scroll to position [452, 0]
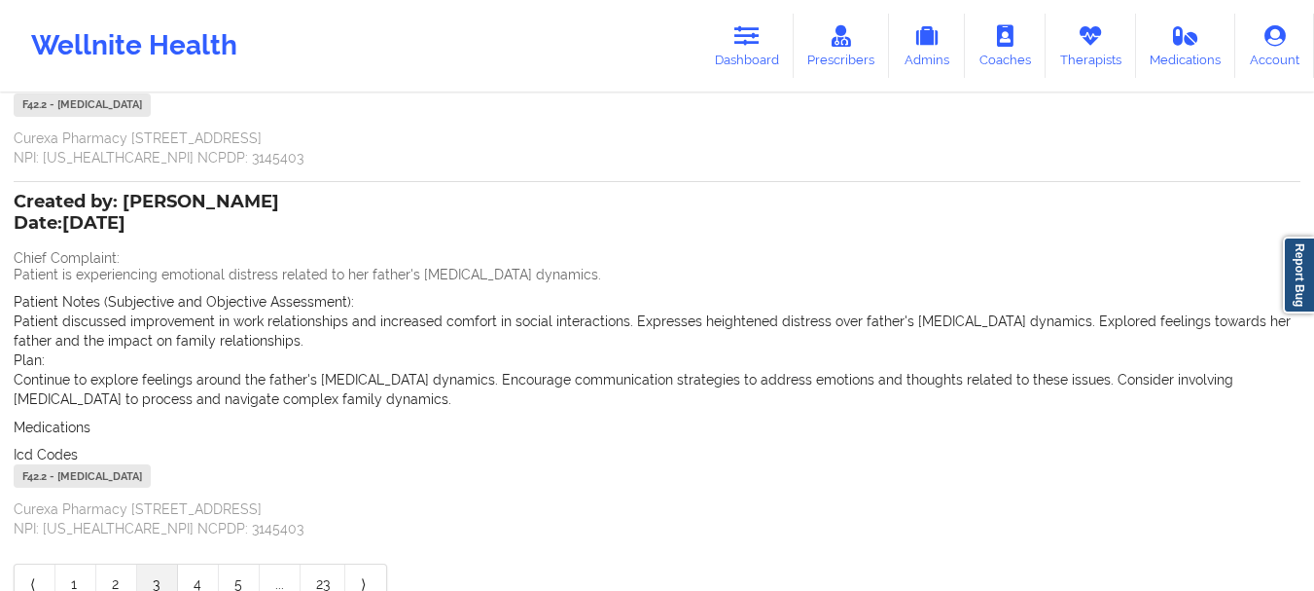
drag, startPoint x: 432, startPoint y: 403, endPoint x: 17, endPoint y: 217, distance: 455.1
click at [17, 217] on div "Created by: [PERSON_NAME] Date: [DATE] Chief Complaint: Patient is experiencing…" at bounding box center [657, 367] width 1287 height 342
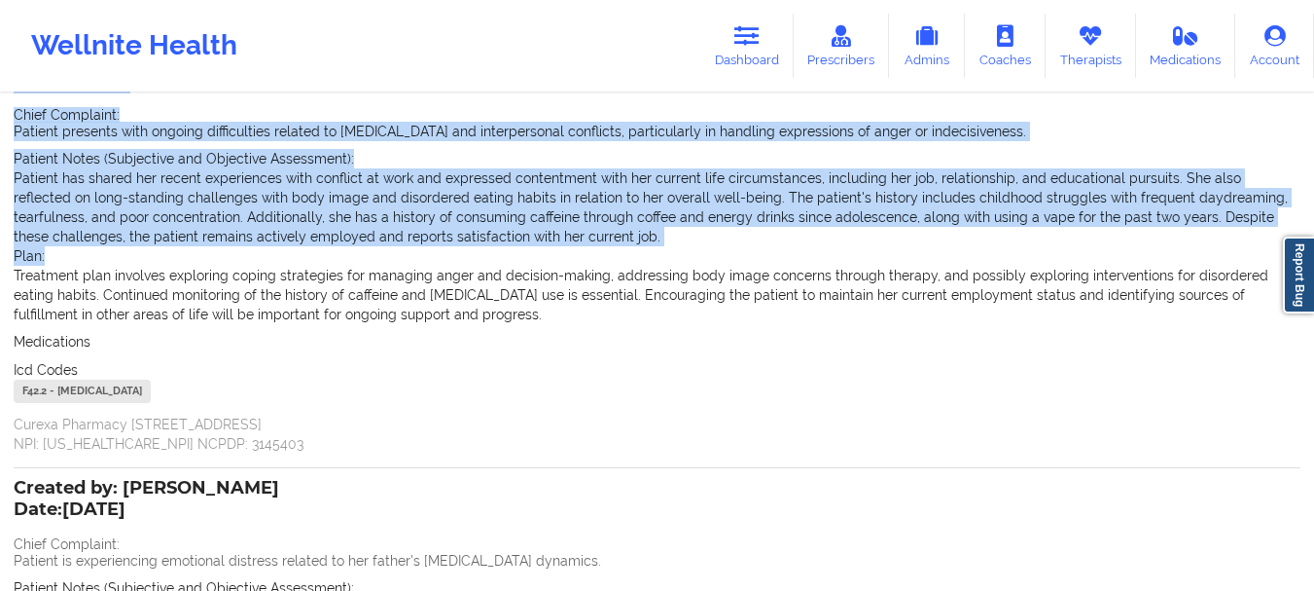
scroll to position [0, 0]
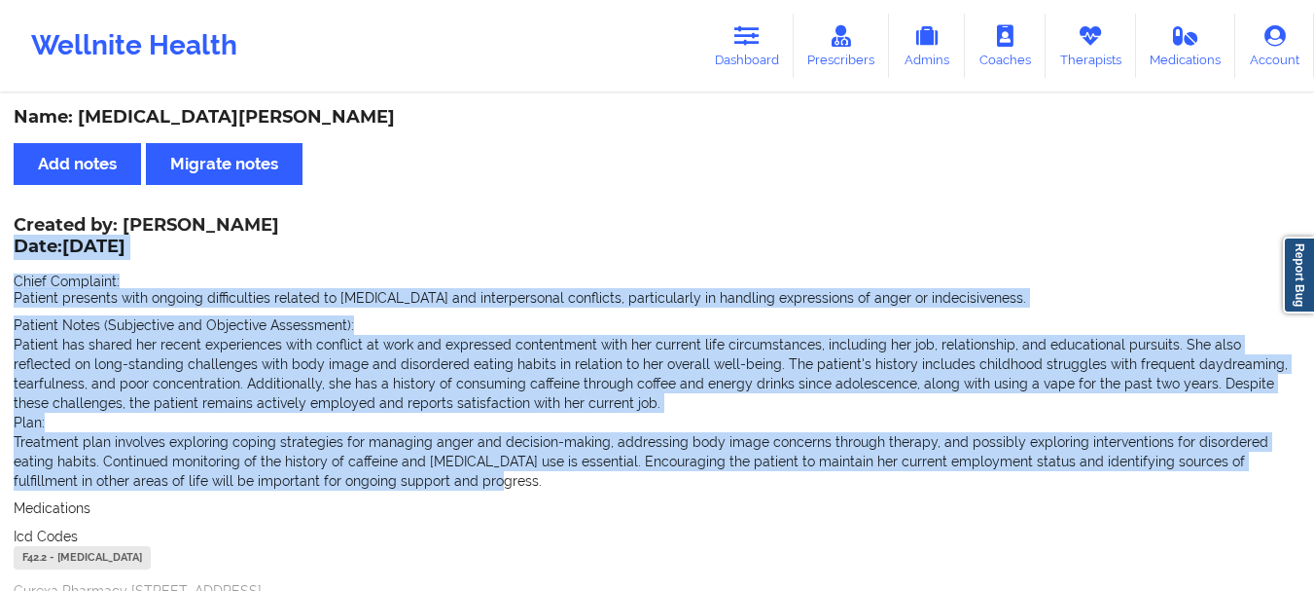
drag, startPoint x: 360, startPoint y: 483, endPoint x: 20, endPoint y: 250, distance: 411.5
click at [20, 250] on div "Created by: [PERSON_NAME] Date: [DATE] Chief Complaint: Patient presents with o…" at bounding box center [657, 419] width 1287 height 401
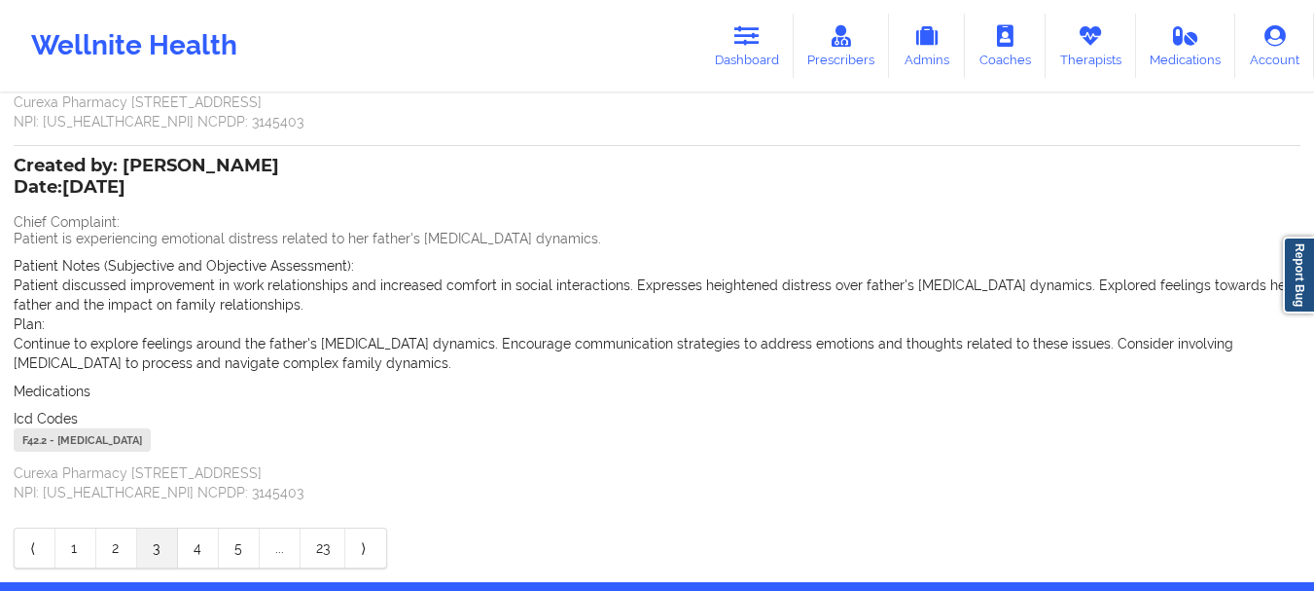
scroll to position [558, 0]
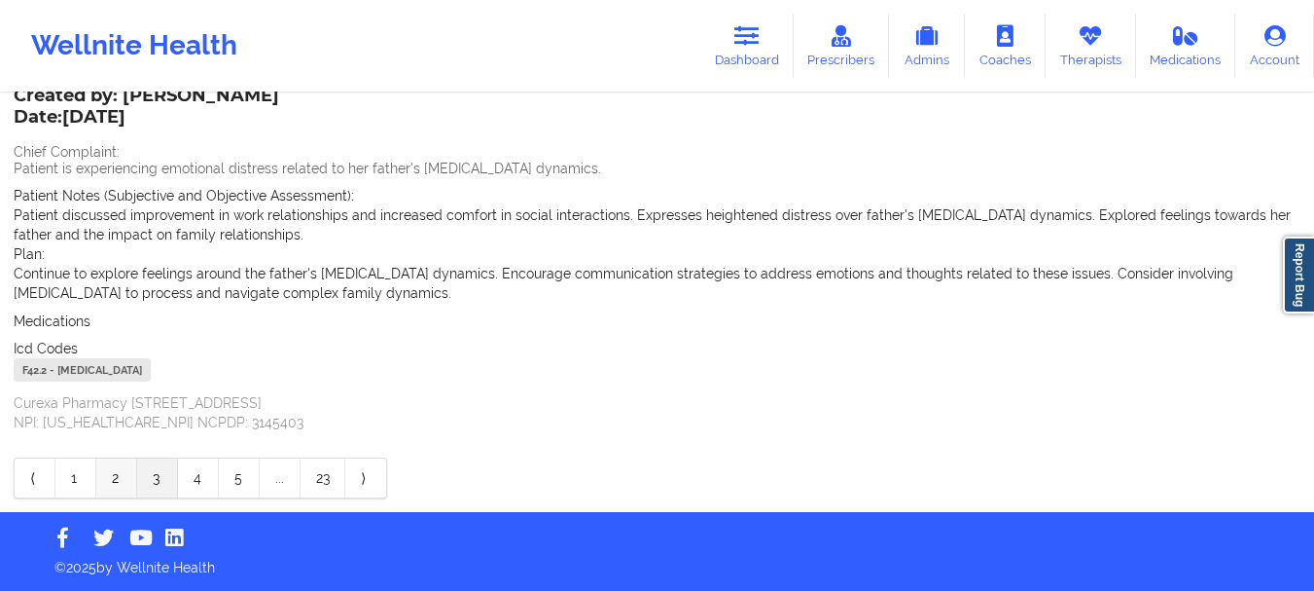
click at [105, 478] on link "2" at bounding box center [116, 477] width 41 height 39
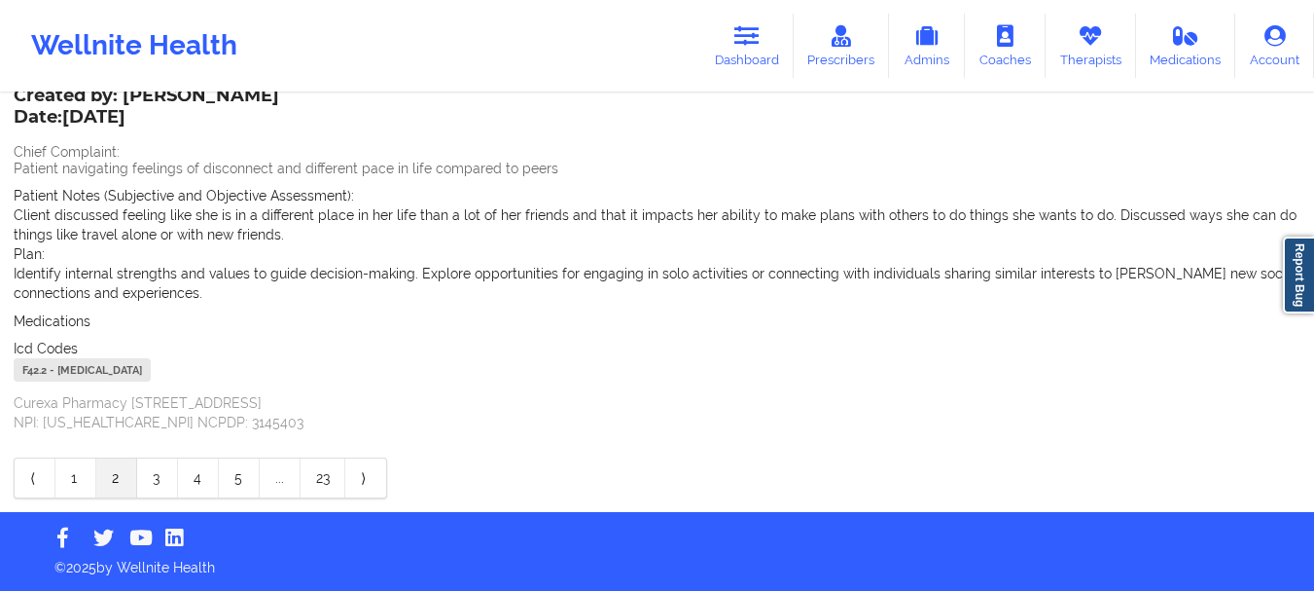
scroll to position [500, 0]
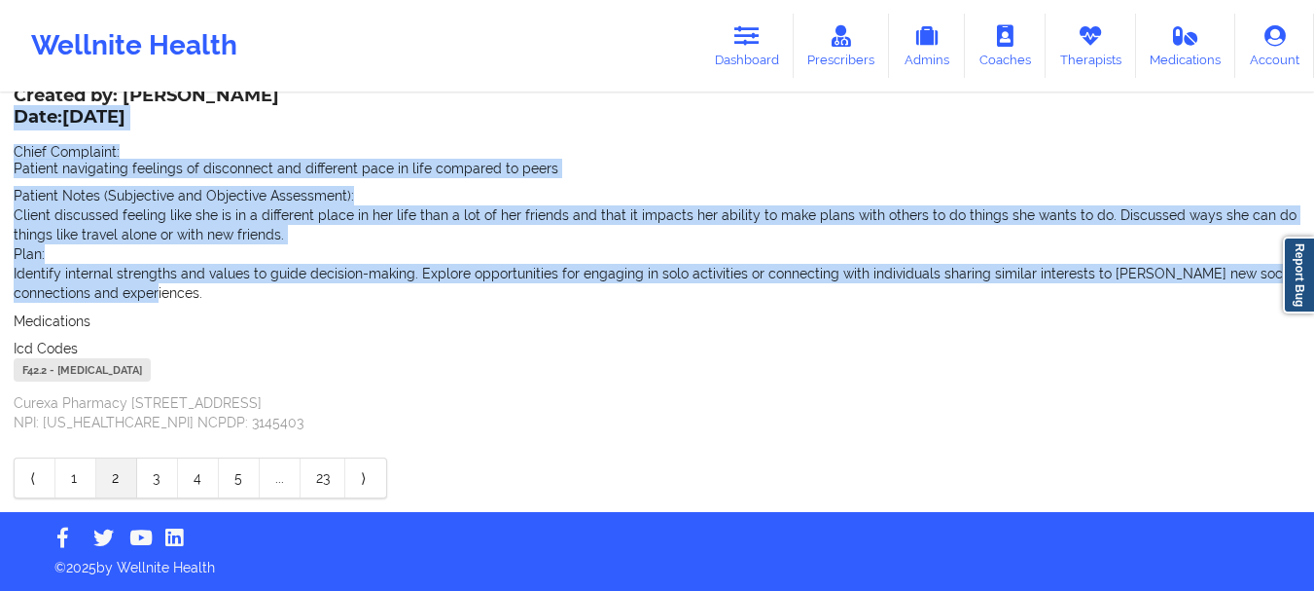
drag, startPoint x: 126, startPoint y: 292, endPoint x: 17, endPoint y: 119, distance: 204.6
click at [17, 119] on div "Created by: [PERSON_NAME] Date: [DATE] Chief Complaint: Patient navigating feel…" at bounding box center [657, 261] width 1287 height 342
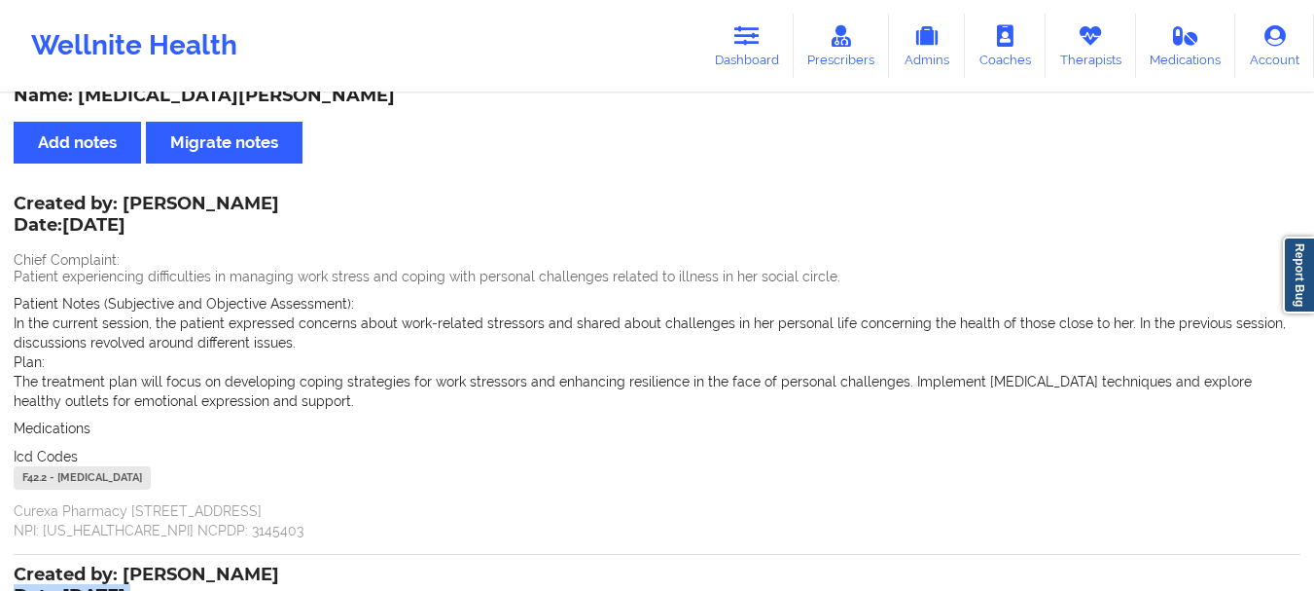
scroll to position [0, 0]
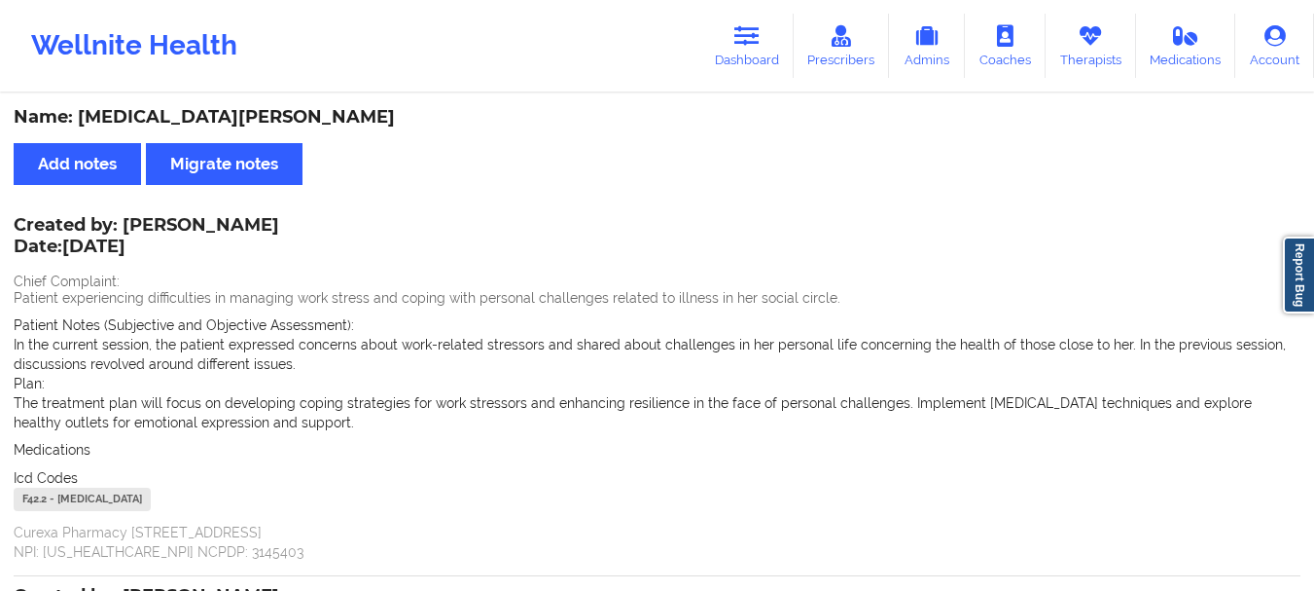
drag, startPoint x: 317, startPoint y: 416, endPoint x: 18, endPoint y: 252, distance: 341.8
click at [18, 252] on div "Created by: [PERSON_NAME] Date: [DATE] Chief Complaint: Patient experiencing di…" at bounding box center [657, 390] width 1287 height 342
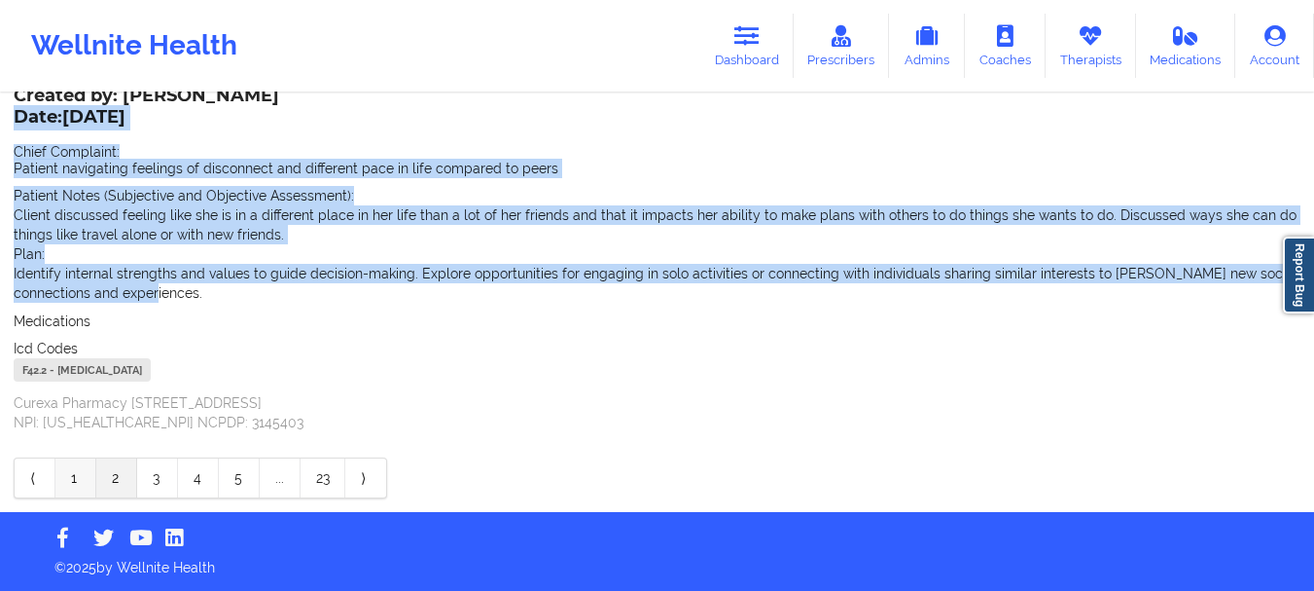
click at [72, 476] on link "1" at bounding box center [75, 477] width 41 height 39
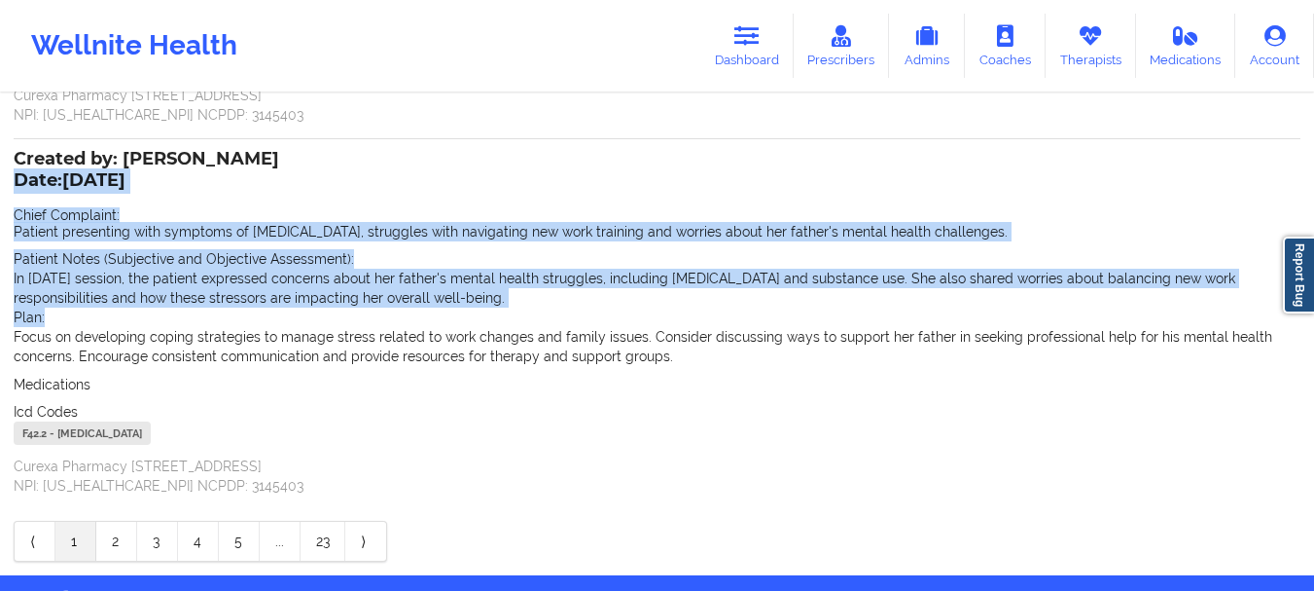
scroll to position [422, 0]
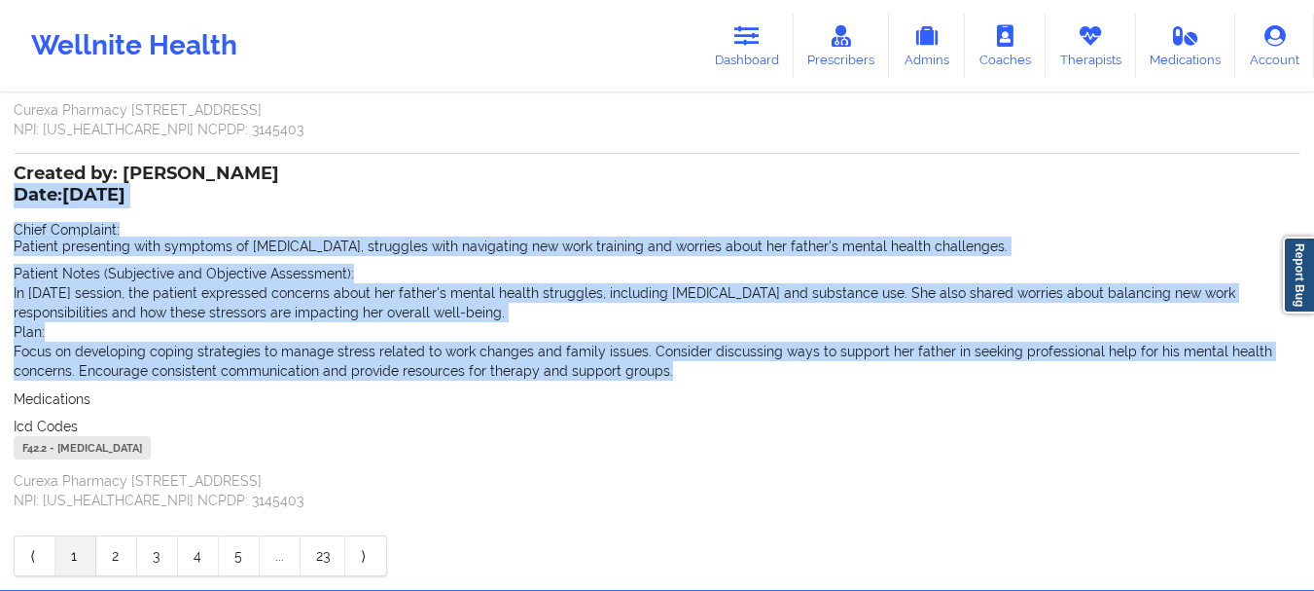
drag, startPoint x: 667, startPoint y: 377, endPoint x: 14, endPoint y: 193, distance: 679.1
click at [14, 193] on div "Created by: [PERSON_NAME] Date: [DATE] Chief Complaint: Patient presenting with…" at bounding box center [657, 338] width 1287 height 342
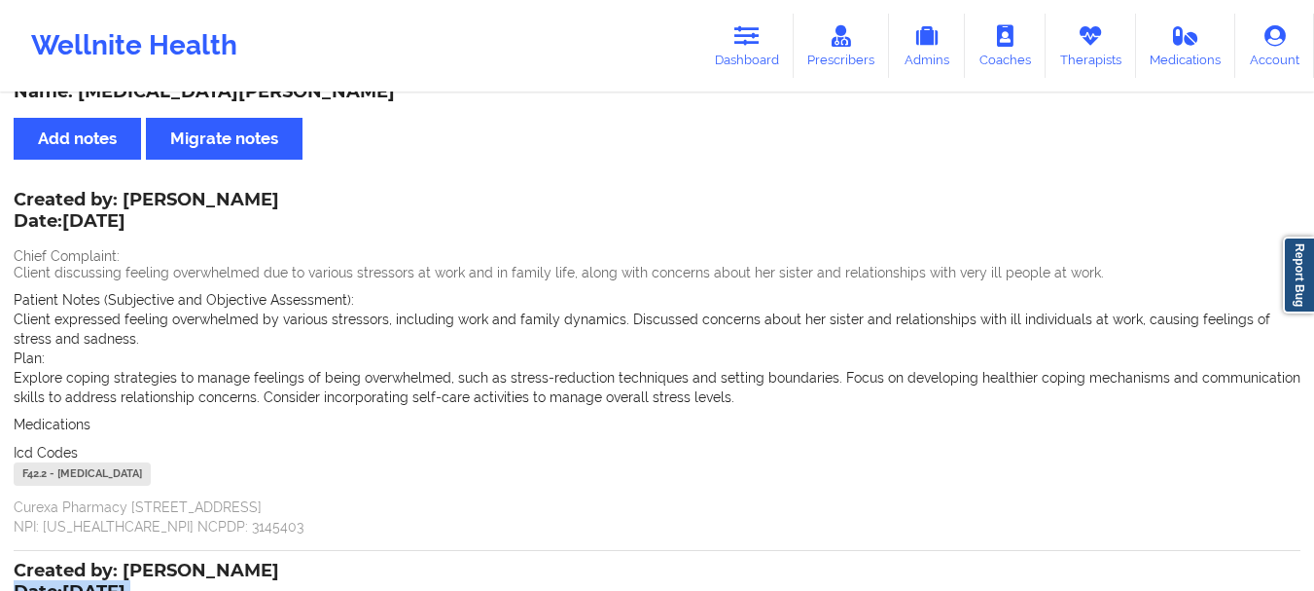
scroll to position [23, 0]
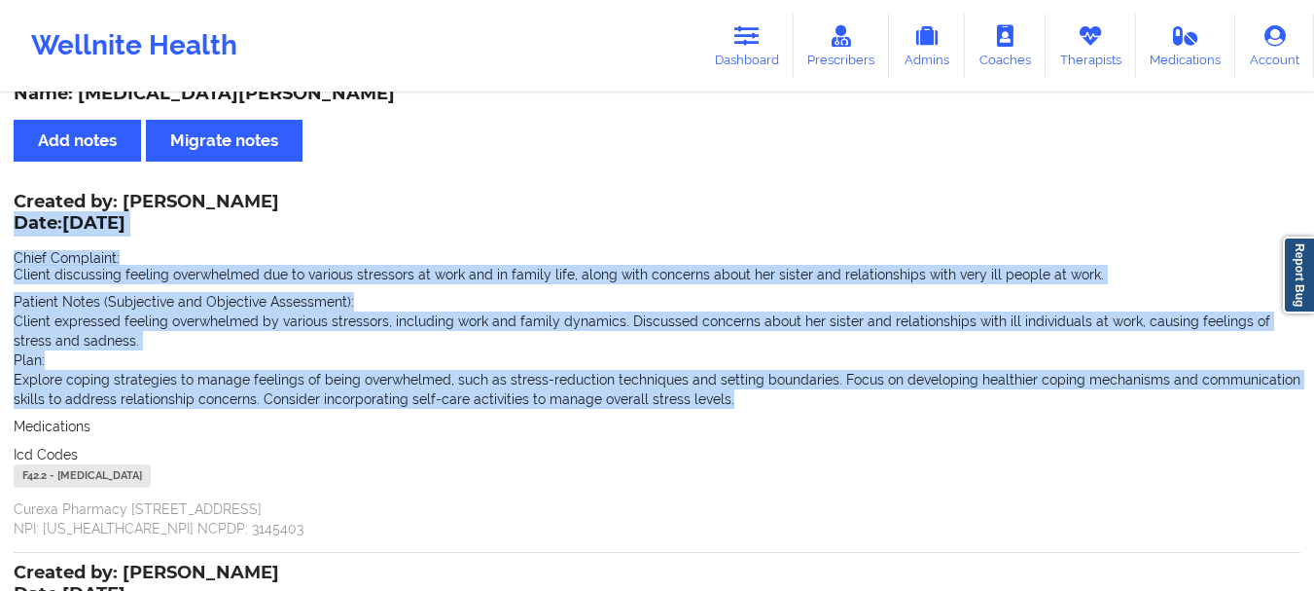
drag, startPoint x: 742, startPoint y: 409, endPoint x: 16, endPoint y: 221, distance: 750.6
click at [16, 221] on div "Created by: [PERSON_NAME] Date: [DATE] Chief Complaint: Client discussing feeli…" at bounding box center [657, 367] width 1287 height 342
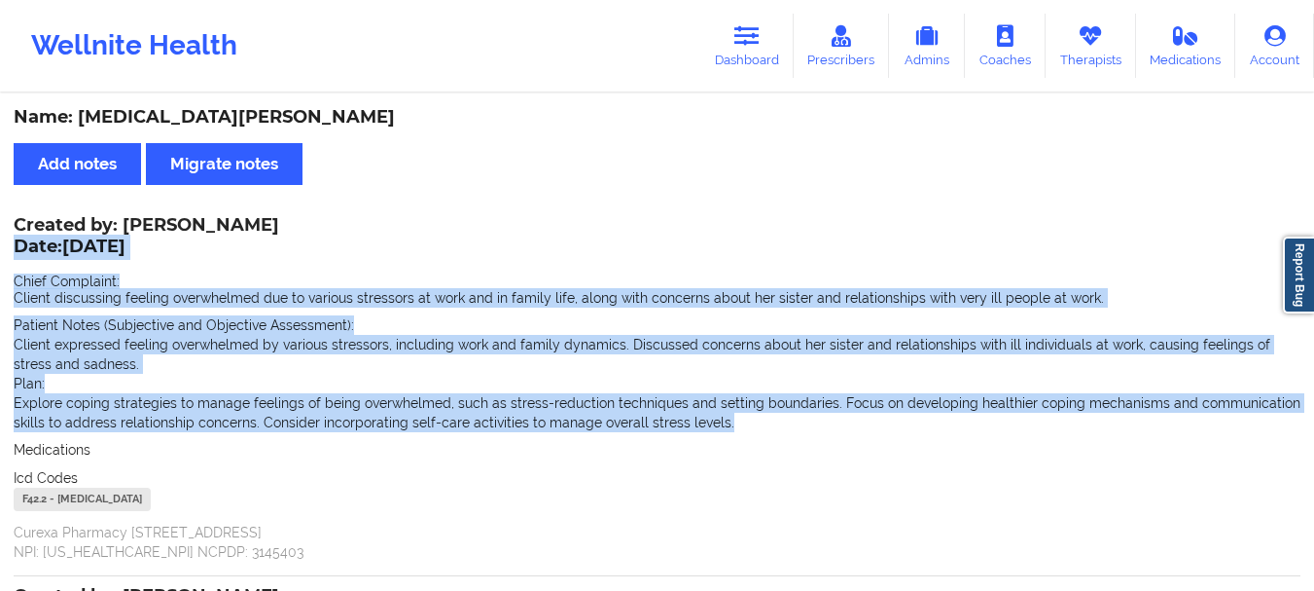
scroll to position [500, 0]
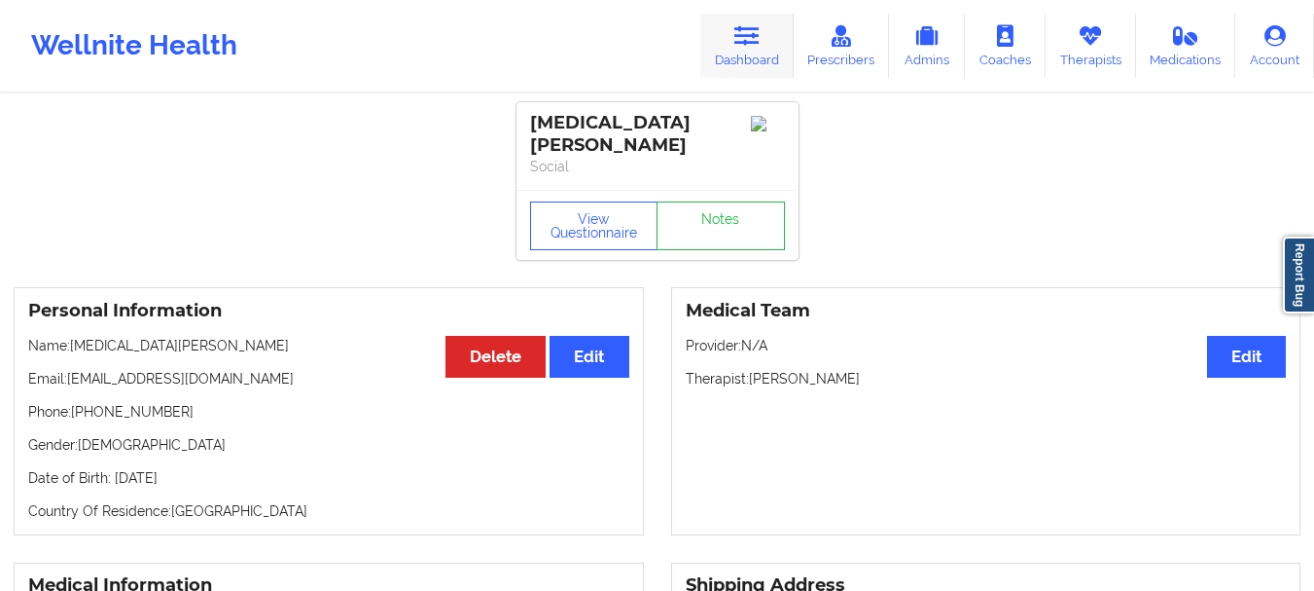
click at [722, 46] on link "Dashboard" at bounding box center [746, 46] width 93 height 64
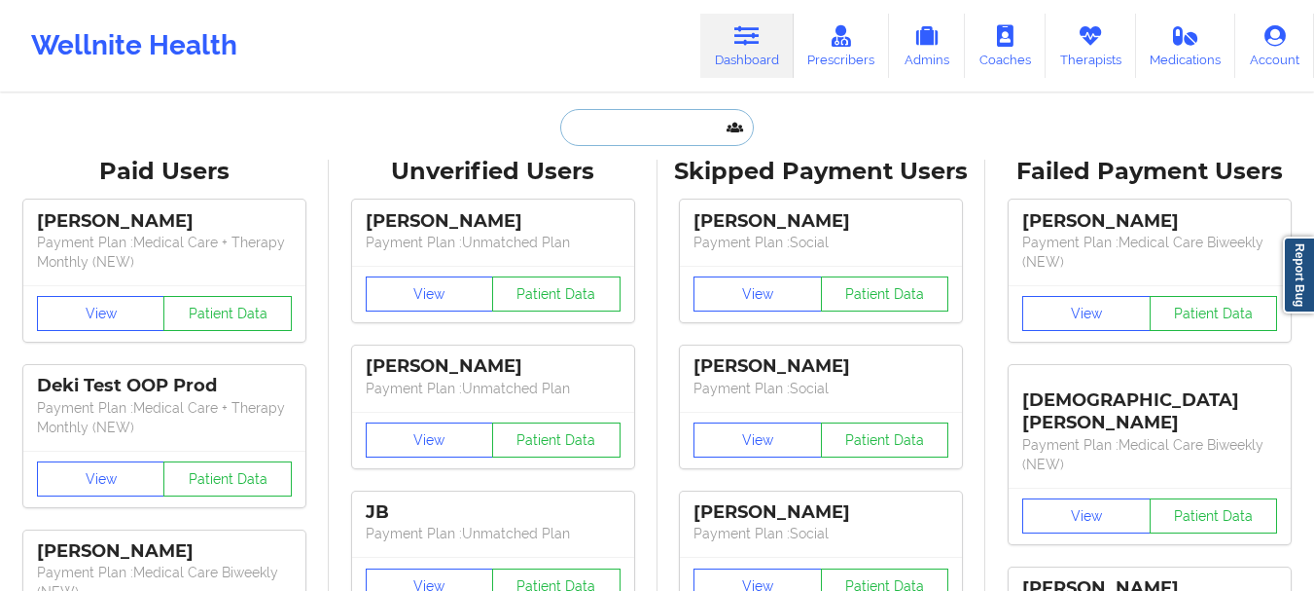
click at [619, 111] on input "text" at bounding box center [656, 127] width 193 height 37
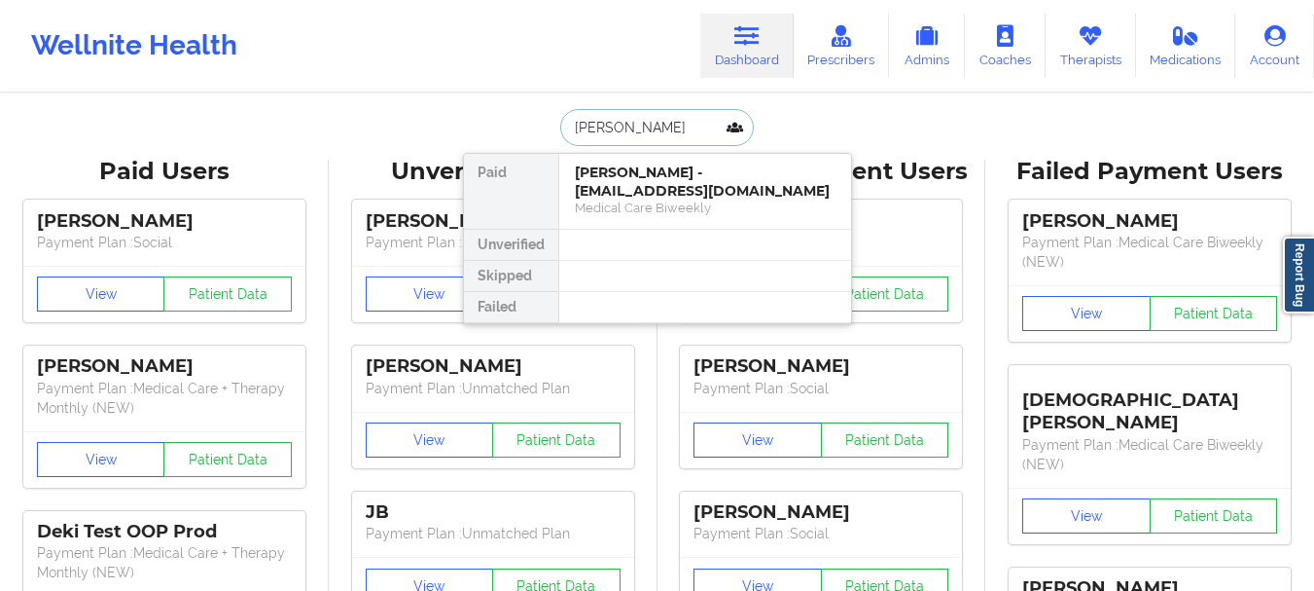
type input "[PERSON_NAME]"
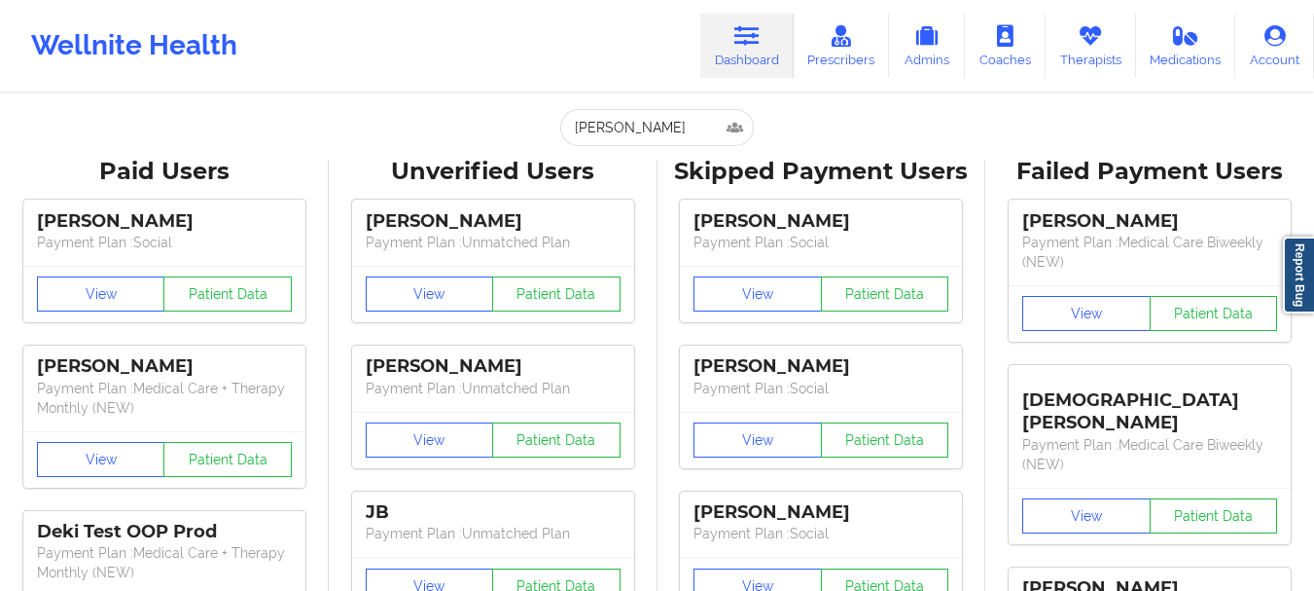
click at [675, 125] on input "[PERSON_NAME]" at bounding box center [656, 127] width 193 height 37
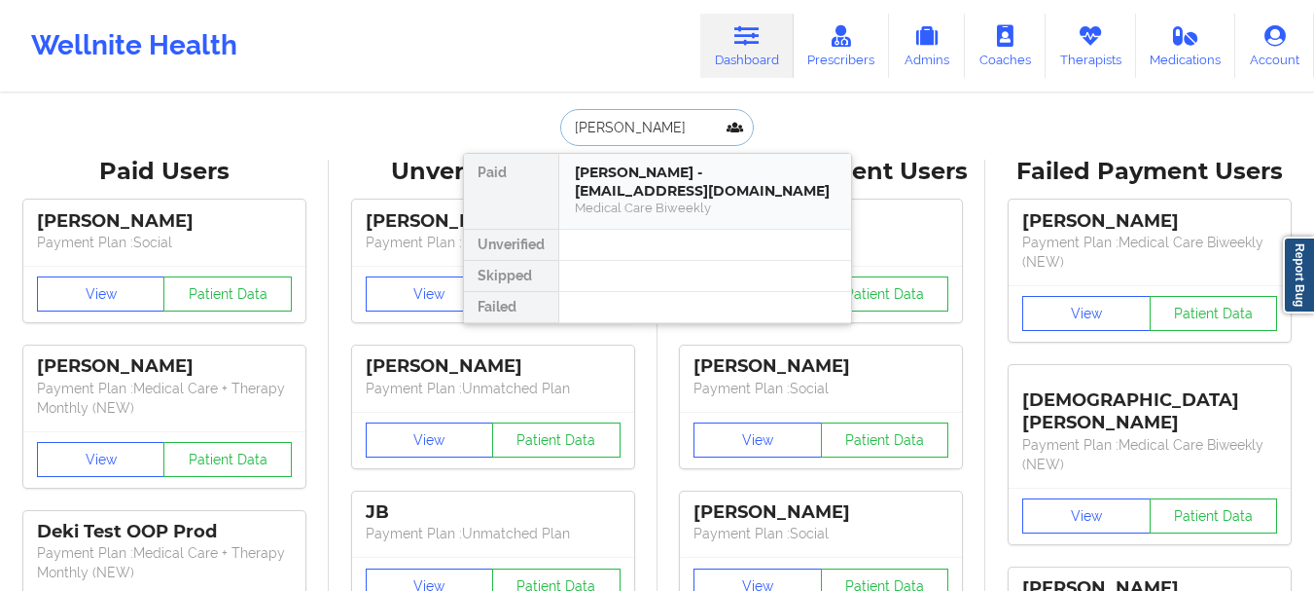
click at [675, 163] on div "[PERSON_NAME] - [EMAIL_ADDRESS][DOMAIN_NAME]" at bounding box center [705, 181] width 261 height 36
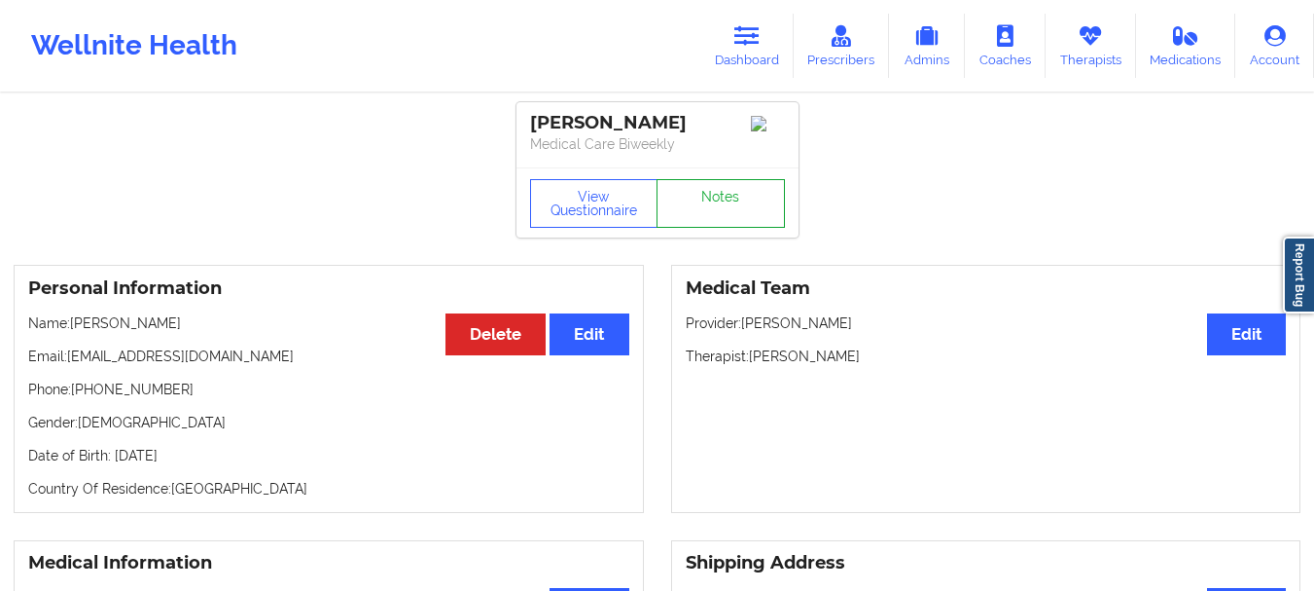
click at [711, 224] on link "Notes" at bounding box center [721, 203] width 128 height 49
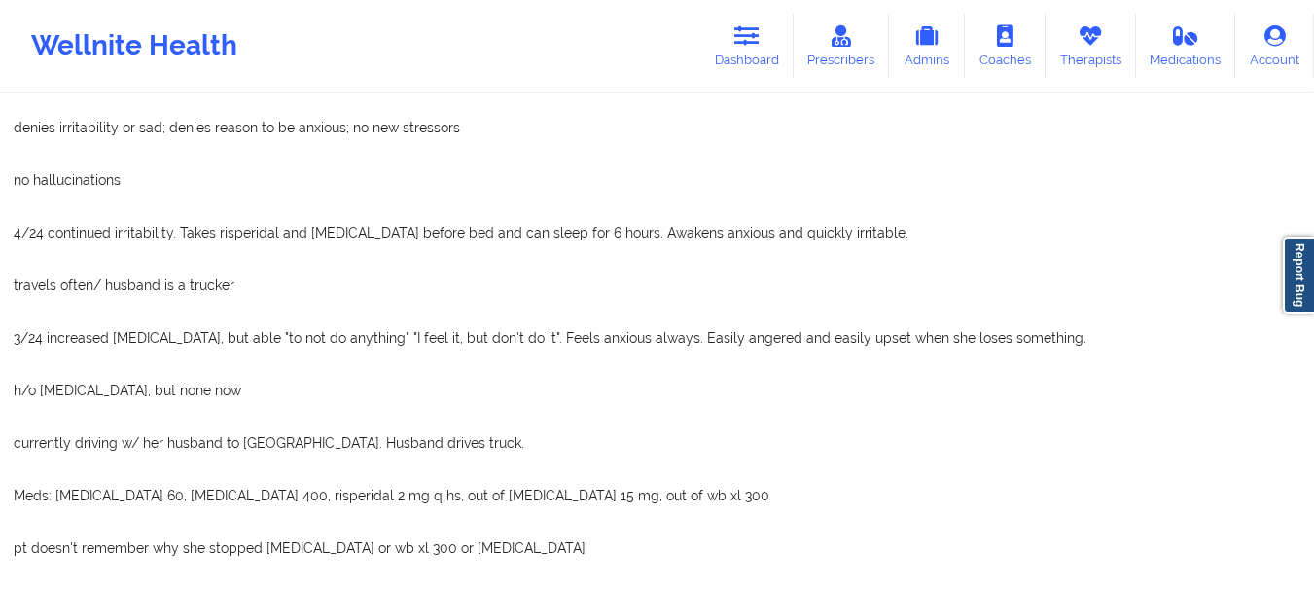
scroll to position [3009, 0]
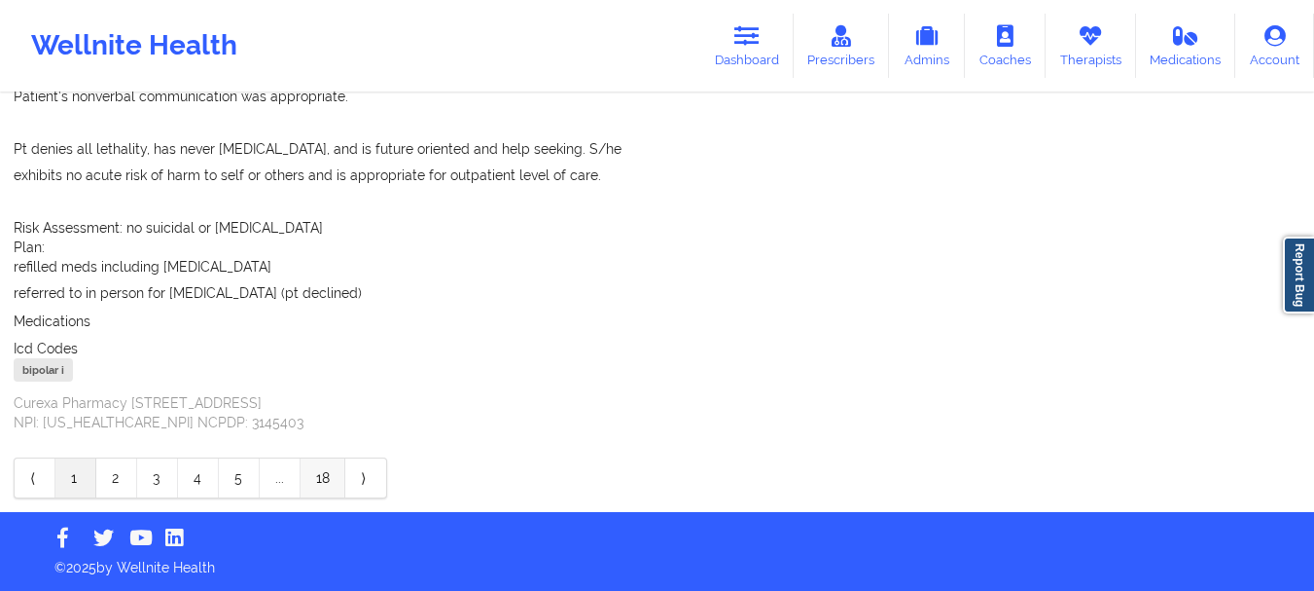
click at [329, 481] on link "18" at bounding box center [323, 477] width 45 height 39
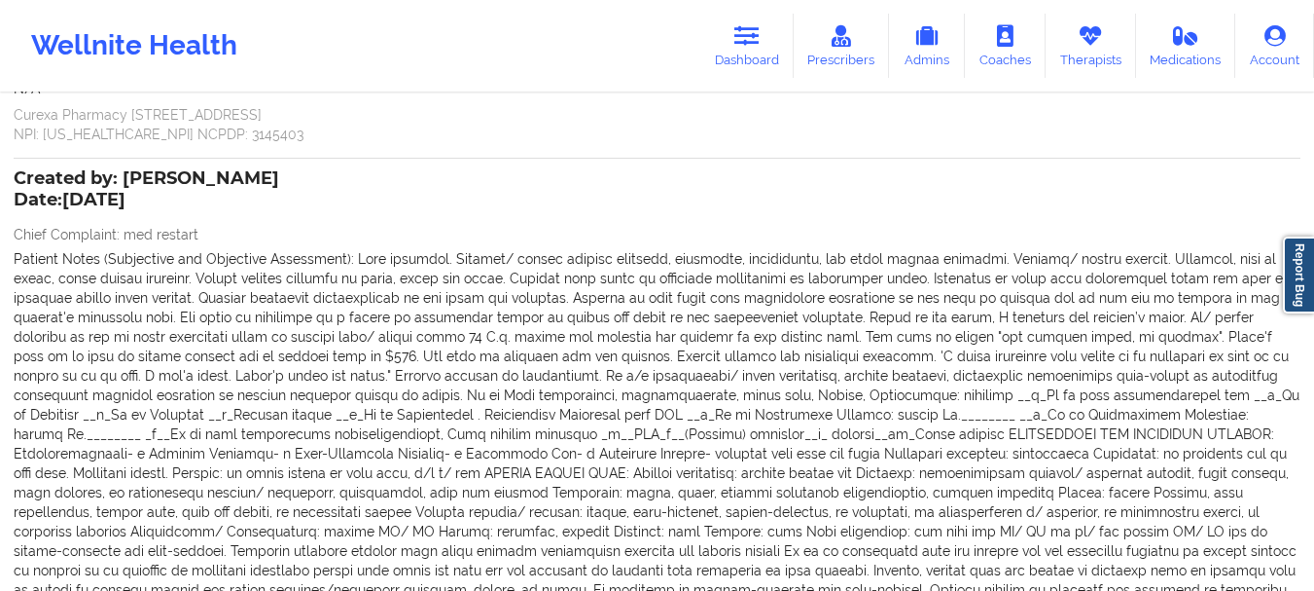
scroll to position [395, 0]
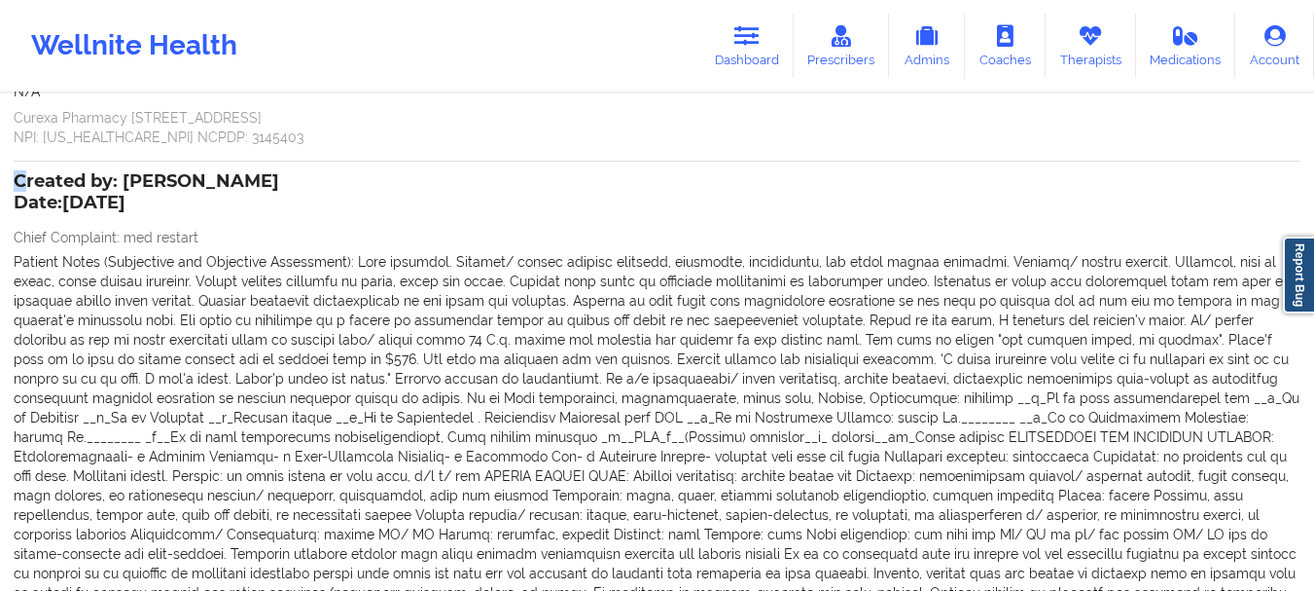
drag, startPoint x: 9, startPoint y: 181, endPoint x: 28, endPoint y: 180, distance: 19.5
click at [28, 180] on div "Name: [PERSON_NAME] Add notes Migrate notes Created by: [PERSON_NAME] Date: [DA…" at bounding box center [657, 416] width 1314 height 1433
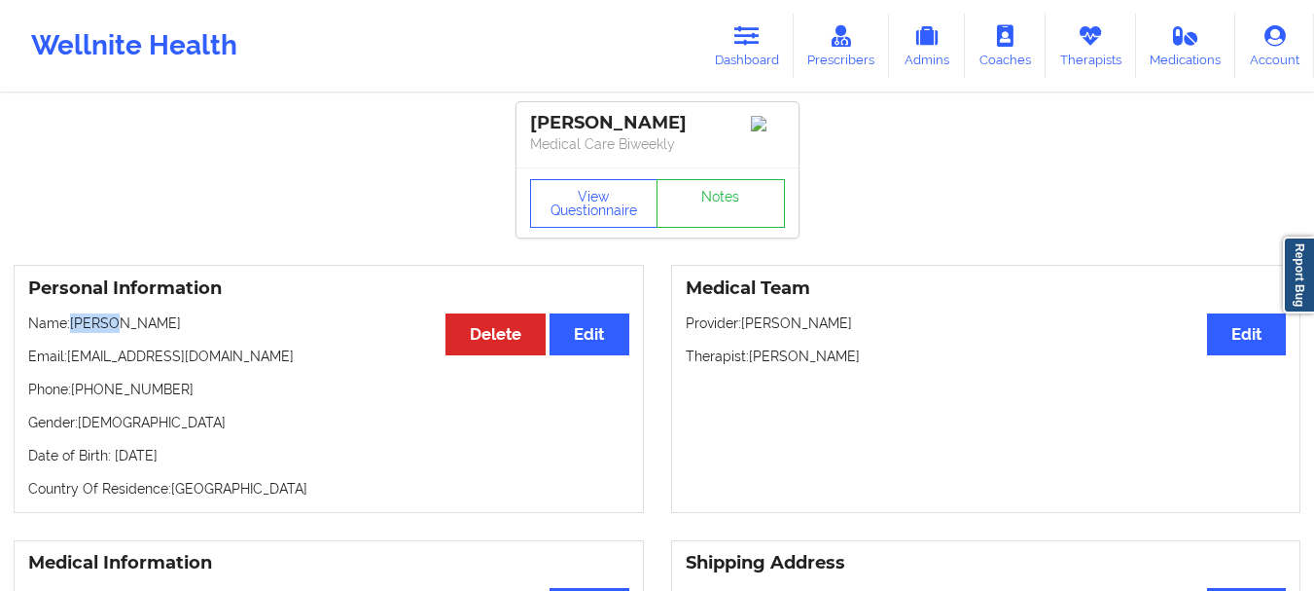
drag, startPoint x: 115, startPoint y: 349, endPoint x: 72, endPoint y: 347, distance: 42.9
click at [72, 333] on p "Name: [PERSON_NAME]" at bounding box center [328, 322] width 601 height 19
click at [711, 237] on div "View Questionnaire Notes" at bounding box center [658, 202] width 282 height 70
click at [713, 228] on link "Notes" at bounding box center [721, 203] width 128 height 49
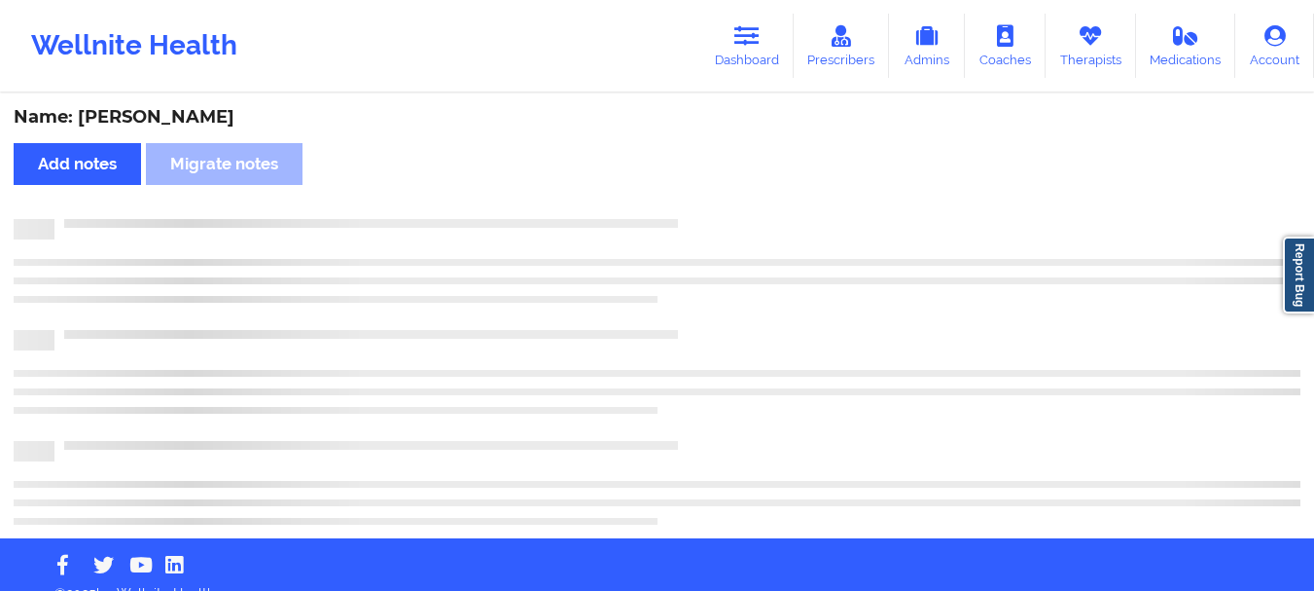
click at [713, 240] on div at bounding box center [657, 267] width 1287 height 56
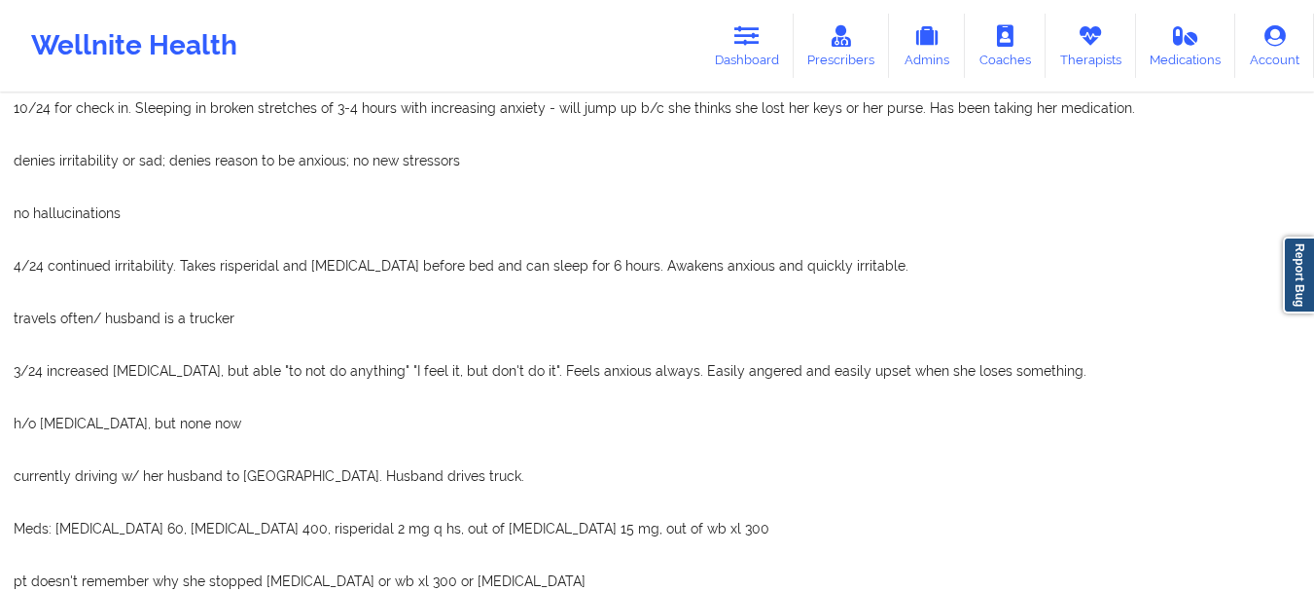
scroll to position [3009, 0]
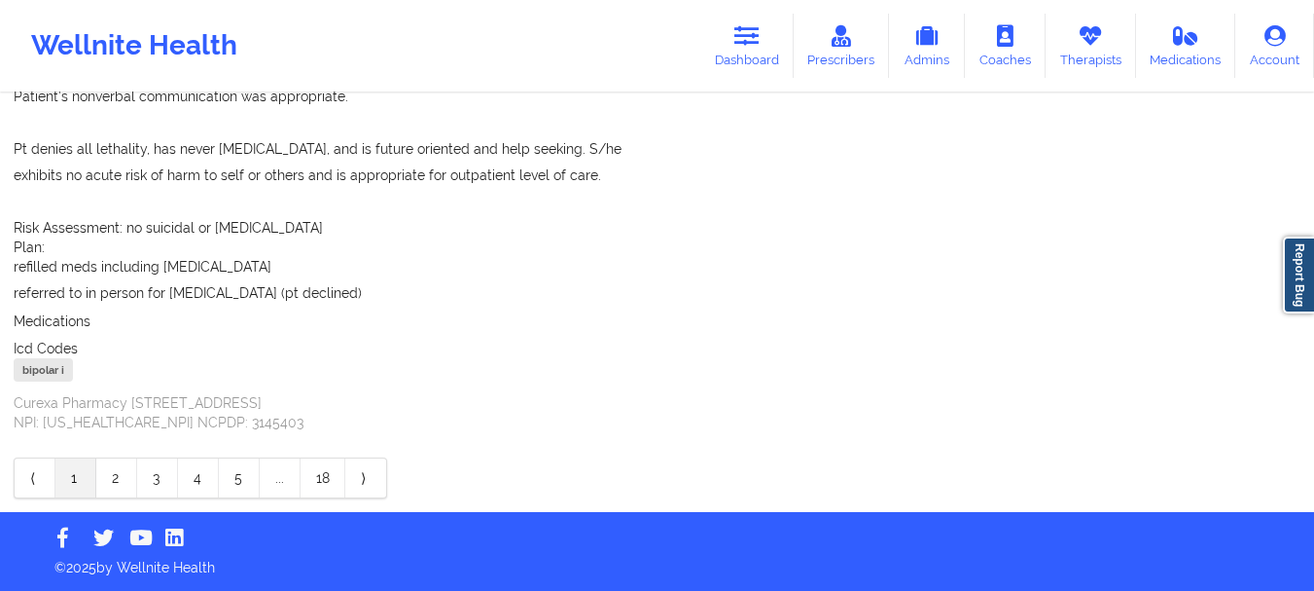
click at [331, 480] on link "18" at bounding box center [323, 477] width 45 height 39
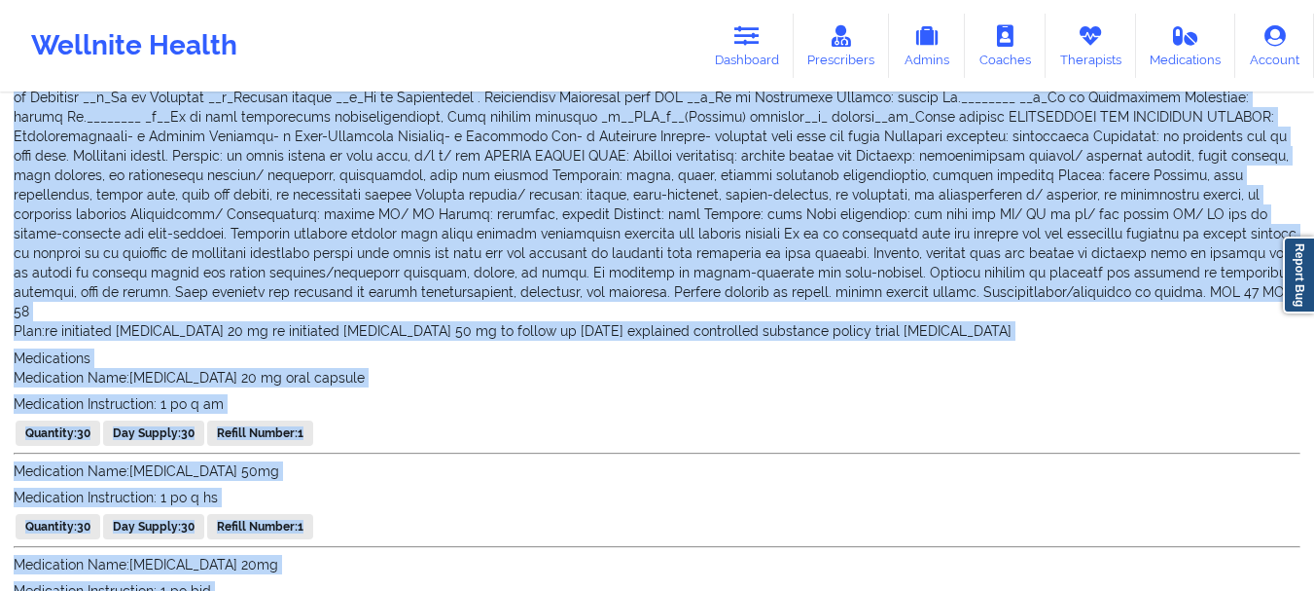
scroll to position [998, 0]
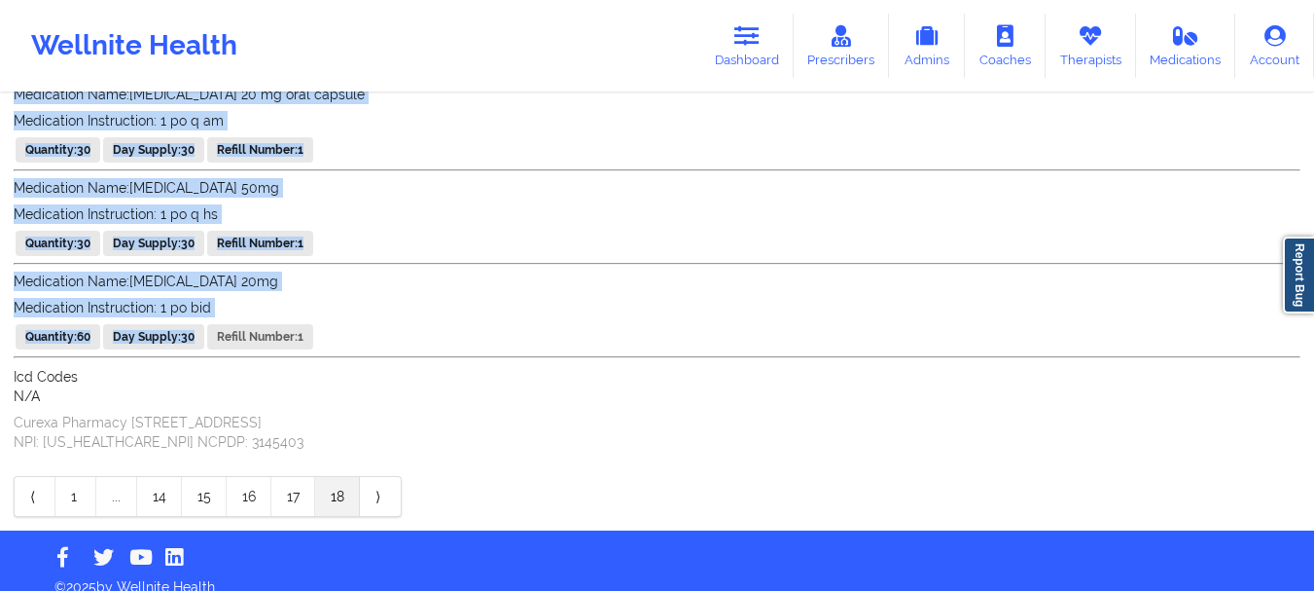
drag, startPoint x: 9, startPoint y: 198, endPoint x: 390, endPoint y: 331, distance: 403.7
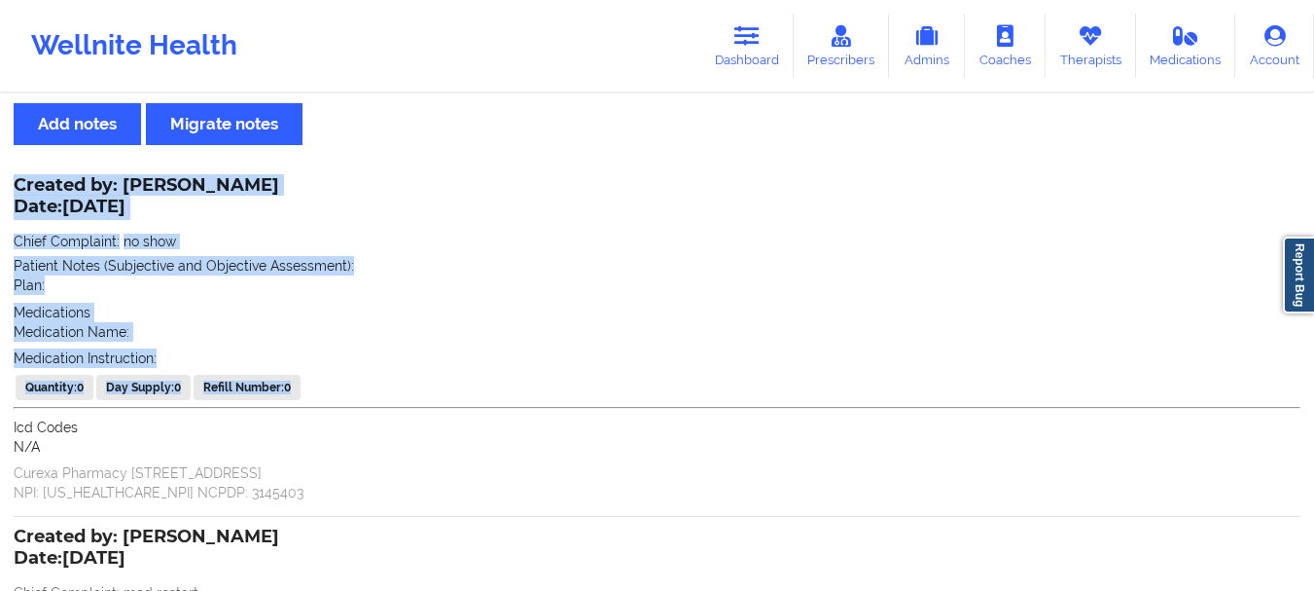
scroll to position [0, 0]
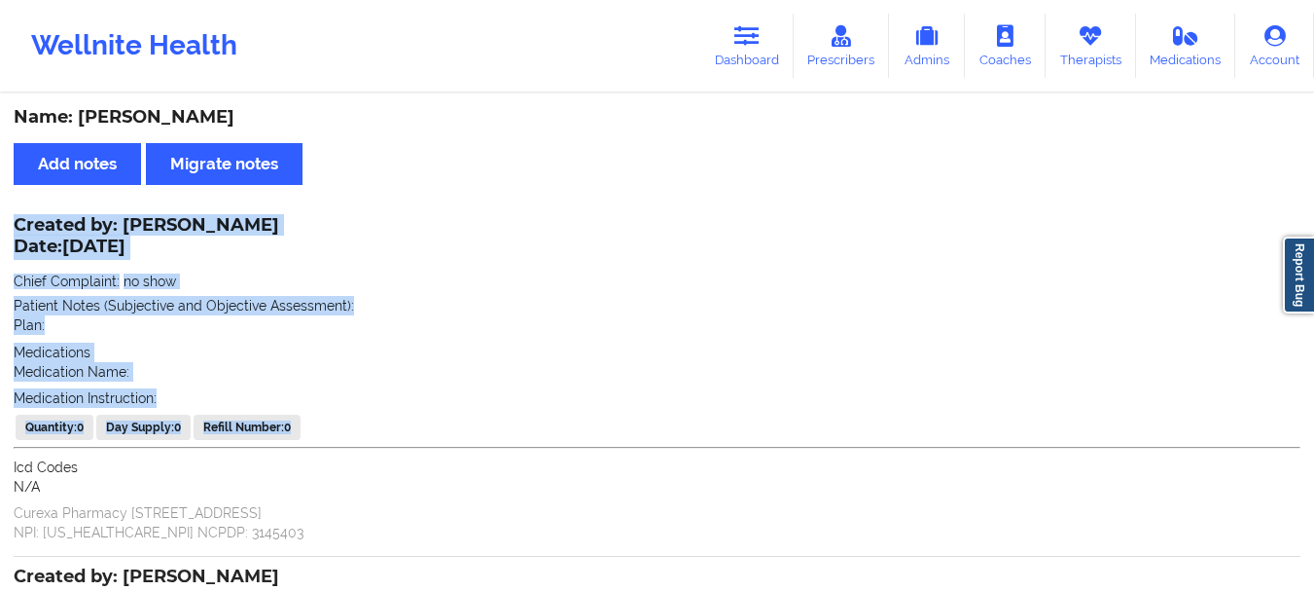
drag, startPoint x: 327, startPoint y: 353, endPoint x: 18, endPoint y: 214, distance: 338.3
click at [18, 219] on div "Created by: [PERSON_NAME] Date: [DATE] Chief Complaint: no show Patient Notes (…" at bounding box center [657, 380] width 1287 height 323
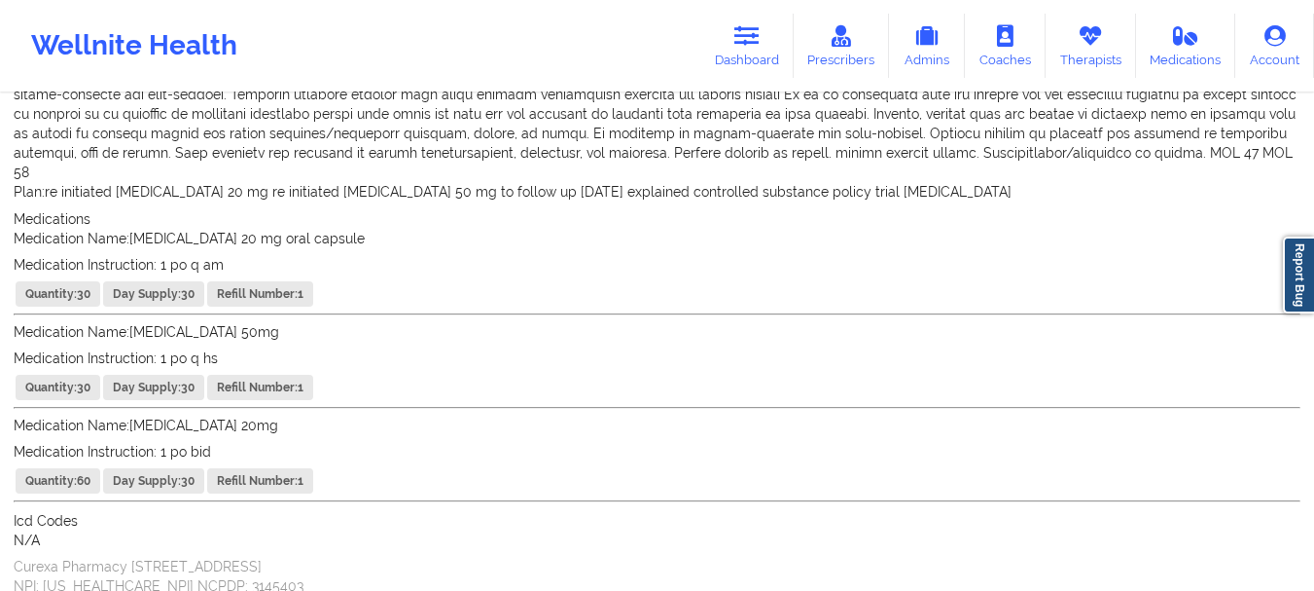
scroll to position [998, 0]
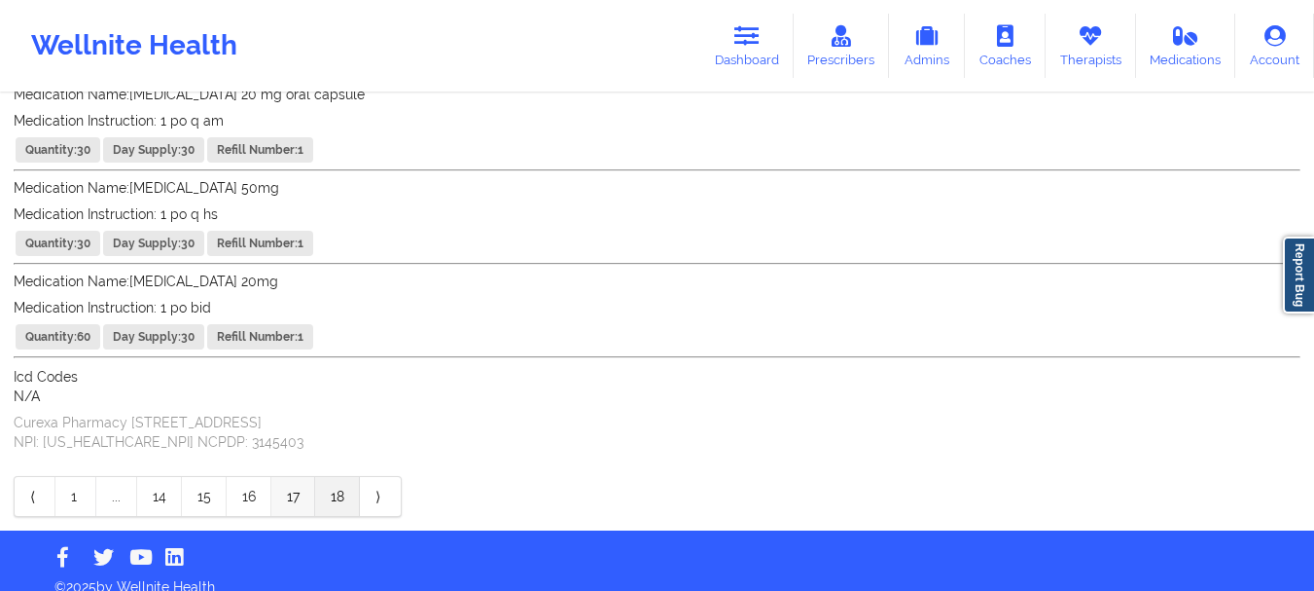
click at [295, 484] on link "17" at bounding box center [293, 496] width 44 height 39
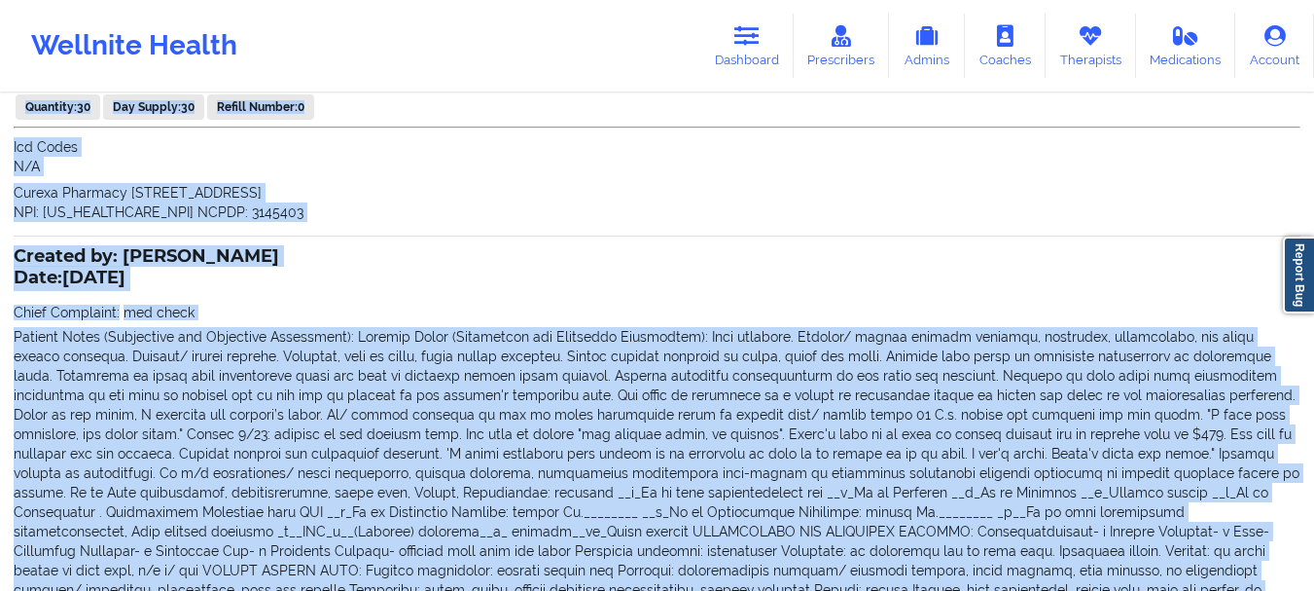
scroll to position [671, 0]
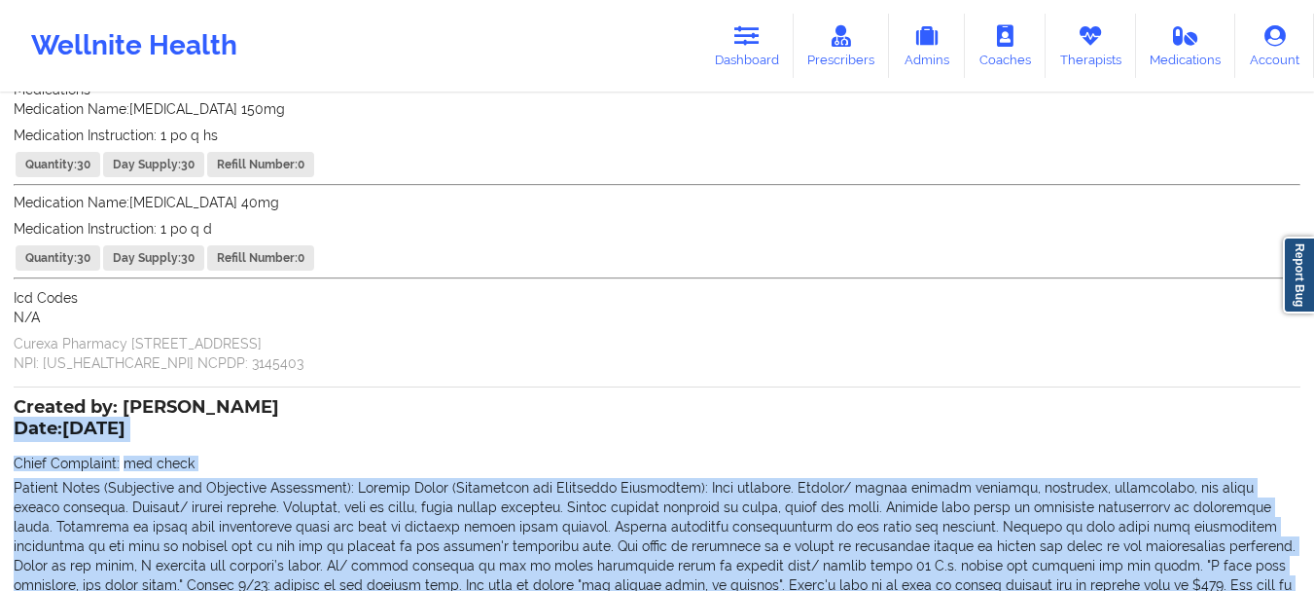
drag, startPoint x: 319, startPoint y: 315, endPoint x: 19, endPoint y: 413, distance: 315.4
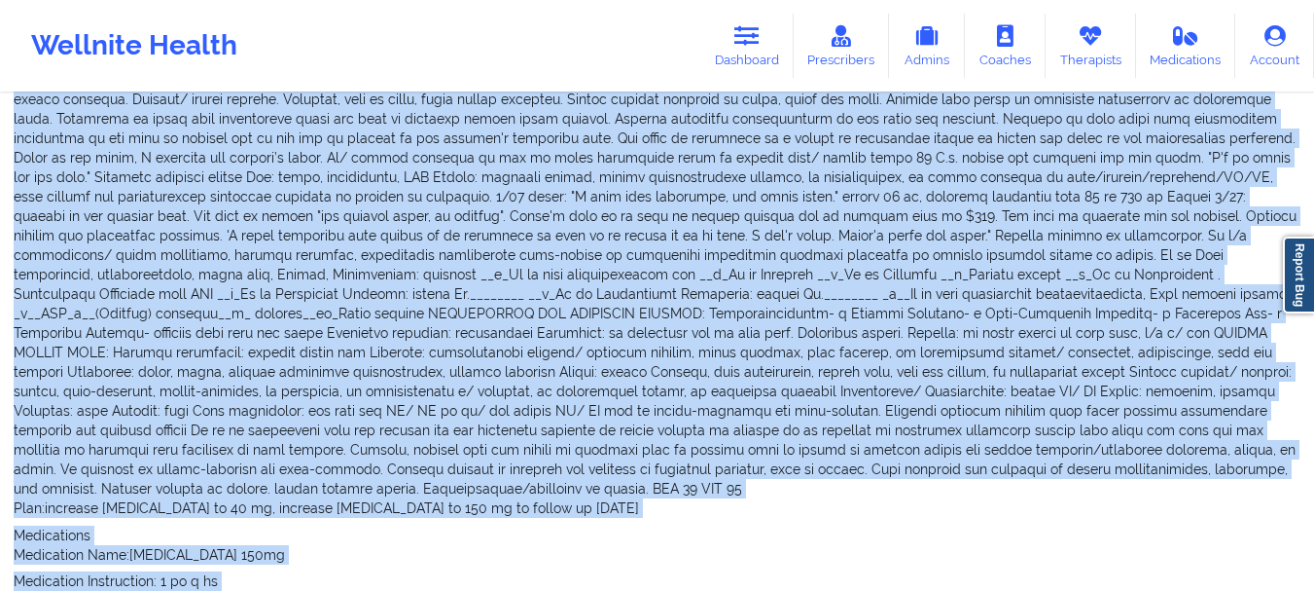
scroll to position [0, 0]
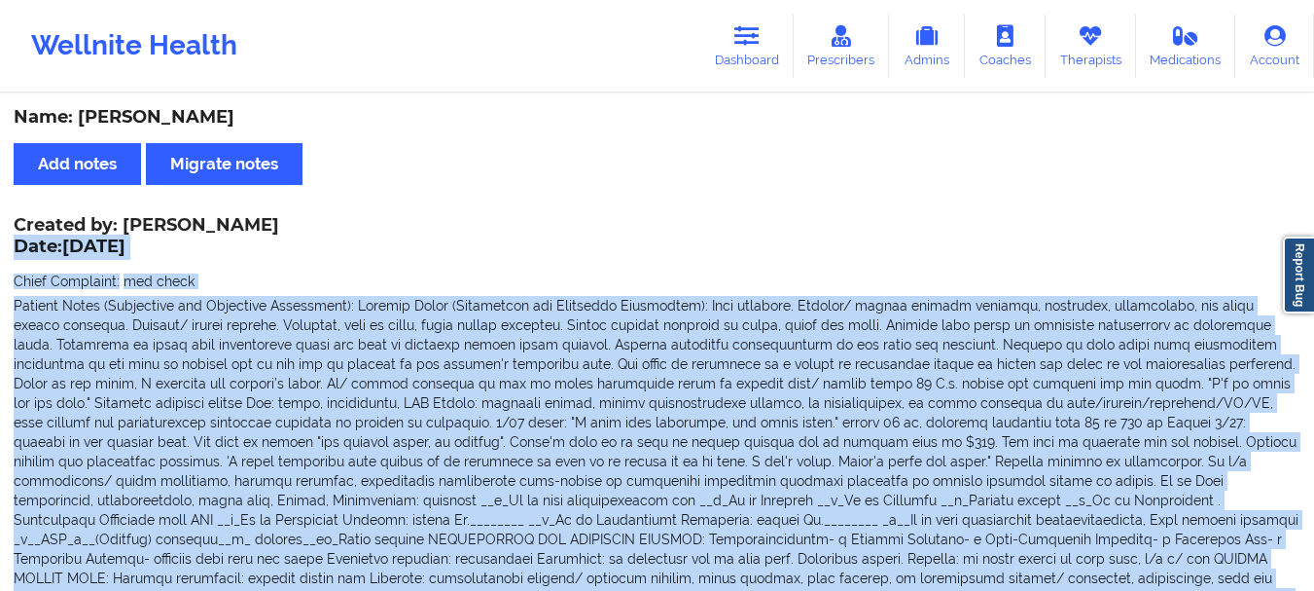
drag, startPoint x: 340, startPoint y: 497, endPoint x: 17, endPoint y: 244, distance: 410.3
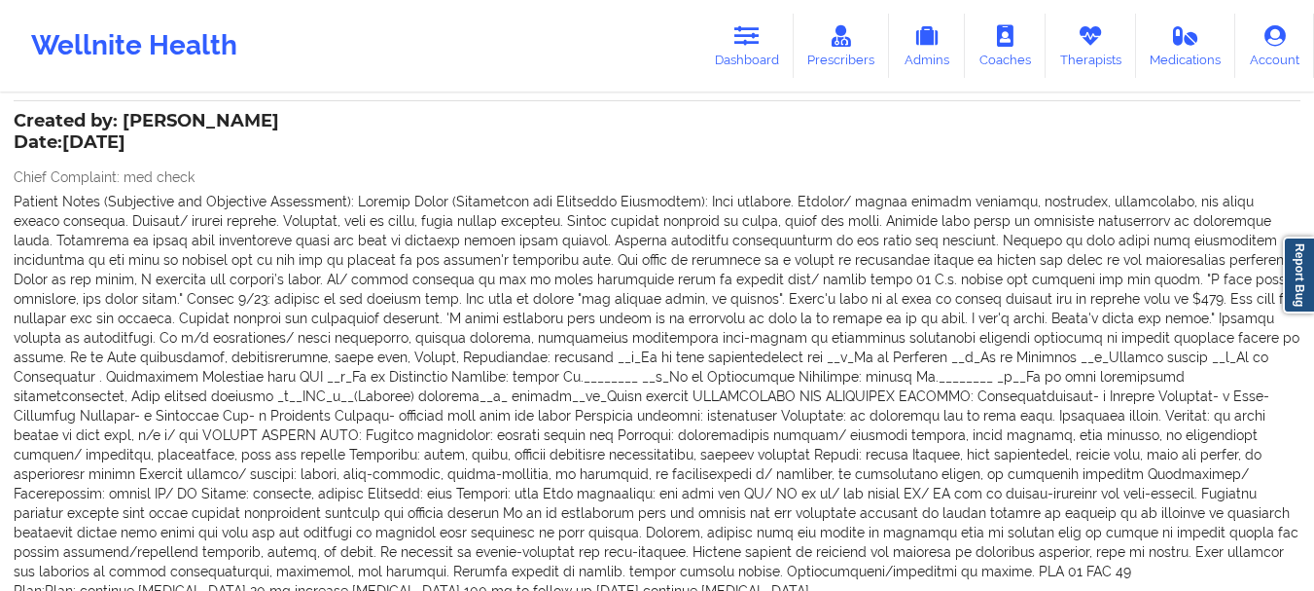
scroll to position [1294, 0]
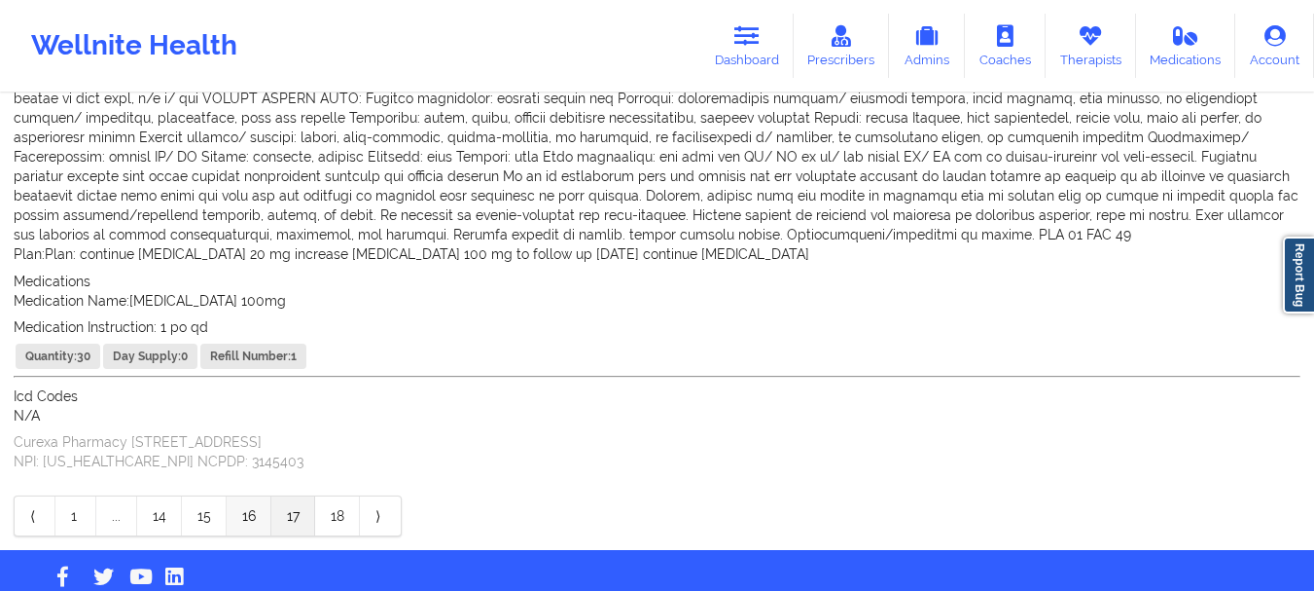
click at [238, 496] on link "16" at bounding box center [249, 515] width 45 height 39
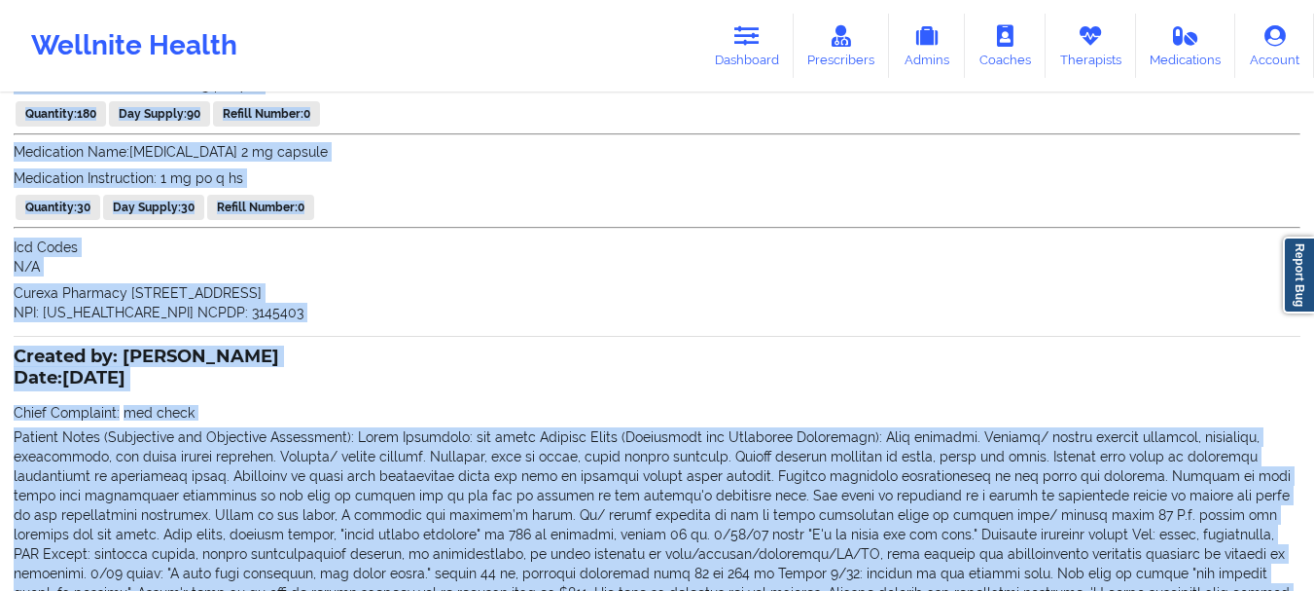
scroll to position [1440, 0]
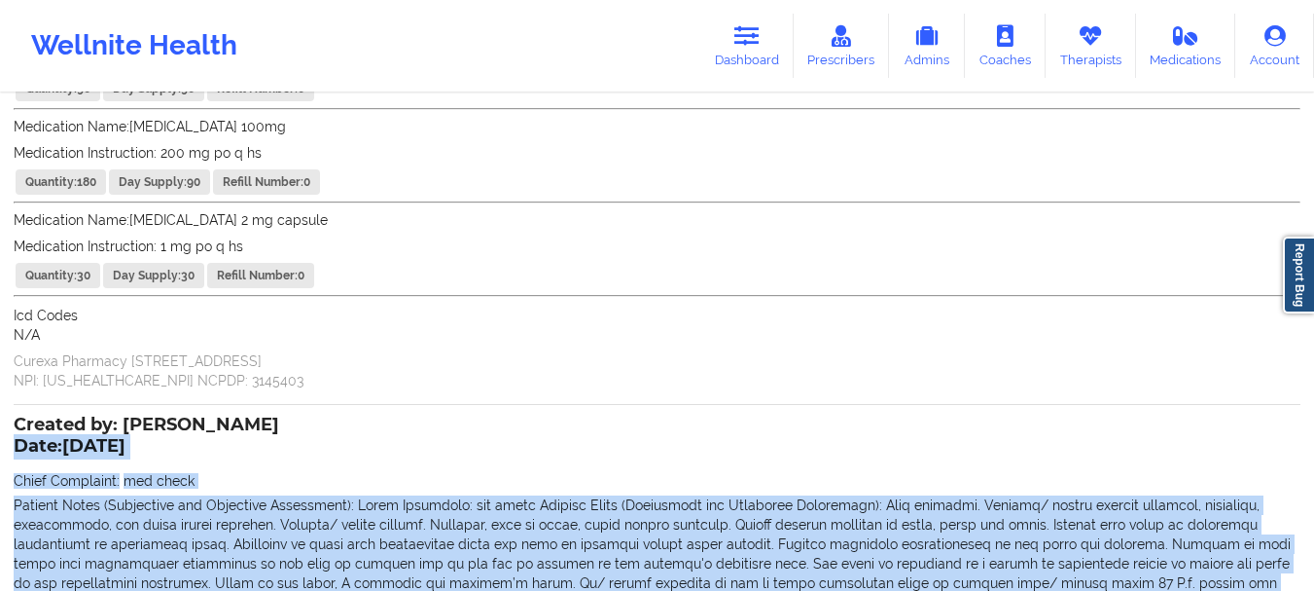
drag, startPoint x: 324, startPoint y: 572, endPoint x: 19, endPoint y: 449, distance: 328.3
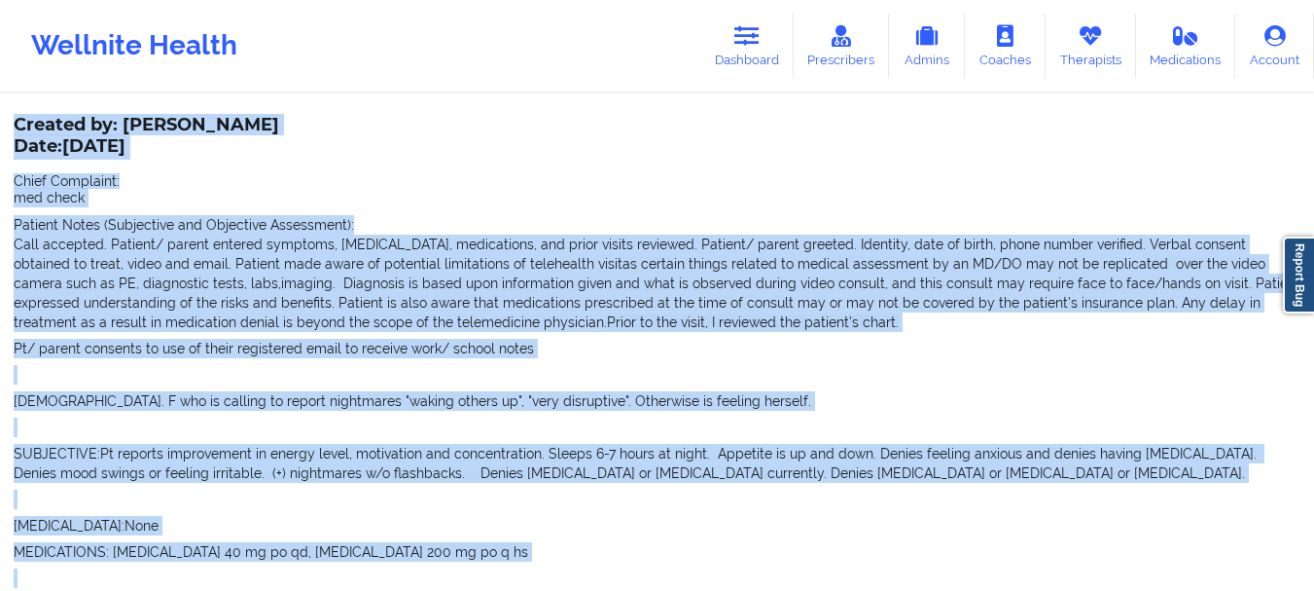
scroll to position [0, 0]
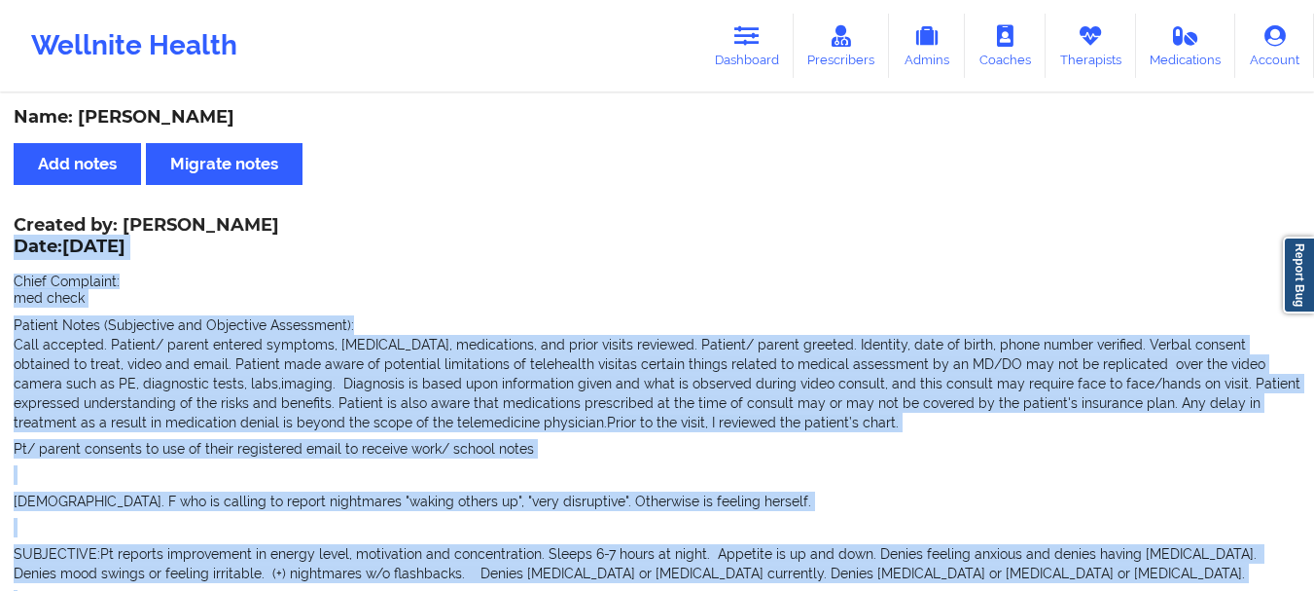
drag, startPoint x: 330, startPoint y: 501, endPoint x: 16, endPoint y: 252, distance: 401.0
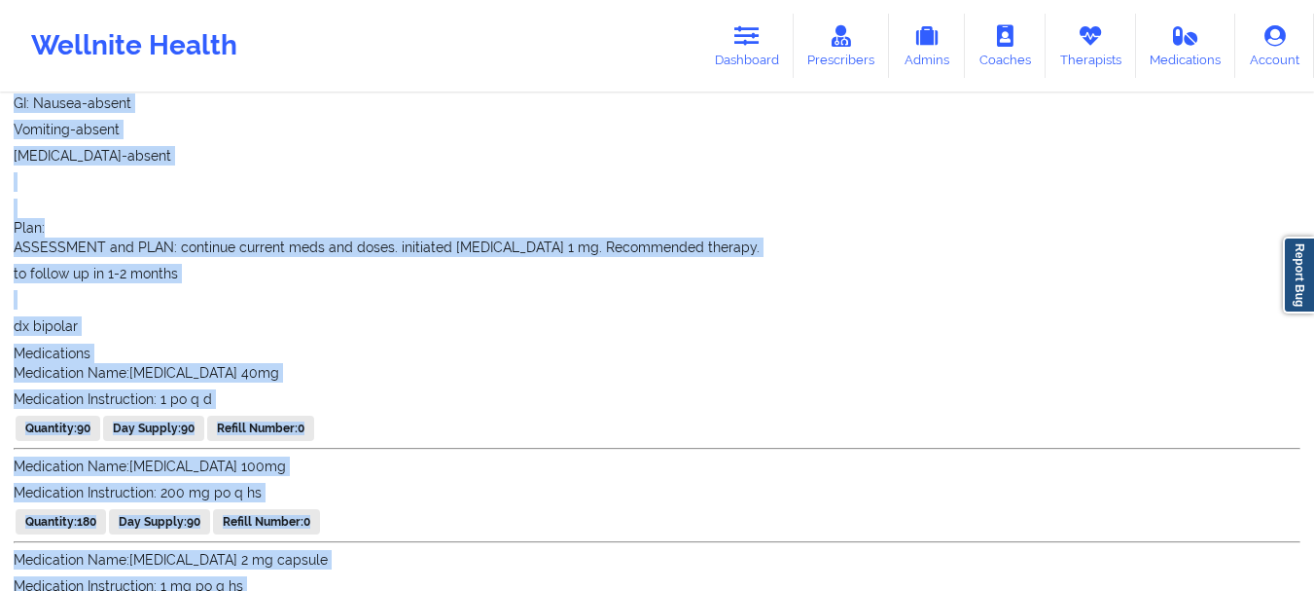
scroll to position [2250, 0]
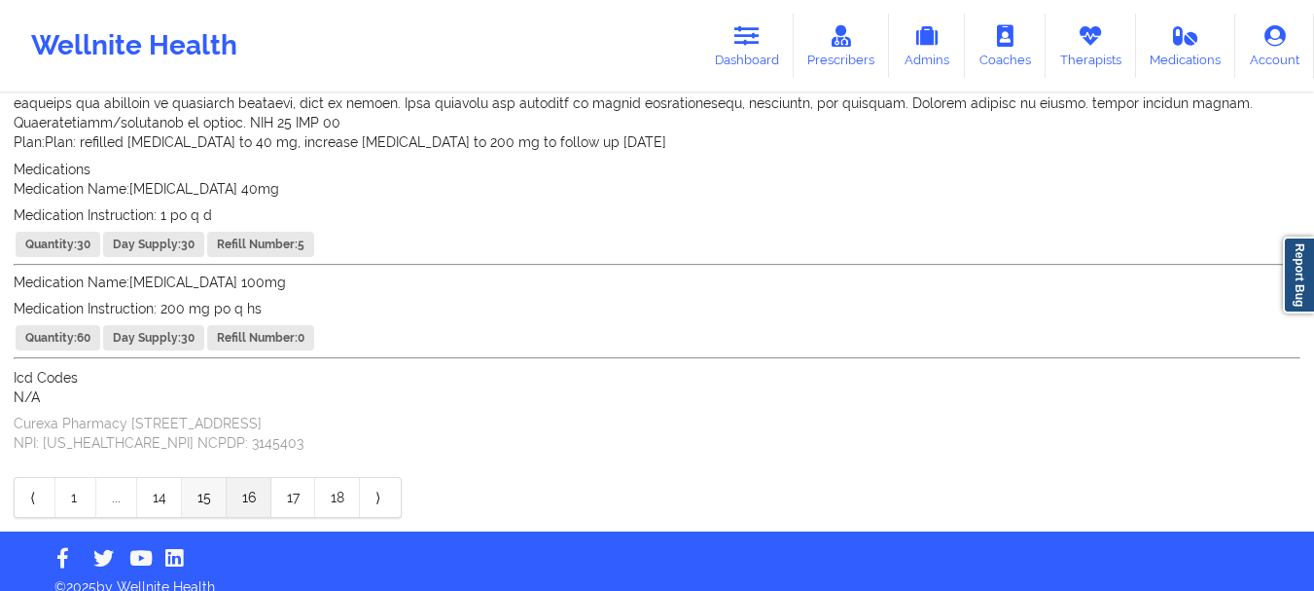
click at [208, 478] on link "15" at bounding box center [204, 497] width 45 height 39
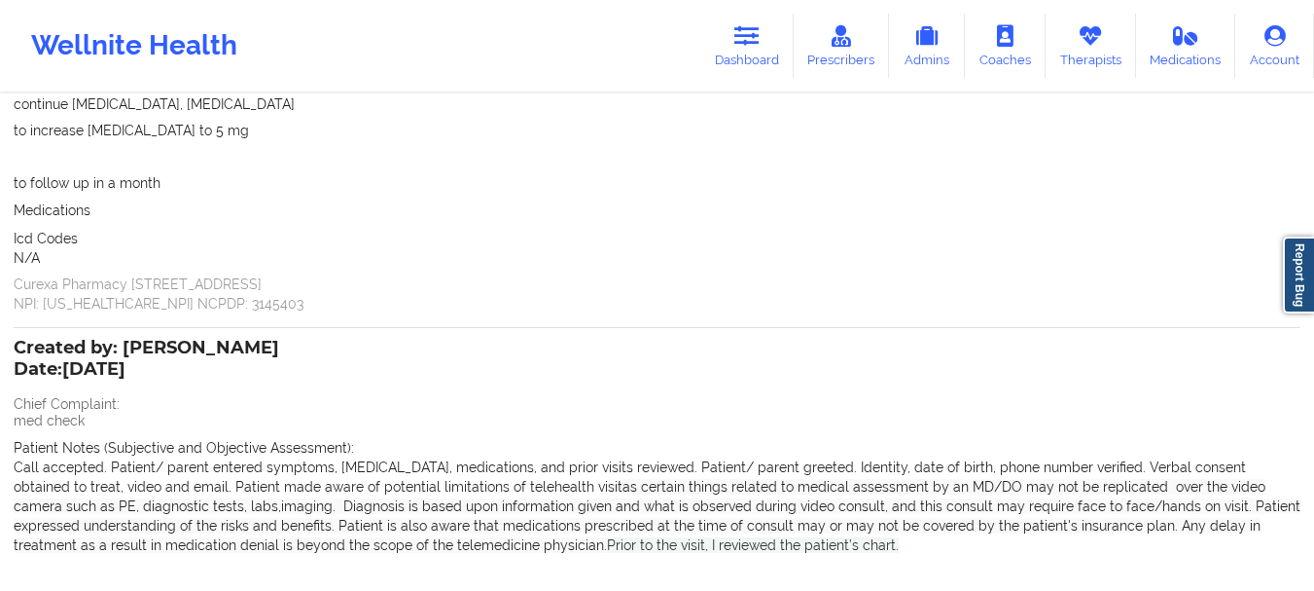
scroll to position [1454, 0]
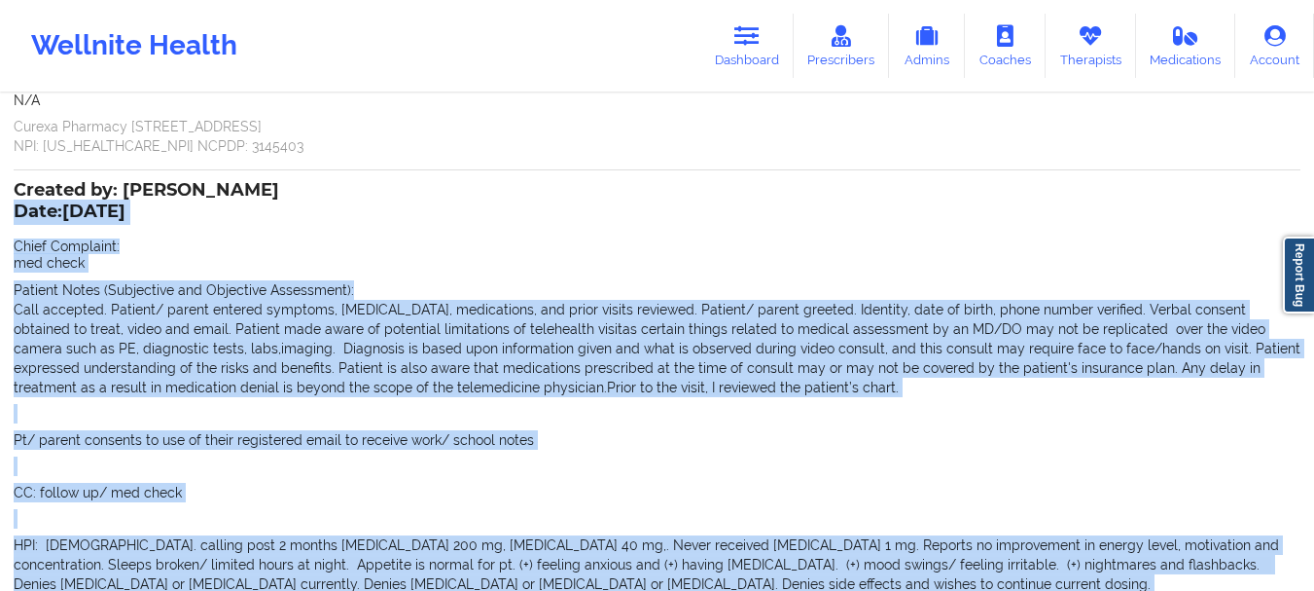
drag, startPoint x: 324, startPoint y: 322, endPoint x: 17, endPoint y: 195, distance: 332.8
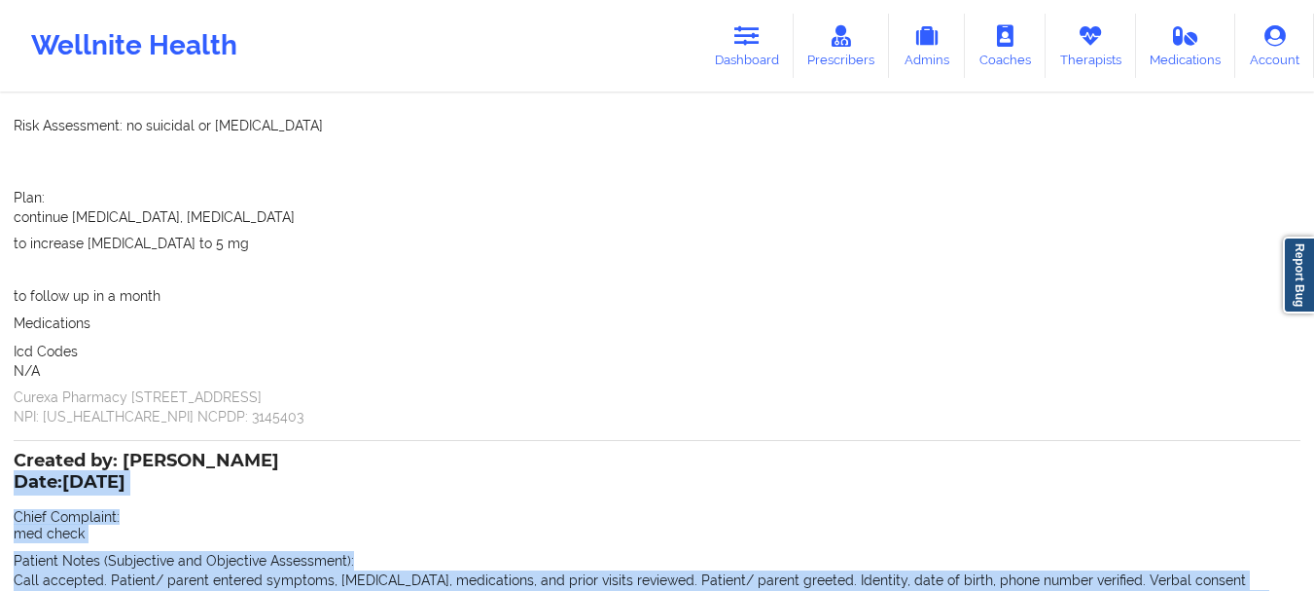
scroll to position [1195, 0]
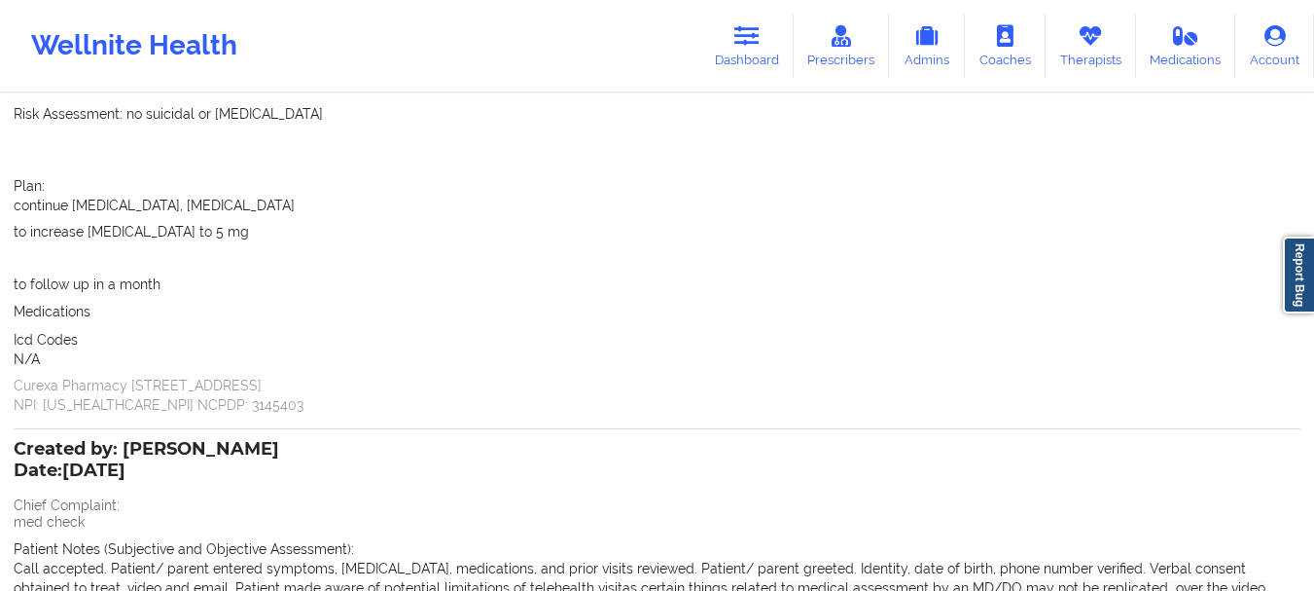
click at [160, 274] on p "to follow up in a month" at bounding box center [657, 283] width 1287 height 19
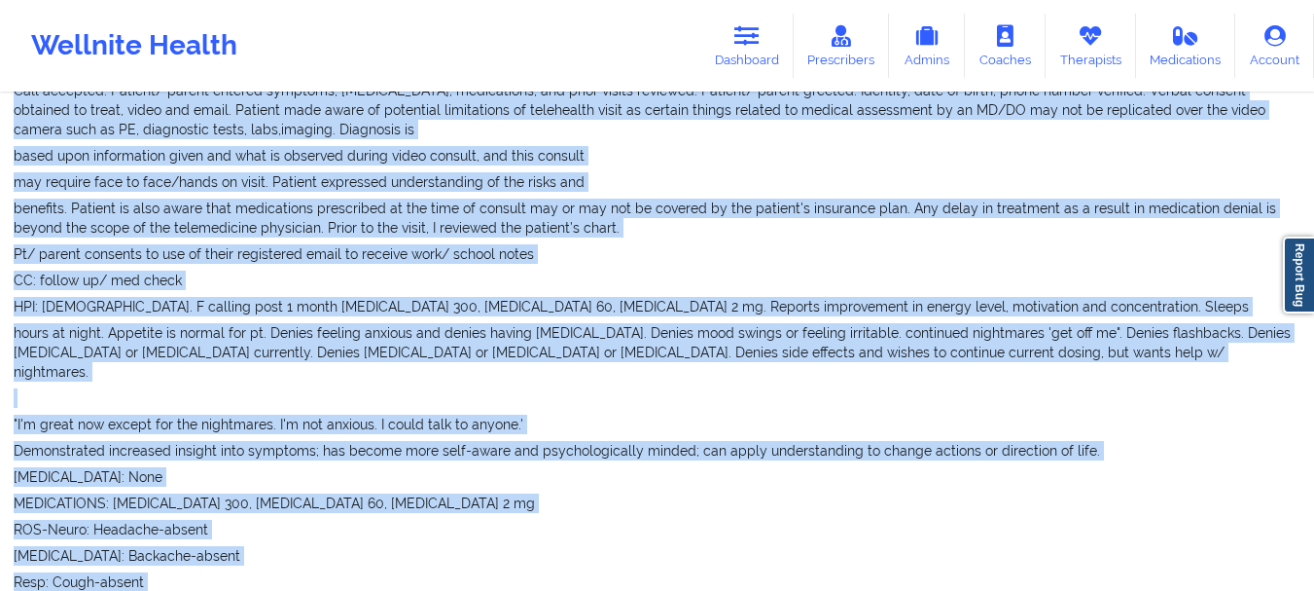
scroll to position [0, 0]
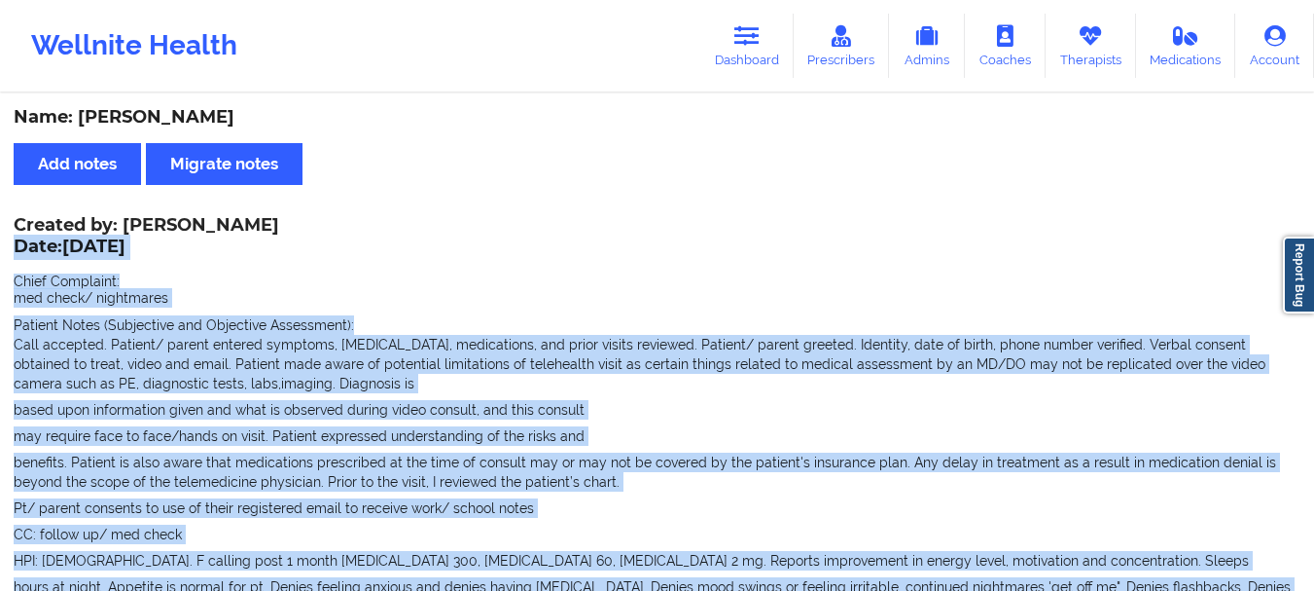
drag, startPoint x: 160, startPoint y: 269, endPoint x: 17, endPoint y: 242, distance: 145.4
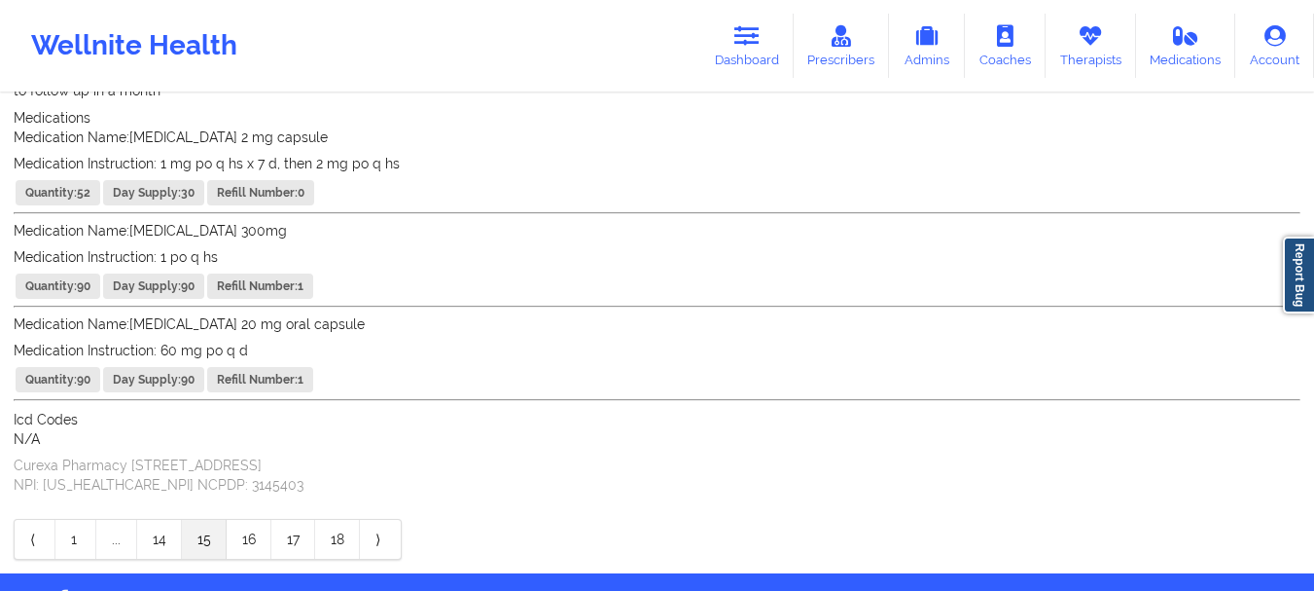
scroll to position [2922, 0]
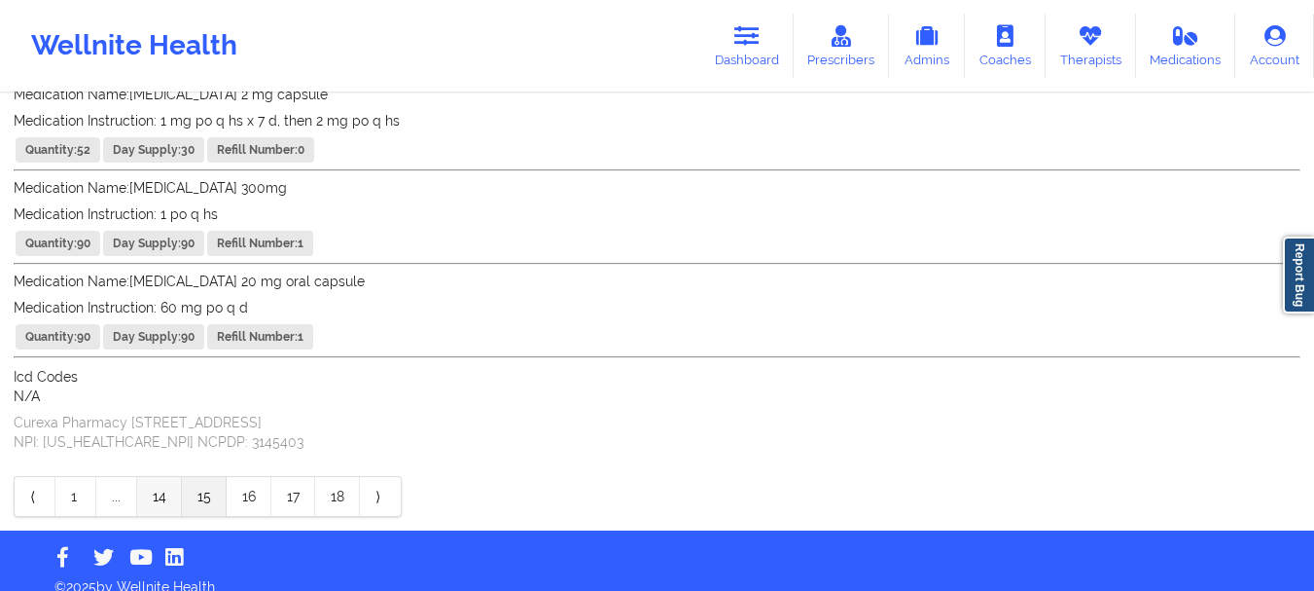
click at [170, 484] on link "14" at bounding box center [159, 496] width 45 height 39
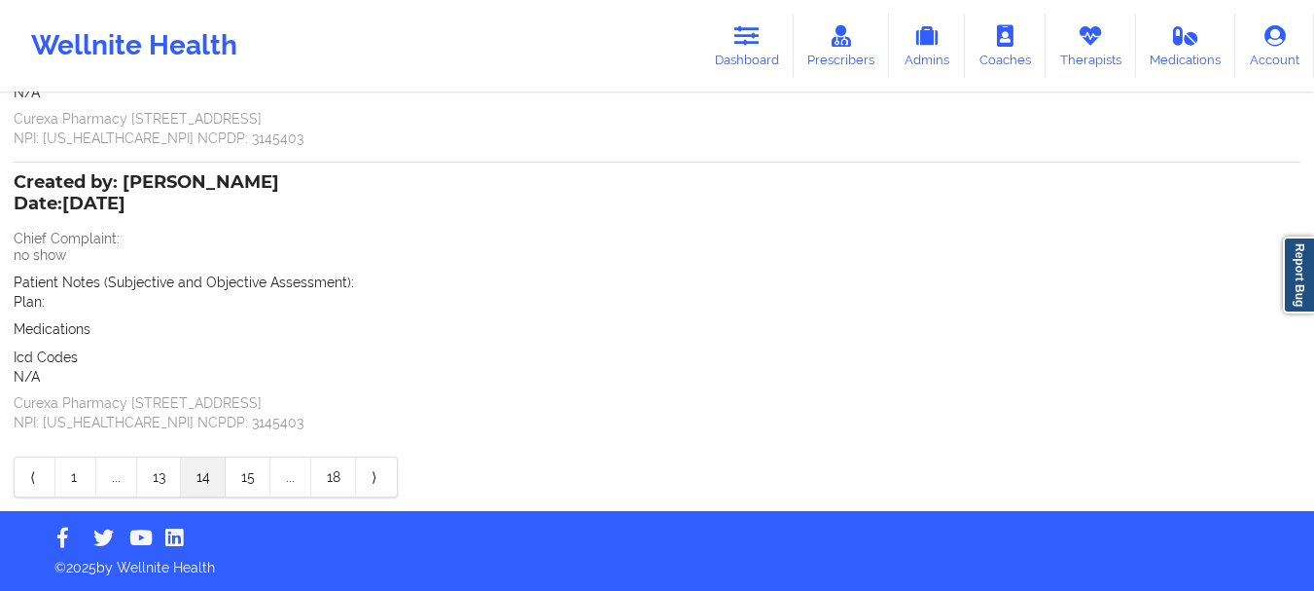
scroll to position [1731, 0]
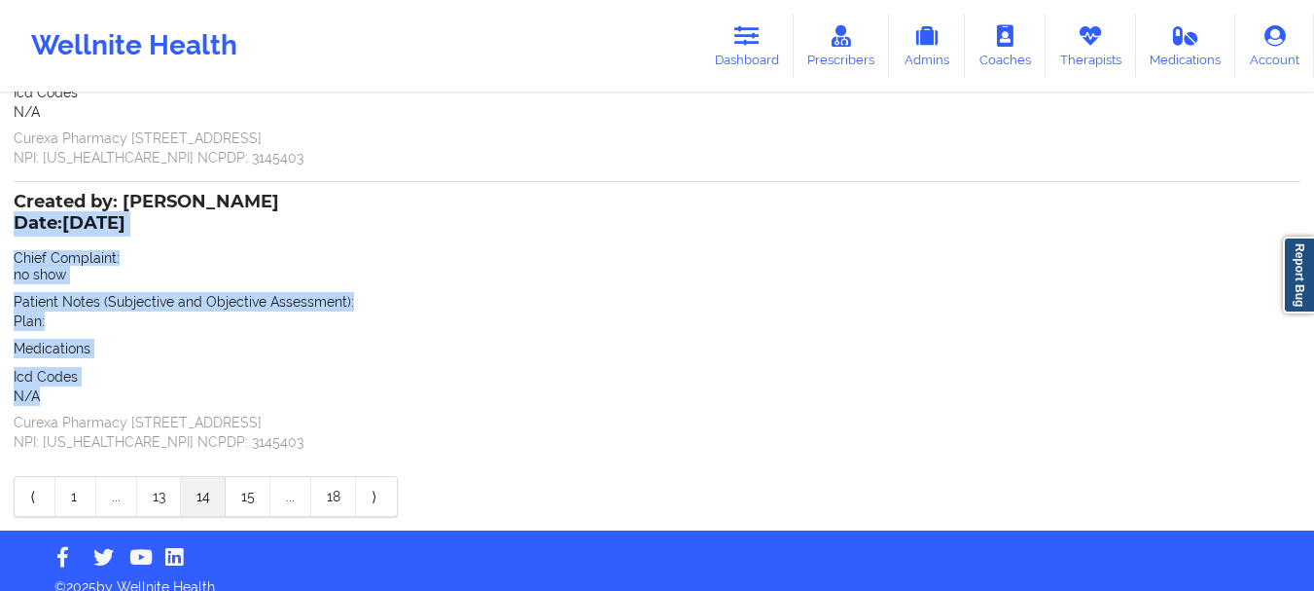
drag, startPoint x: 60, startPoint y: 377, endPoint x: 18, endPoint y: 204, distance: 177.4
click at [18, 204] on div "Created by: [PERSON_NAME] Date: [DATE] Chief Complaint: no show Patient Notes (…" at bounding box center [657, 324] width 1287 height 256
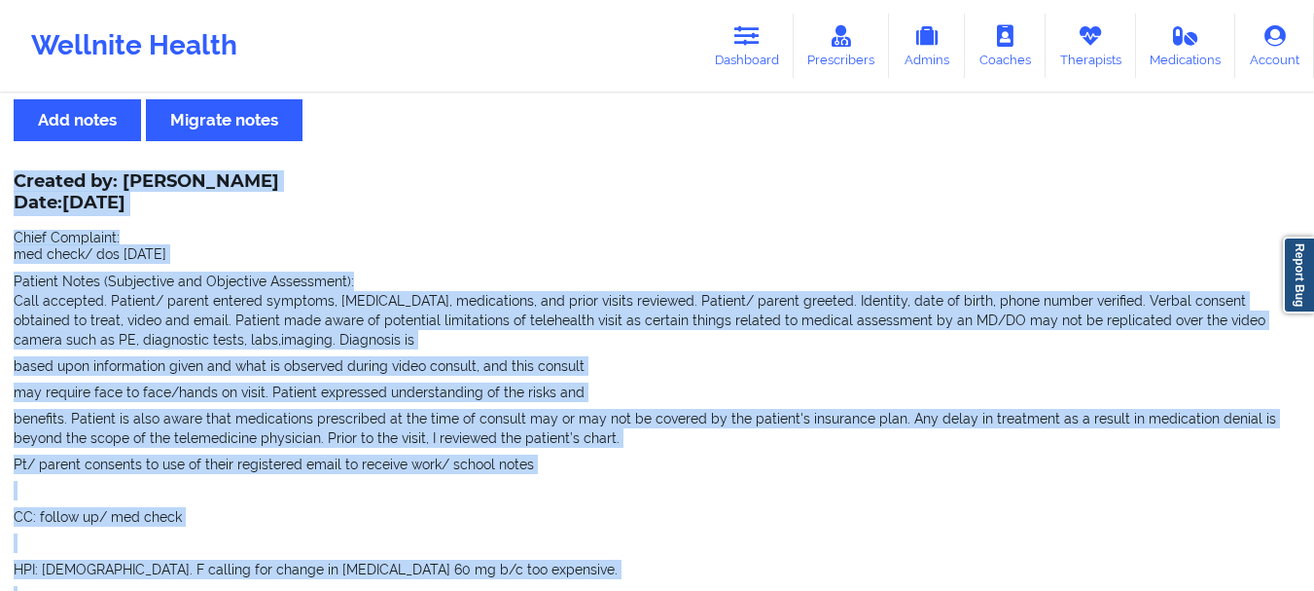
scroll to position [0, 0]
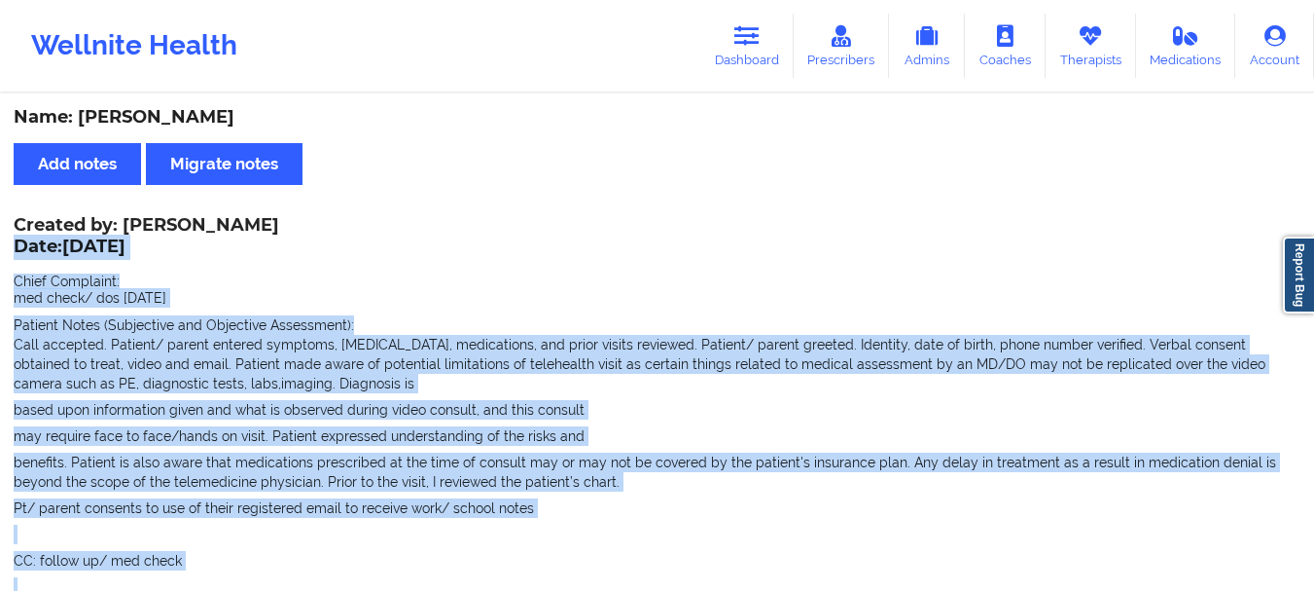
drag, startPoint x: 97, startPoint y: 409, endPoint x: 17, endPoint y: 239, distance: 187.6
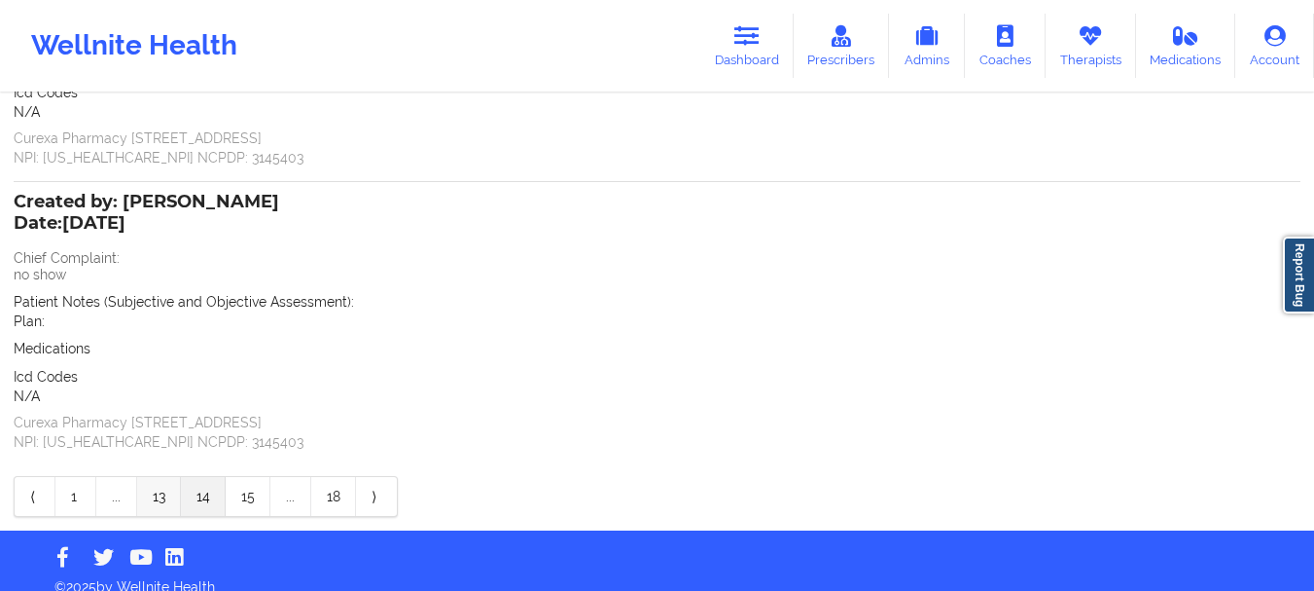
click at [153, 478] on link "13" at bounding box center [159, 496] width 44 height 39
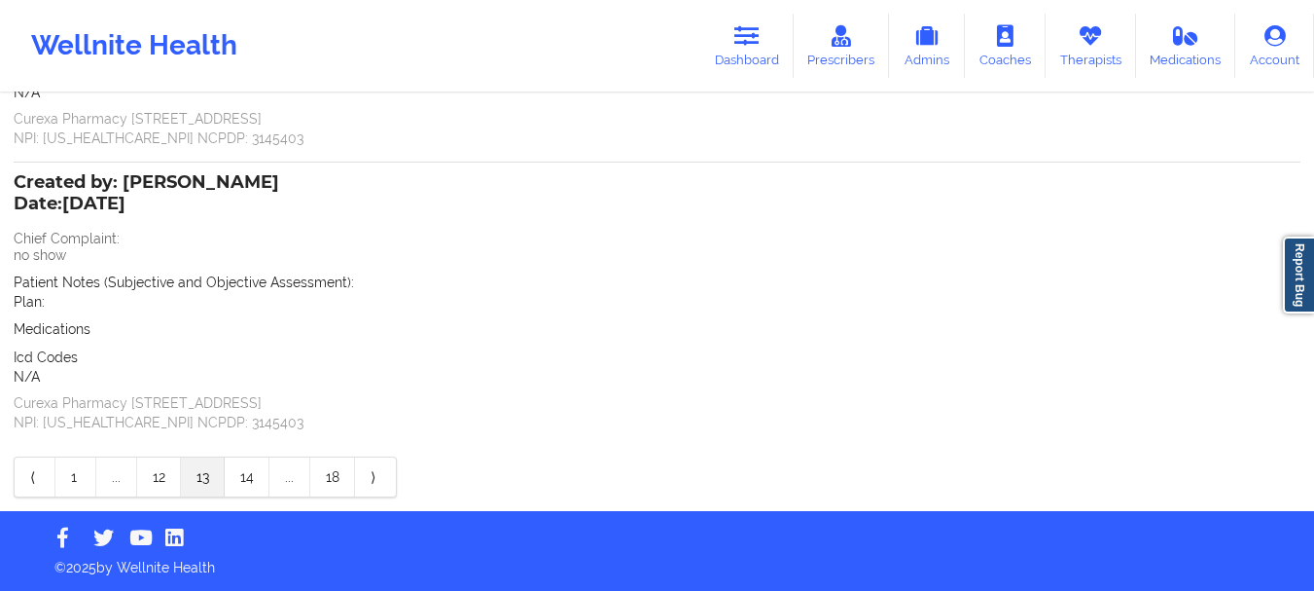
scroll to position [1678, 0]
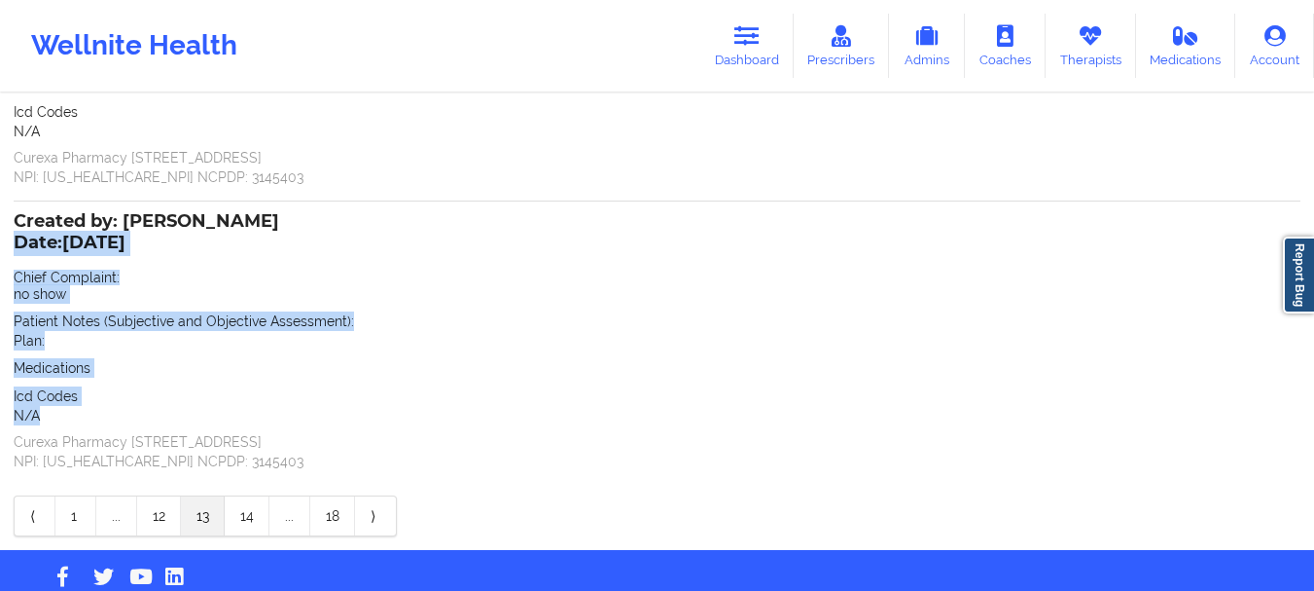
drag, startPoint x: 68, startPoint y: 374, endPoint x: 18, endPoint y: 197, distance: 183.2
click at [18, 215] on div "Created by: [PERSON_NAME] Date: [DATE] Chief Complaint: no show Patient Notes (…" at bounding box center [657, 343] width 1287 height 256
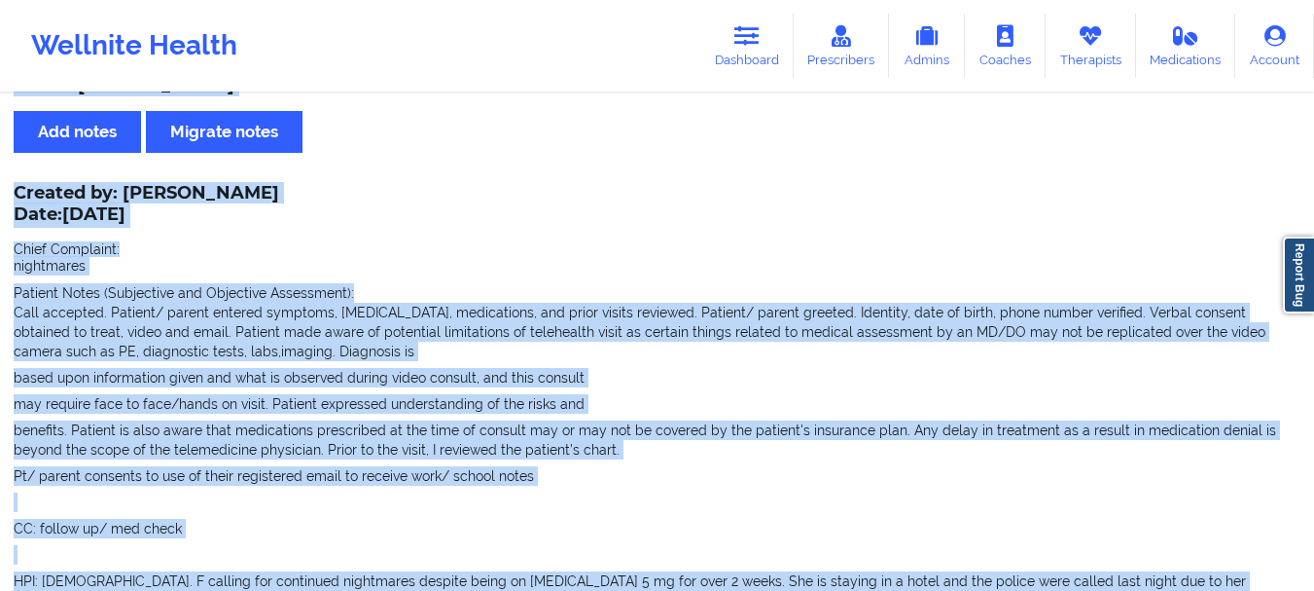
scroll to position [0, 0]
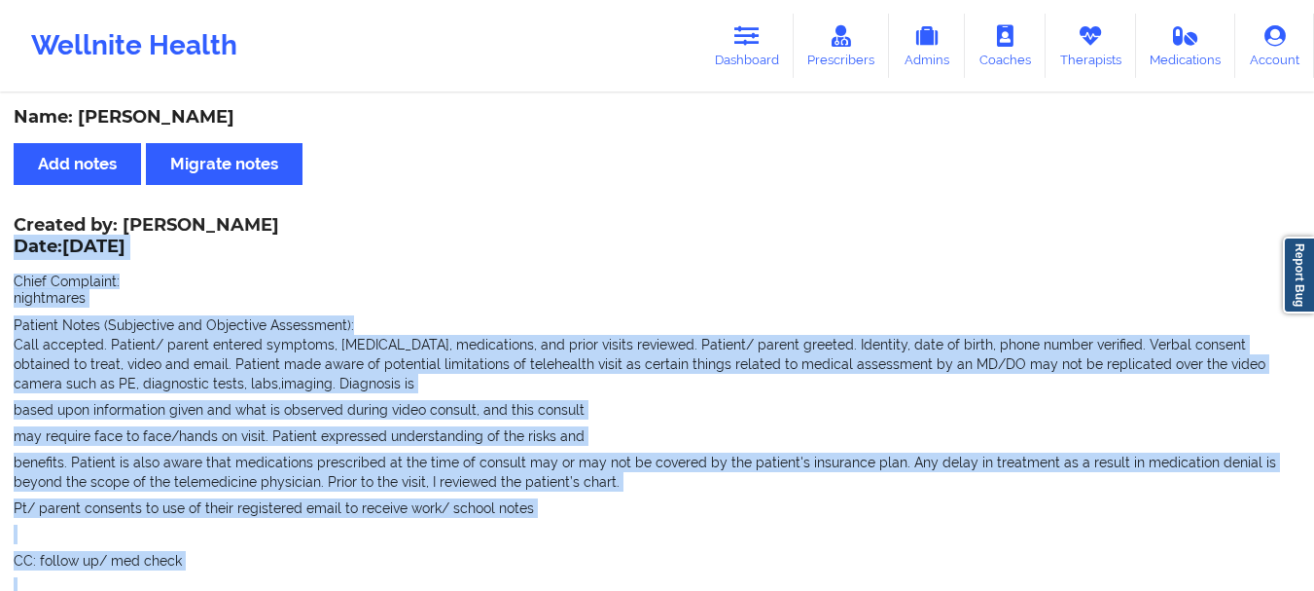
drag, startPoint x: 168, startPoint y: 334, endPoint x: 16, endPoint y: 245, distance: 176.5
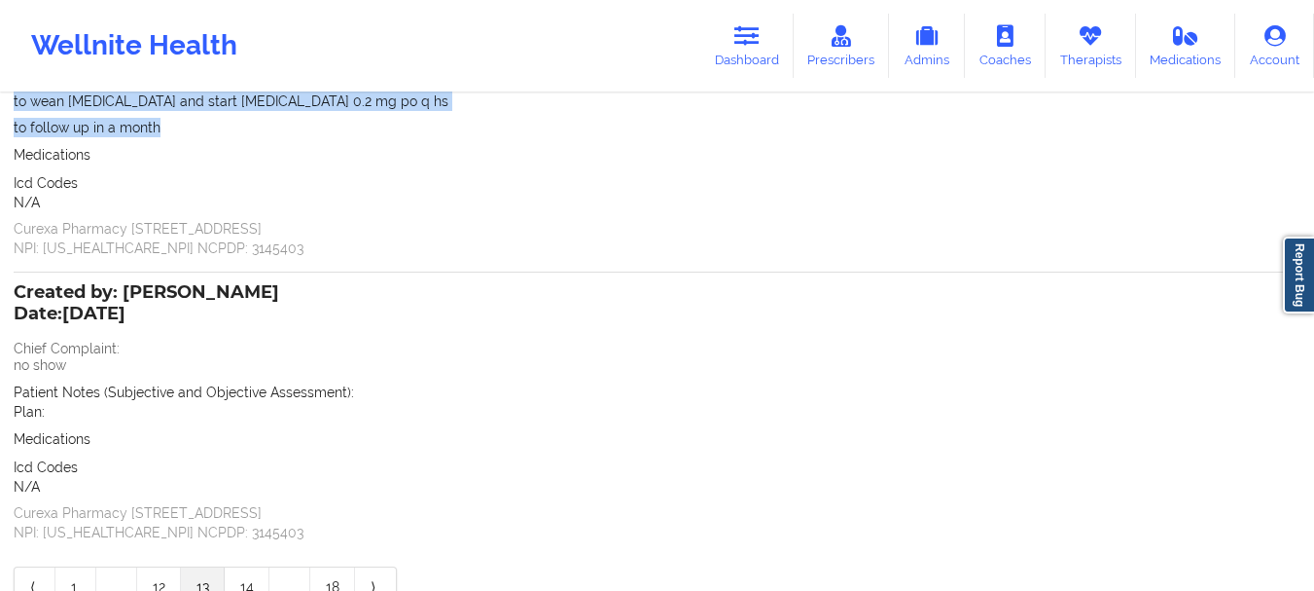
scroll to position [1611, 0]
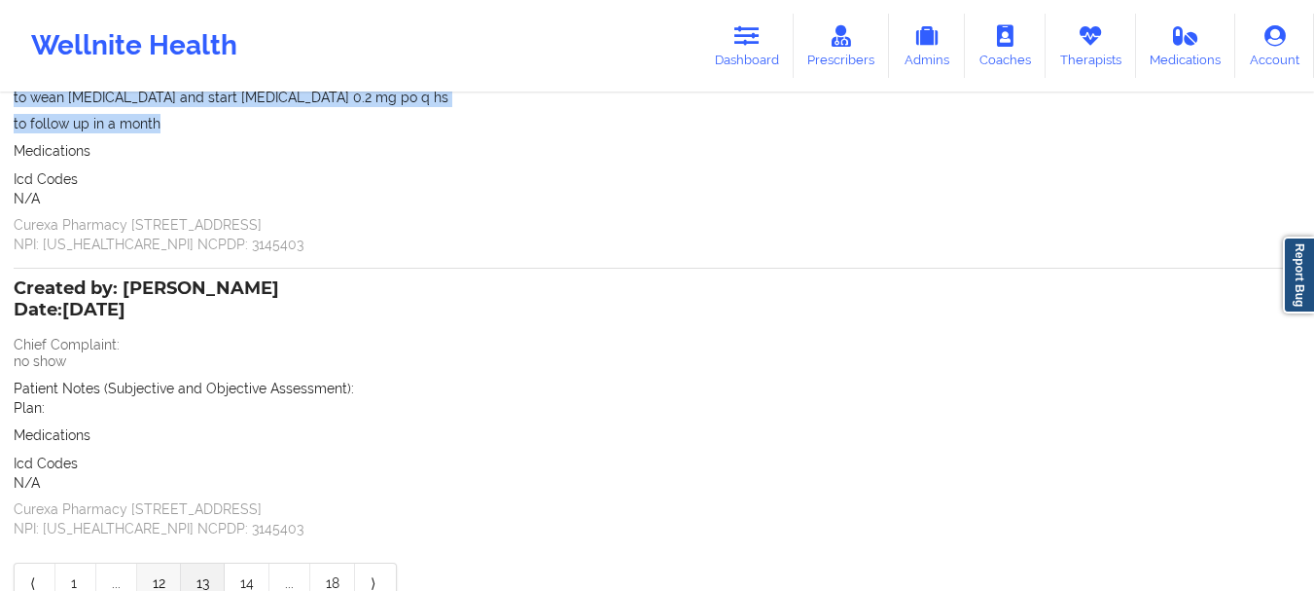
click at [154, 563] on link "12" at bounding box center [159, 582] width 44 height 39
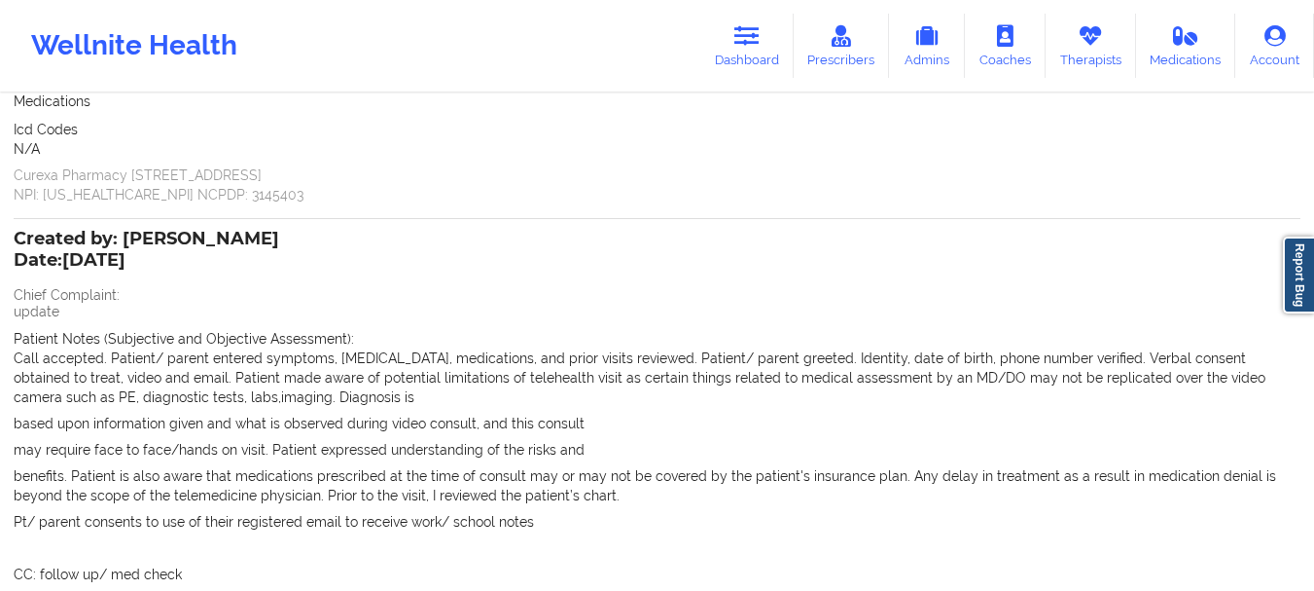
scroll to position [158, 0]
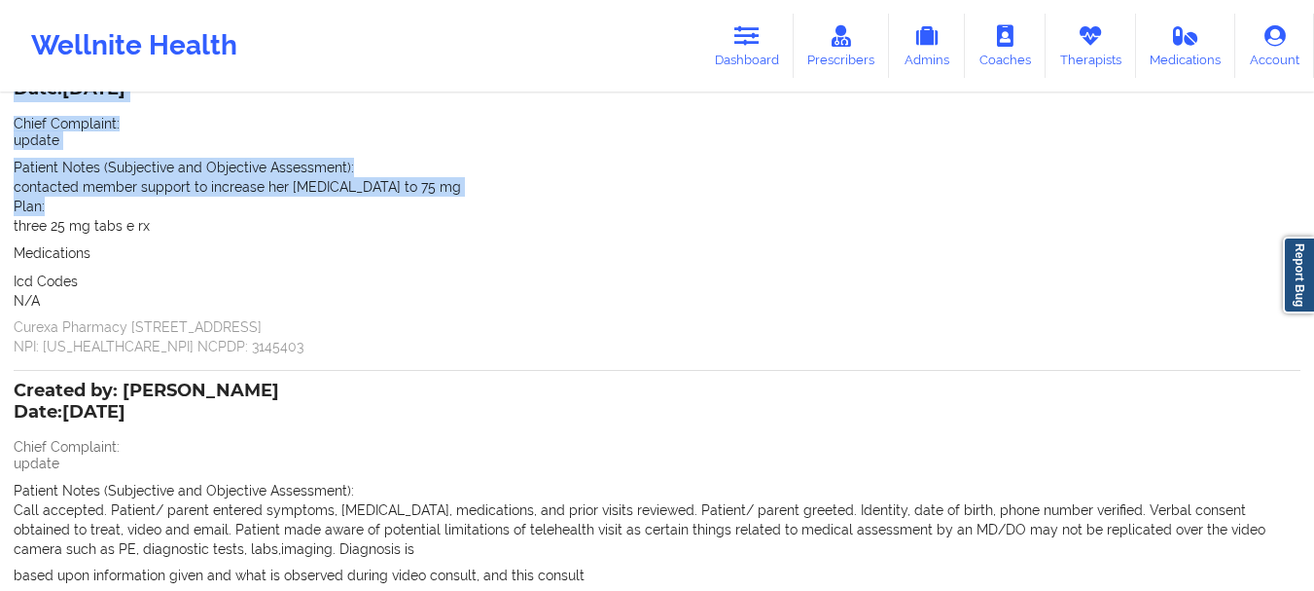
drag, startPoint x: 344, startPoint y: 302, endPoint x: 18, endPoint y: 411, distance: 344.6
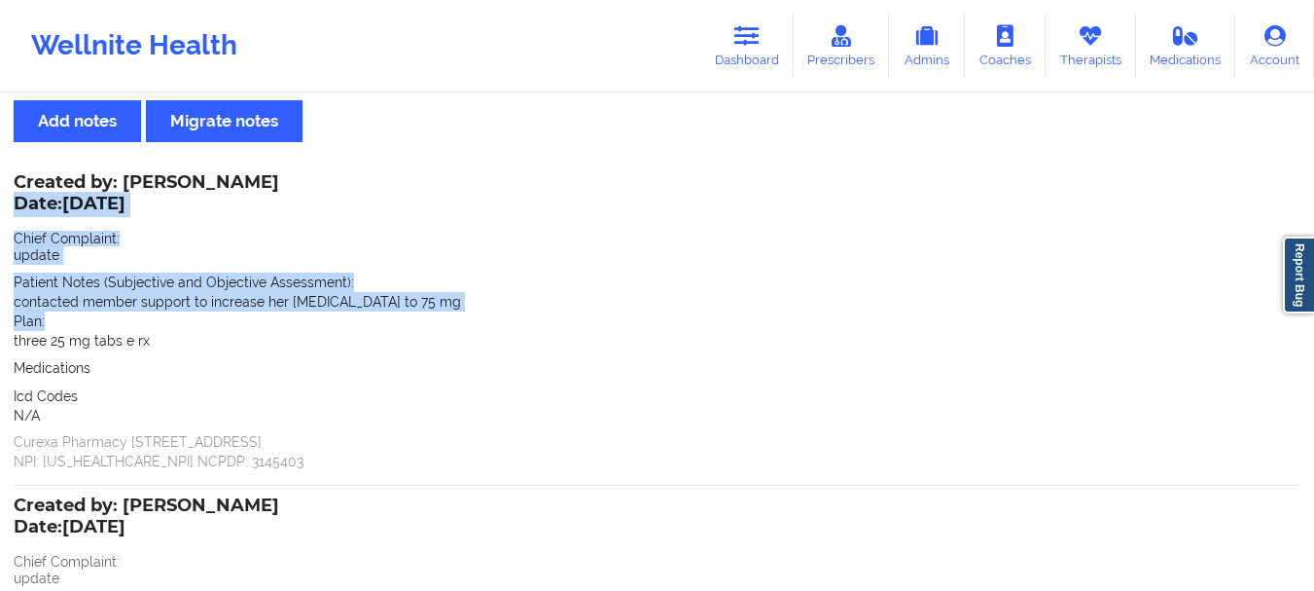
scroll to position [0, 0]
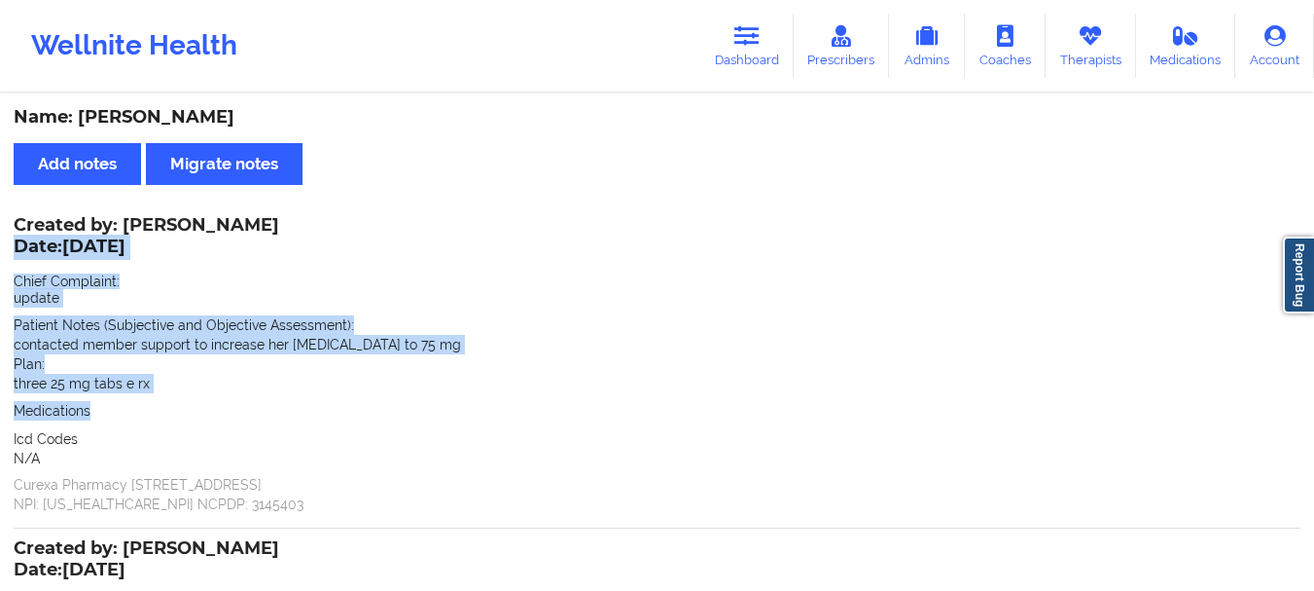
drag, startPoint x: 100, startPoint y: 413, endPoint x: 17, endPoint y: 242, distance: 189.7
click at [17, 242] on div "Created by: [PERSON_NAME] Date: [DATE] Chief Complaint: update Patient Notes (S…" at bounding box center [657, 366] width 1287 height 295
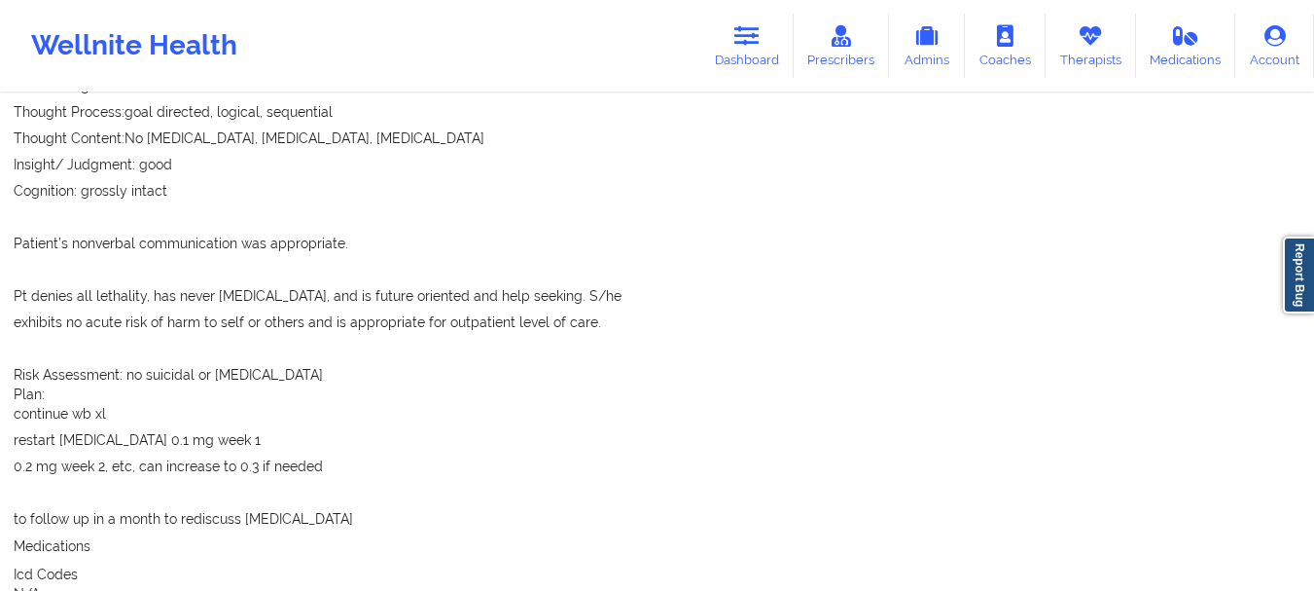
scroll to position [2032, 0]
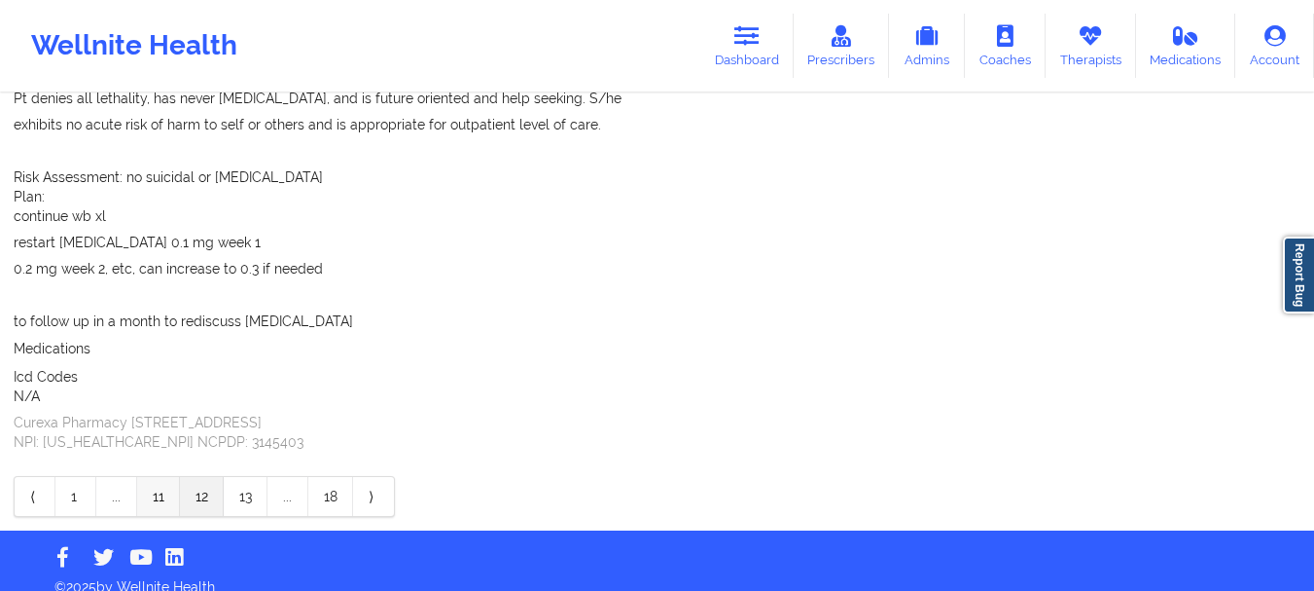
click at [160, 479] on link "11" at bounding box center [158, 496] width 43 height 39
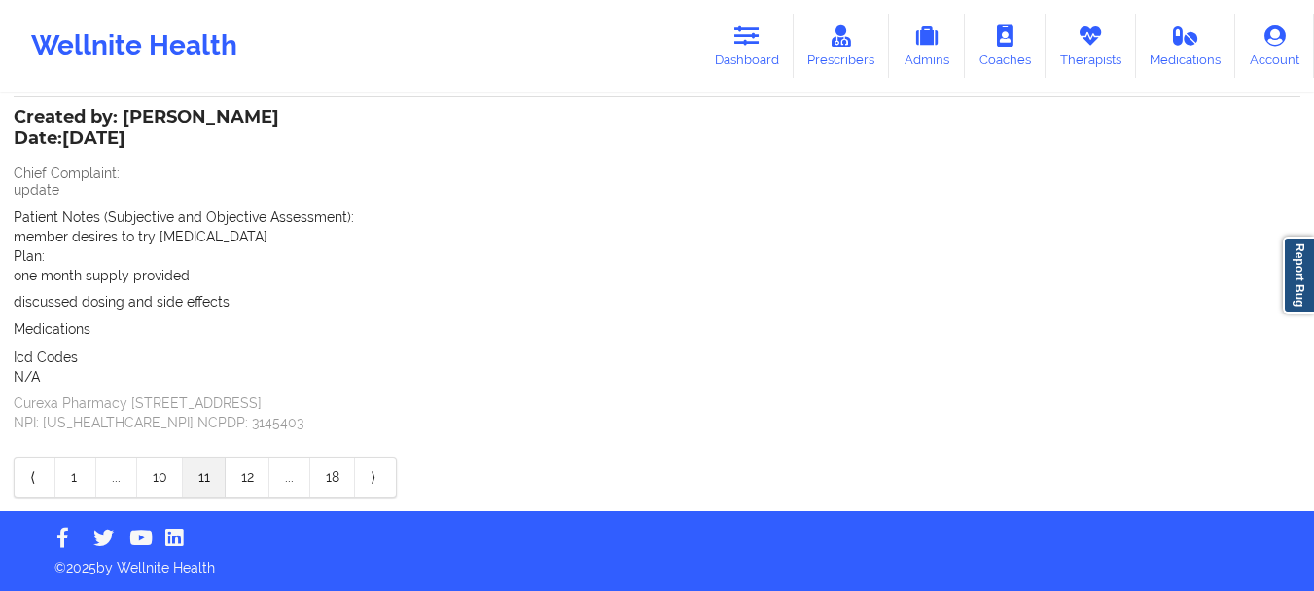
scroll to position [418, 0]
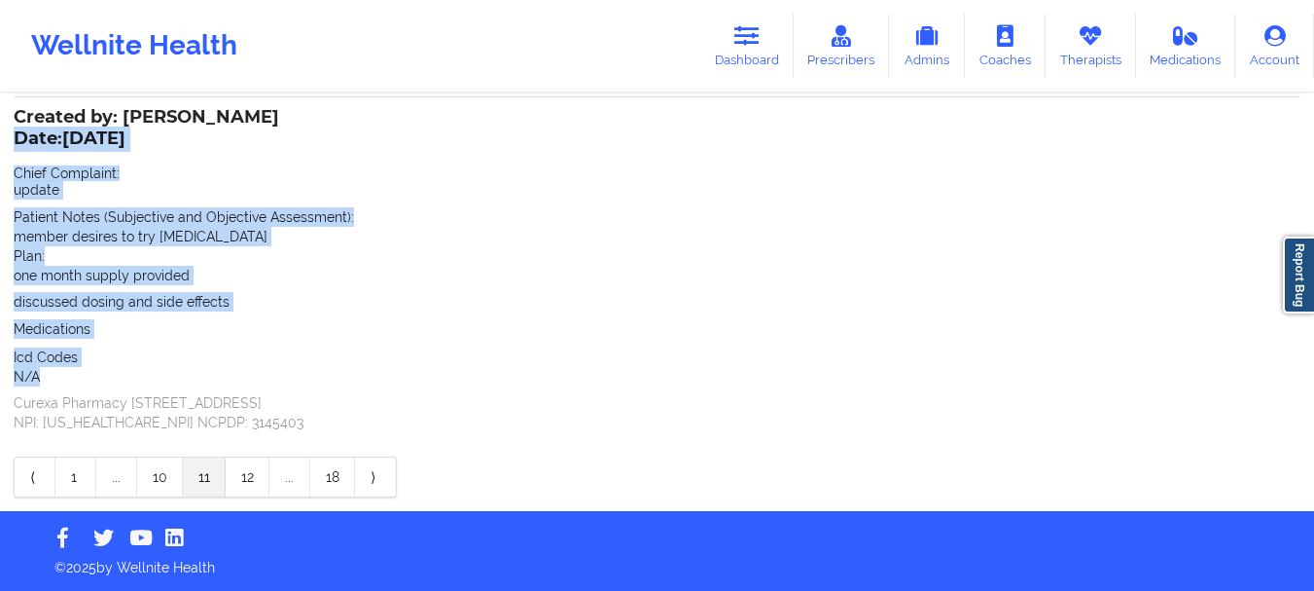
drag, startPoint x: 73, startPoint y: 373, endPoint x: 17, endPoint y: 140, distance: 239.3
click at [17, 140] on div "Created by: [PERSON_NAME] Date: [DATE] Chief Complaint: update Patient Notes (S…" at bounding box center [657, 271] width 1287 height 321
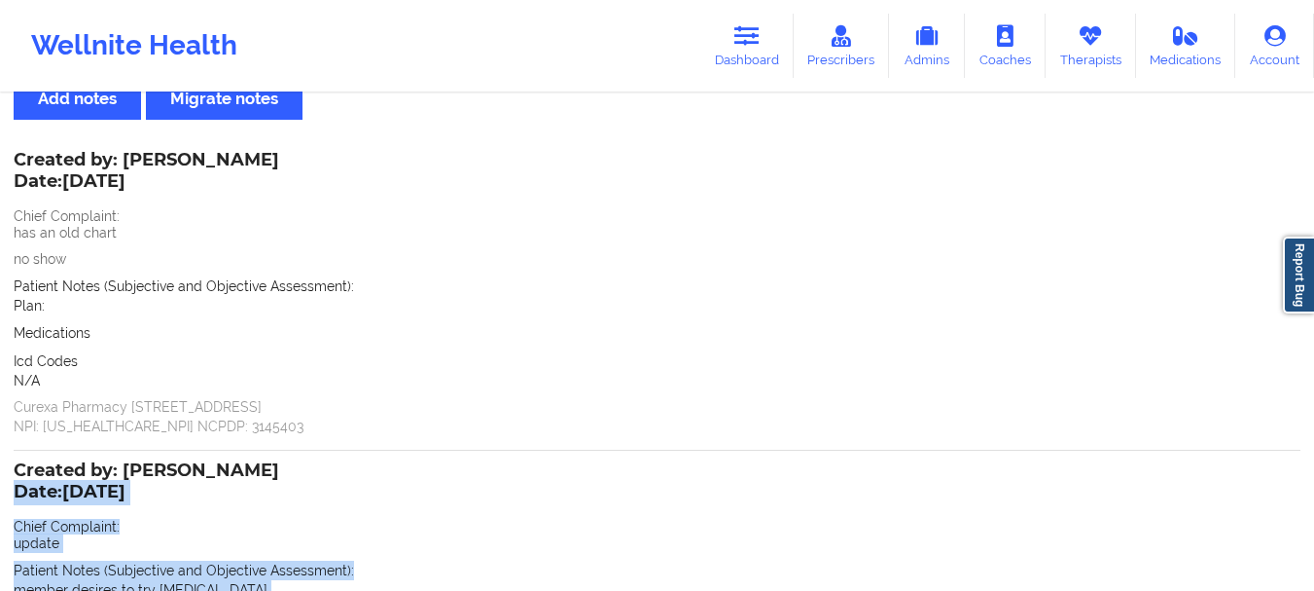
scroll to position [54, 0]
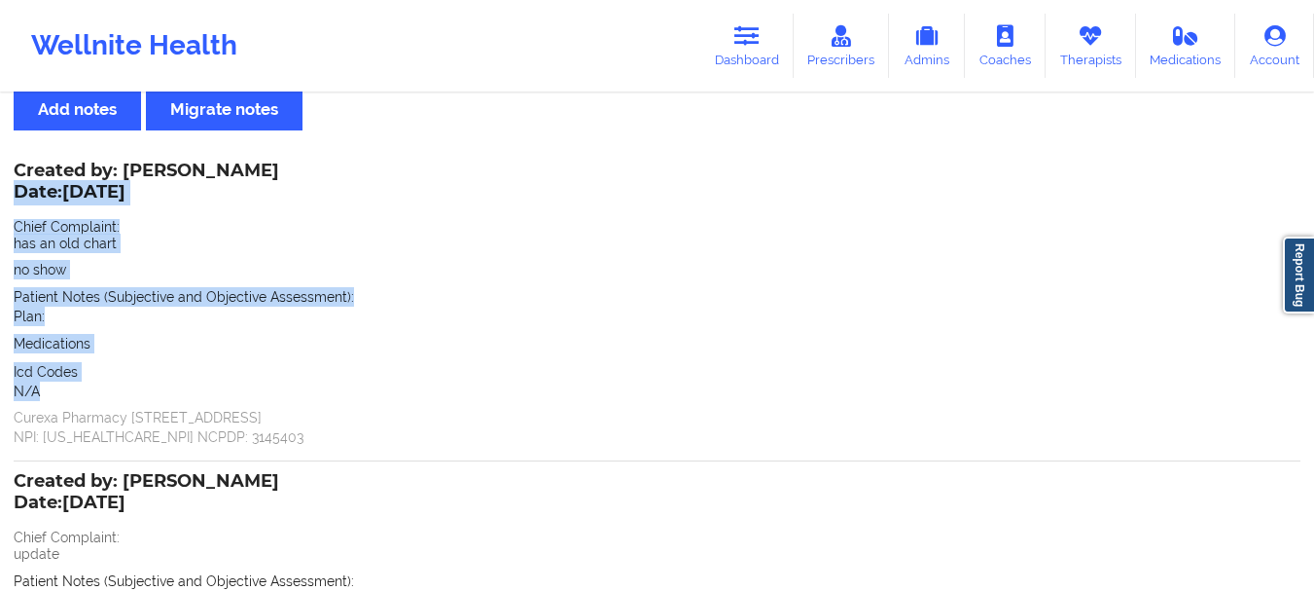
drag, startPoint x: 60, startPoint y: 395, endPoint x: 19, endPoint y: 190, distance: 209.3
click at [19, 190] on div "Created by: [PERSON_NAME] Date: [DATE] Chief Complaint: has an old chart no sho…" at bounding box center [657, 305] width 1287 height 282
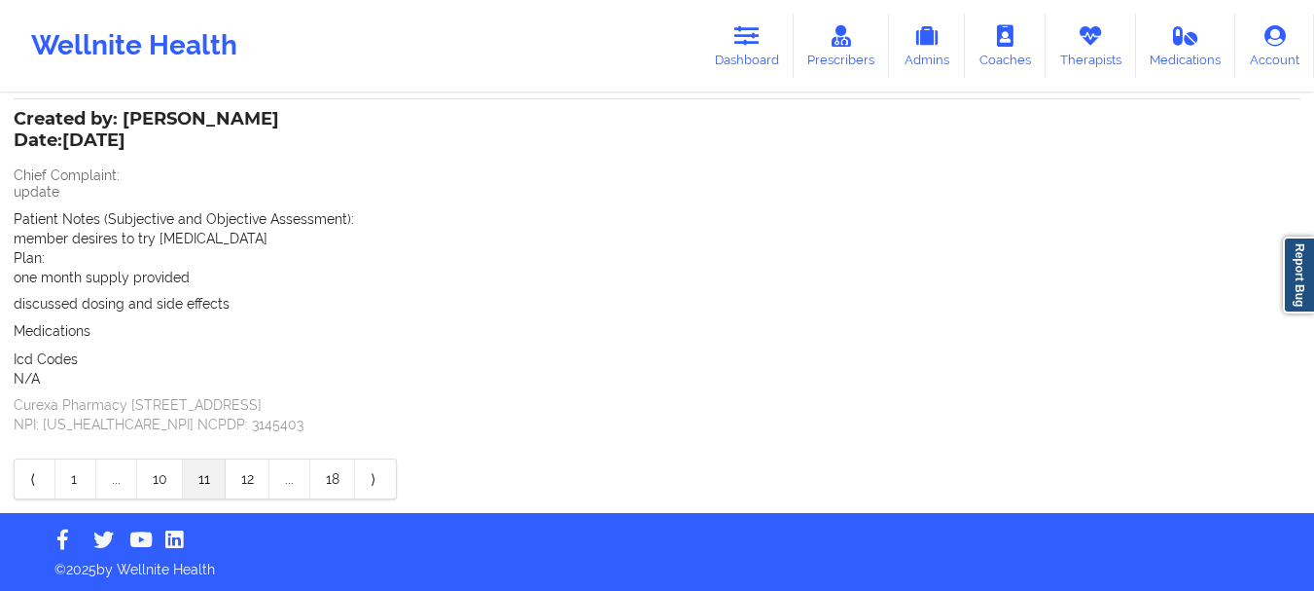
scroll to position [418, 0]
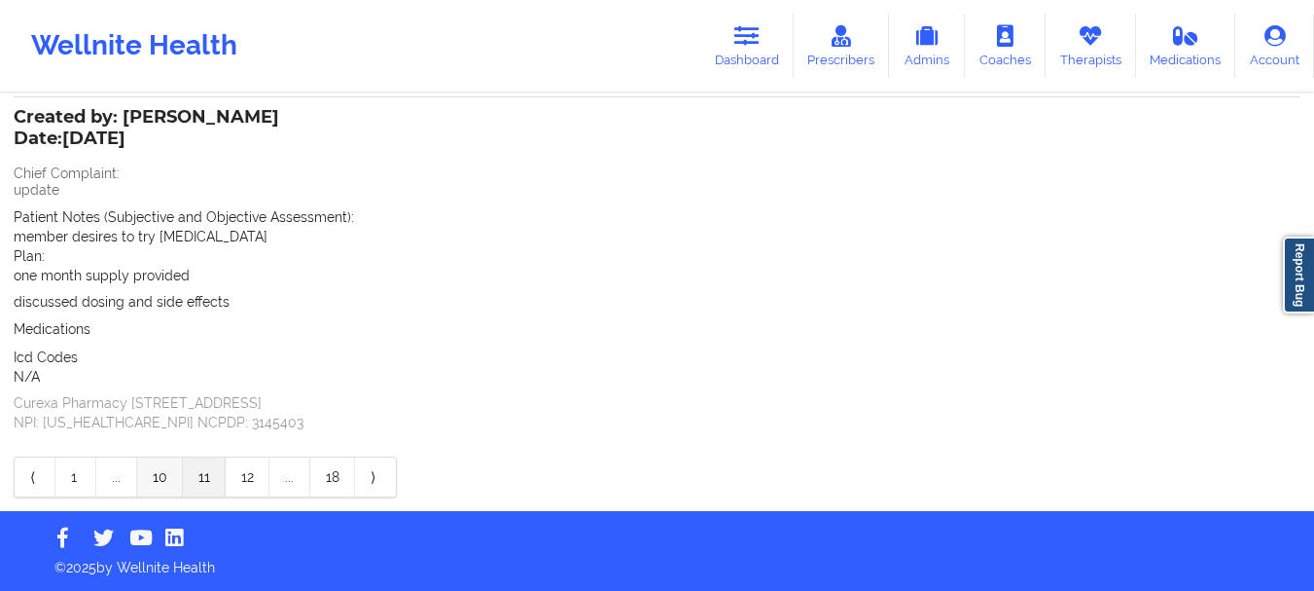
click at [162, 476] on link "10" at bounding box center [160, 476] width 46 height 39
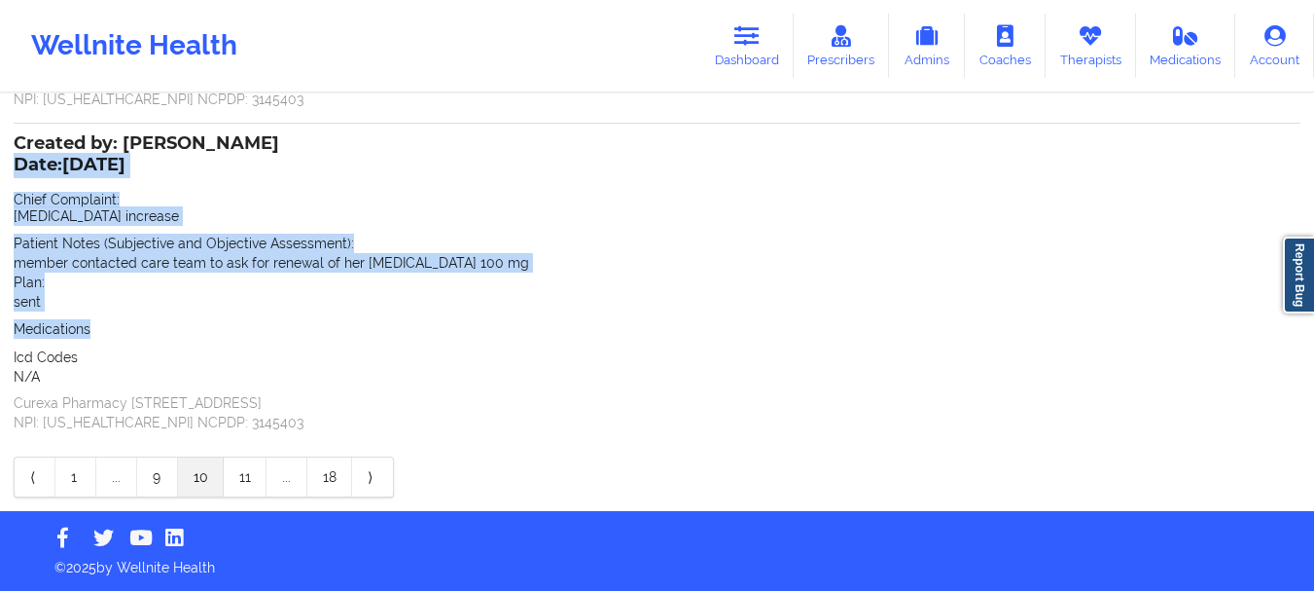
drag, startPoint x: 94, startPoint y: 329, endPoint x: 18, endPoint y: 166, distance: 179.7
click at [18, 166] on div "Created by: [PERSON_NAME] Date: [DATE] Chief Complaint: [MEDICAL_DATA] increase…" at bounding box center [657, 284] width 1287 height 295
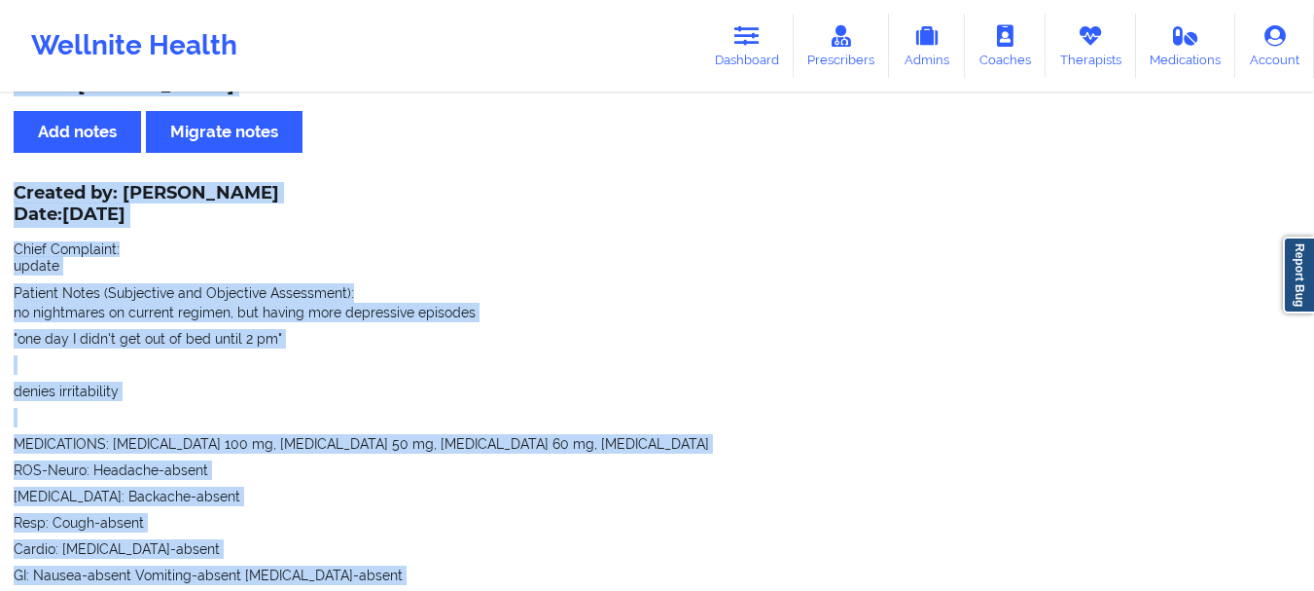
scroll to position [0, 0]
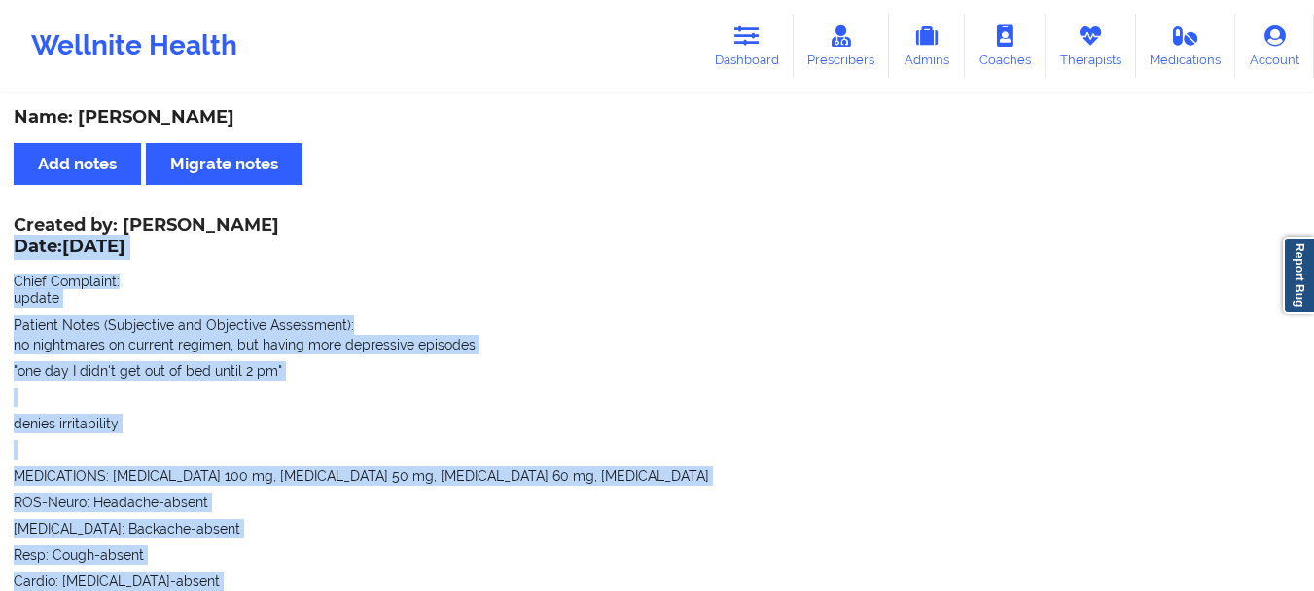
drag, startPoint x: 95, startPoint y: 412, endPoint x: 16, endPoint y: 246, distance: 183.6
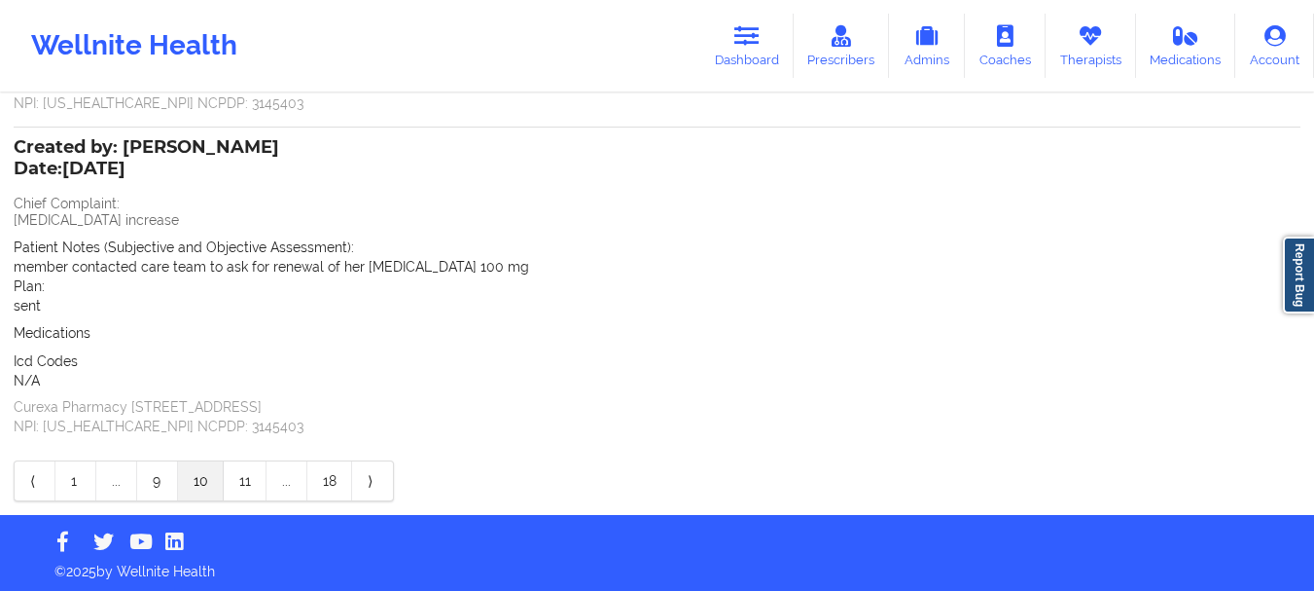
scroll to position [1429, 0]
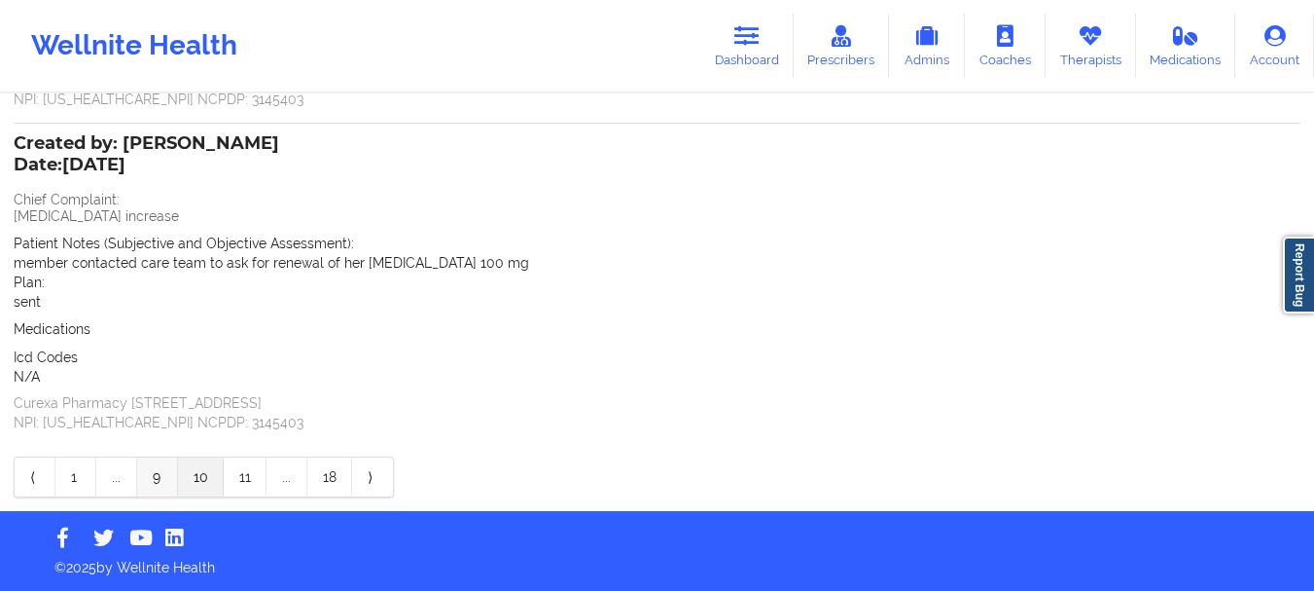
click at [168, 481] on link "9" at bounding box center [157, 476] width 41 height 39
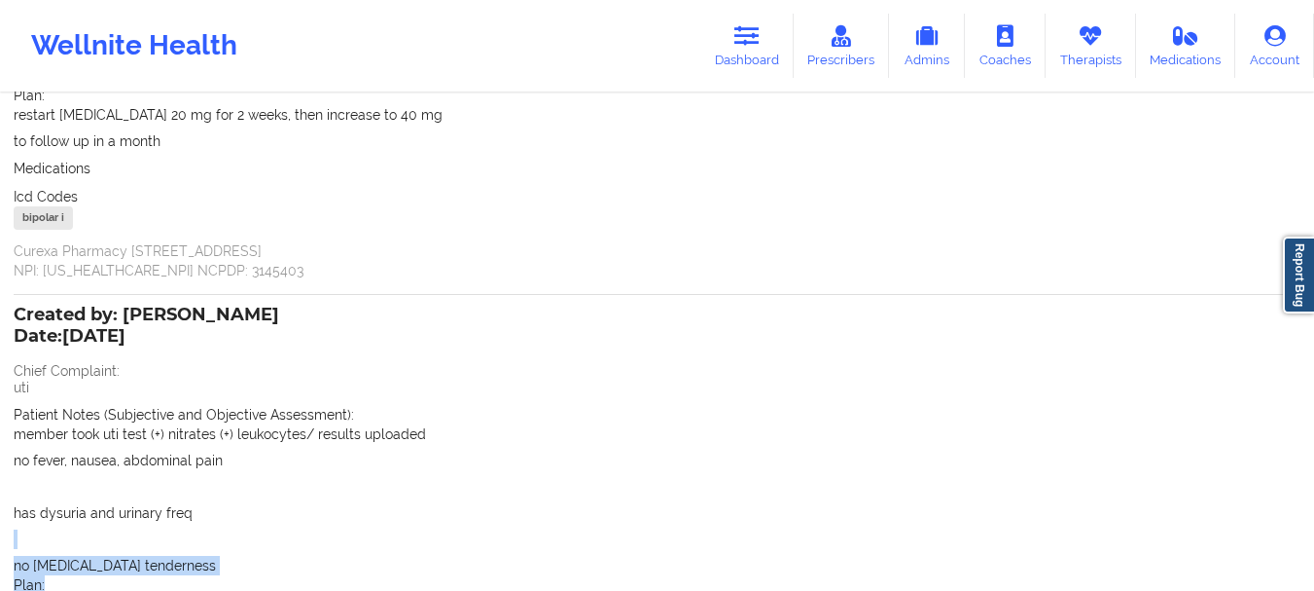
scroll to position [303, 0]
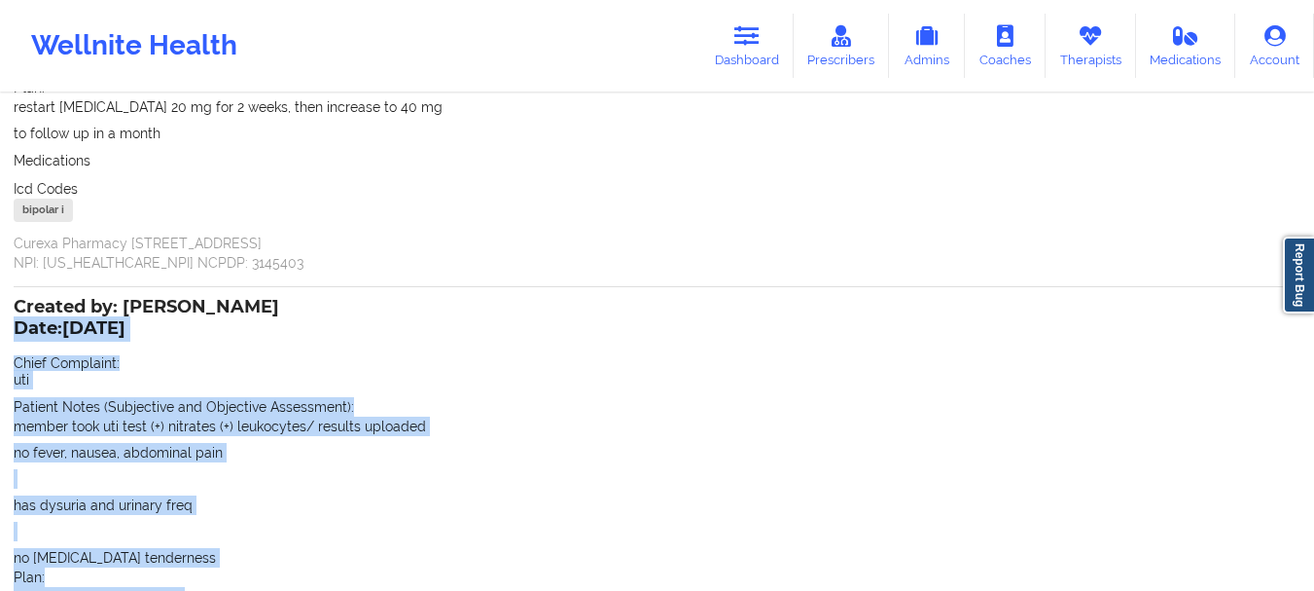
drag, startPoint x: 56, startPoint y: 439, endPoint x: 17, endPoint y: 334, distance: 112.4
click at [17, 334] on div "Created by: [PERSON_NAME] Date: [DATE] Chief Complaint: uti Patient Notes (Subj…" at bounding box center [657, 527] width 1287 height 452
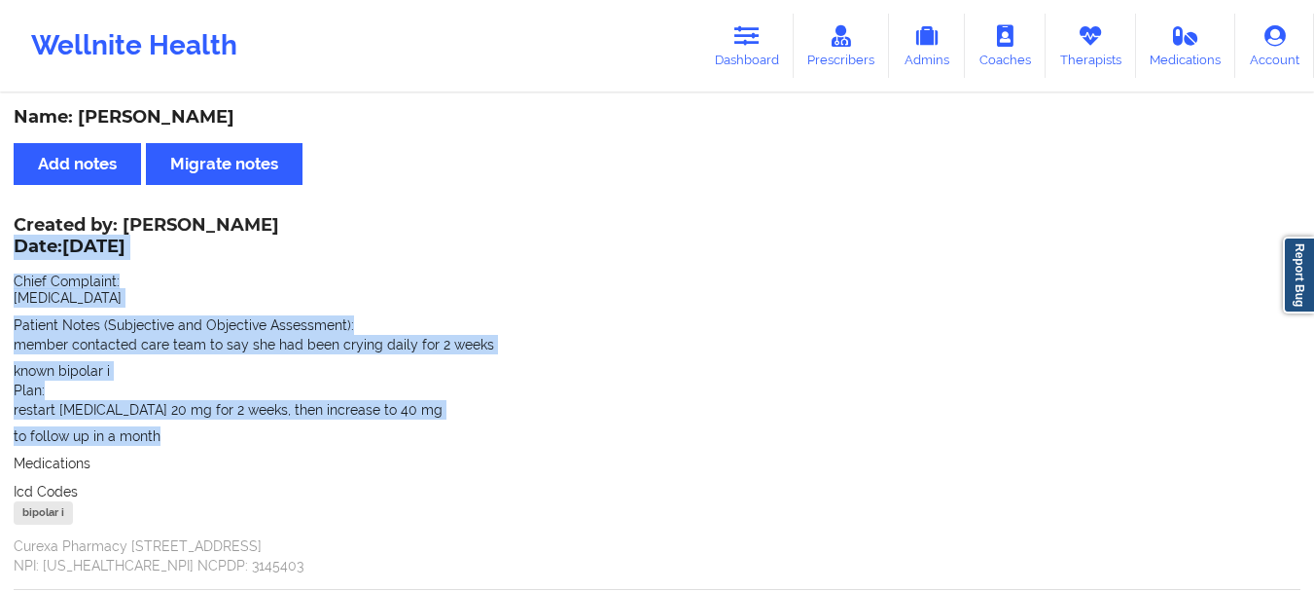
drag, startPoint x: 167, startPoint y: 439, endPoint x: 15, endPoint y: 241, distance: 249.7
click at [15, 241] on div "Created by: [PERSON_NAME] Date: [DATE] Chief Complaint: [MEDICAL_DATA] Patient …" at bounding box center [657, 397] width 1287 height 356
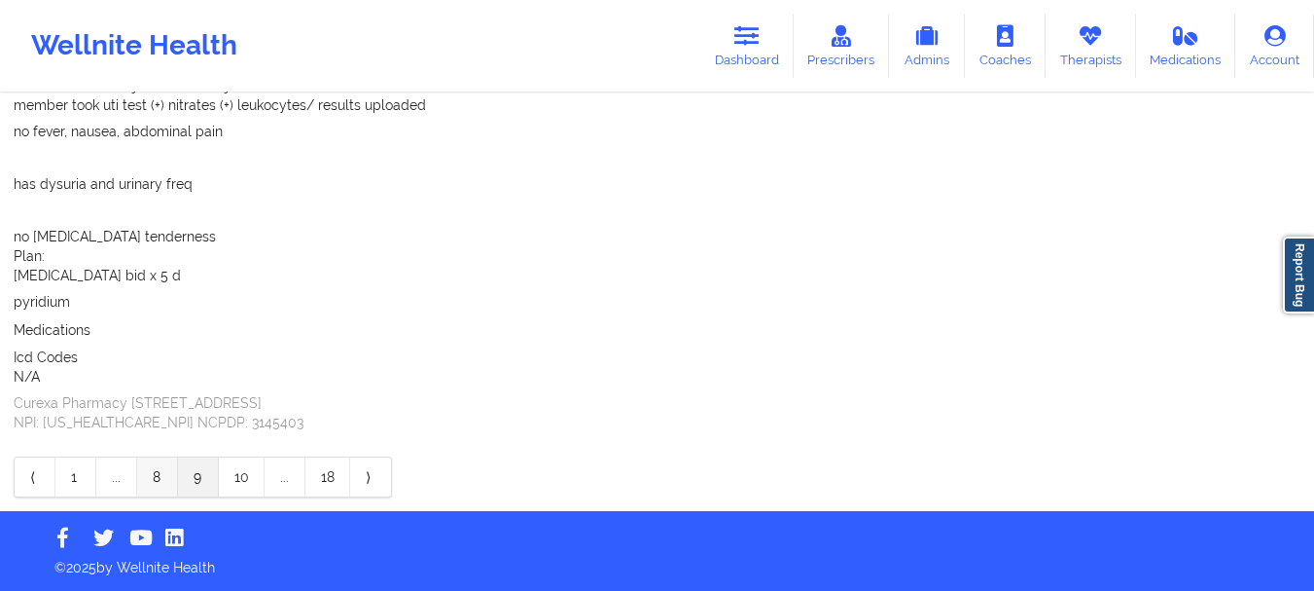
click at [151, 482] on link "8" at bounding box center [157, 476] width 41 height 39
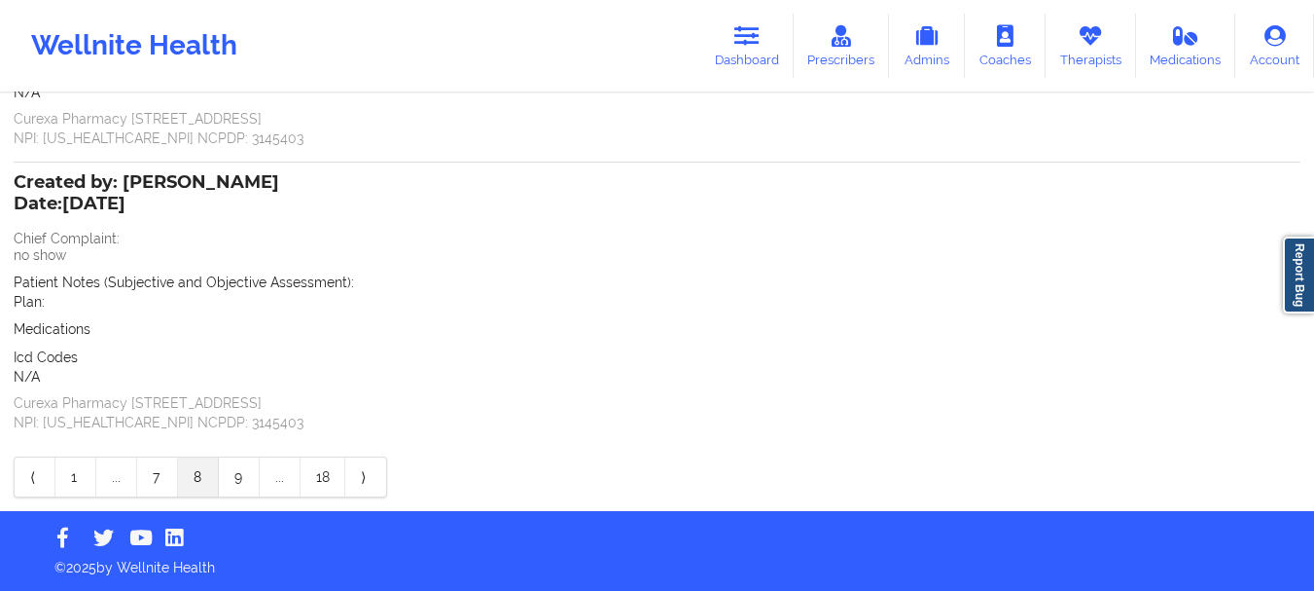
scroll to position [327, 0]
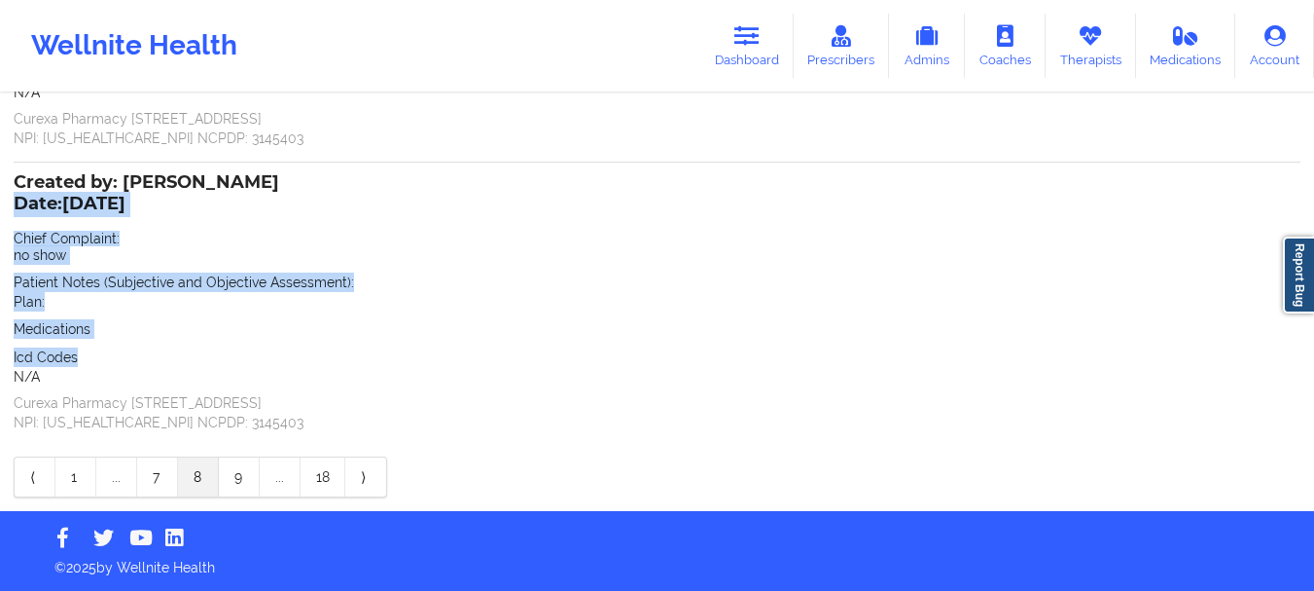
drag, startPoint x: 85, startPoint y: 356, endPoint x: 18, endPoint y: 198, distance: 171.3
click at [18, 198] on div "Created by: [PERSON_NAME] Date: [DATE] Chief Complaint: no show Patient Notes (…" at bounding box center [657, 304] width 1287 height 256
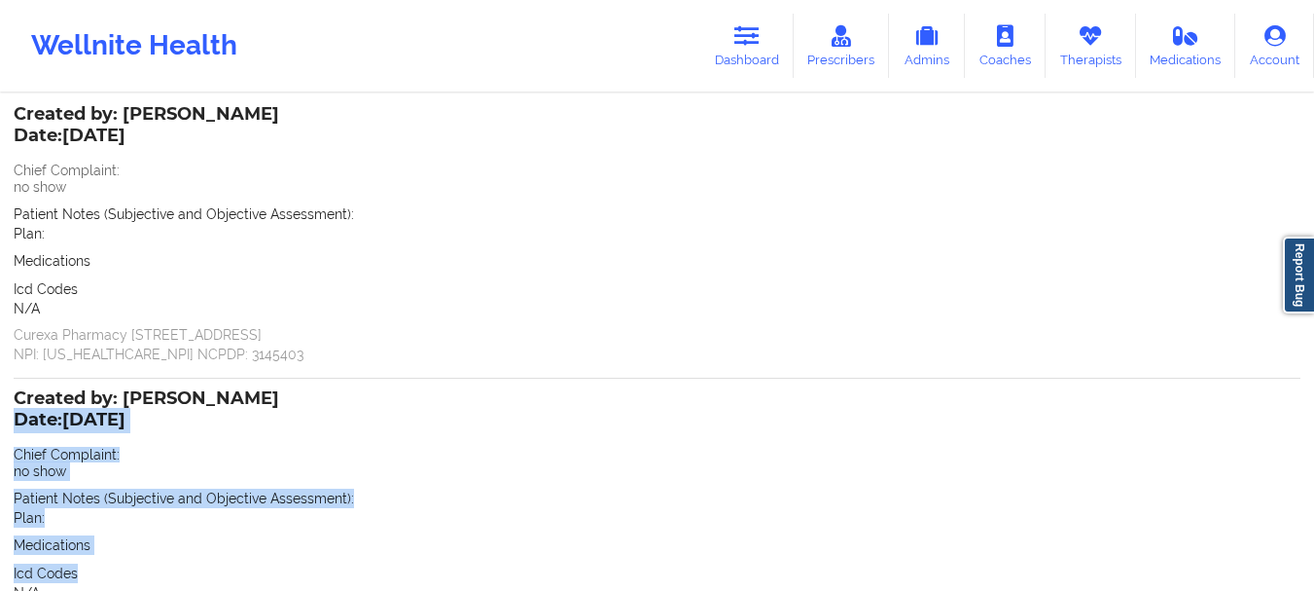
scroll to position [0, 0]
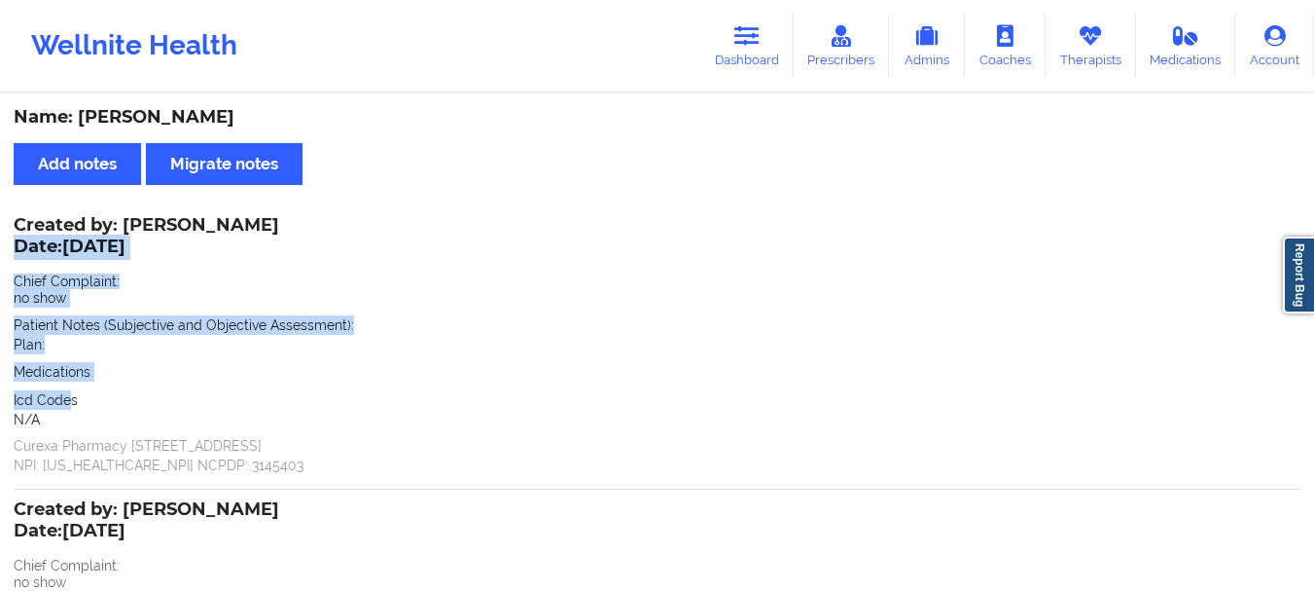
drag, startPoint x: 73, startPoint y: 401, endPoint x: 14, endPoint y: 234, distance: 176.6
click at [14, 234] on div "Created by: [PERSON_NAME] Date: [DATE] Chief Complaint: no show Patient Notes (…" at bounding box center [657, 347] width 1287 height 256
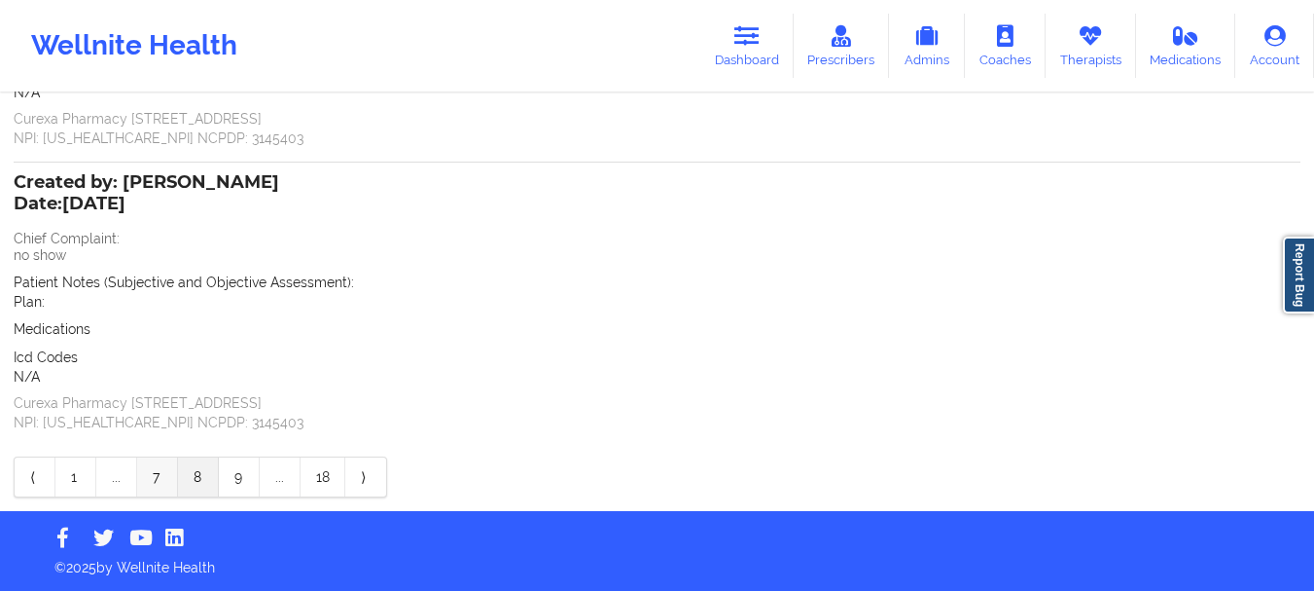
click at [164, 492] on link "7" at bounding box center [157, 476] width 41 height 39
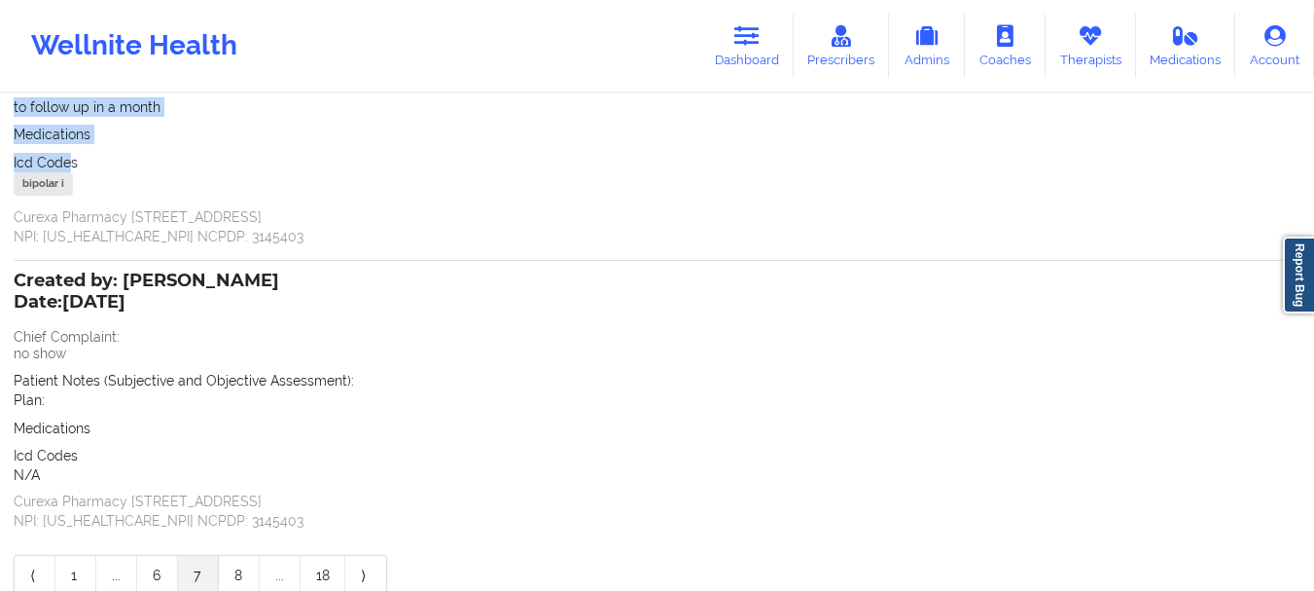
scroll to position [1536, 0]
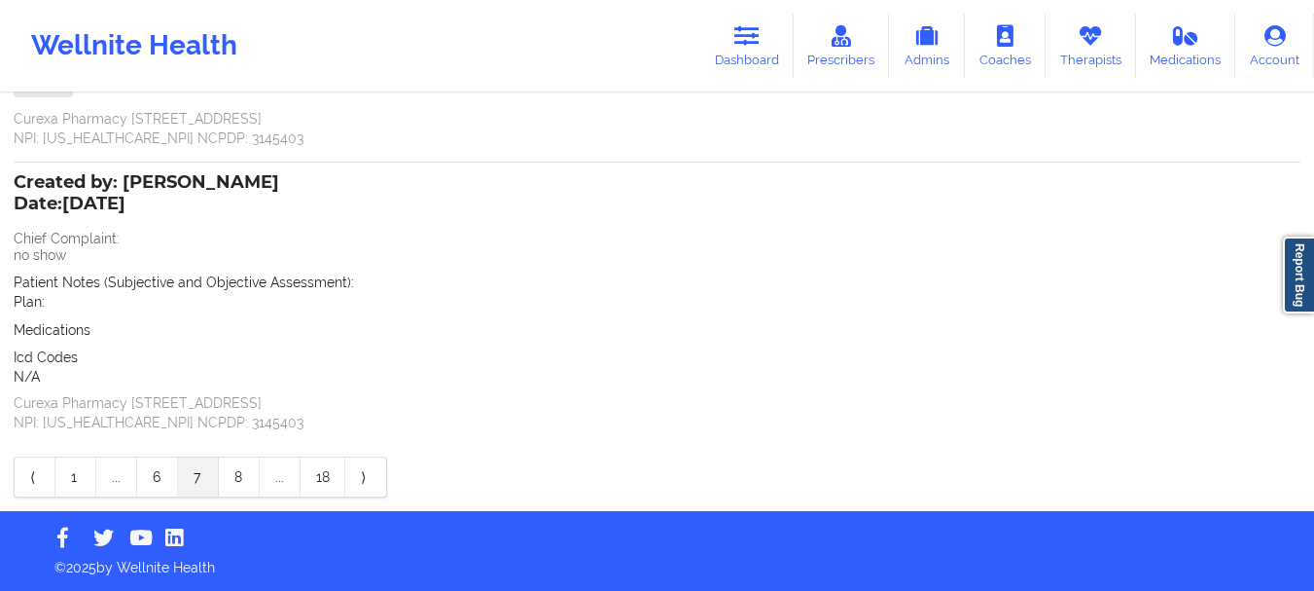
click at [126, 373] on p "N/A" at bounding box center [657, 376] width 1287 height 19
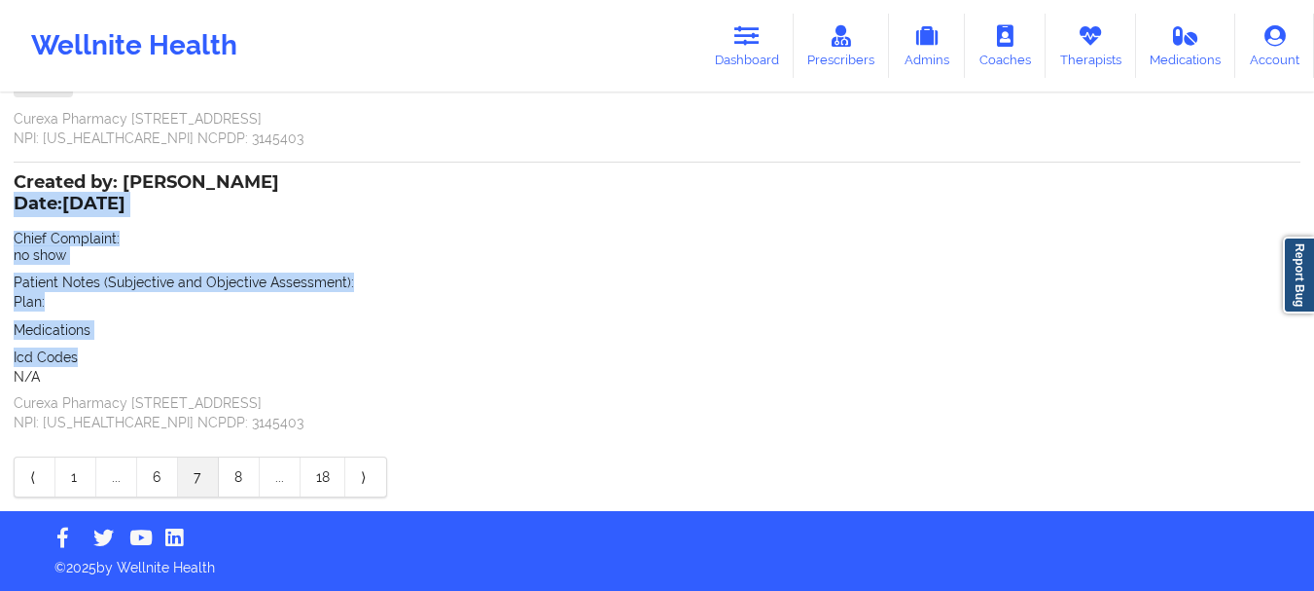
drag, startPoint x: 83, startPoint y: 358, endPoint x: 14, endPoint y: 200, distance: 172.1
click at [14, 200] on div "Created by: [PERSON_NAME] Date: [DATE] Chief Complaint: no show Patient Notes (…" at bounding box center [657, 304] width 1287 height 256
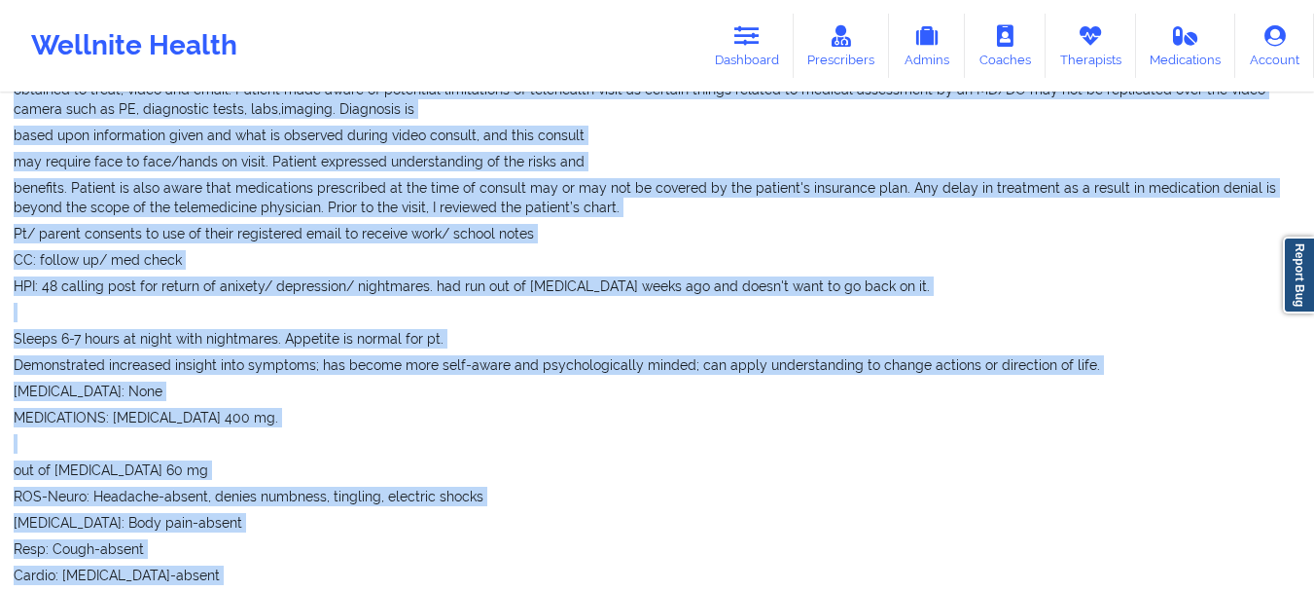
scroll to position [0, 0]
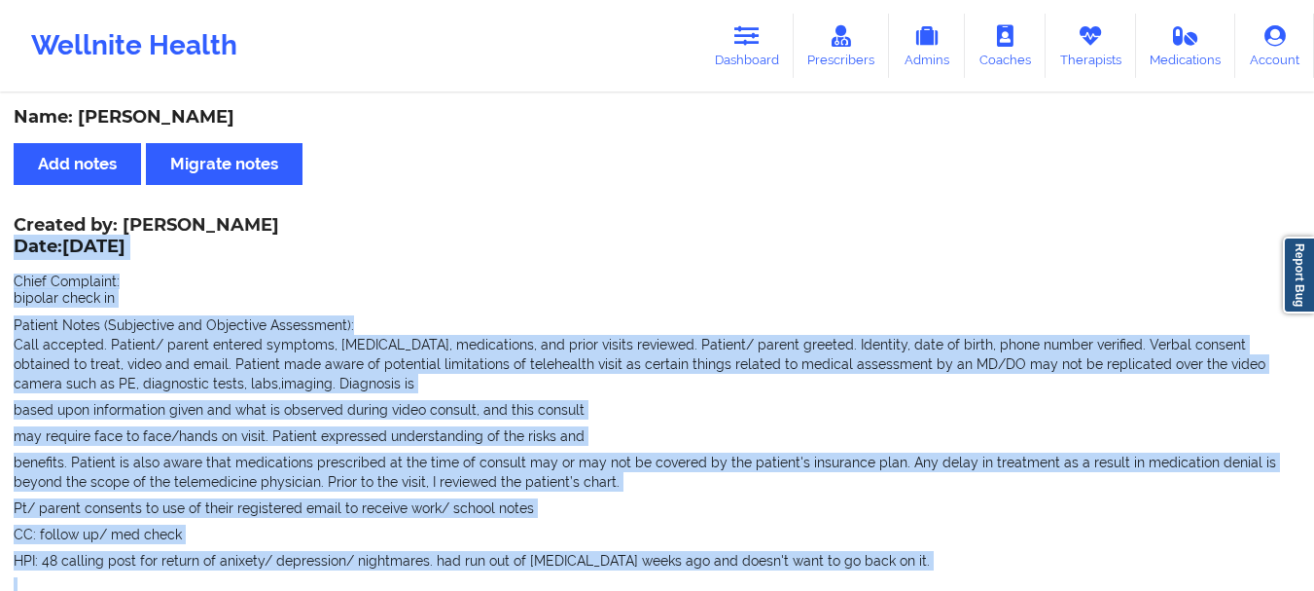
drag, startPoint x: 99, startPoint y: 408, endPoint x: 17, endPoint y: 247, distance: 180.6
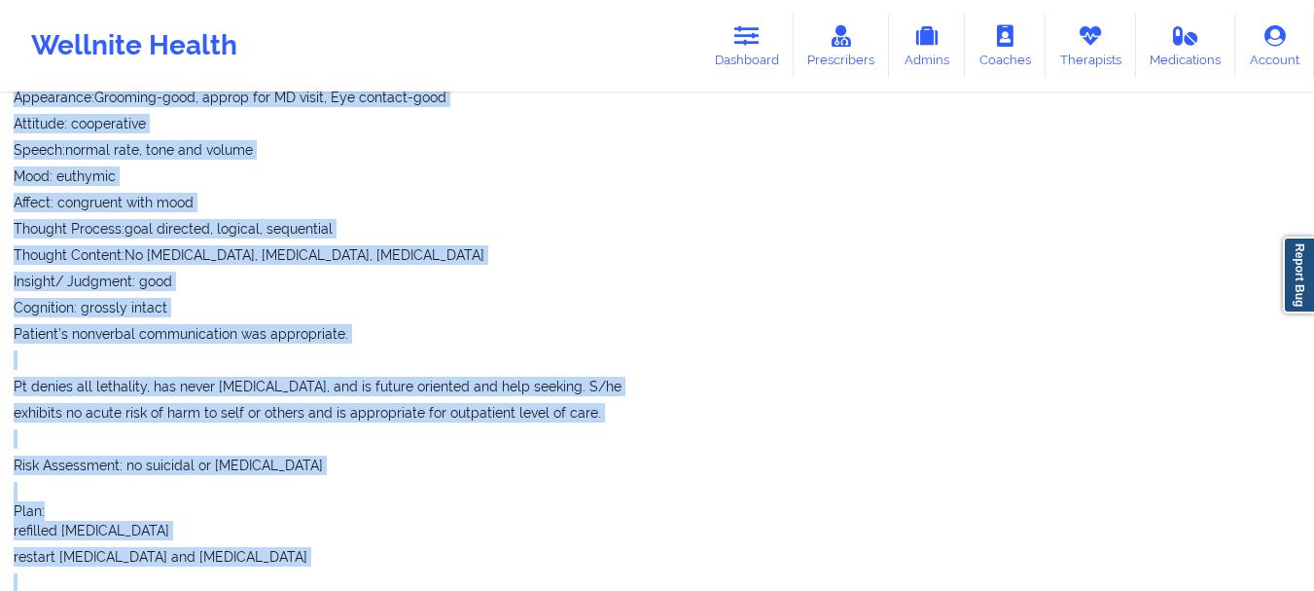
scroll to position [1536, 0]
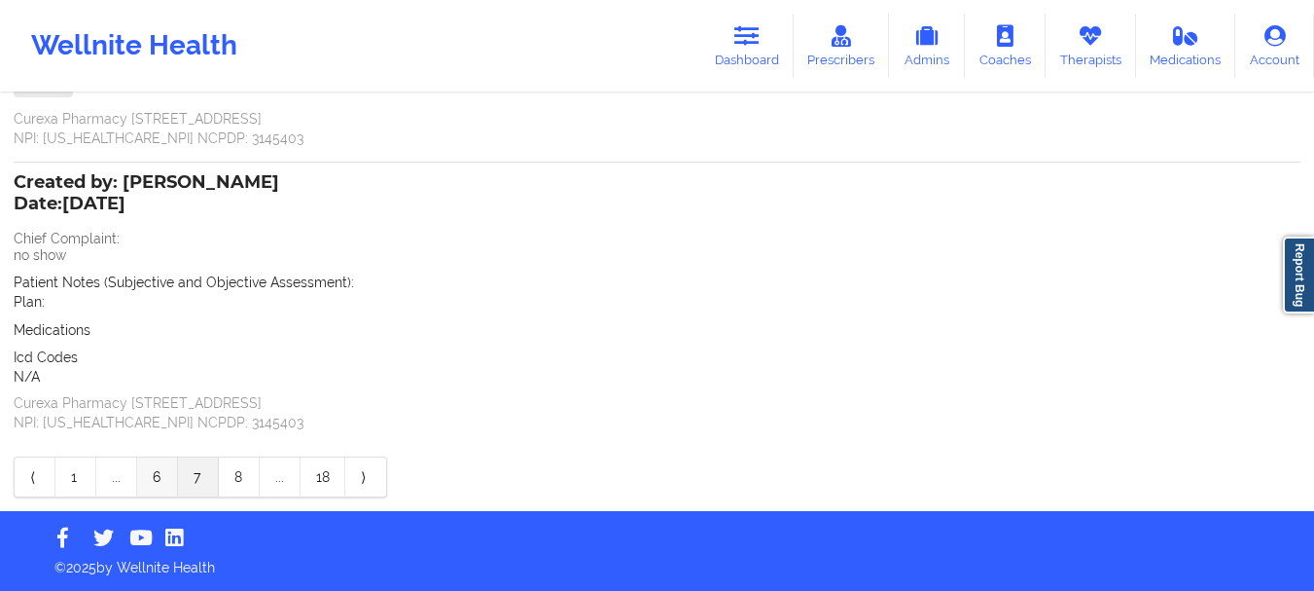
click at [150, 473] on link "6" at bounding box center [157, 476] width 41 height 39
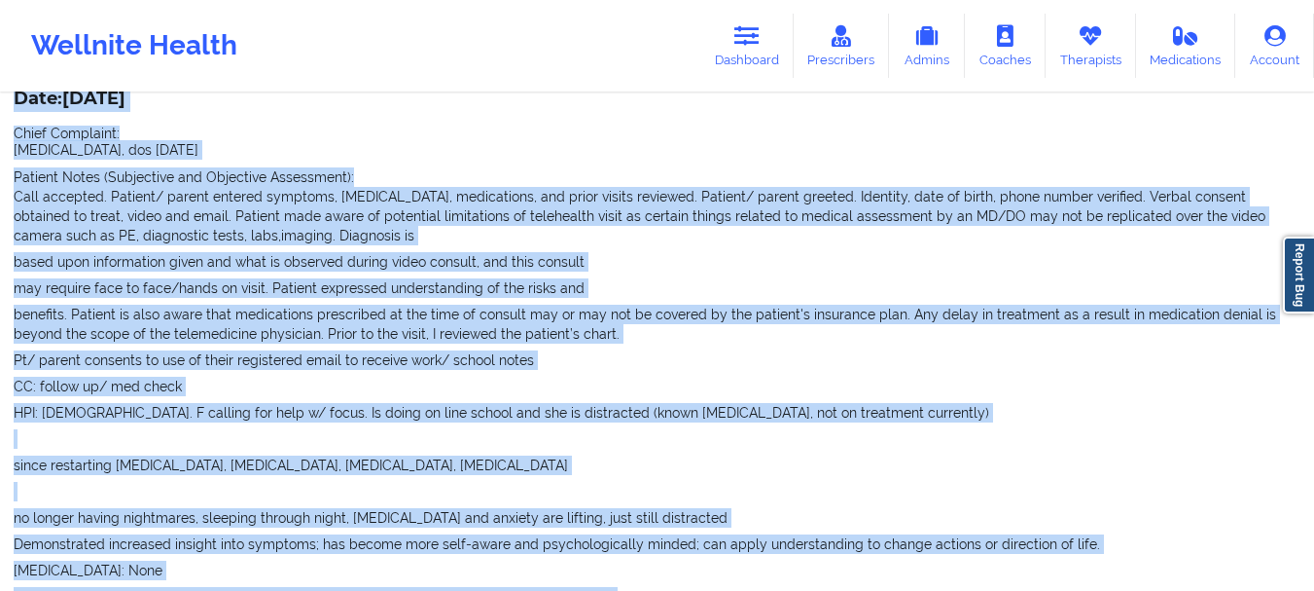
scroll to position [497, 0]
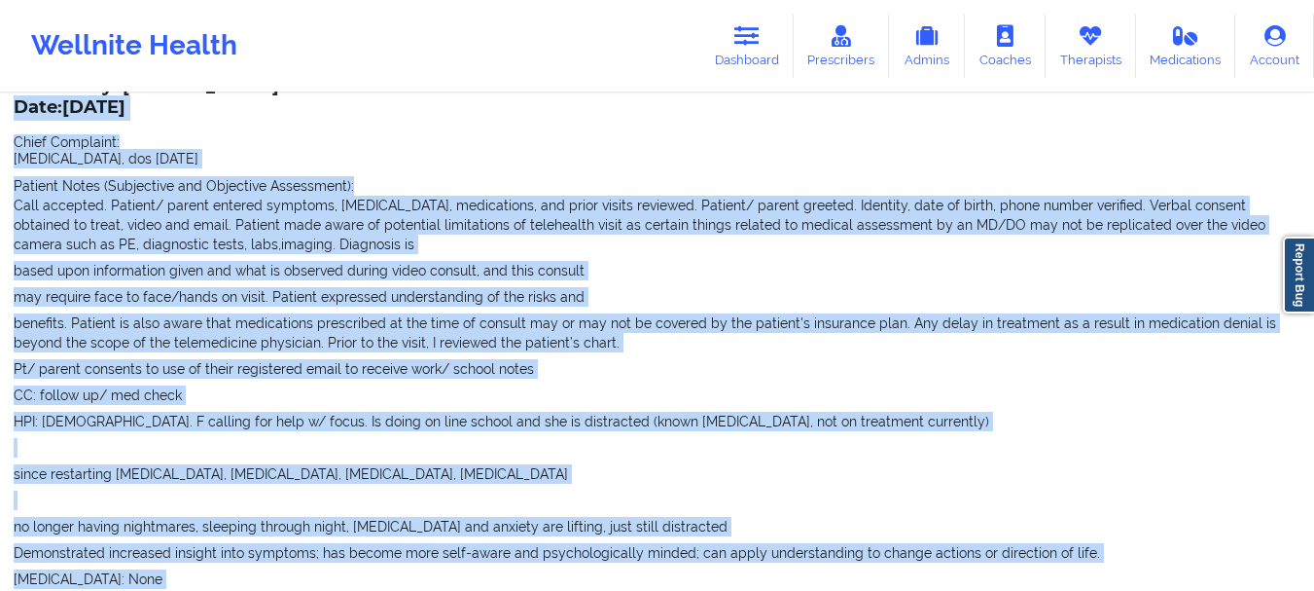
drag, startPoint x: 102, startPoint y: 326, endPoint x: 18, endPoint y: 102, distance: 239.2
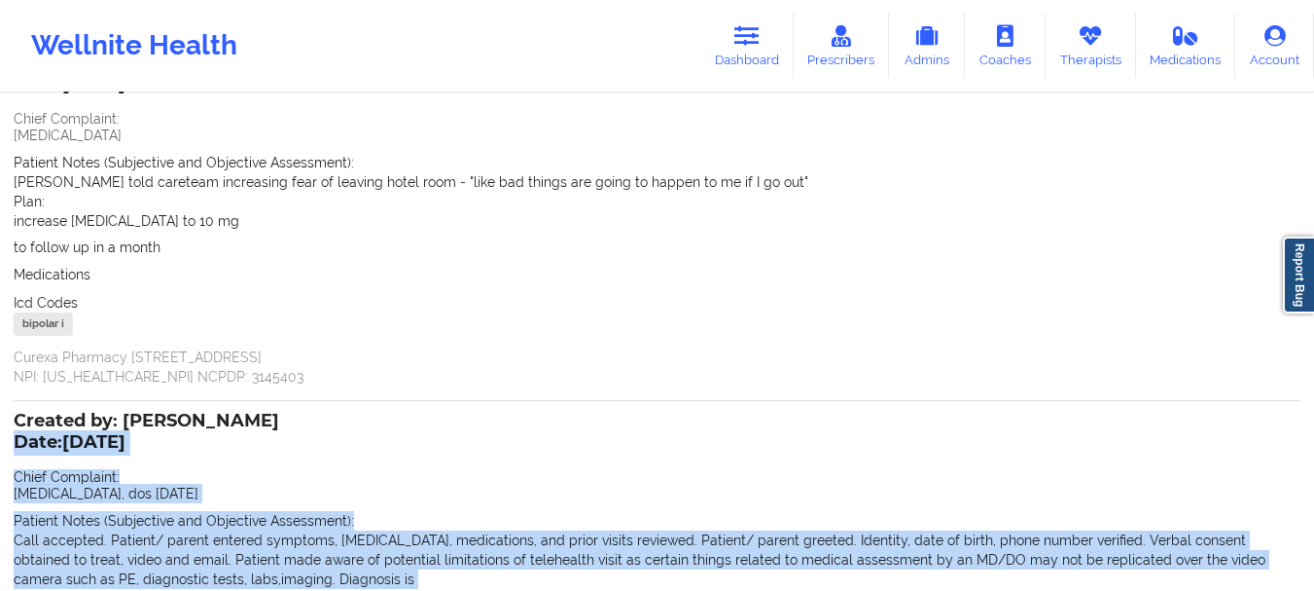
scroll to position [0, 0]
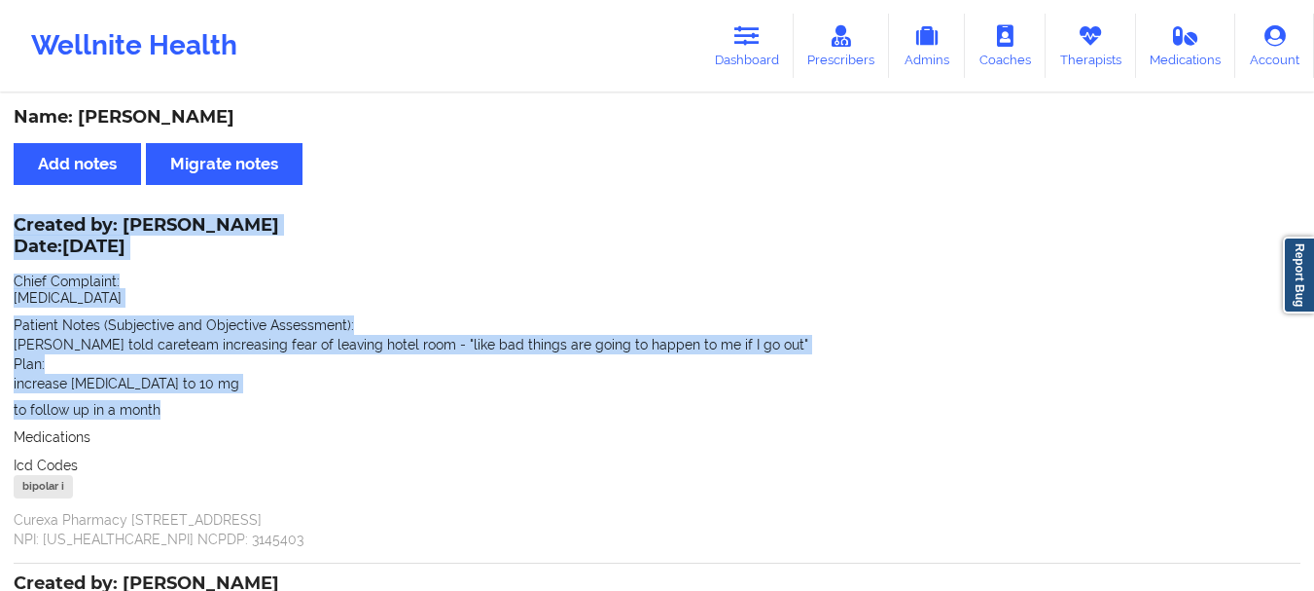
drag, startPoint x: 163, startPoint y: 410, endPoint x: 10, endPoint y: 239, distance: 229.4
click at [18, 245] on p "Date: [DATE]" at bounding box center [147, 246] width 266 height 25
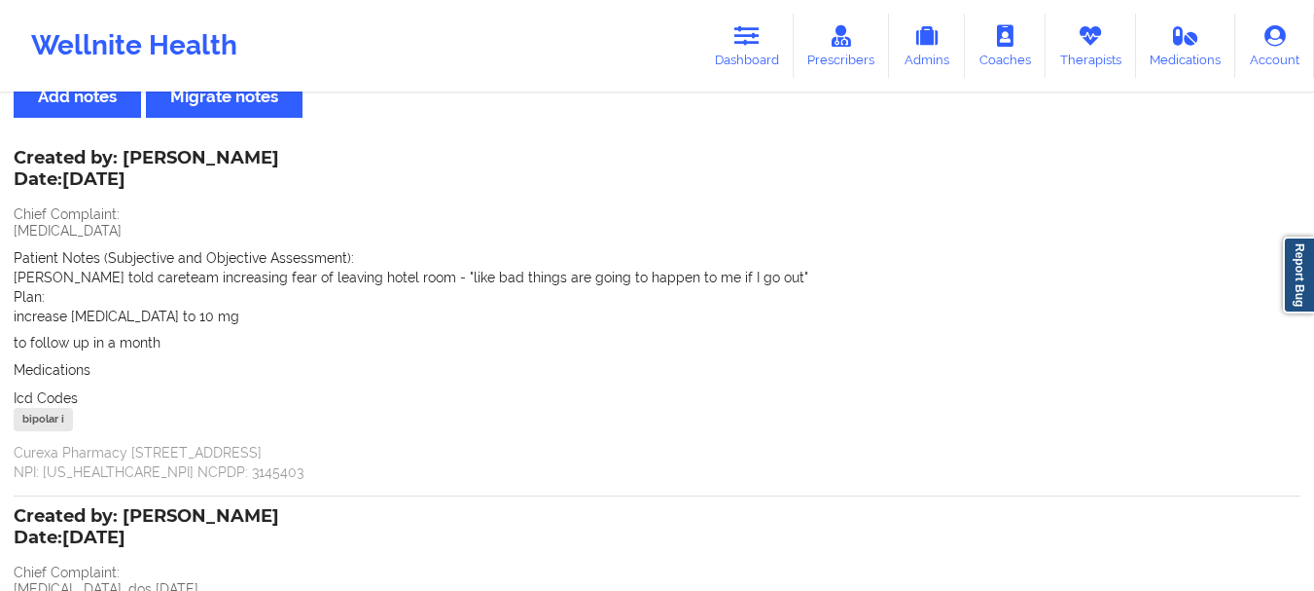
scroll to position [63, 0]
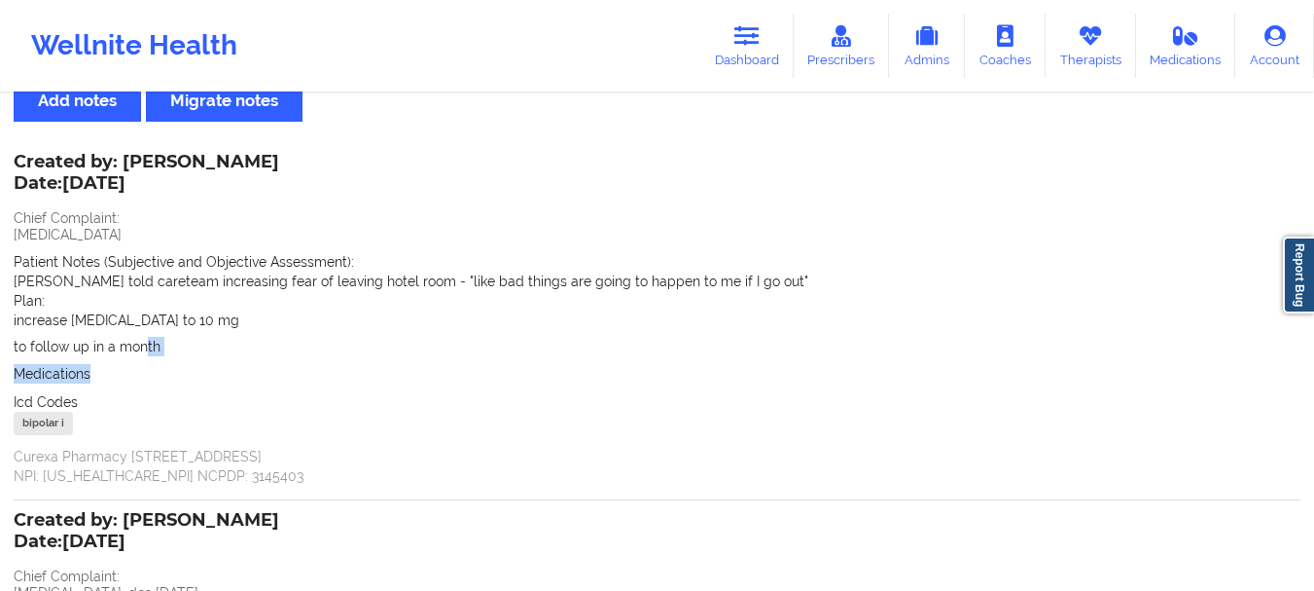
drag, startPoint x: 146, startPoint y: 350, endPoint x: 141, endPoint y: 361, distance: 11.8
click at [141, 361] on div "Created by: [PERSON_NAME] Date: [DATE] Chief Complaint: [MEDICAL_DATA] Patient …" at bounding box center [657, 321] width 1287 height 330
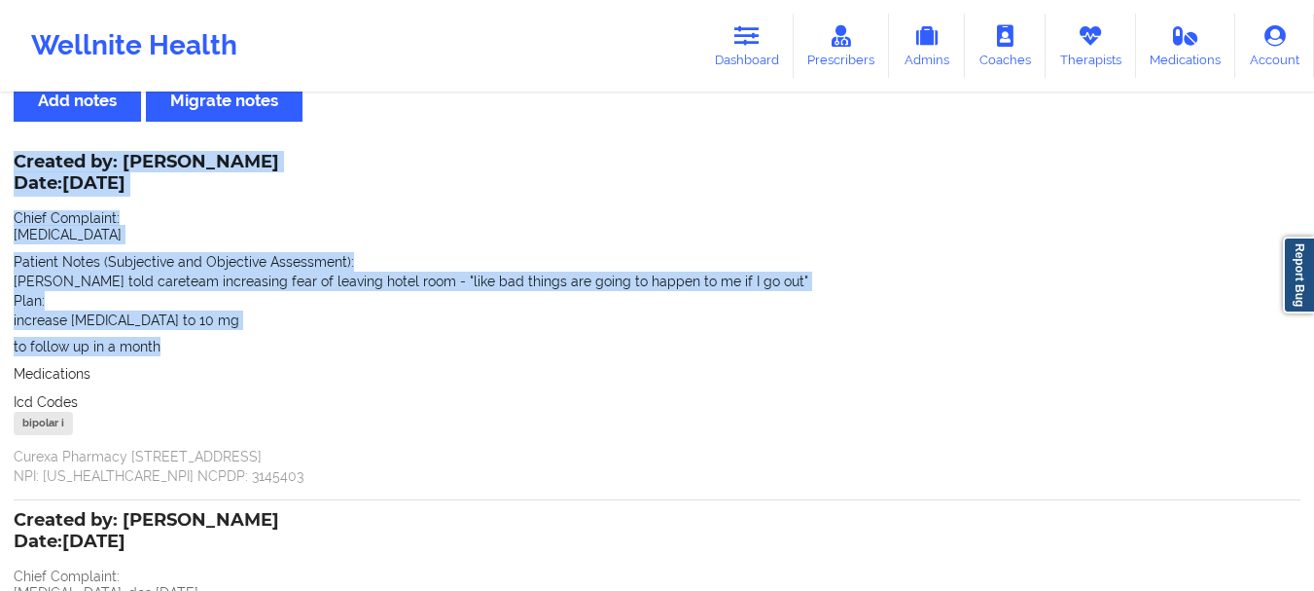
drag, startPoint x: 162, startPoint y: 342, endPoint x: 11, endPoint y: 177, distance: 224.5
click at [19, 179] on p "Date: [DATE]" at bounding box center [147, 183] width 266 height 25
drag, startPoint x: 10, startPoint y: 183, endPoint x: 108, endPoint y: 310, distance: 160.9
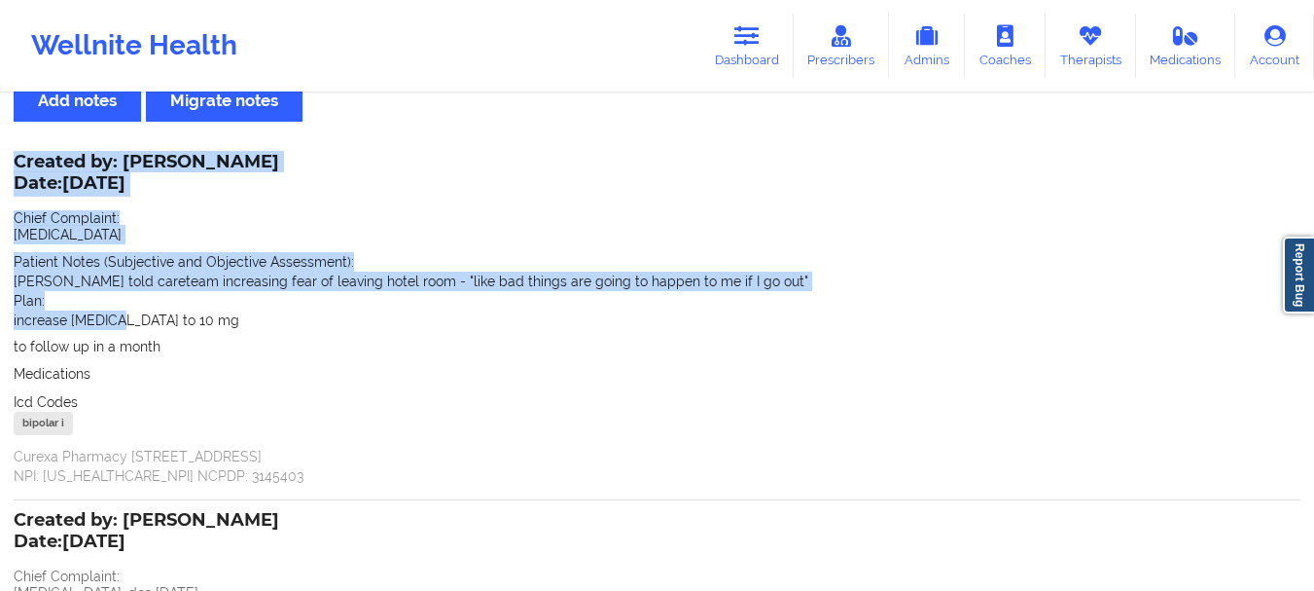
click at [107, 310] on p "increase [MEDICAL_DATA] to 10 mg" at bounding box center [657, 319] width 1287 height 19
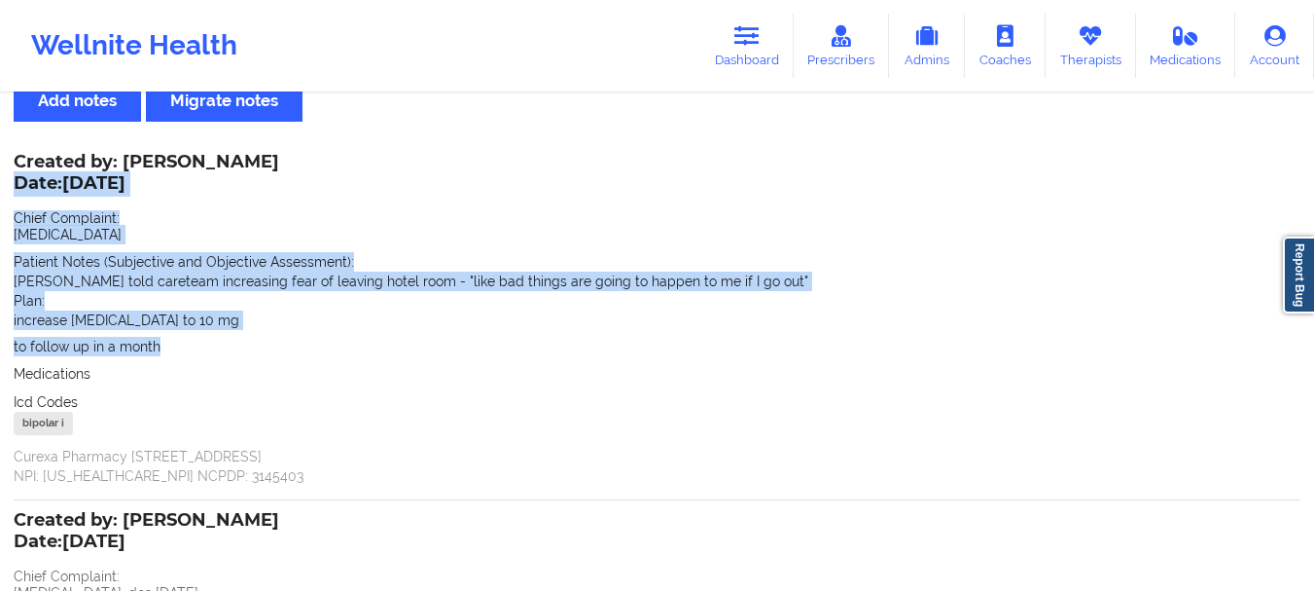
drag, startPoint x: 162, startPoint y: 346, endPoint x: 17, endPoint y: 181, distance: 220.6
click at [17, 181] on div "Created by: [PERSON_NAME] Date: [DATE] Chief Complaint: [MEDICAL_DATA] Patient …" at bounding box center [657, 321] width 1287 height 330
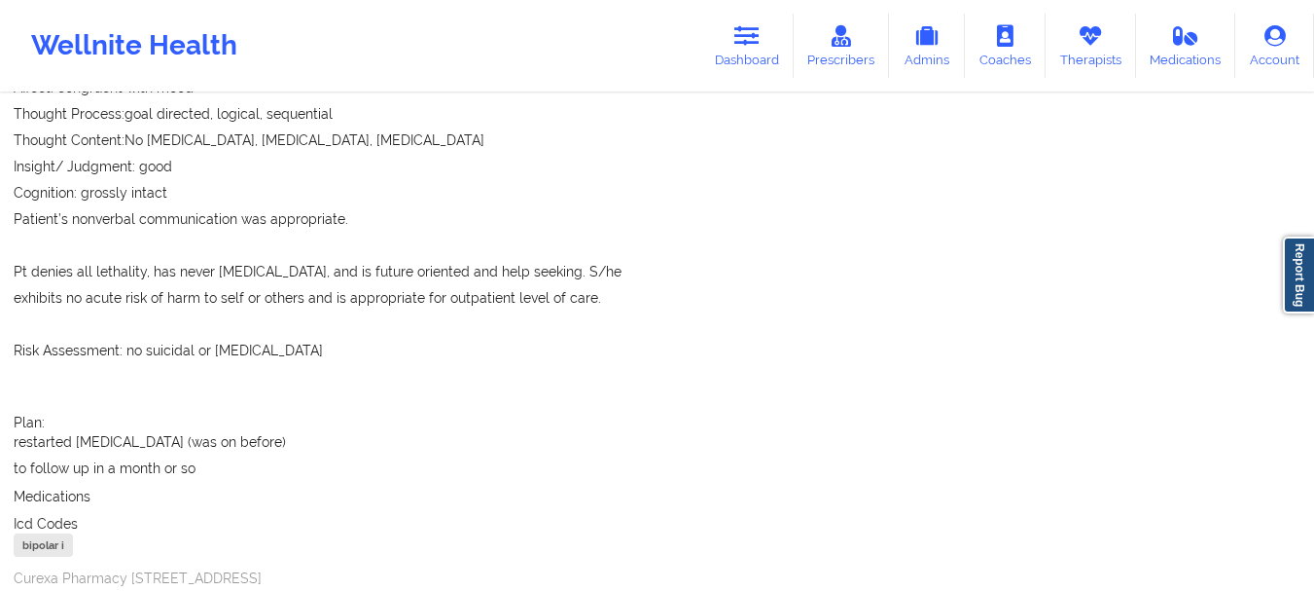
scroll to position [1531, 0]
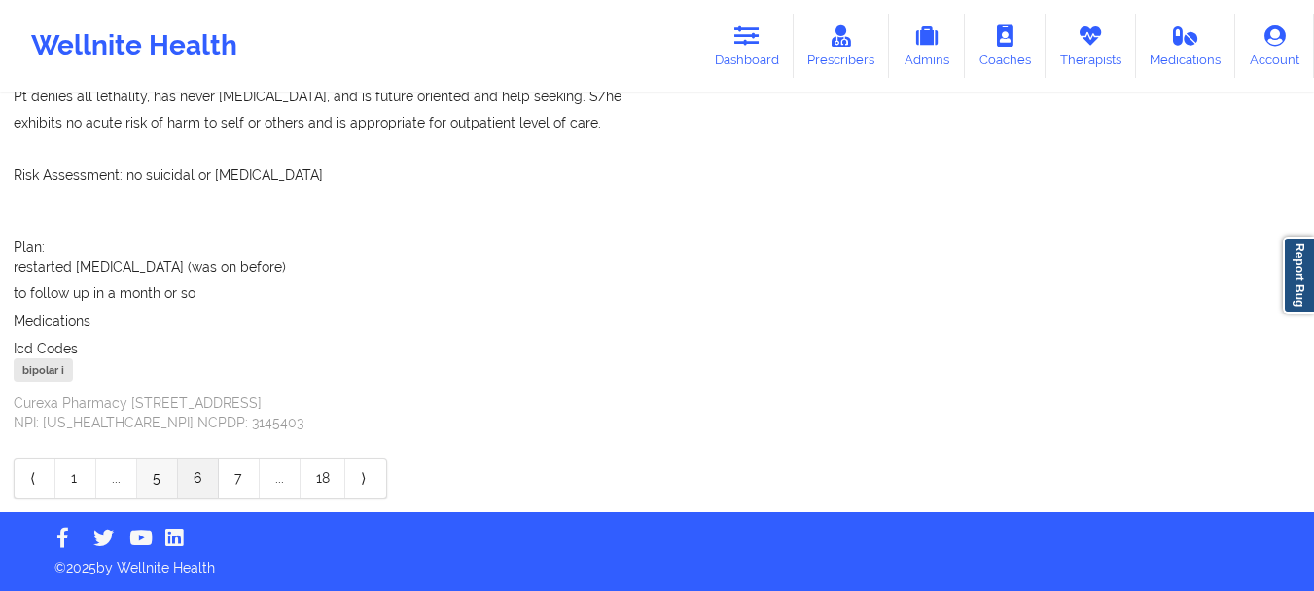
click at [161, 479] on link "5" at bounding box center [157, 477] width 41 height 39
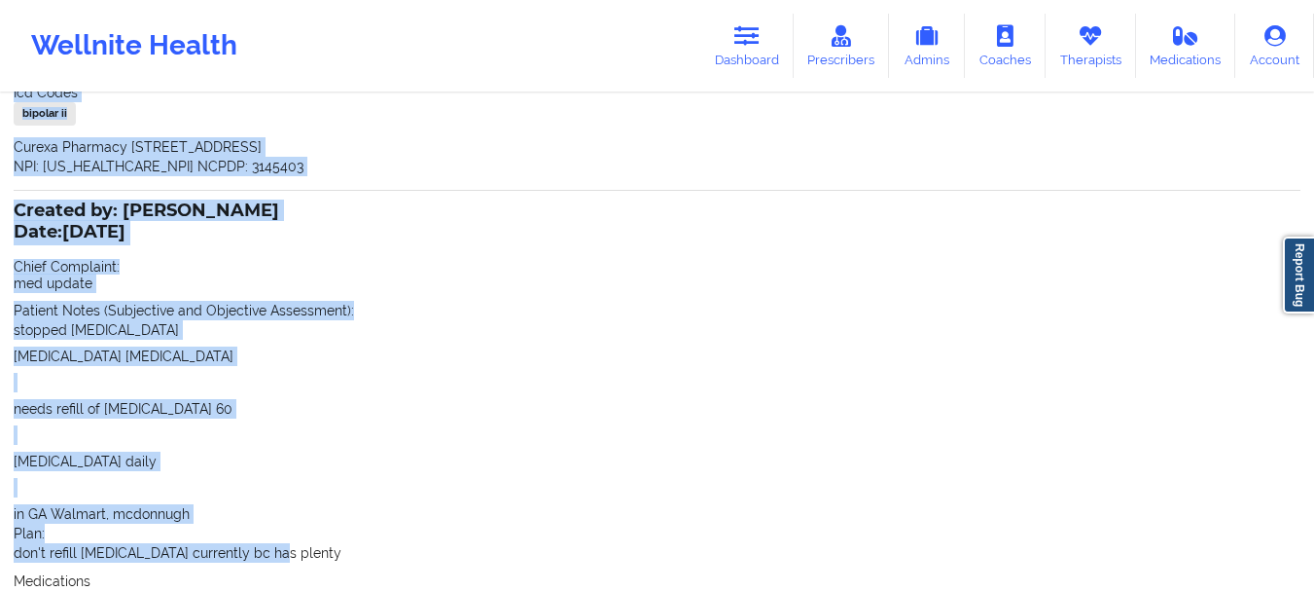
scroll to position [294, 0]
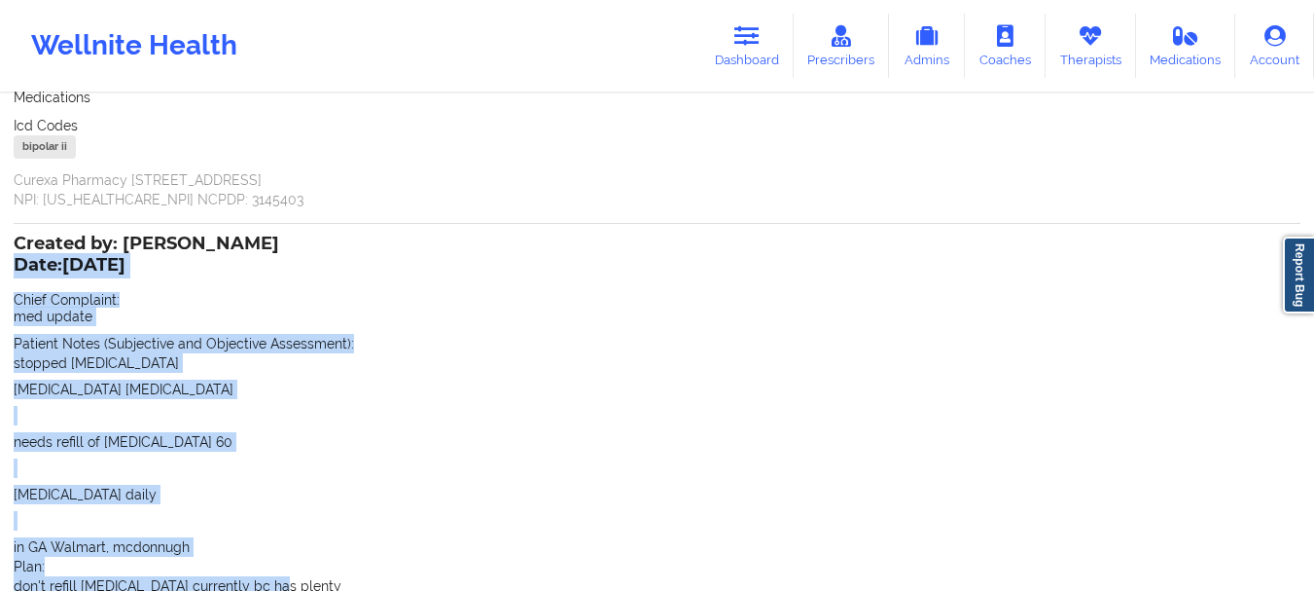
drag, startPoint x: 269, startPoint y: 300, endPoint x: 19, endPoint y: 259, distance: 252.4
click at [19, 259] on div "Created by: [PERSON_NAME] Date: [DATE] Chief Complaint: med update Patient Note…" at bounding box center [657, 480] width 1287 height 487
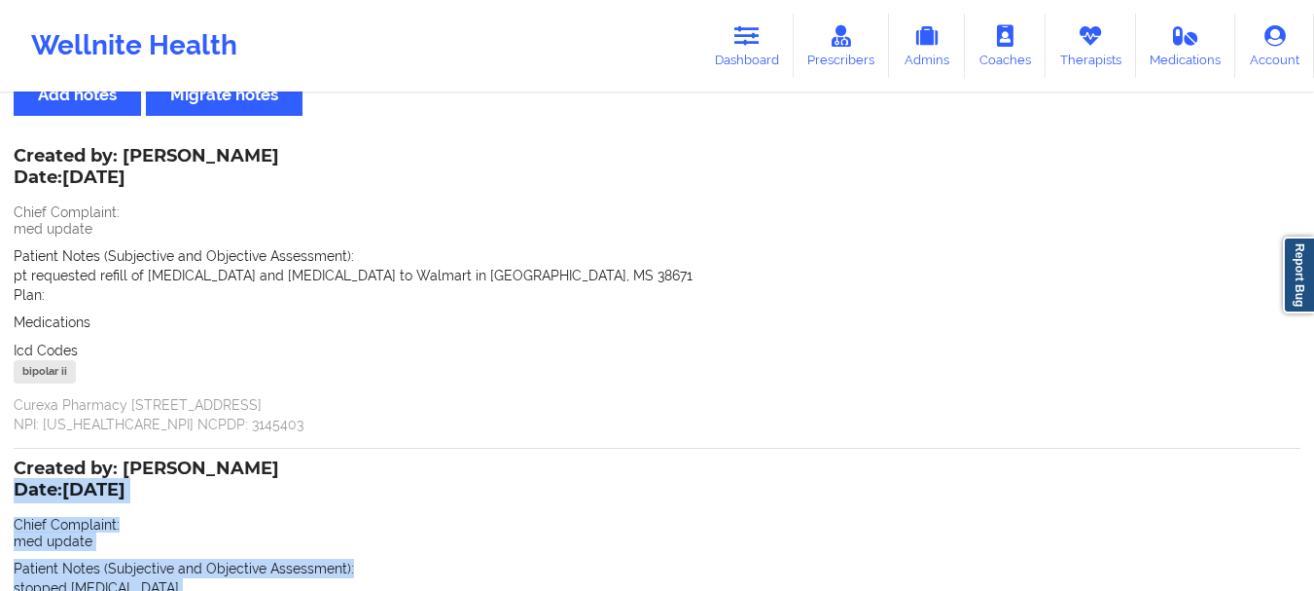
scroll to position [51, 0]
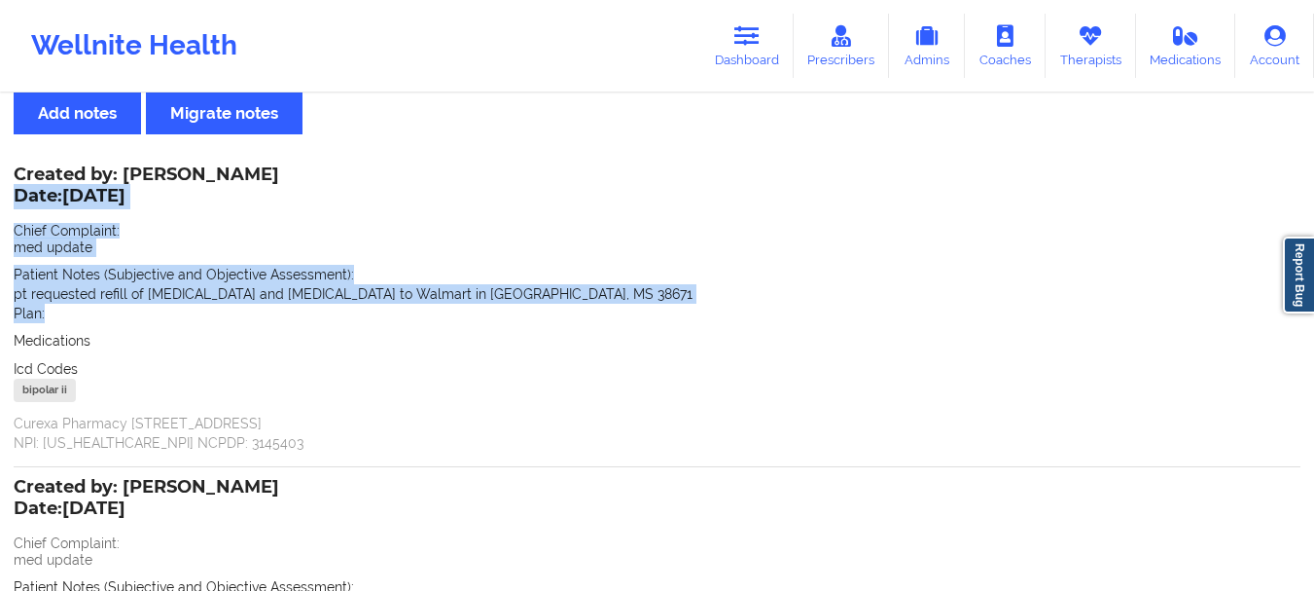
drag, startPoint x: 51, startPoint y: 317, endPoint x: 18, endPoint y: 189, distance: 132.4
click at [18, 189] on div "Created by: [PERSON_NAME] Date: [DATE] Chief Complaint: med update Patient Note…" at bounding box center [657, 310] width 1287 height 284
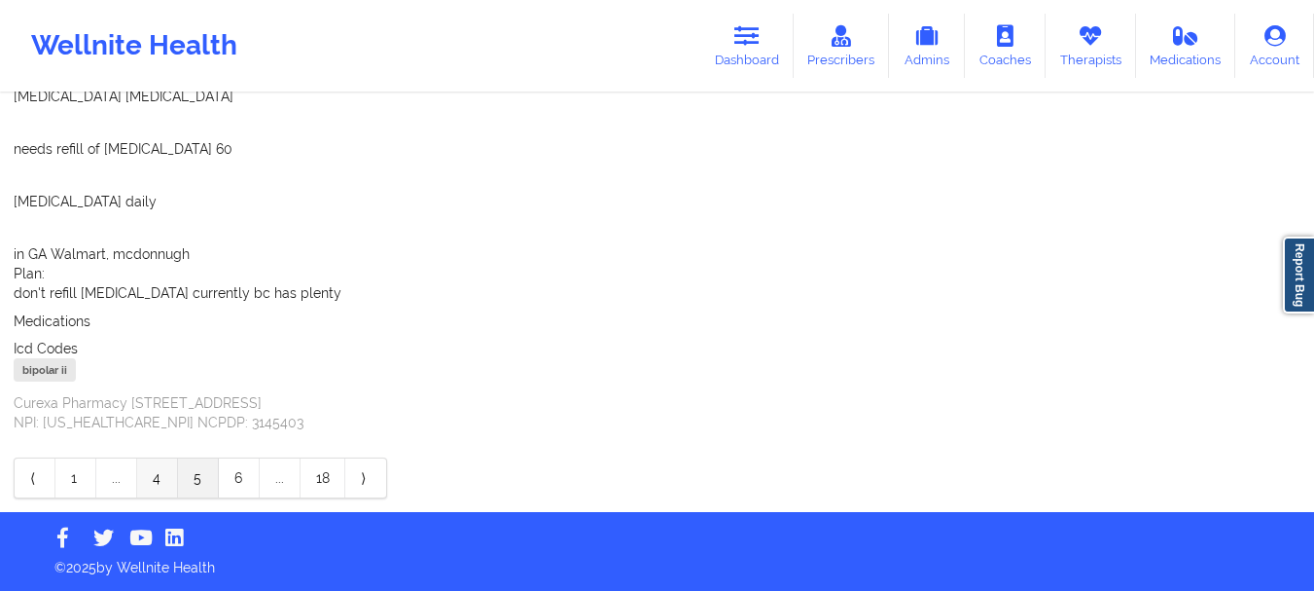
click at [168, 471] on link "4" at bounding box center [157, 477] width 41 height 39
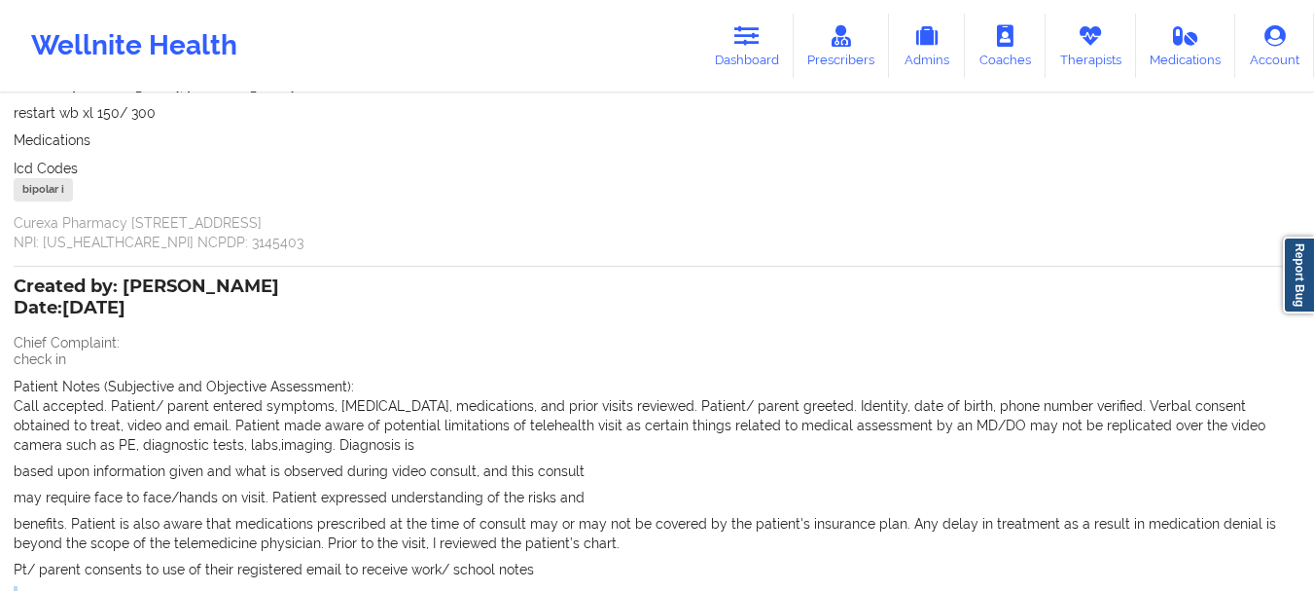
scroll to position [1118, 0]
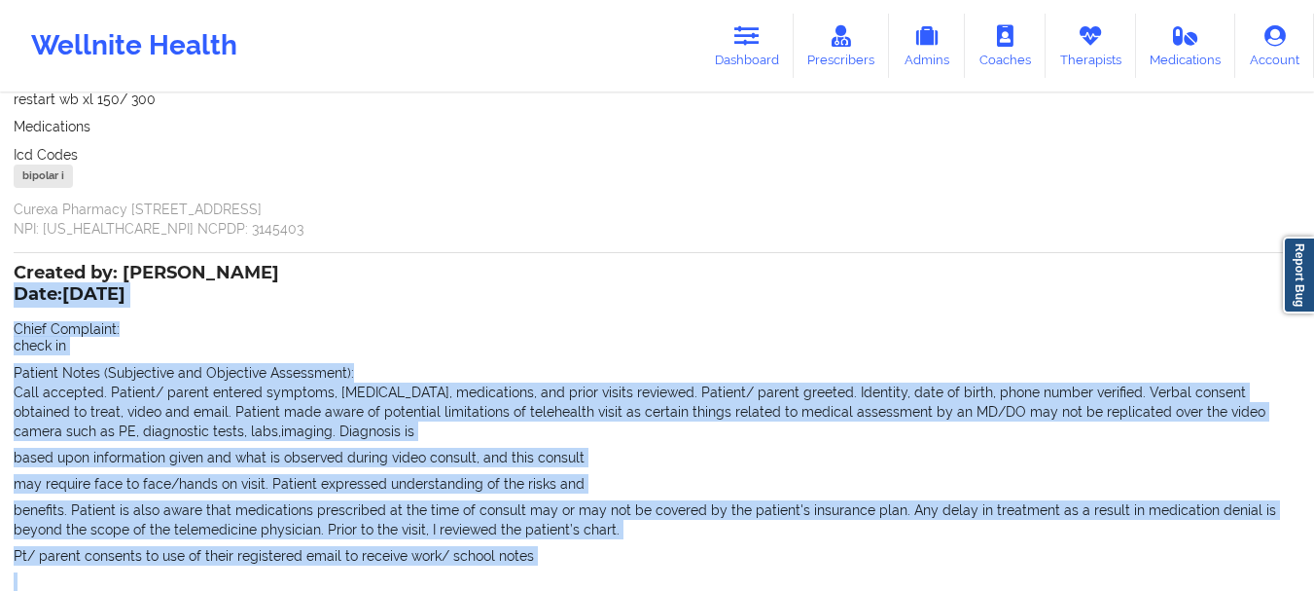
drag, startPoint x: 105, startPoint y: 315, endPoint x: 16, endPoint y: 277, distance: 97.2
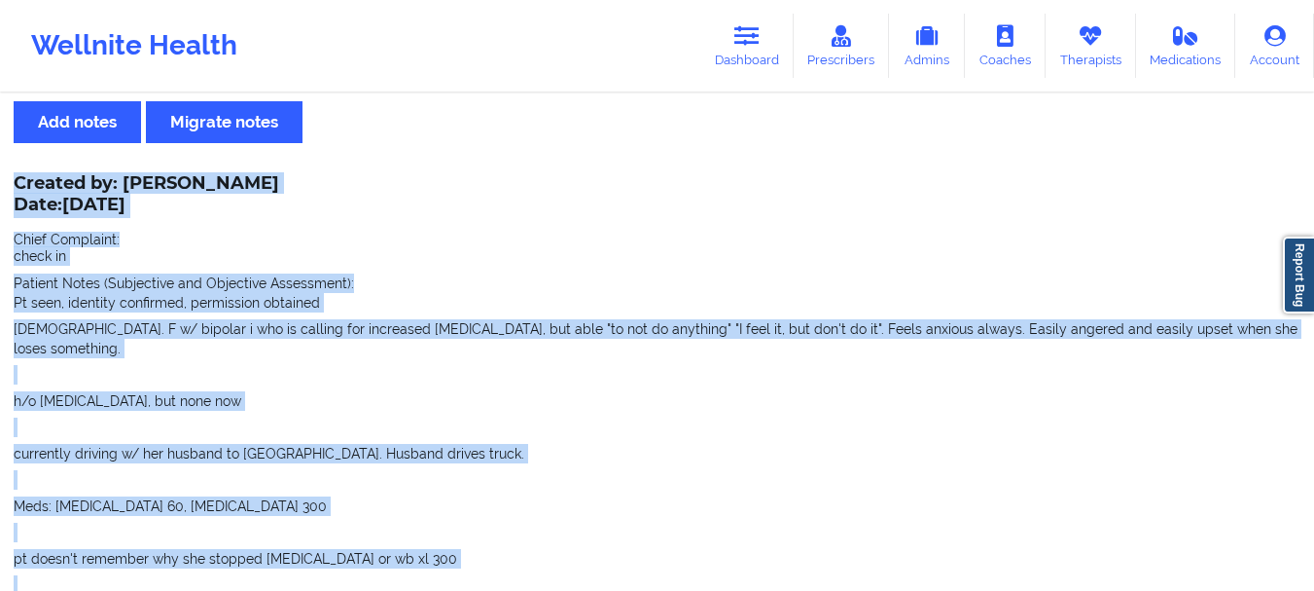
scroll to position [0, 0]
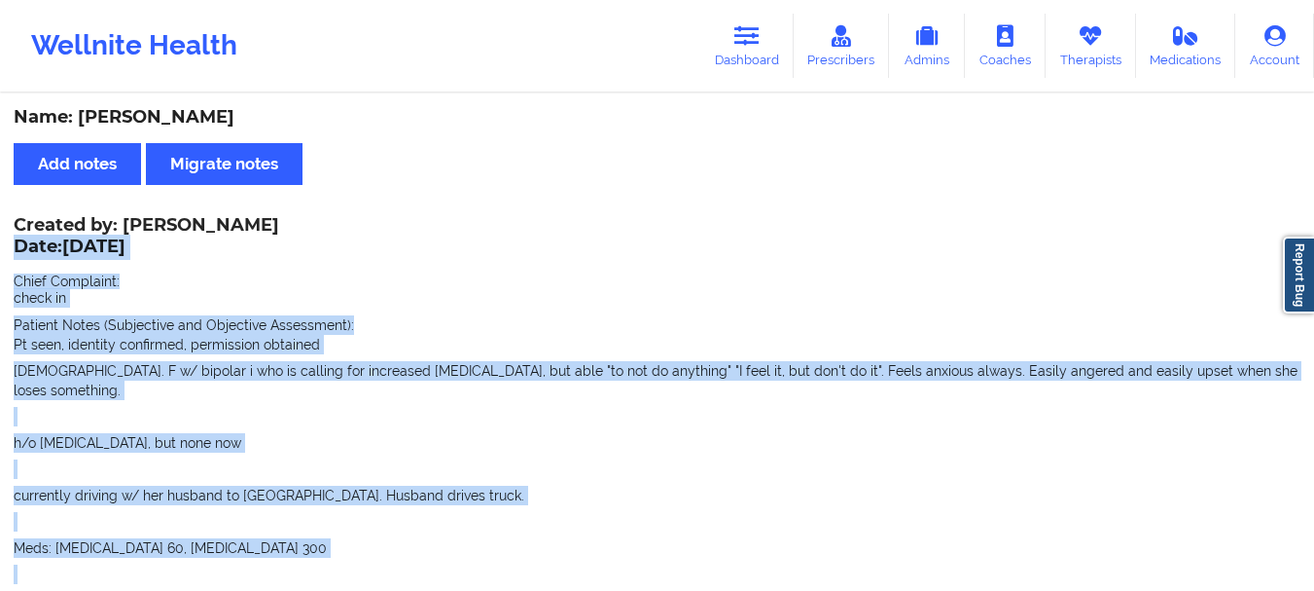
drag, startPoint x: 161, startPoint y: 392, endPoint x: 18, endPoint y: 236, distance: 211.4
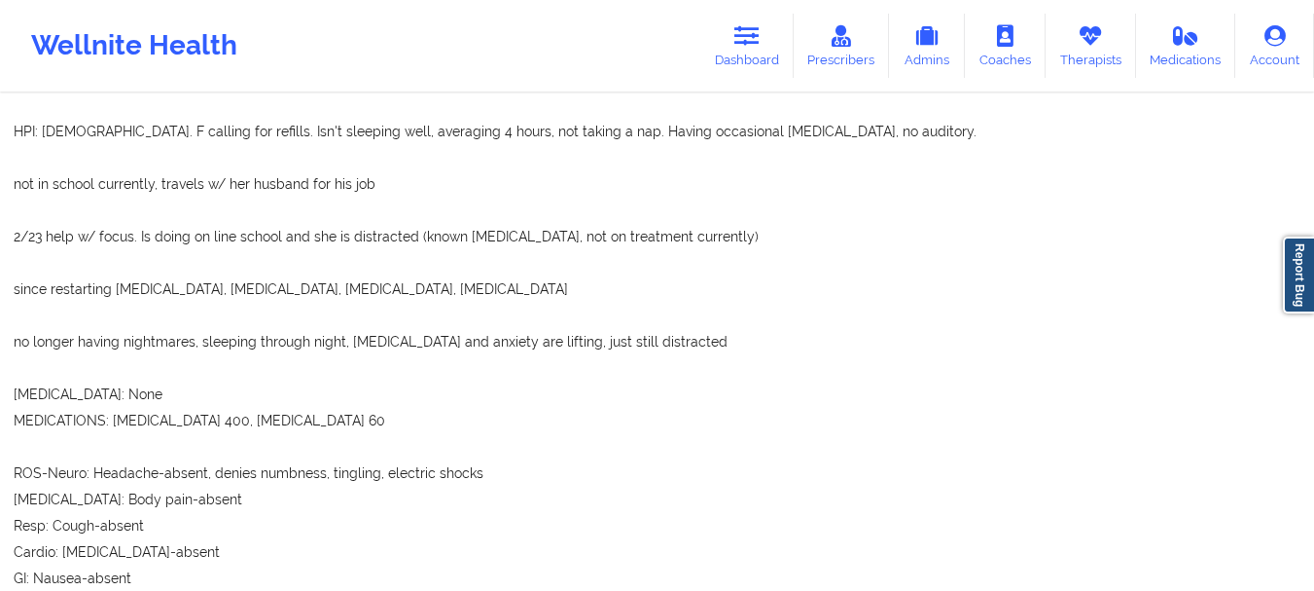
scroll to position [2556, 0]
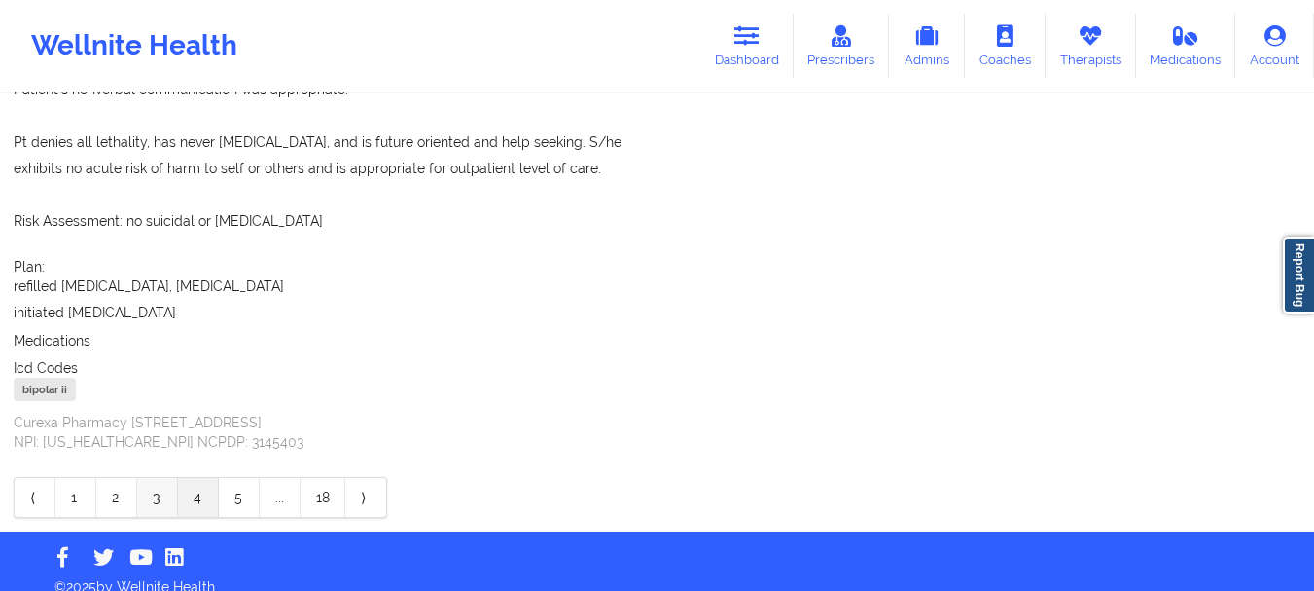
click at [156, 484] on link "3" at bounding box center [157, 497] width 41 height 39
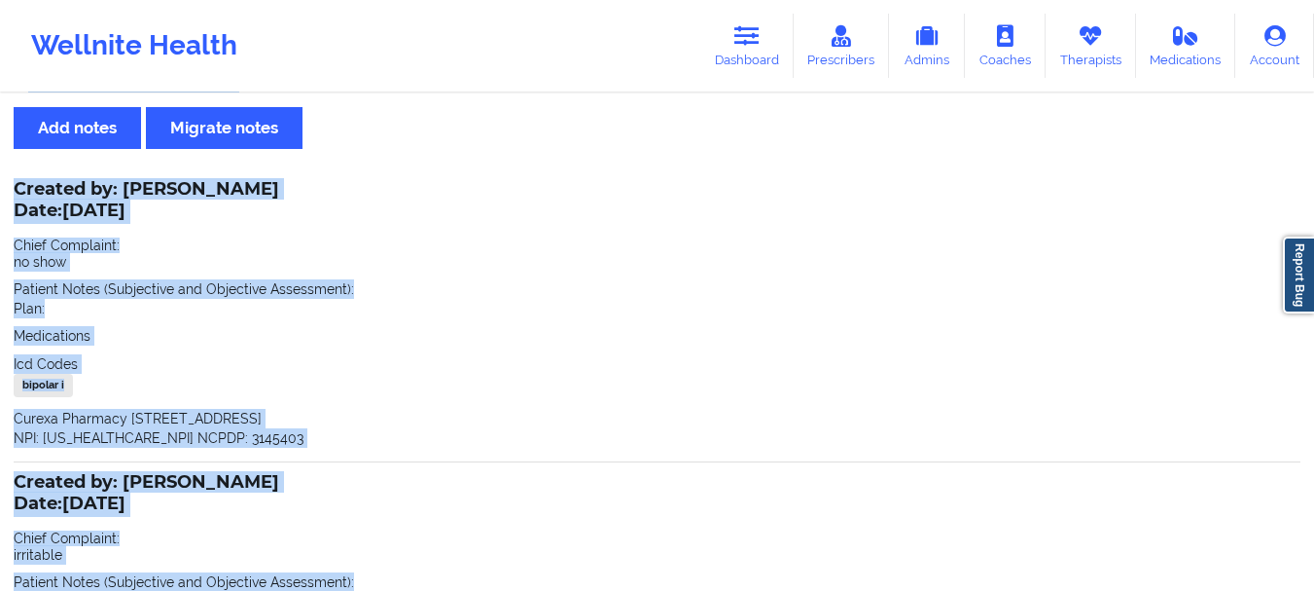
scroll to position [17, 0]
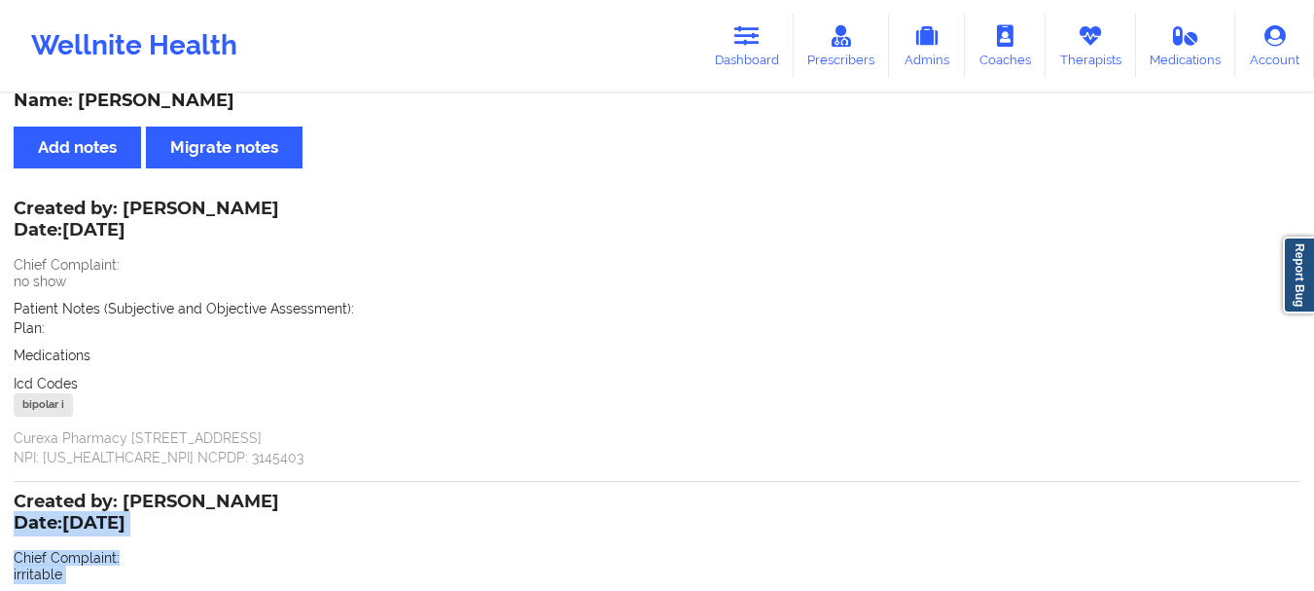
drag, startPoint x: 190, startPoint y: 299, endPoint x: 14, endPoint y: 517, distance: 280.2
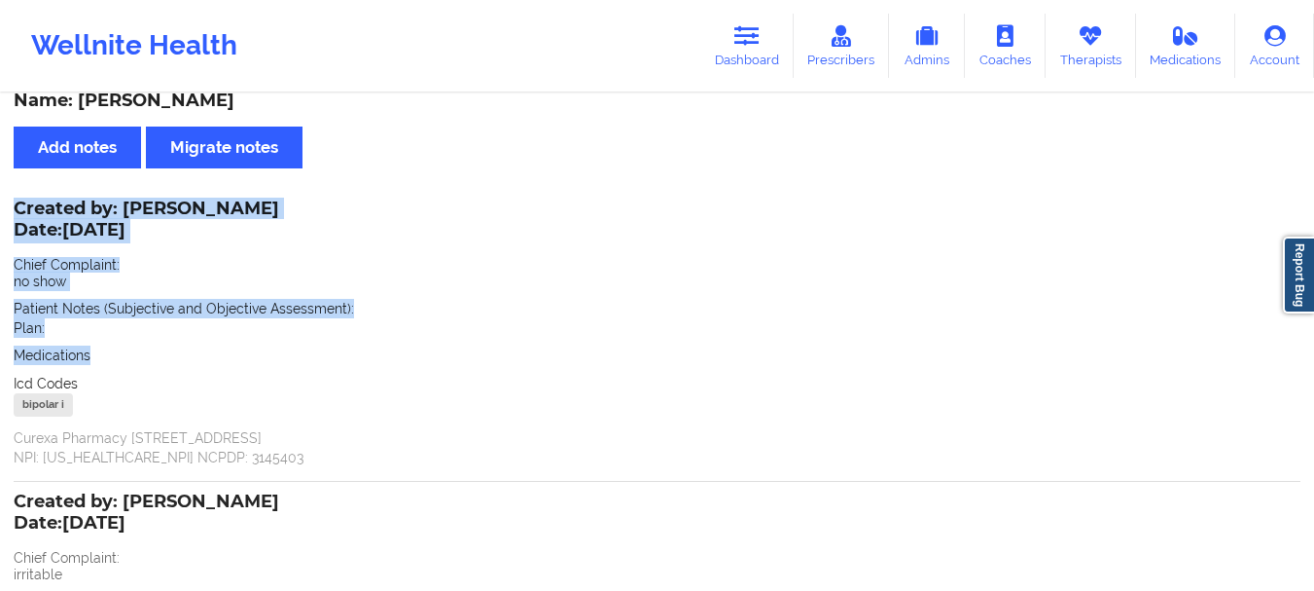
drag, startPoint x: 91, startPoint y: 353, endPoint x: 1, endPoint y: 230, distance: 153.1
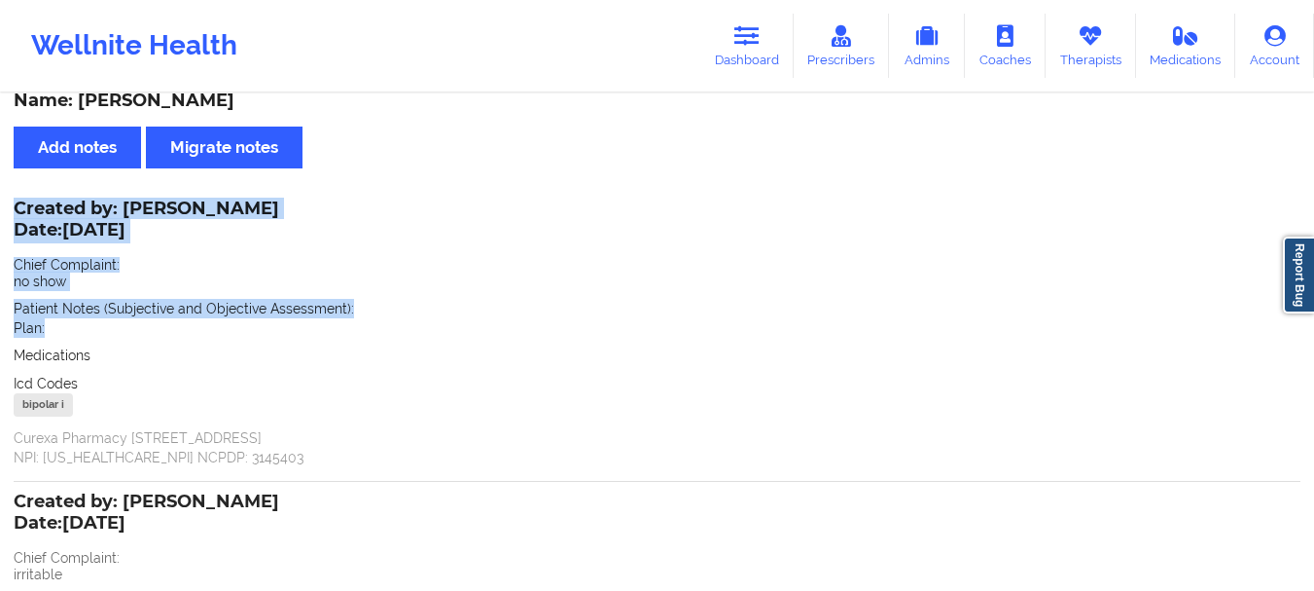
drag, startPoint x: 13, startPoint y: 228, endPoint x: 67, endPoint y: 325, distance: 111.5
click at [67, 325] on div "Plan:" at bounding box center [657, 327] width 1287 height 19
drag, startPoint x: 83, startPoint y: 358, endPoint x: 18, endPoint y: 223, distance: 149.7
click at [18, 223] on div "Created by: [PERSON_NAME] Date: [DATE] Chief Complaint: no show Patient Notes (…" at bounding box center [657, 334] width 1287 height 265
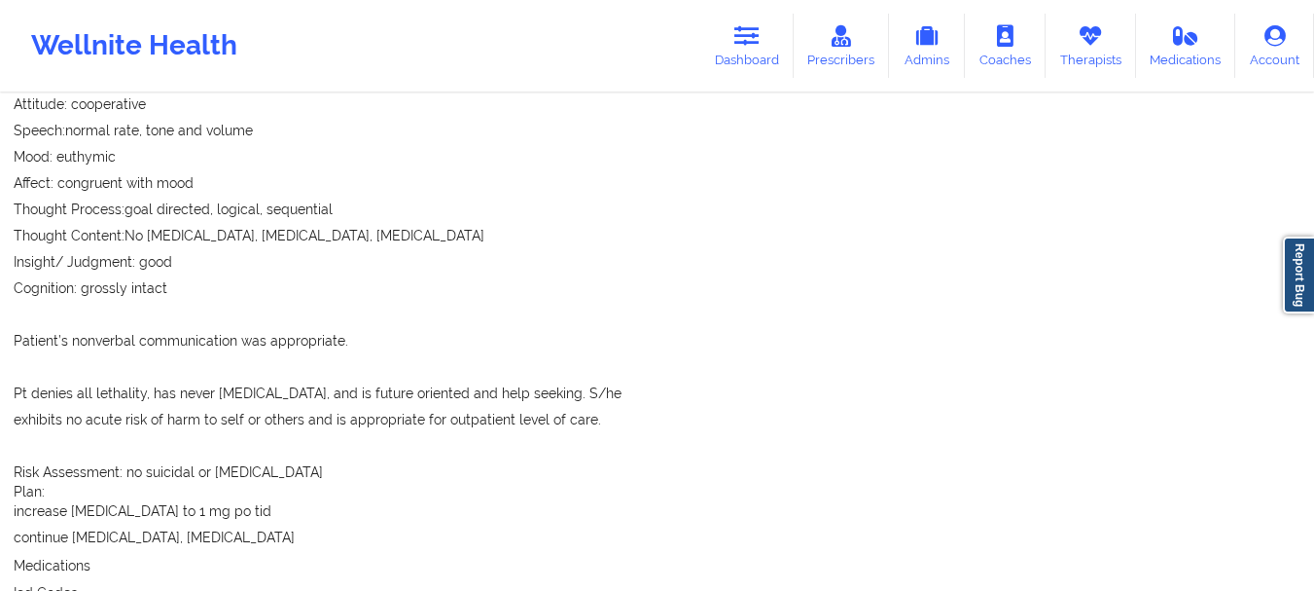
scroll to position [1250, 0]
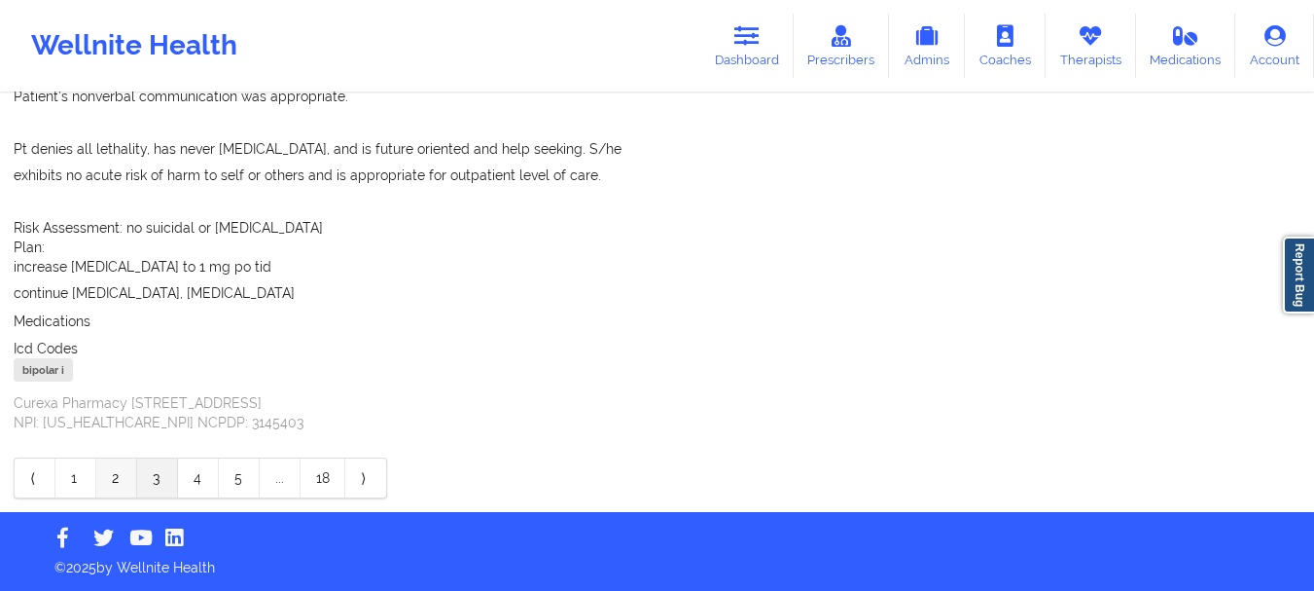
click at [115, 478] on link "2" at bounding box center [116, 477] width 41 height 39
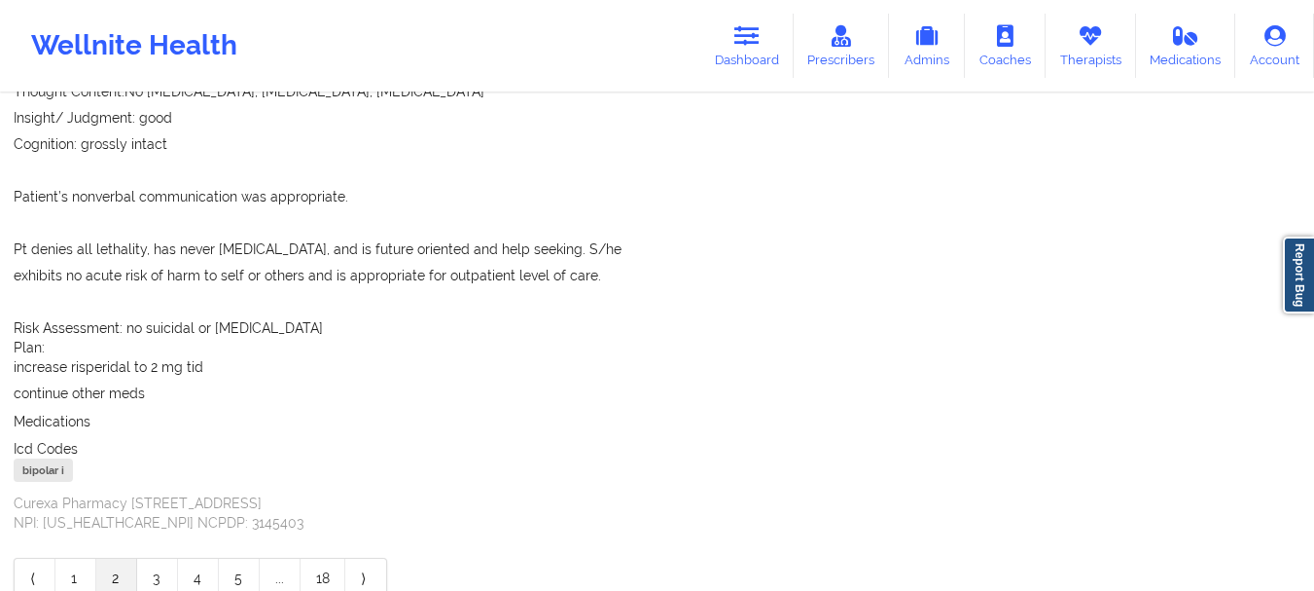
scroll to position [1324, 0]
click at [90, 416] on span "Medications" at bounding box center [52, 424] width 77 height 16
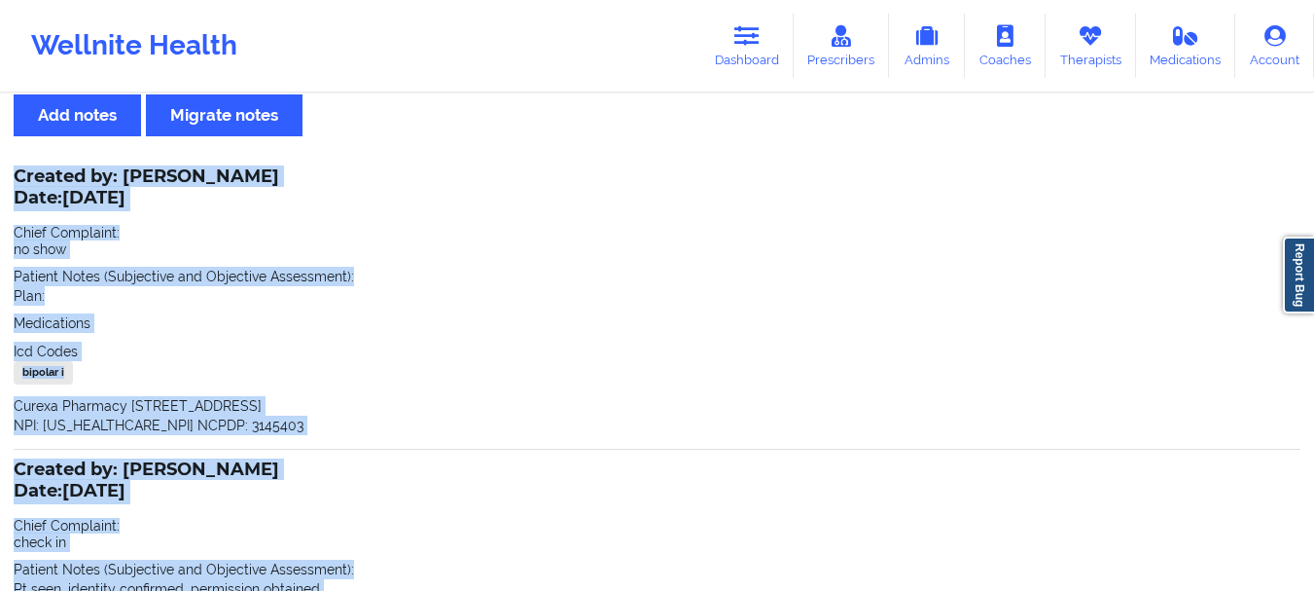
scroll to position [0, 0]
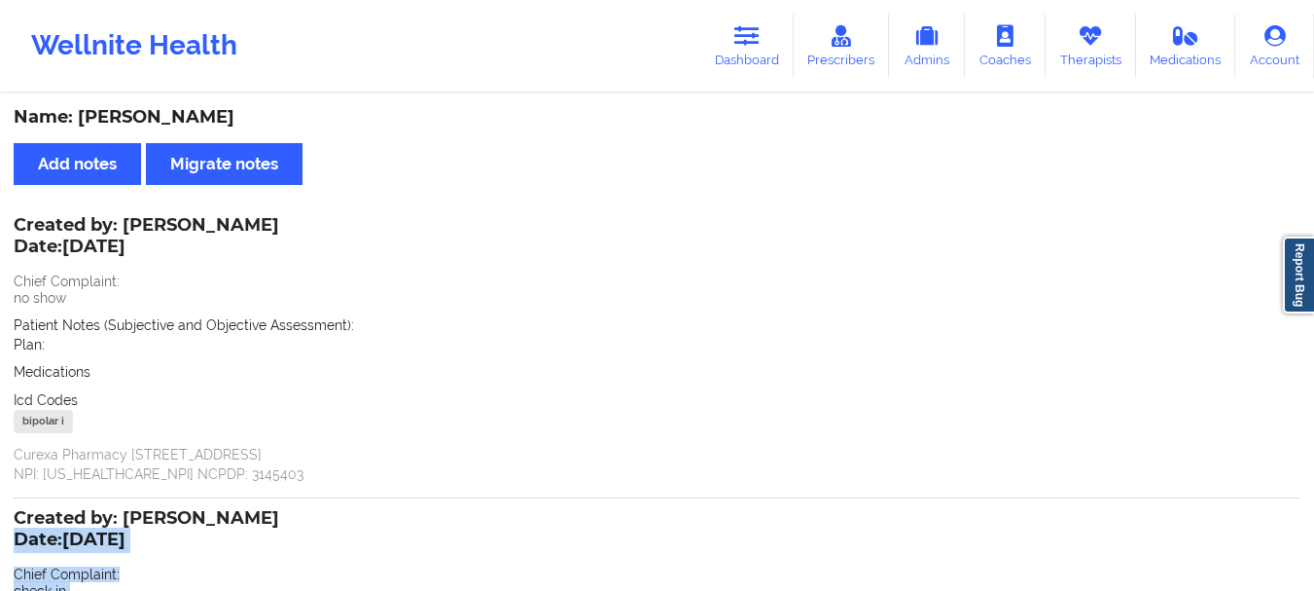
drag, startPoint x: 153, startPoint y: 379, endPoint x: 14, endPoint y: 550, distance: 219.9
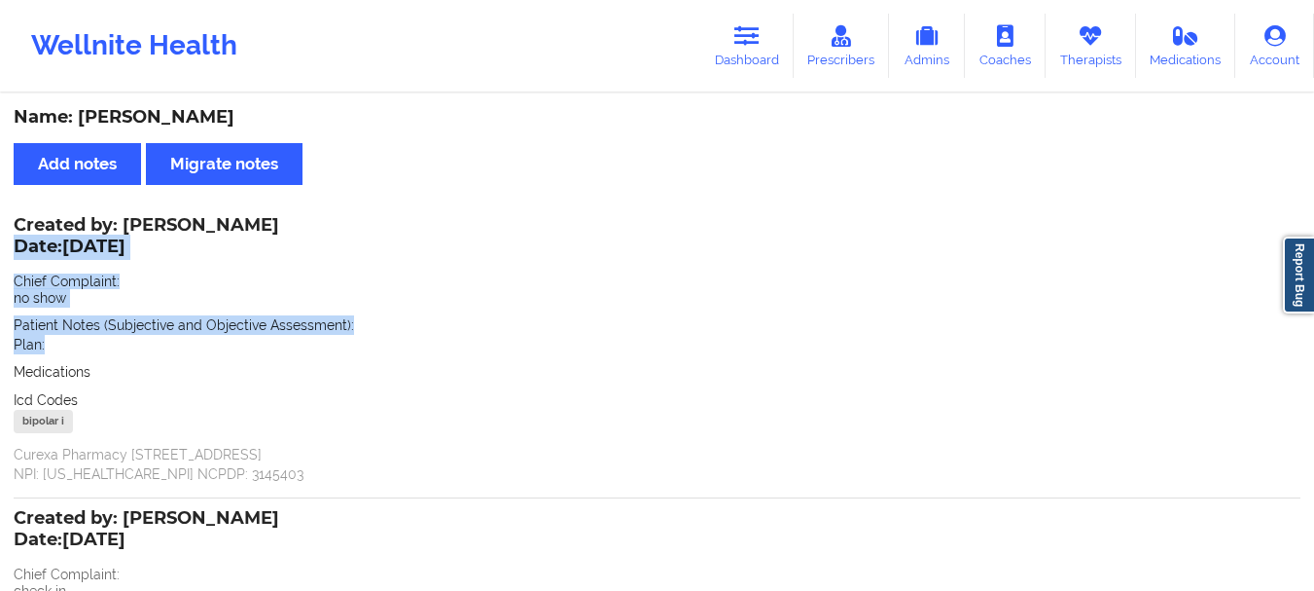
drag, startPoint x: 52, startPoint y: 350, endPoint x: 17, endPoint y: 256, distance: 100.7
click at [17, 256] on div "Created by: [PERSON_NAME] Date: [DATE] Chief Complaint: no show Patient Notes (…" at bounding box center [657, 351] width 1287 height 265
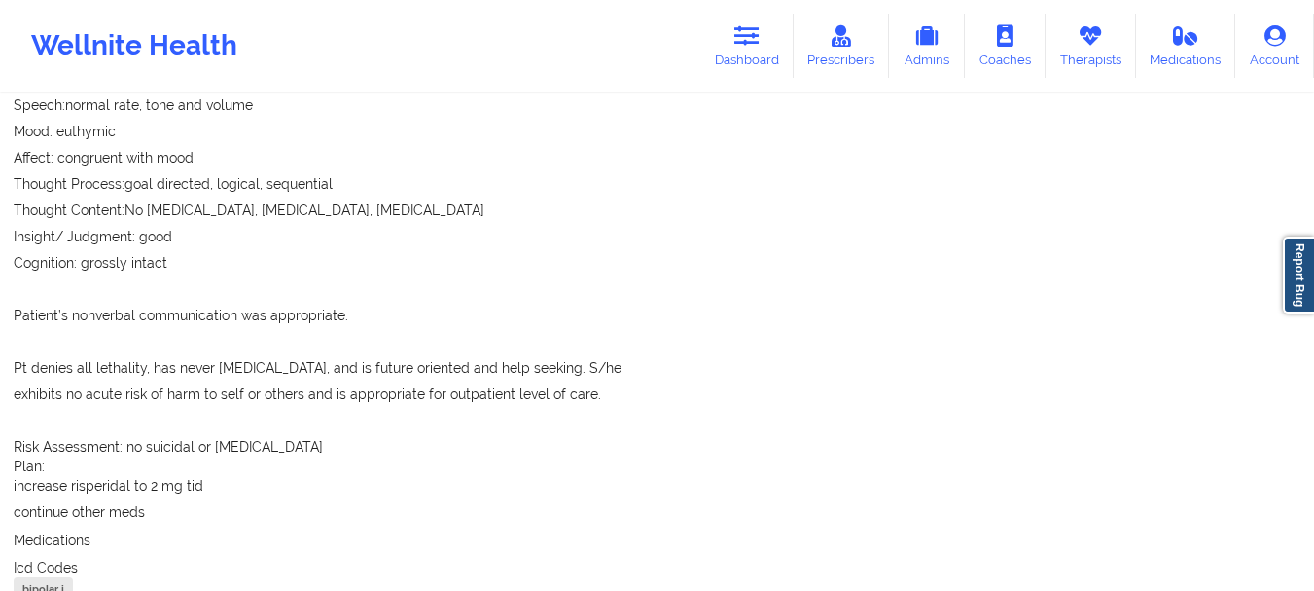
scroll to position [1408, 0]
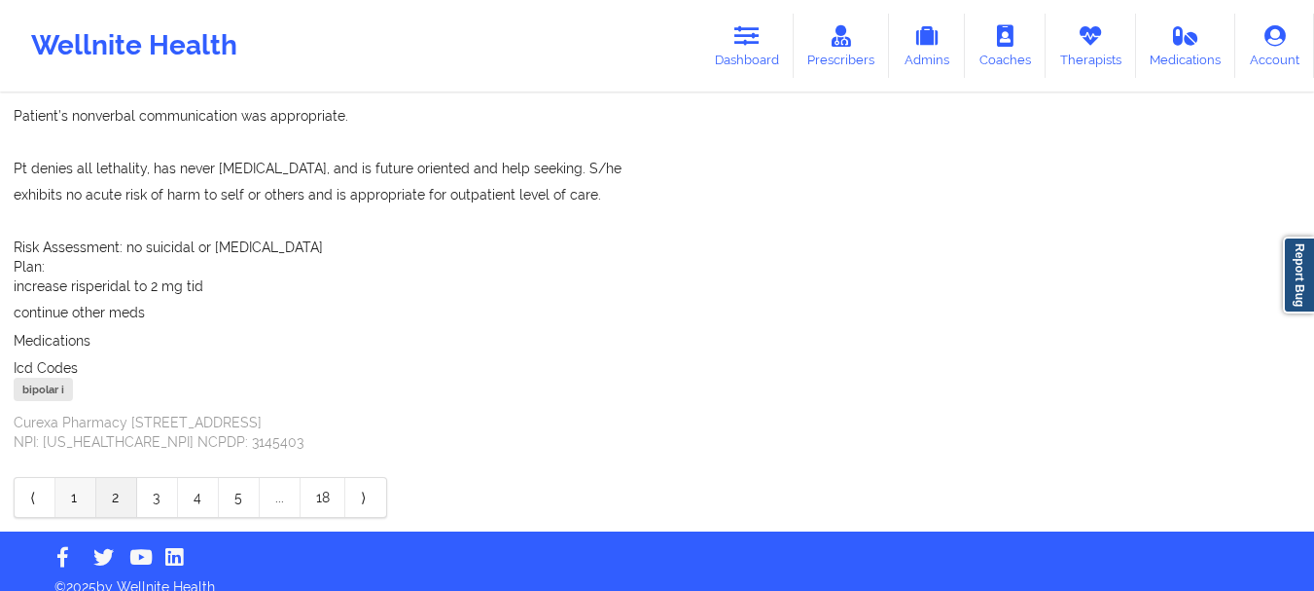
click at [71, 478] on link "1" at bounding box center [75, 497] width 41 height 39
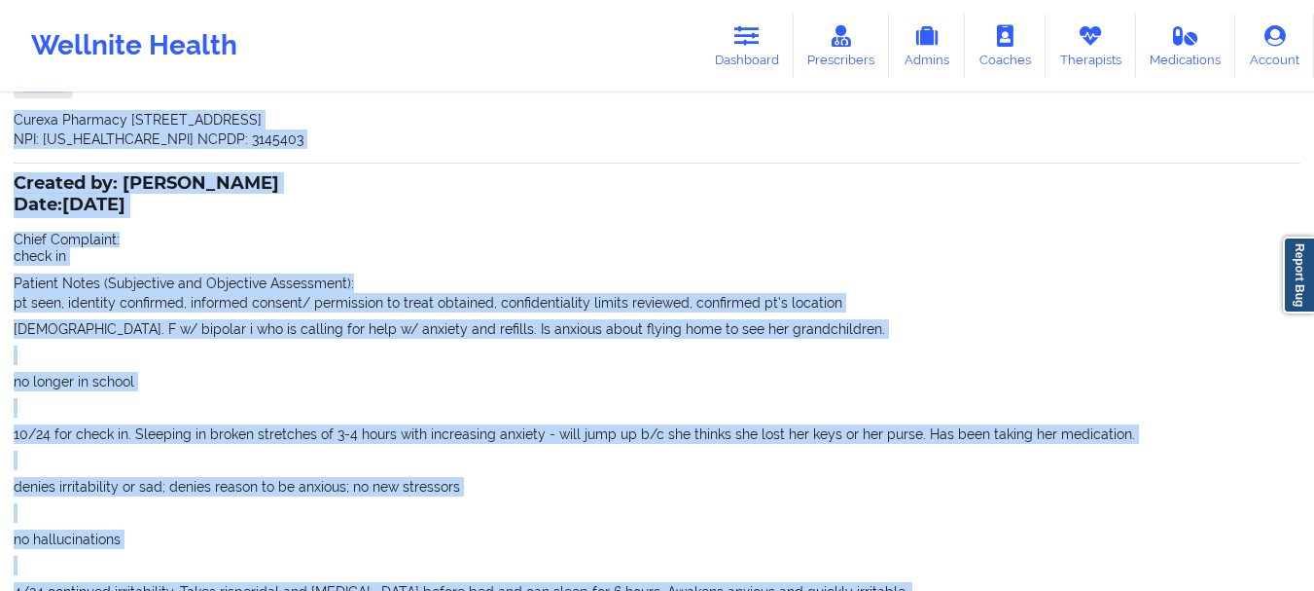
scroll to position [1735, 0]
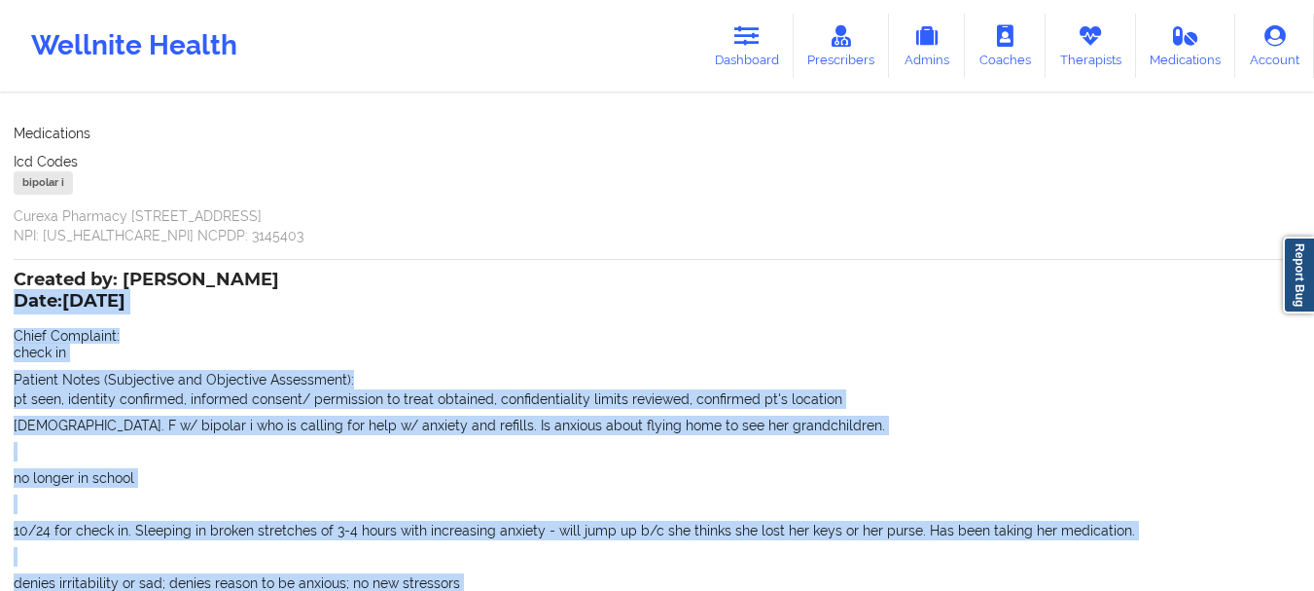
drag, startPoint x: 301, startPoint y: 401, endPoint x: 19, endPoint y: 296, distance: 300.2
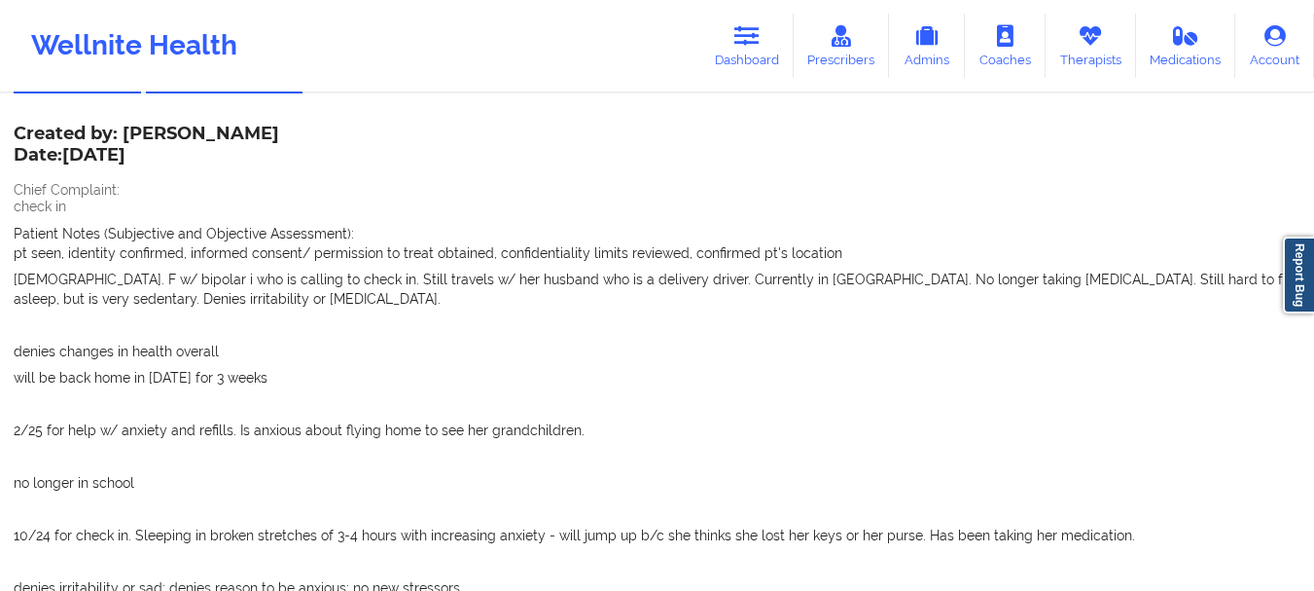
scroll to position [74, 0]
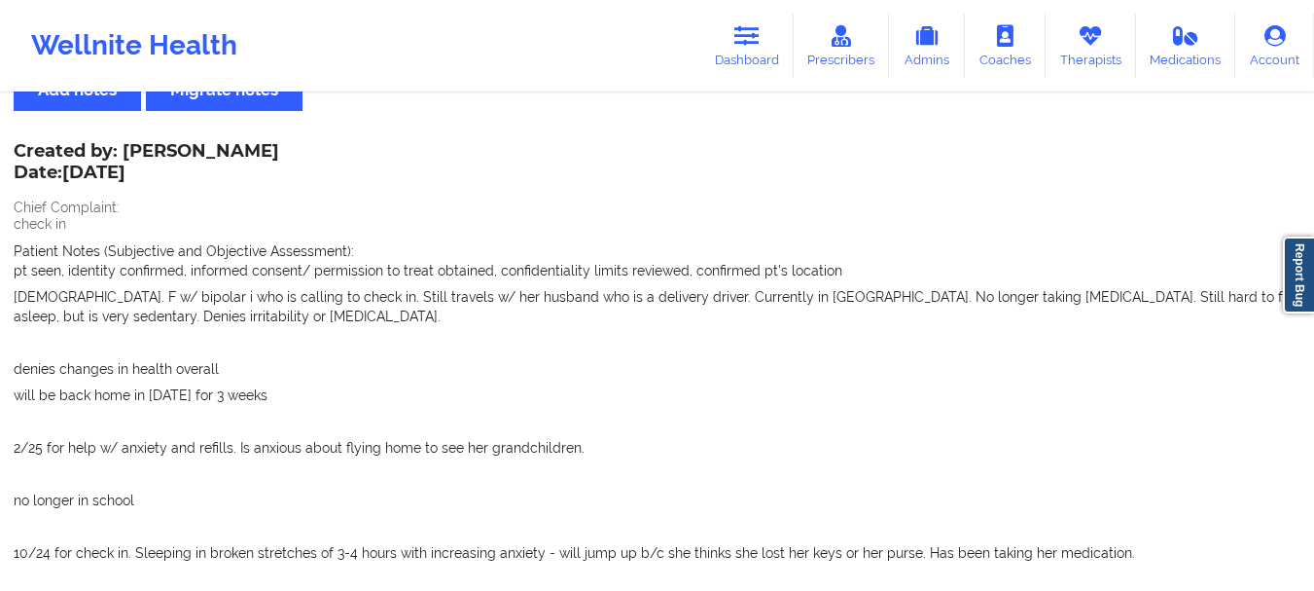
drag, startPoint x: 646, startPoint y: 446, endPoint x: 20, endPoint y: 167, distance: 684.7
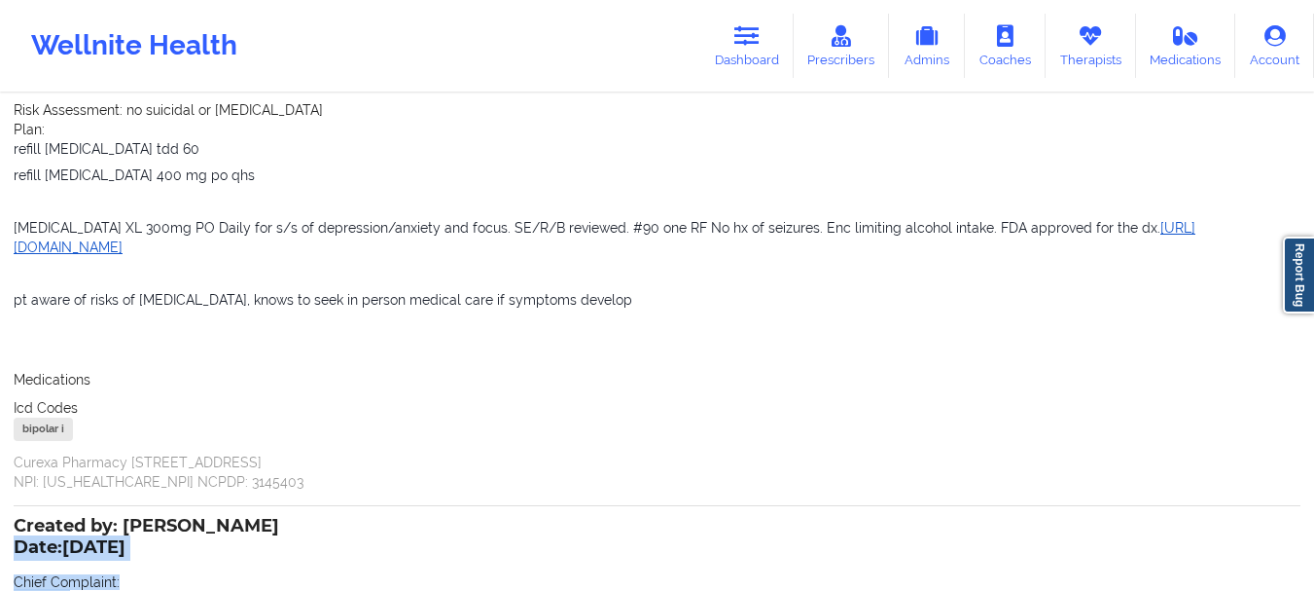
scroll to position [1508, 0]
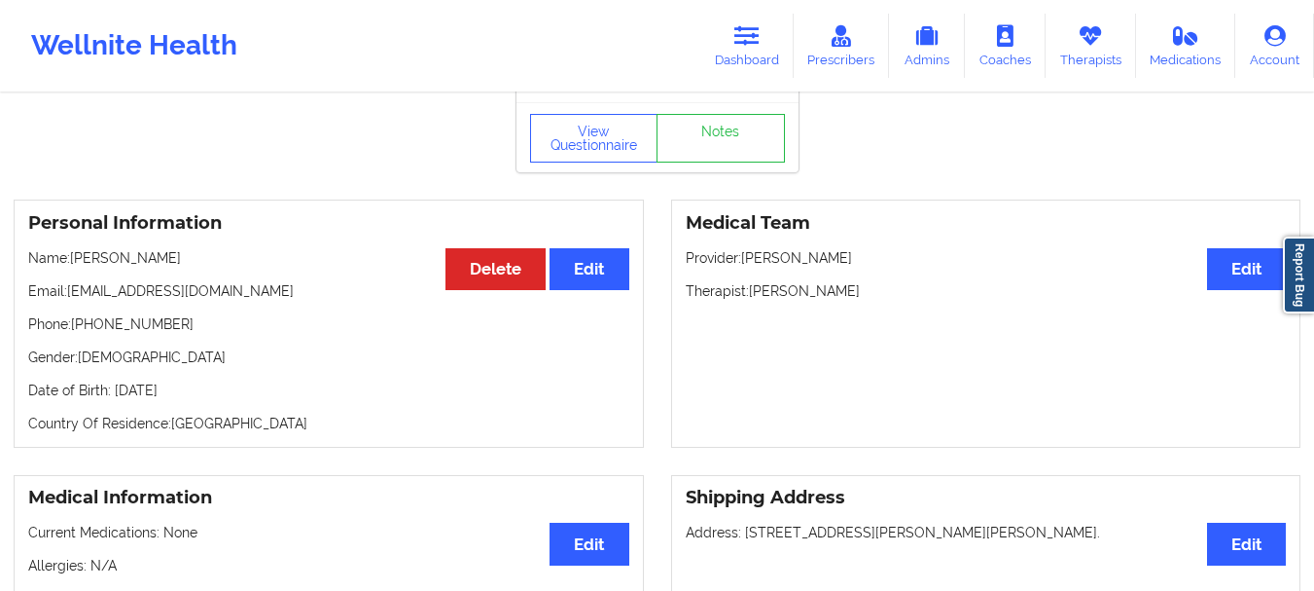
scroll to position [69, 0]
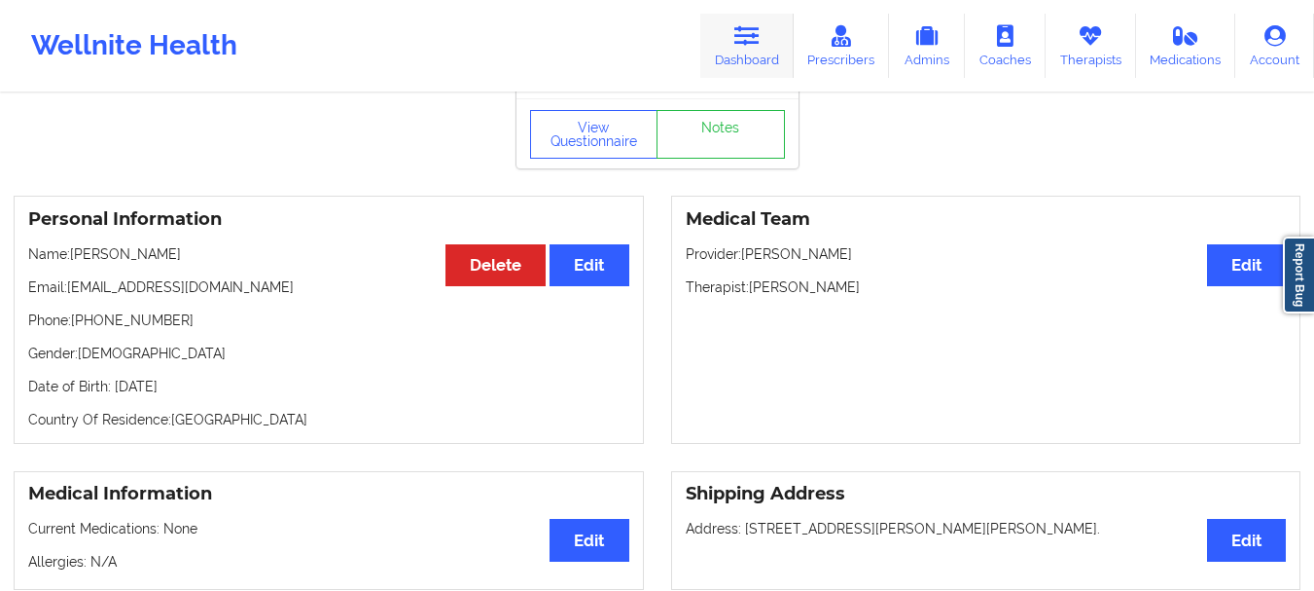
click at [744, 30] on icon at bounding box center [747, 35] width 25 height 21
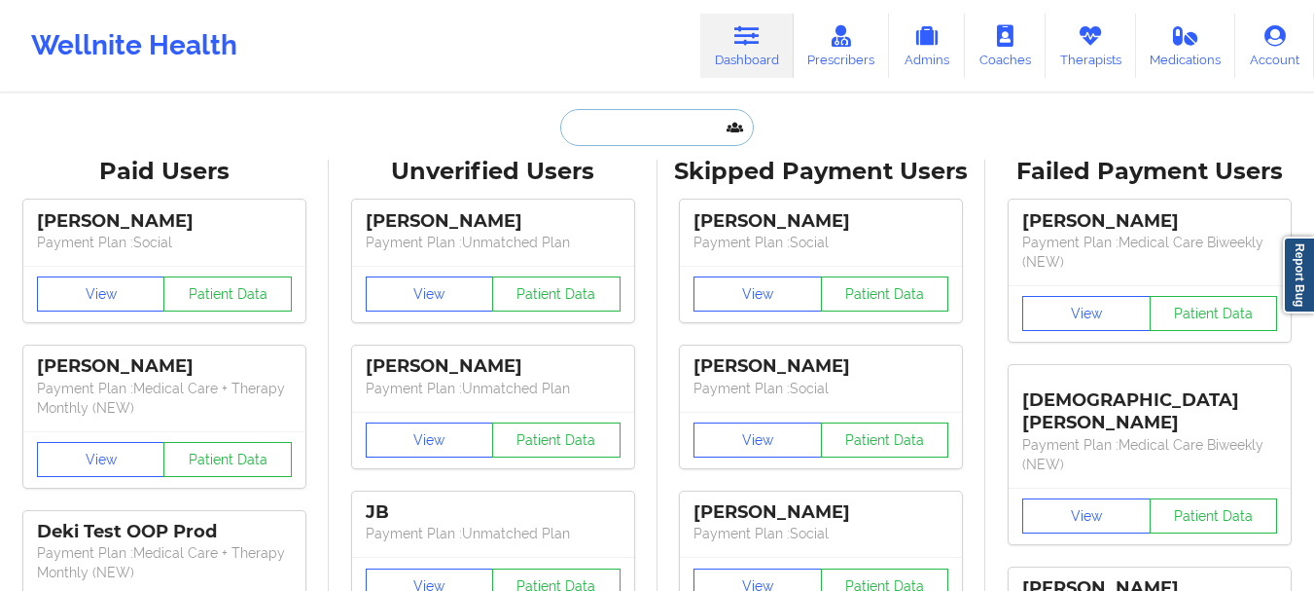
click at [647, 132] on input "text" at bounding box center [656, 127] width 193 height 37
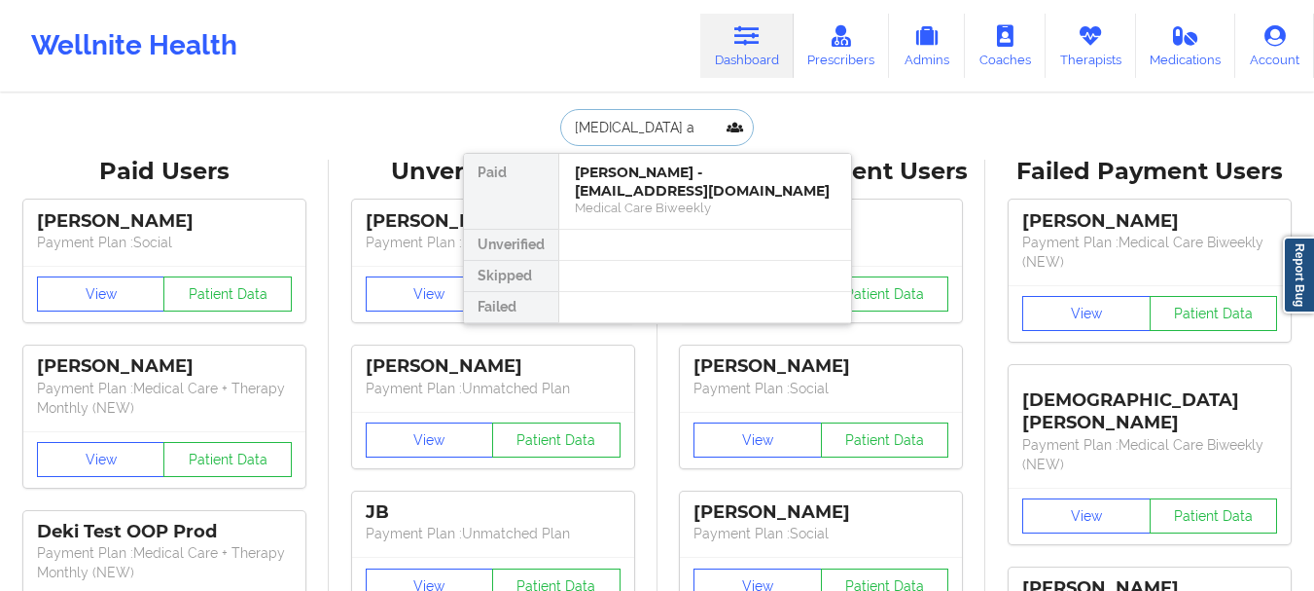
type input "[MEDICAL_DATA] al"
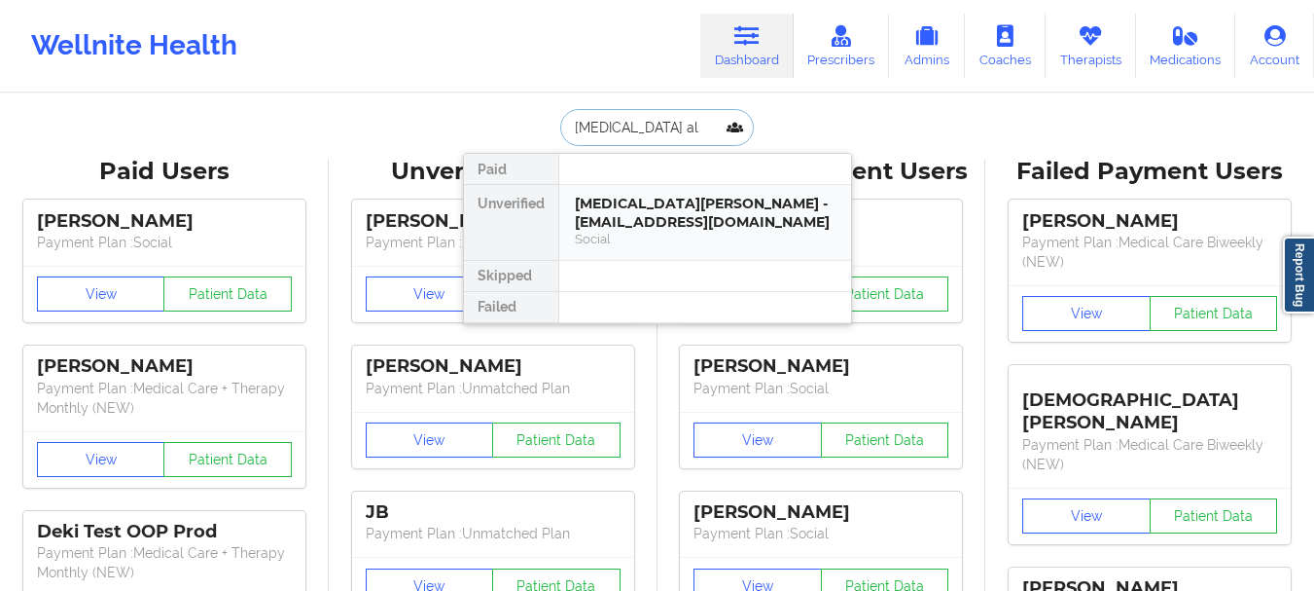
click at [645, 230] on div "[MEDICAL_DATA][PERSON_NAME] - [EMAIL_ADDRESS][DOMAIN_NAME]" at bounding box center [705, 213] width 261 height 36
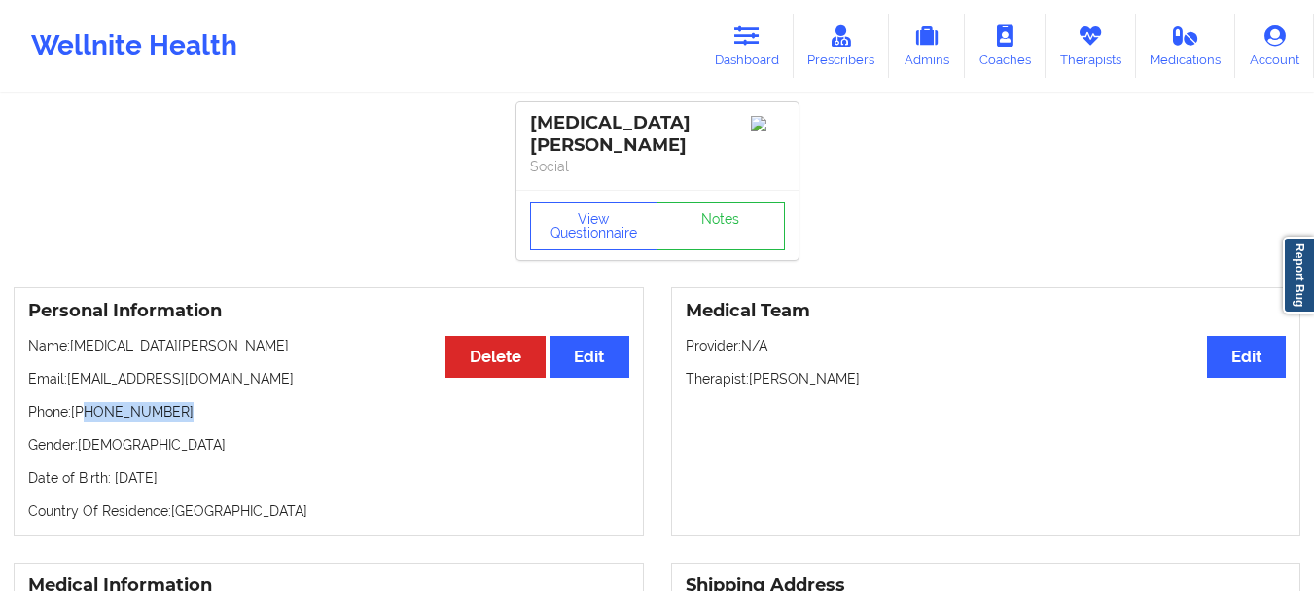
drag, startPoint x: 88, startPoint y: 394, endPoint x: 173, endPoint y: 393, distance: 85.6
click at [173, 402] on p "Phone: [PHONE_NUMBER]" at bounding box center [328, 411] width 601 height 19
click at [714, 68] on link "Dashboard" at bounding box center [746, 46] width 93 height 64
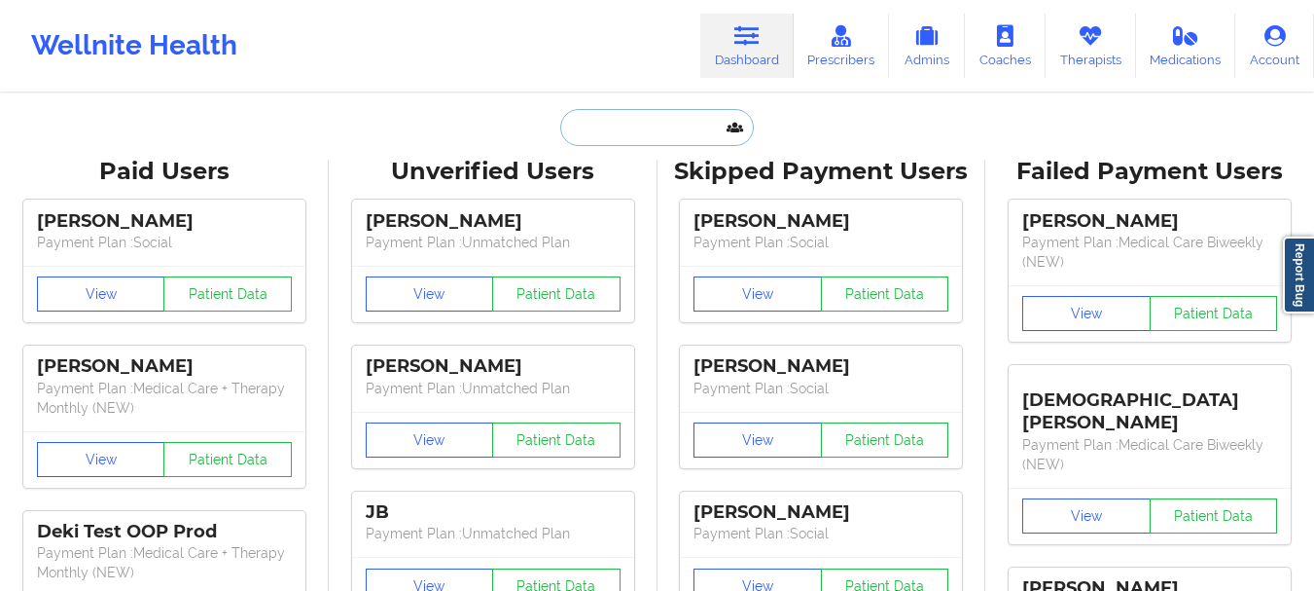
click at [619, 130] on input "text" at bounding box center [656, 127] width 193 height 37
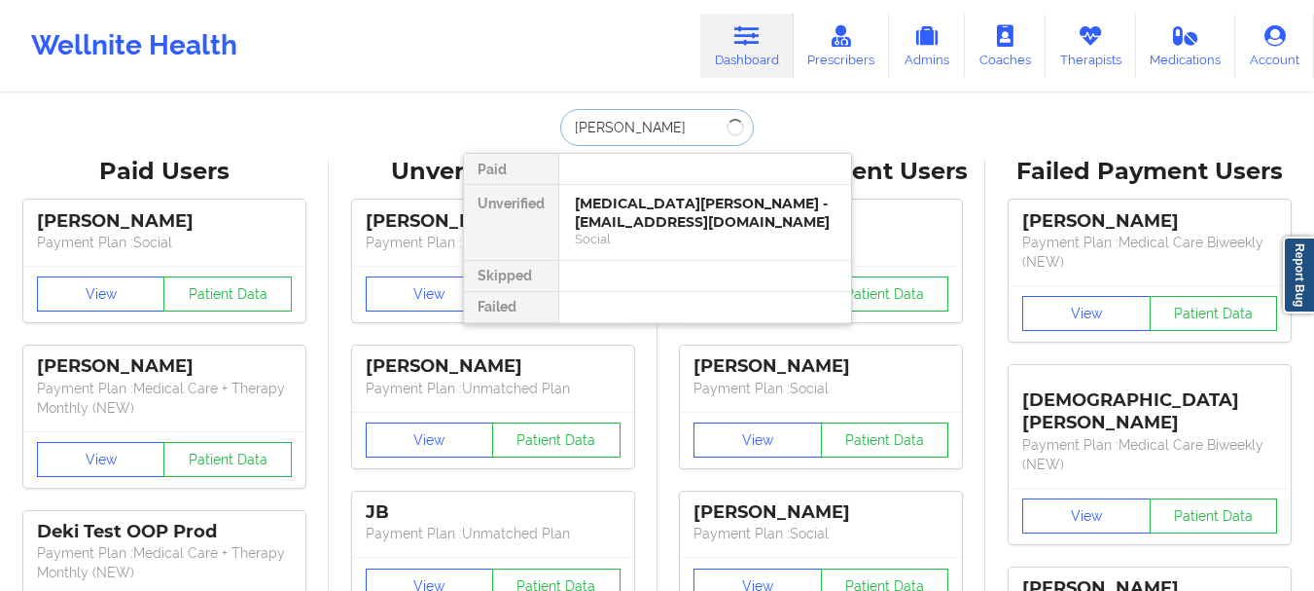
type input "[PERSON_NAME]"
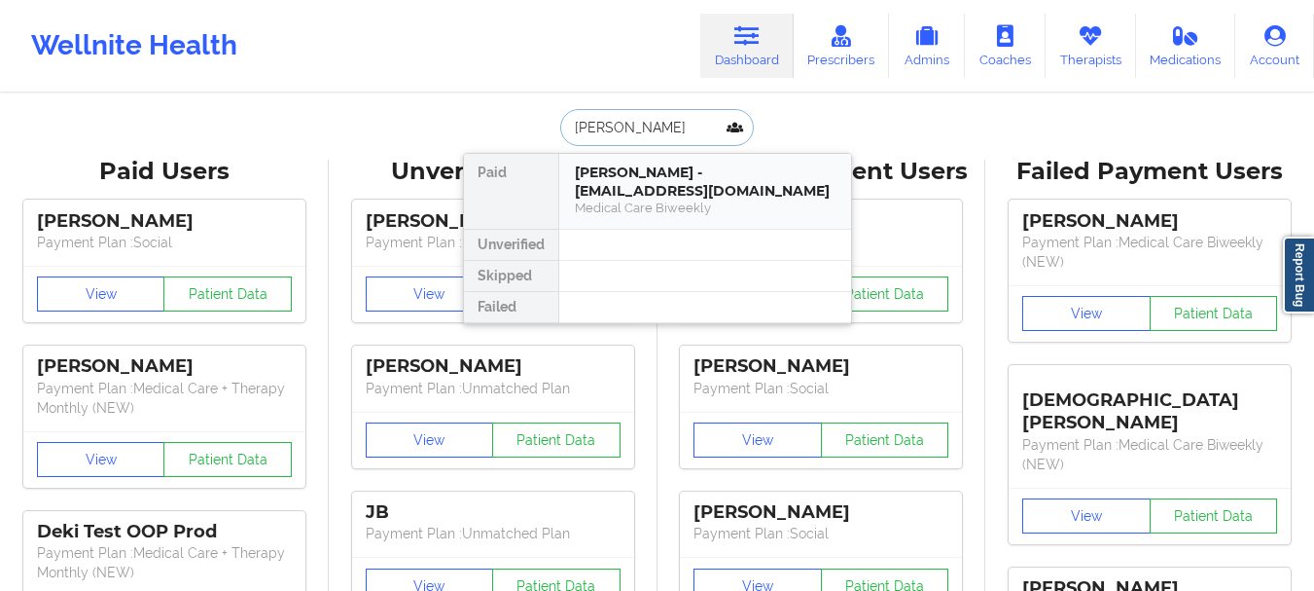
click at [713, 191] on div "[PERSON_NAME] - [EMAIL_ADDRESS][DOMAIN_NAME]" at bounding box center [705, 181] width 261 height 36
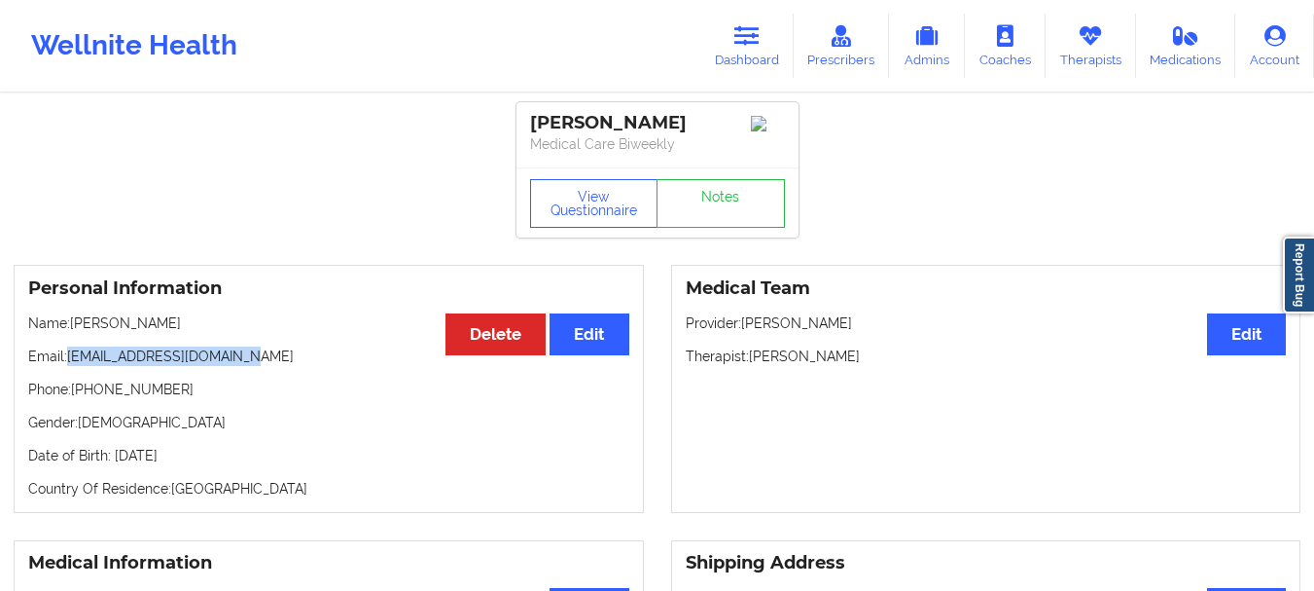
drag, startPoint x: 236, startPoint y: 373, endPoint x: 72, endPoint y: 378, distance: 164.5
click at [72, 366] on p "Email: [EMAIL_ADDRESS][DOMAIN_NAME]" at bounding box center [328, 355] width 601 height 19
click at [173, 399] on p "Phone: [PHONE_NUMBER]" at bounding box center [328, 388] width 601 height 19
drag, startPoint x: 172, startPoint y: 412, endPoint x: 74, endPoint y: 412, distance: 98.3
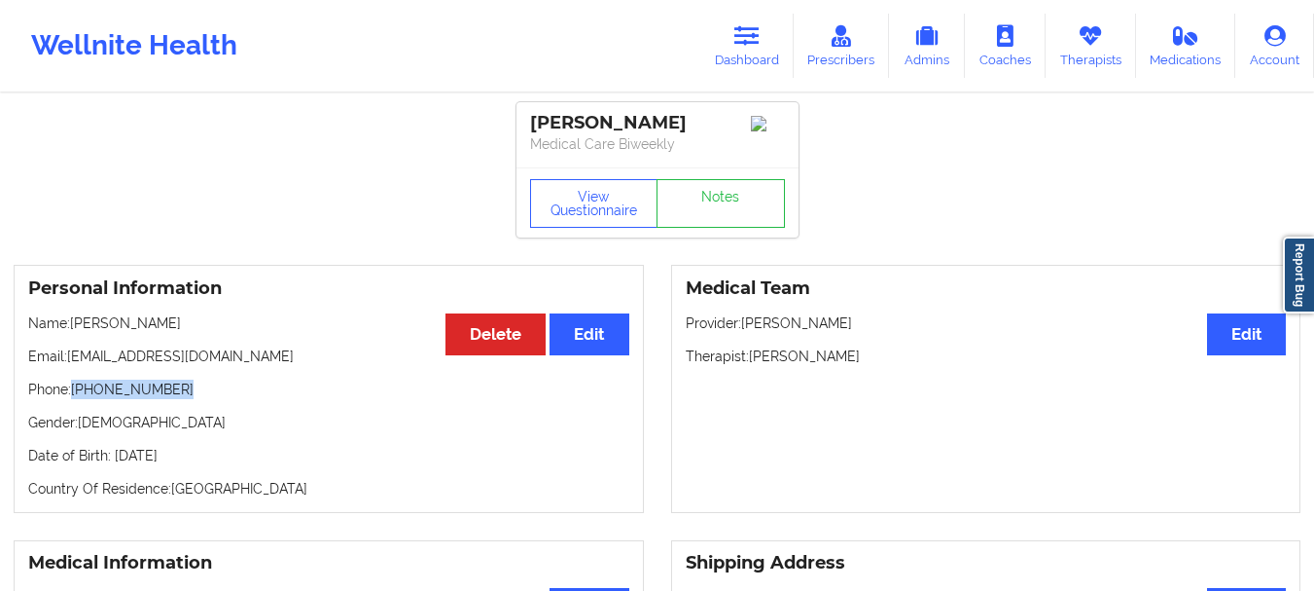
click at [74, 399] on p "Phone: [PHONE_NUMBER]" at bounding box center [328, 388] width 601 height 19
